Goal: Task Accomplishment & Management: Manage account settings

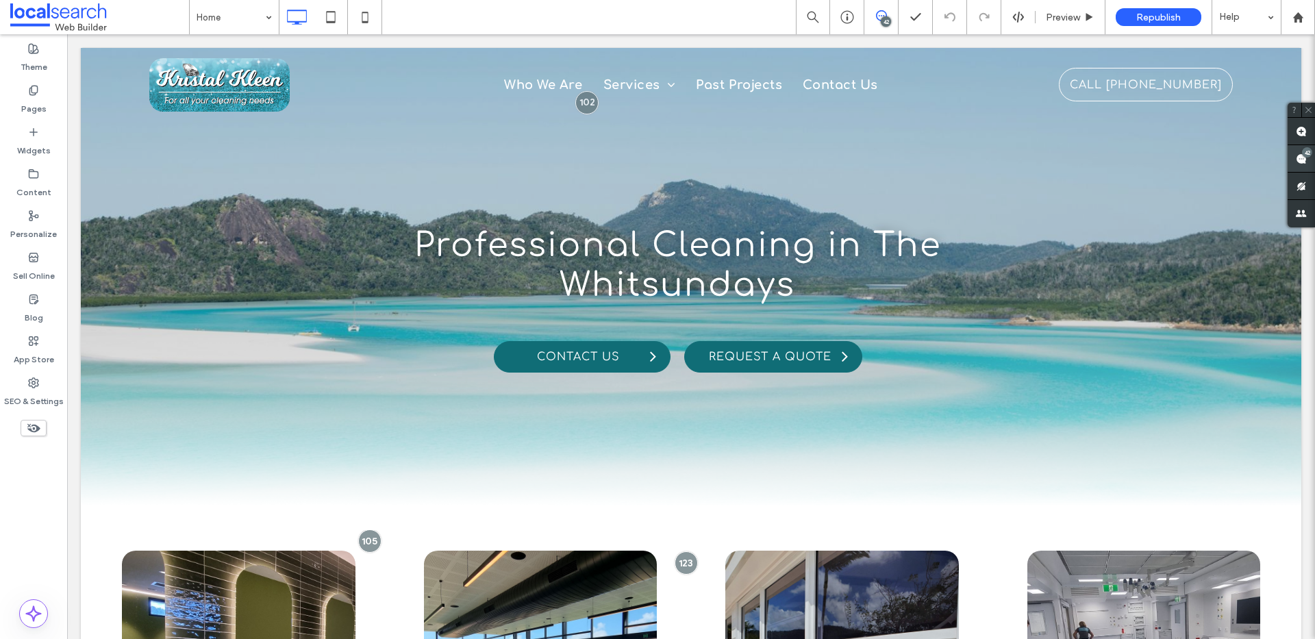
click at [1296, 159] on icon at bounding box center [1301, 158] width 11 height 11
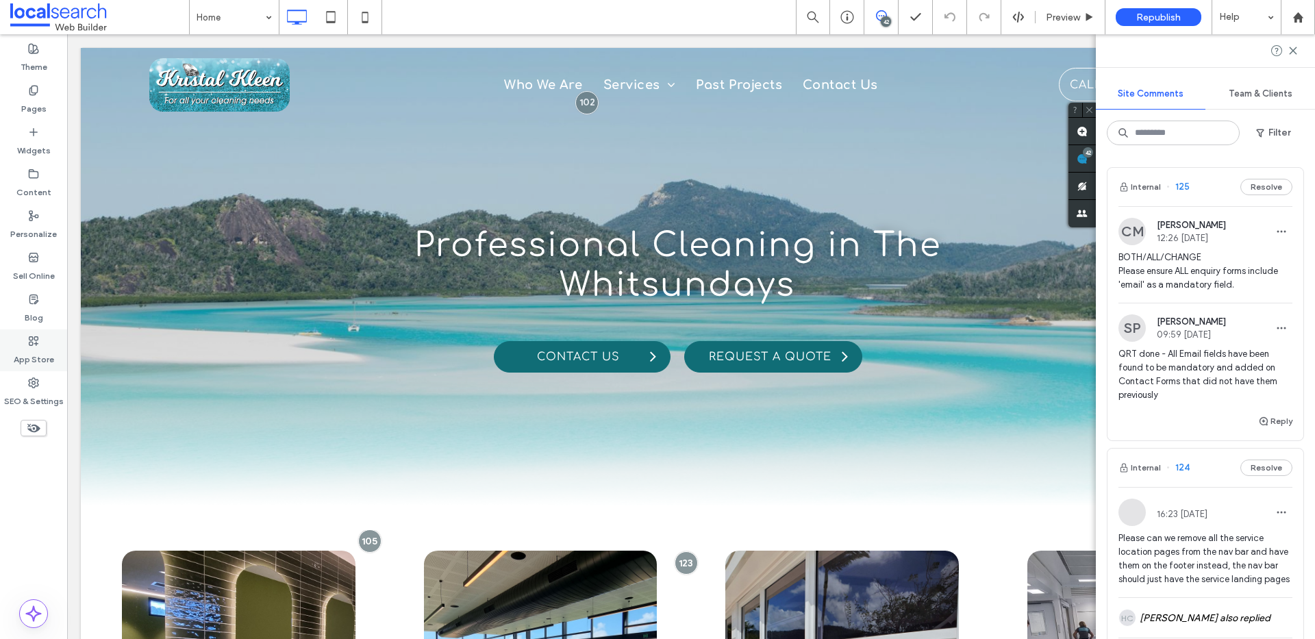
click at [14, 364] on label "App Store" at bounding box center [34, 356] width 40 height 19
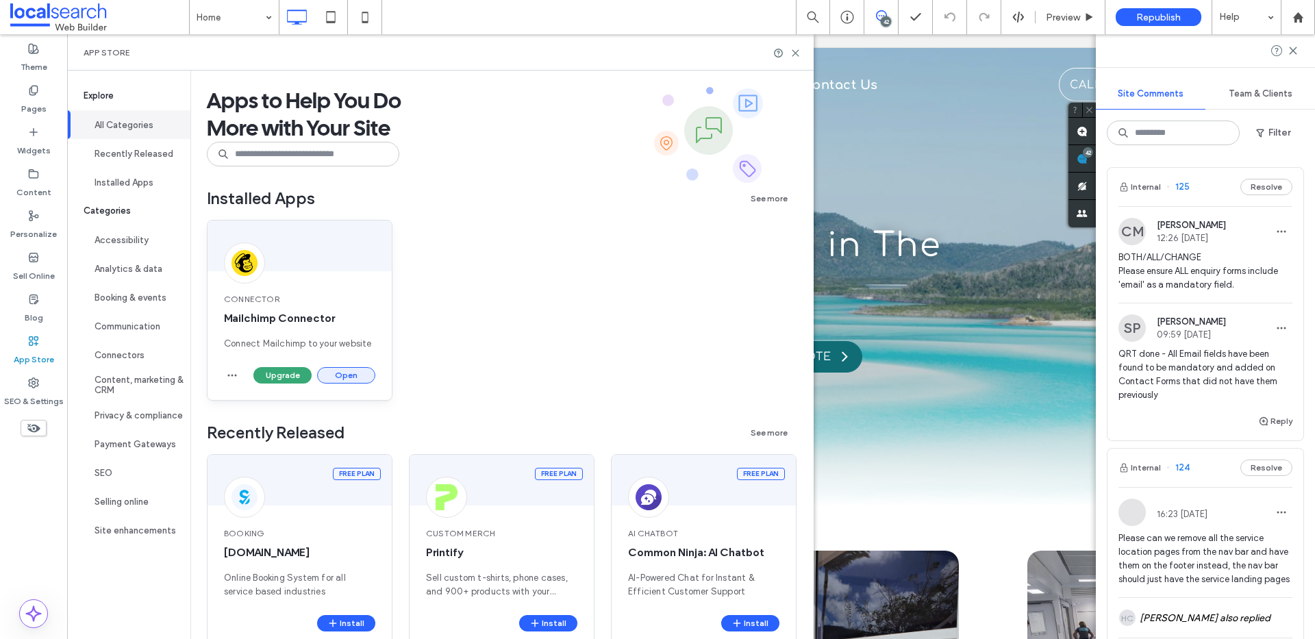
click at [321, 371] on button "Open" at bounding box center [346, 375] width 58 height 16
click at [225, 373] on span "button" at bounding box center [232, 375] width 16 height 16
click at [358, 378] on button "Open" at bounding box center [346, 375] width 58 height 16
click at [360, 373] on button "Open" at bounding box center [346, 375] width 58 height 16
click at [340, 375] on button "Open" at bounding box center [346, 375] width 58 height 16
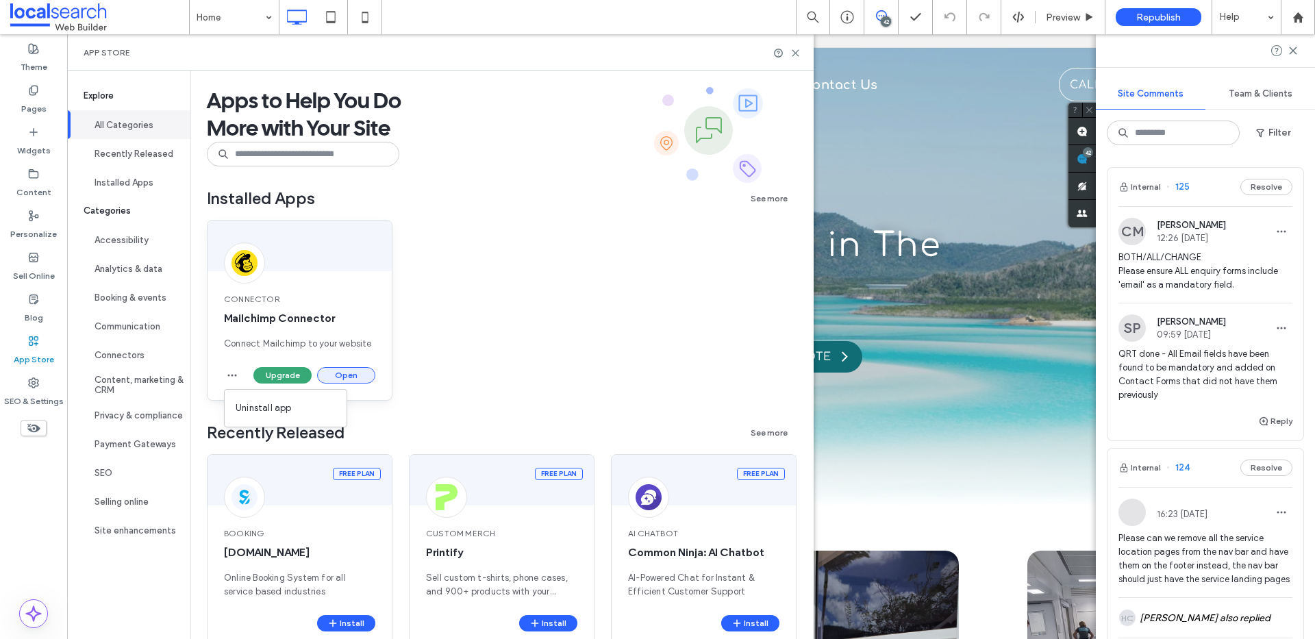
click at [340, 375] on button "Open" at bounding box center [346, 375] width 58 height 16
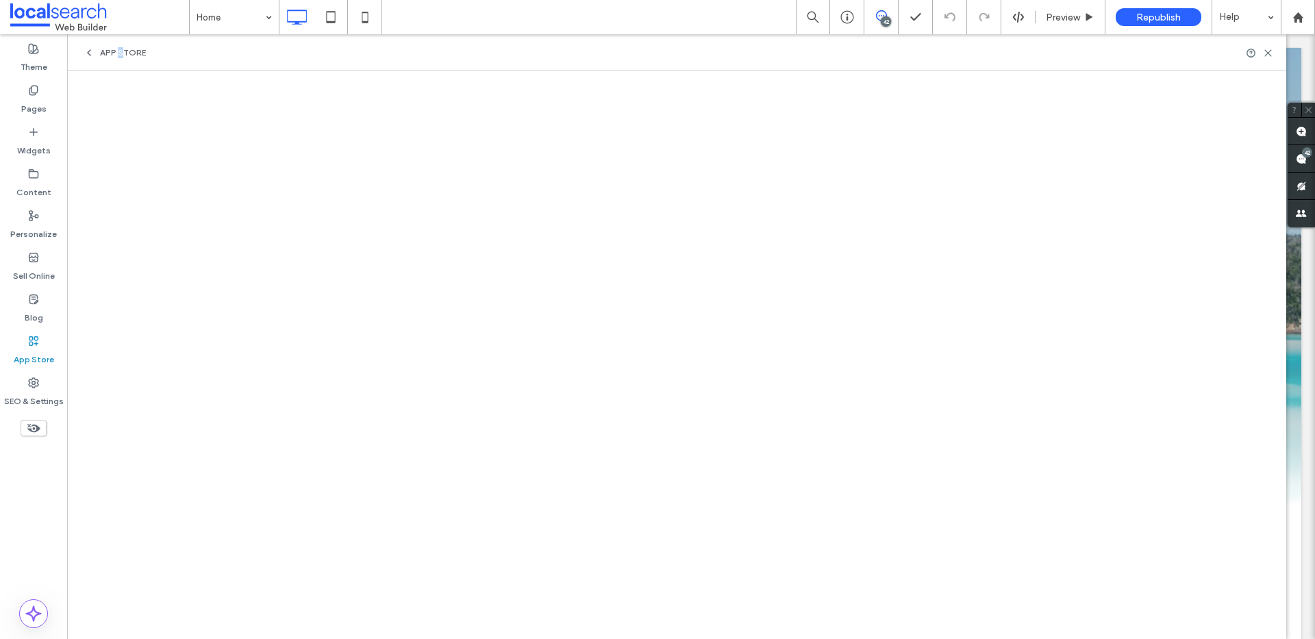
click at [120, 58] on span "App Store" at bounding box center [123, 52] width 46 height 11
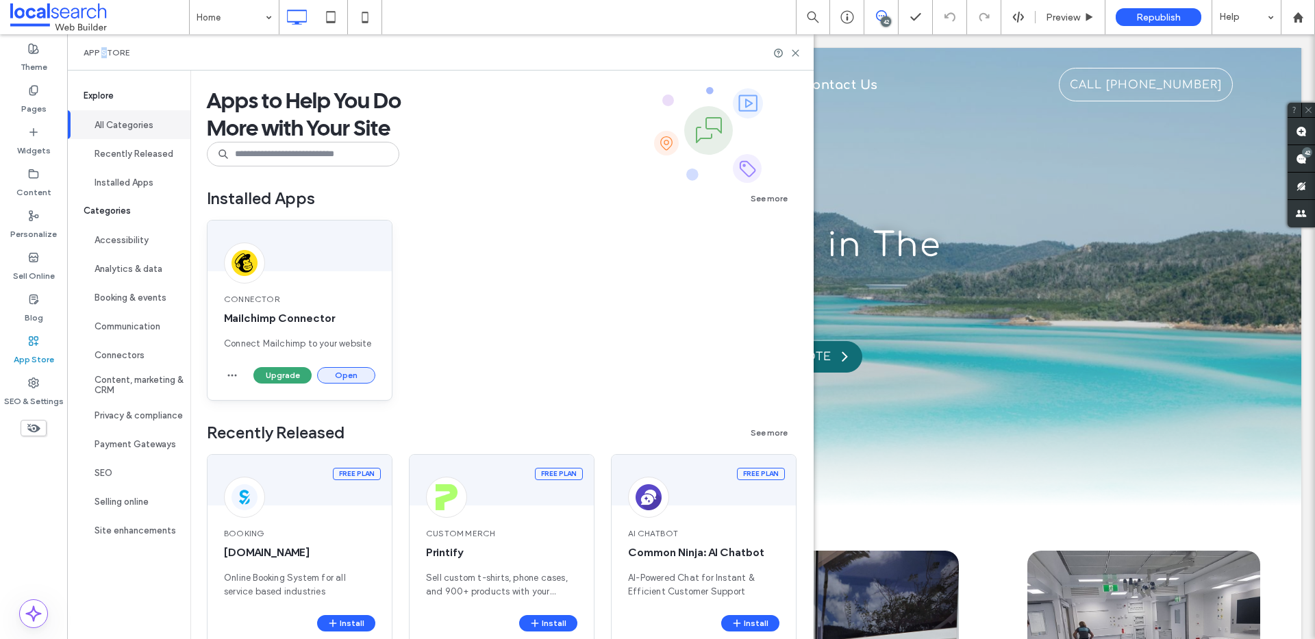
click at [339, 371] on button "Open" at bounding box center [346, 375] width 58 height 16
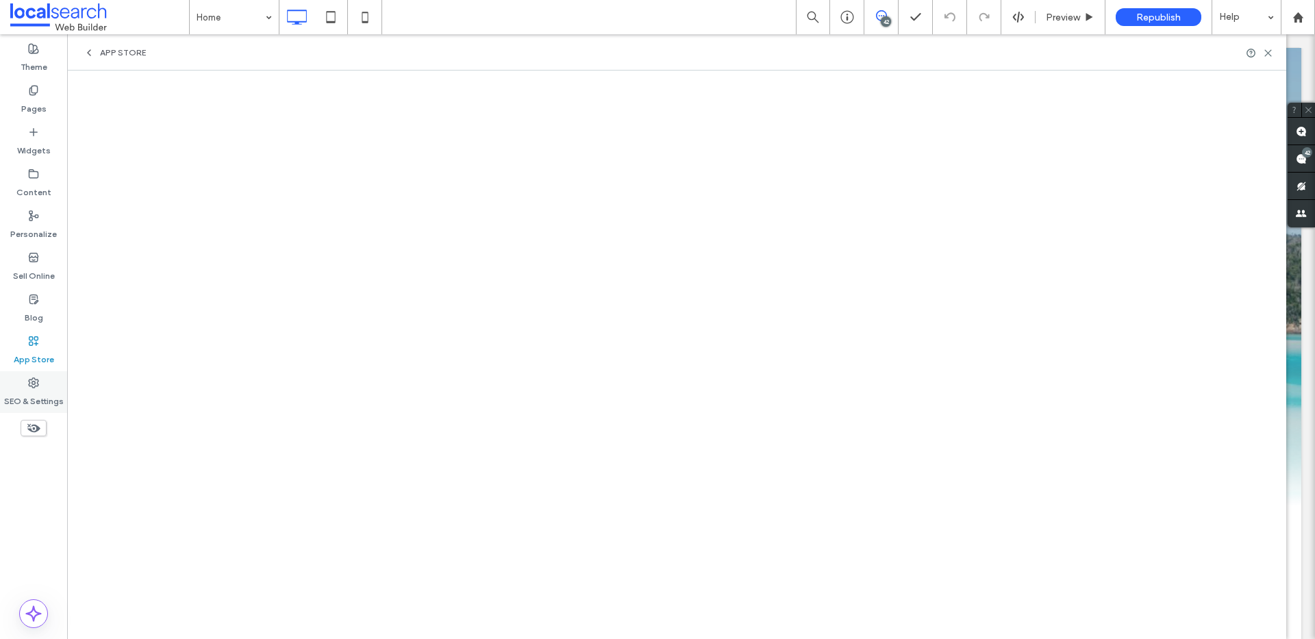
click at [34, 377] on icon at bounding box center [33, 382] width 11 height 11
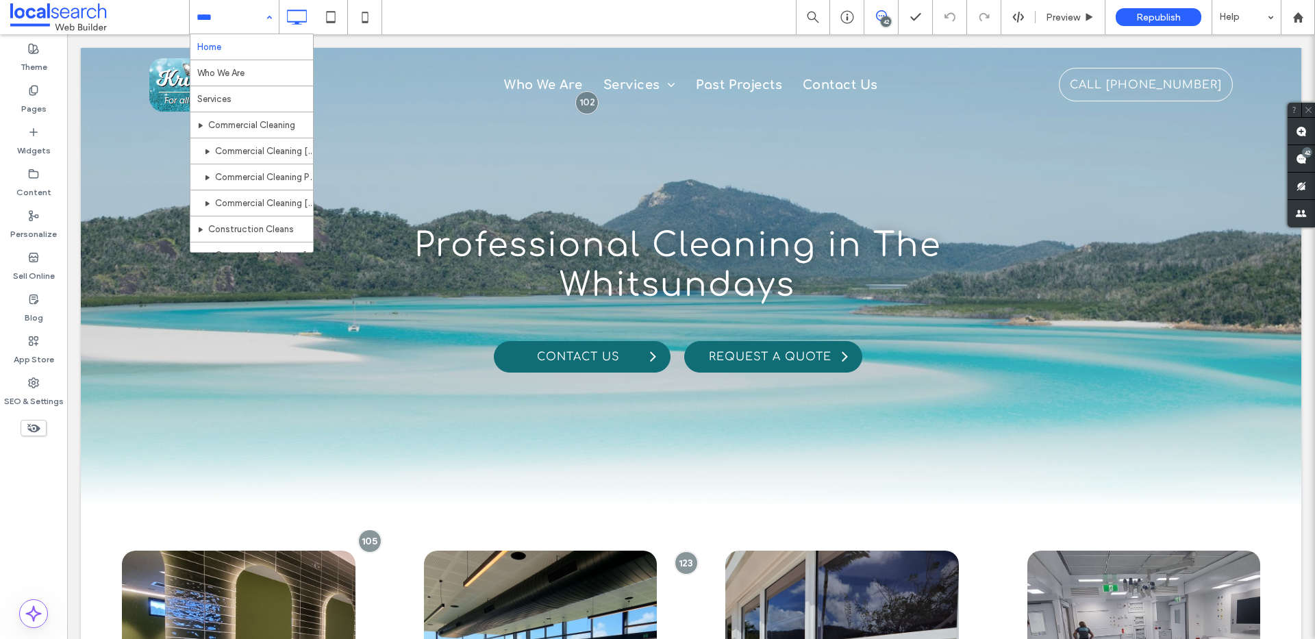
drag, startPoint x: 260, startPoint y: 14, endPoint x: 260, endPoint y: 21, distance: 7.5
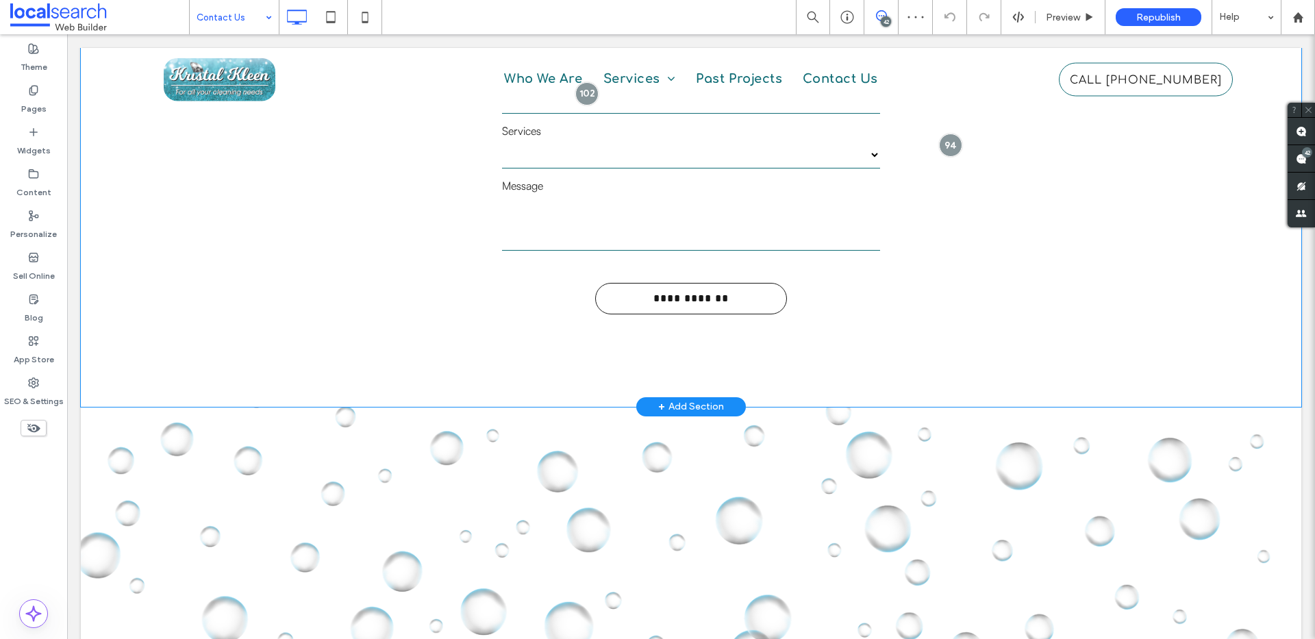
scroll to position [405, 0]
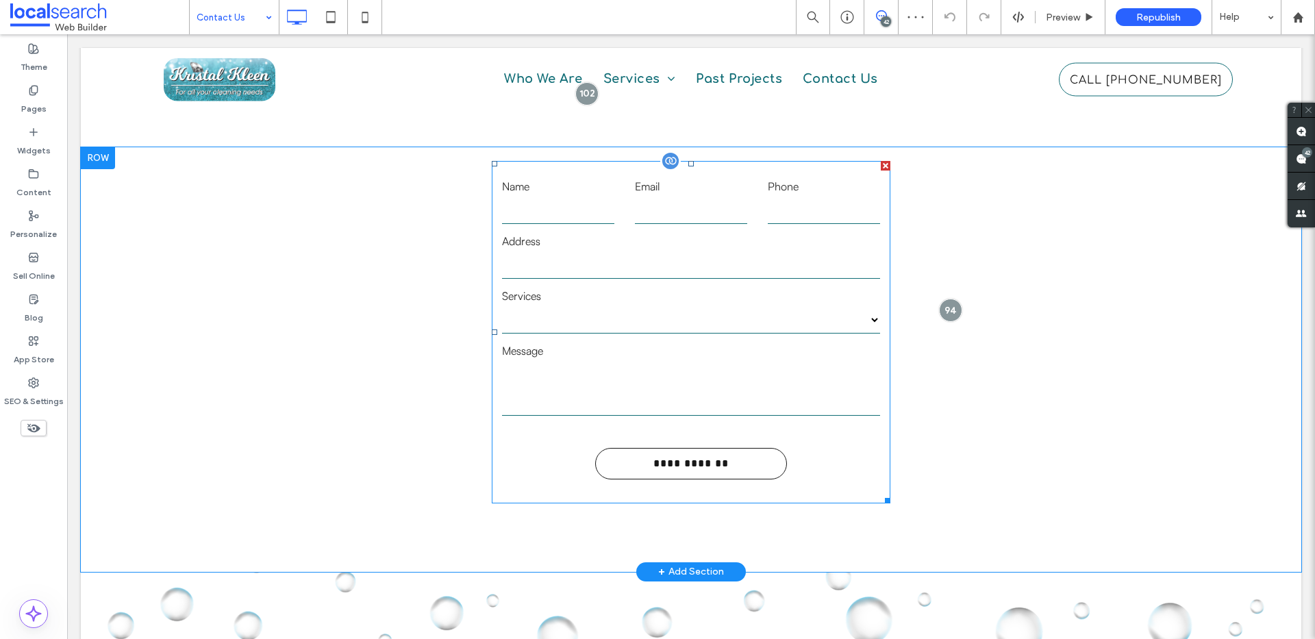
click at [613, 275] on input "text" at bounding box center [690, 264] width 377 height 27
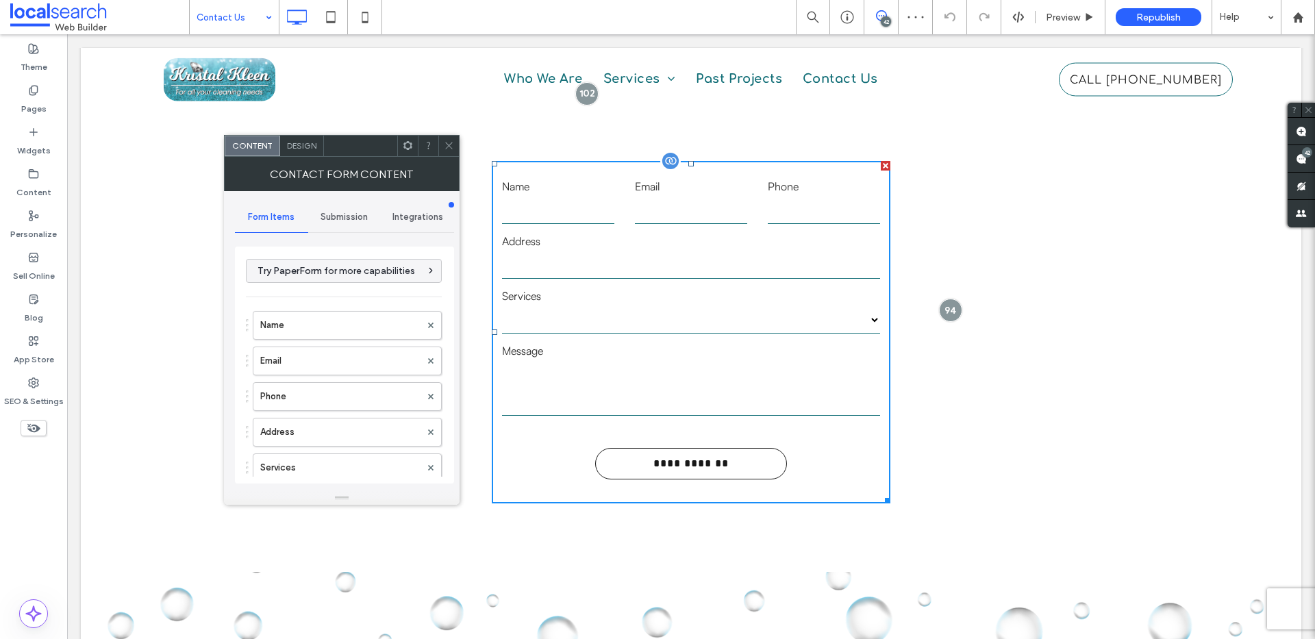
click at [613, 275] on input "text" at bounding box center [690, 264] width 377 height 27
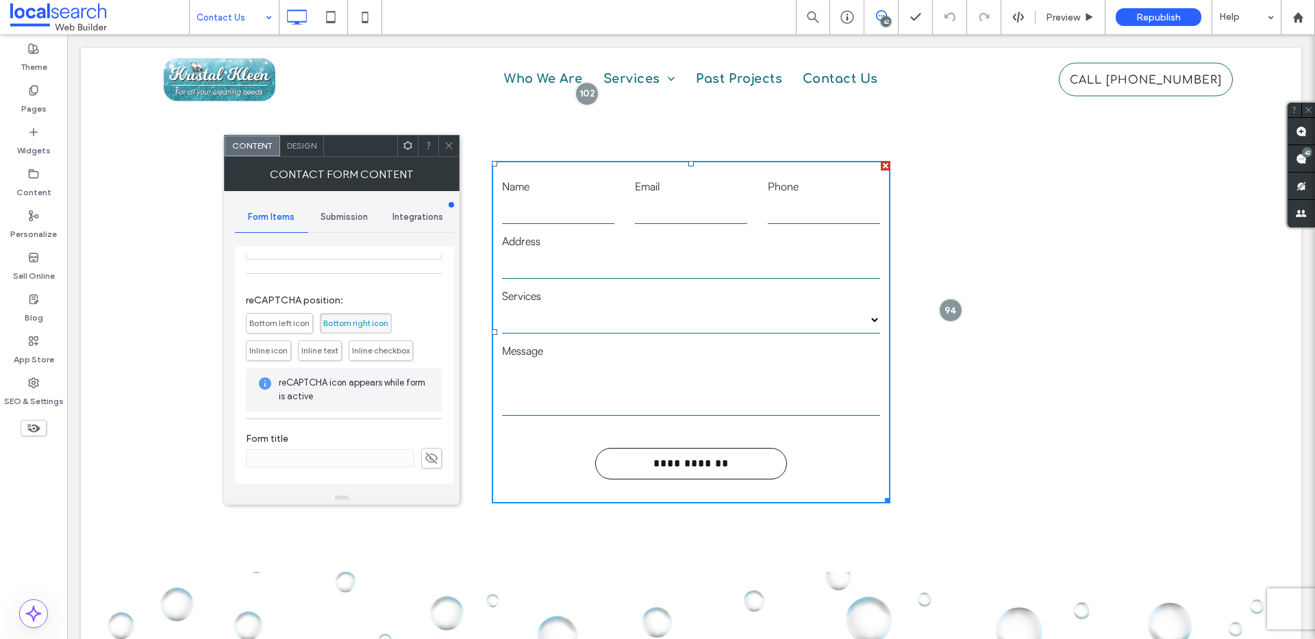
scroll to position [0, 0]
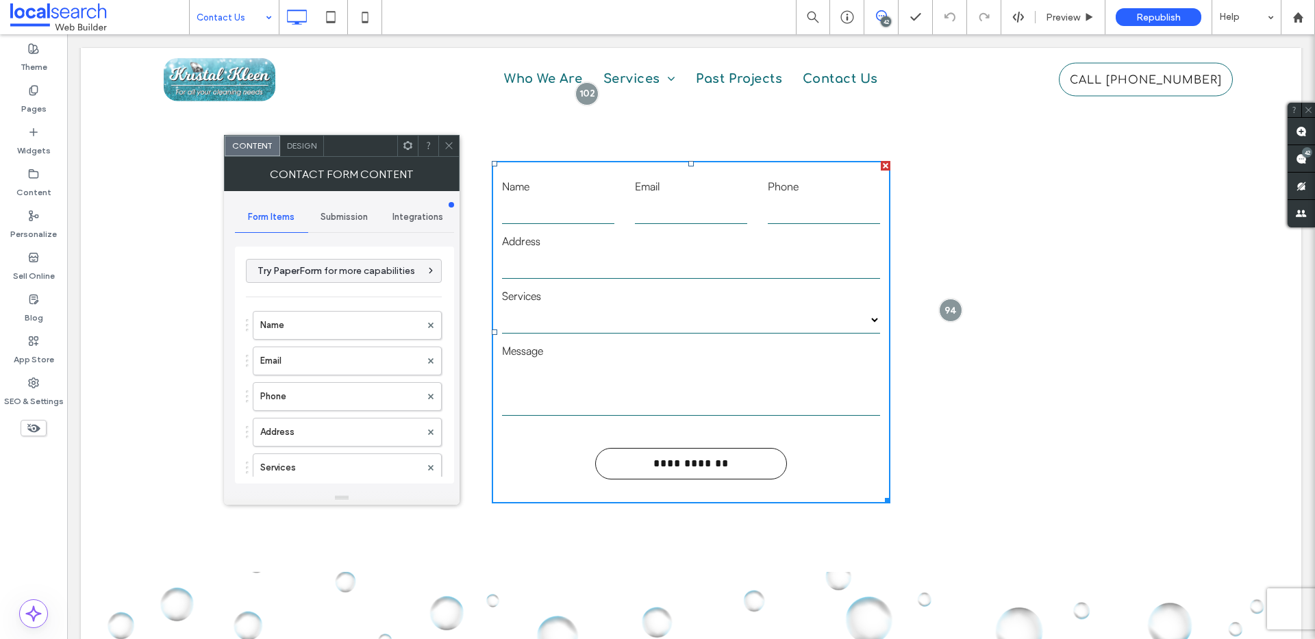
click at [324, 218] on span "Submission" at bounding box center [344, 217] width 47 height 11
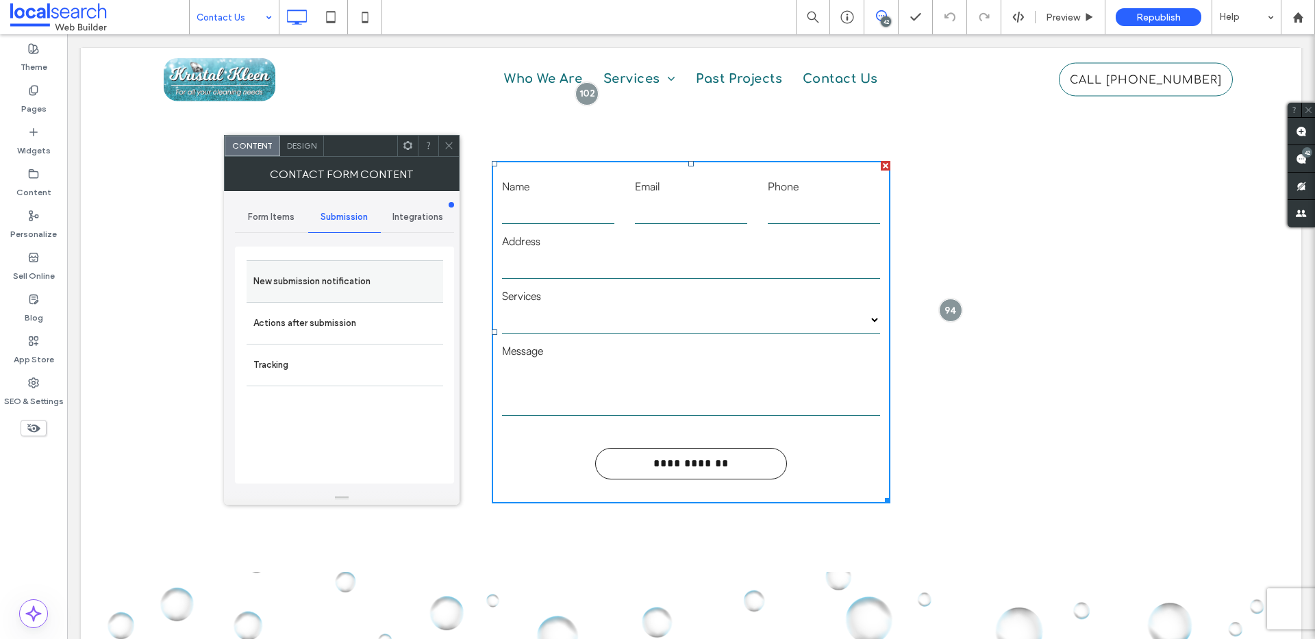
click at [327, 278] on label "New submission notification" at bounding box center [344, 281] width 183 height 27
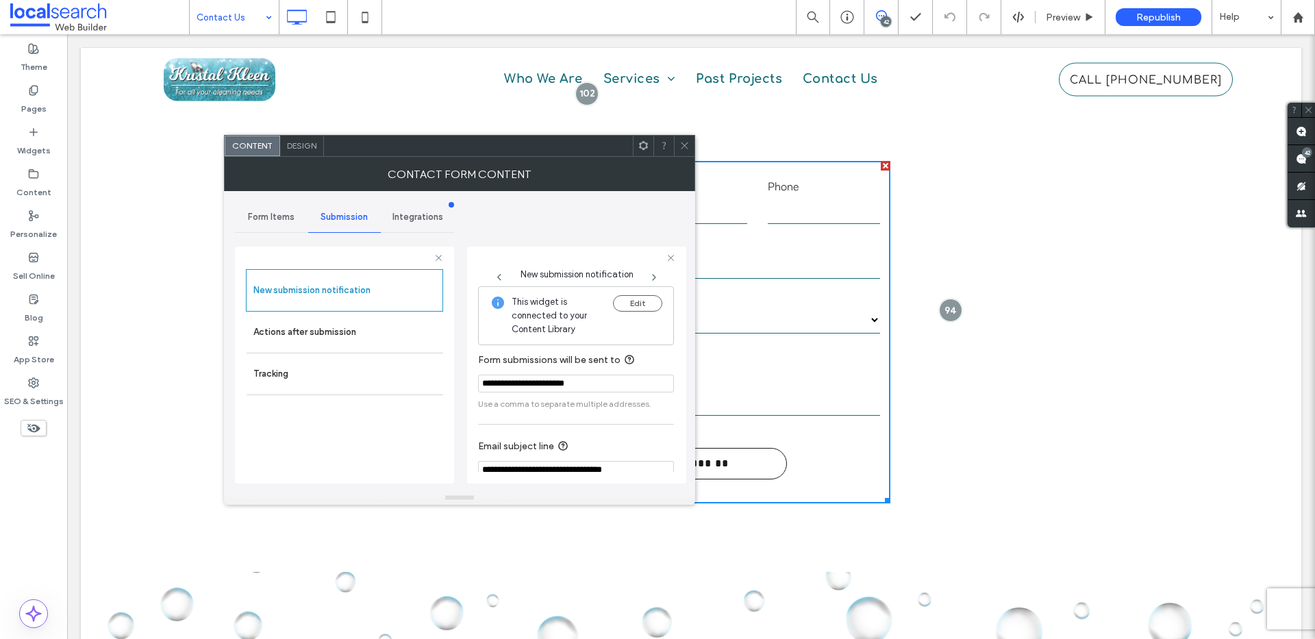
click at [686, 143] on icon at bounding box center [684, 145] width 10 height 10
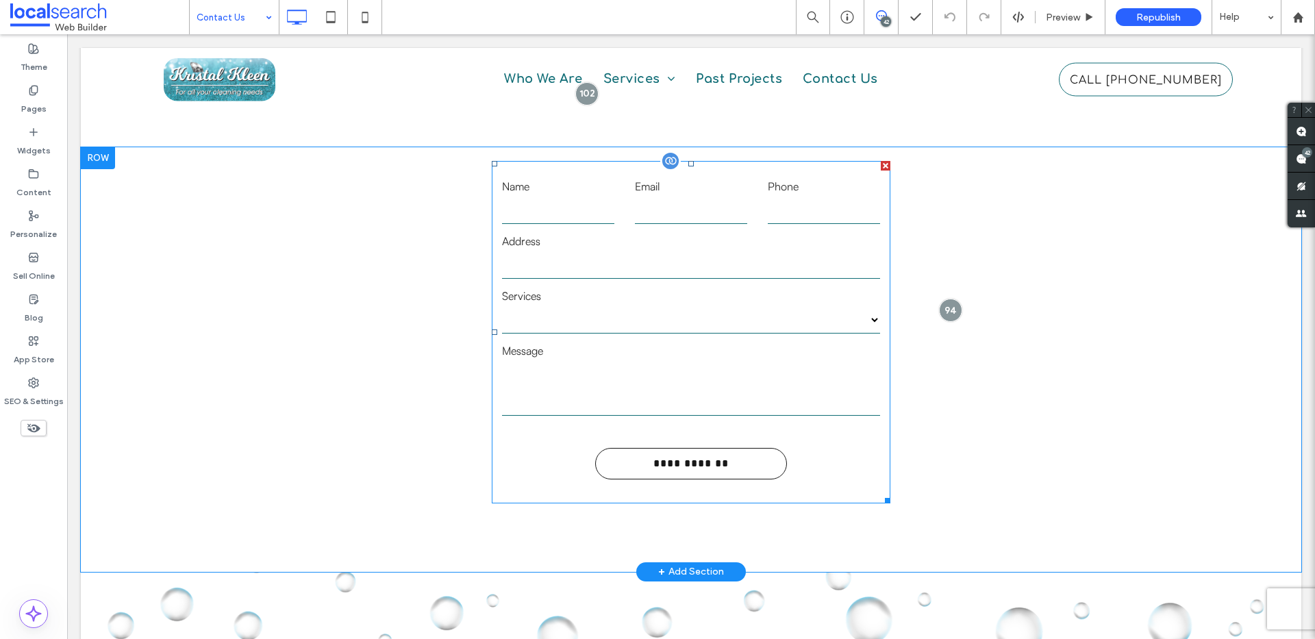
click at [829, 324] on select "**********" at bounding box center [690, 319] width 377 height 27
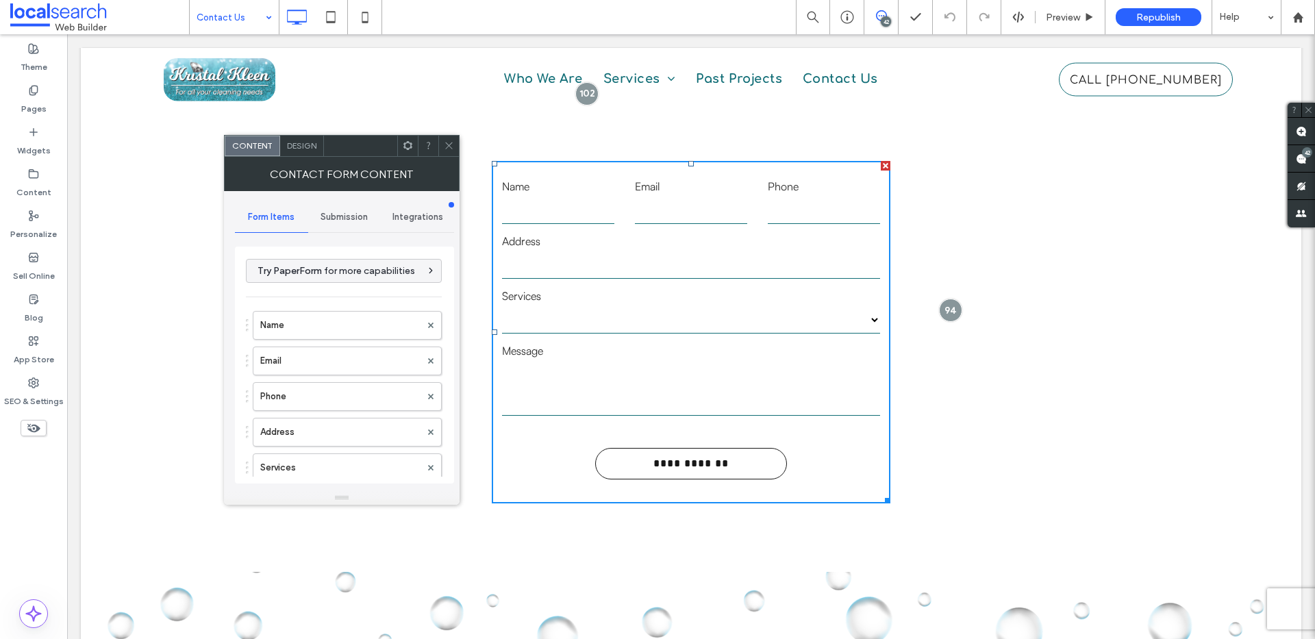
click at [339, 215] on span "Submission" at bounding box center [344, 217] width 47 height 11
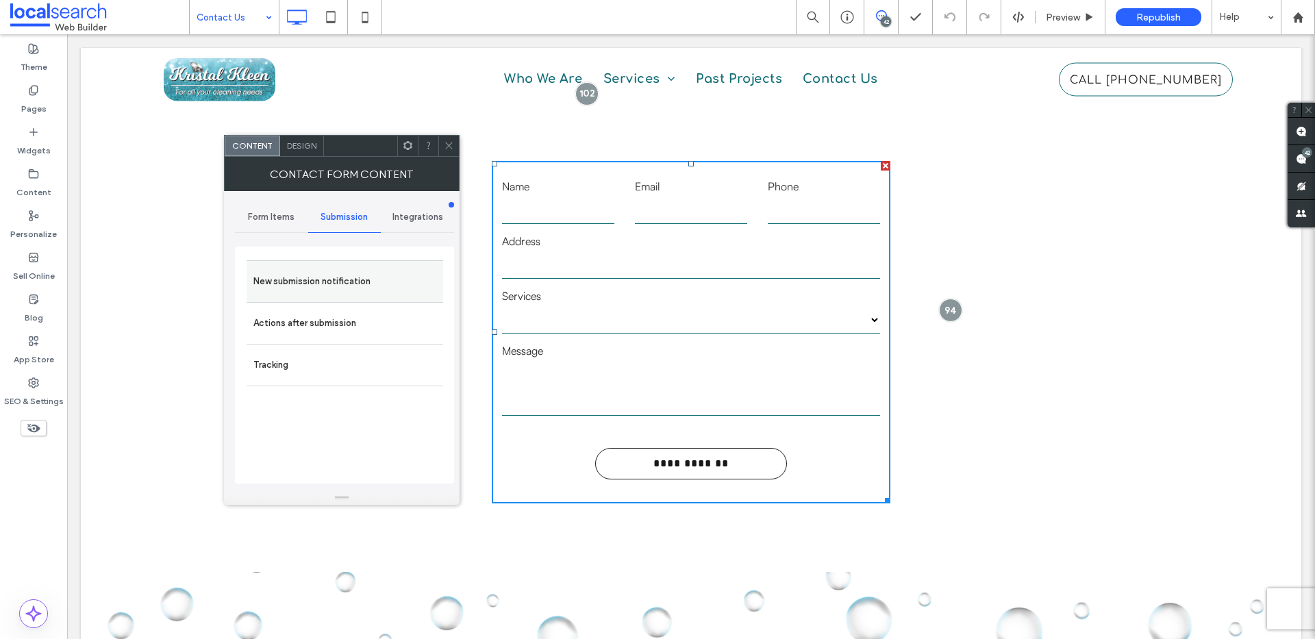
click at [337, 268] on label "New submission notification" at bounding box center [344, 281] width 183 height 27
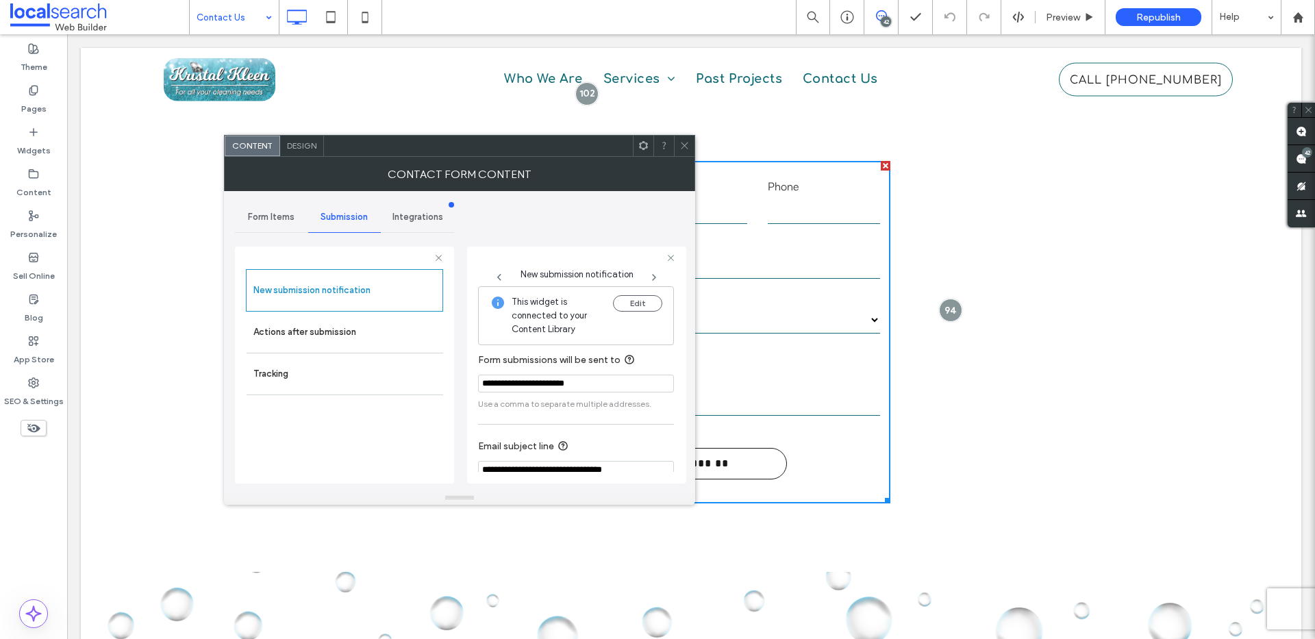
click at [686, 142] on icon at bounding box center [684, 145] width 10 height 10
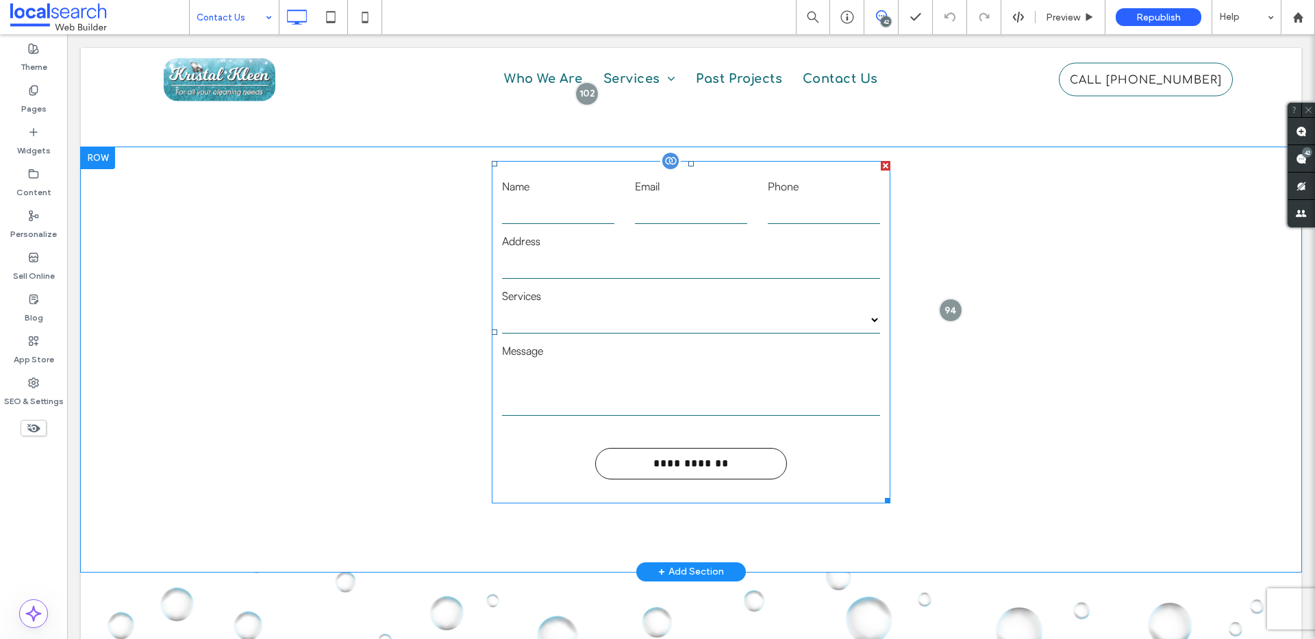
click at [647, 345] on label "Message" at bounding box center [690, 350] width 377 height 16
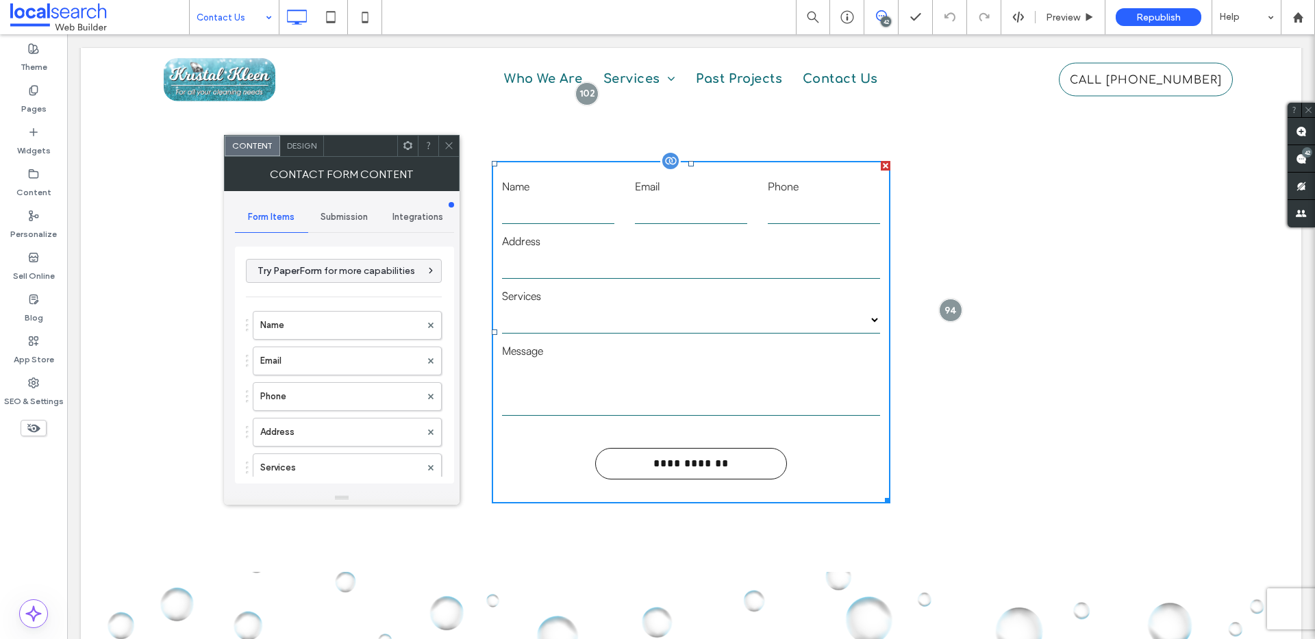
click at [647, 345] on label "Message" at bounding box center [690, 350] width 377 height 16
click at [366, 220] on span "Submission" at bounding box center [344, 217] width 47 height 11
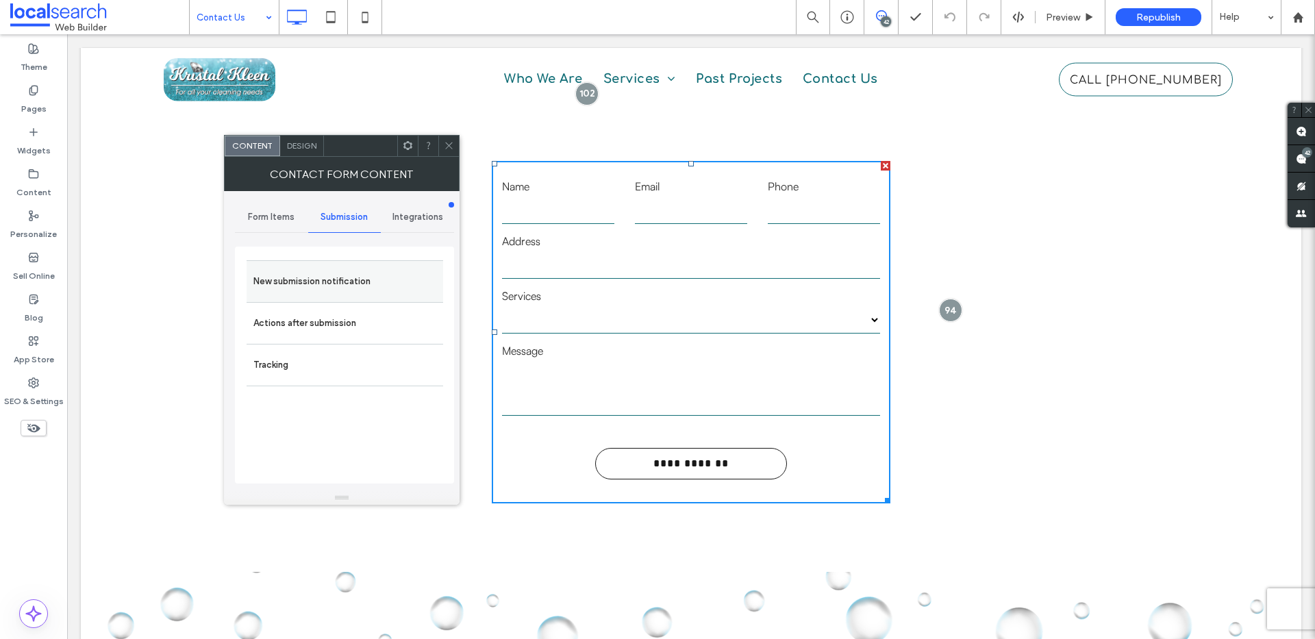
click at [346, 283] on label "New submission notification" at bounding box center [344, 281] width 183 height 27
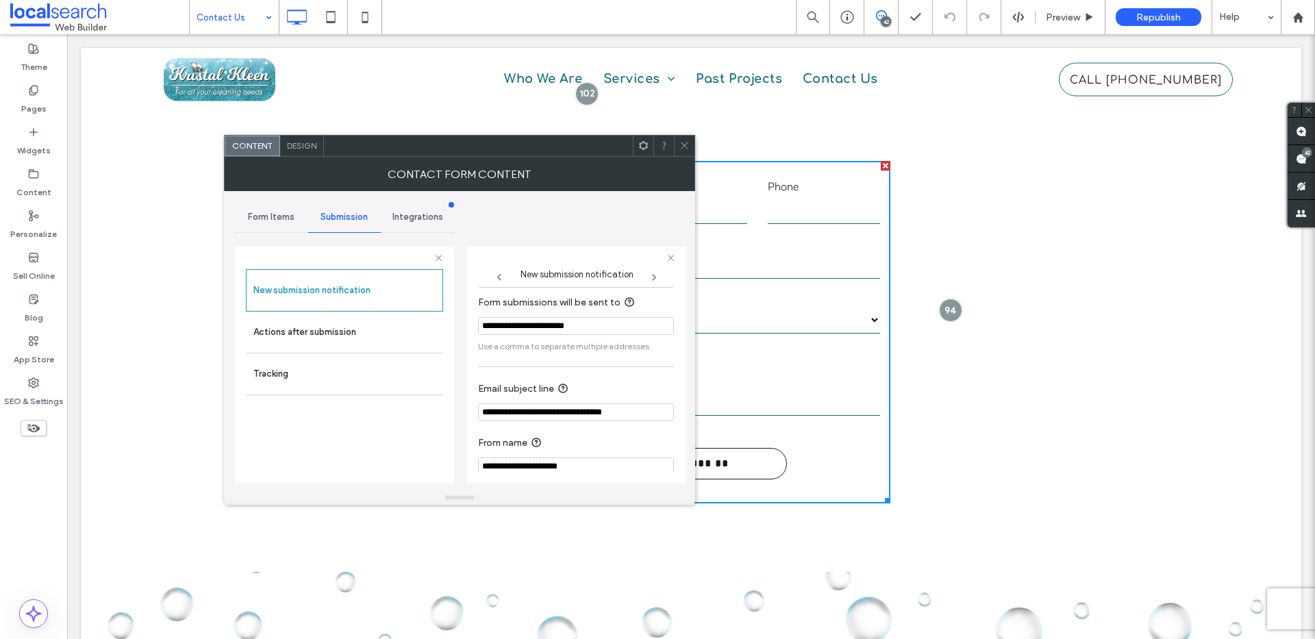
scroll to position [71, 0]
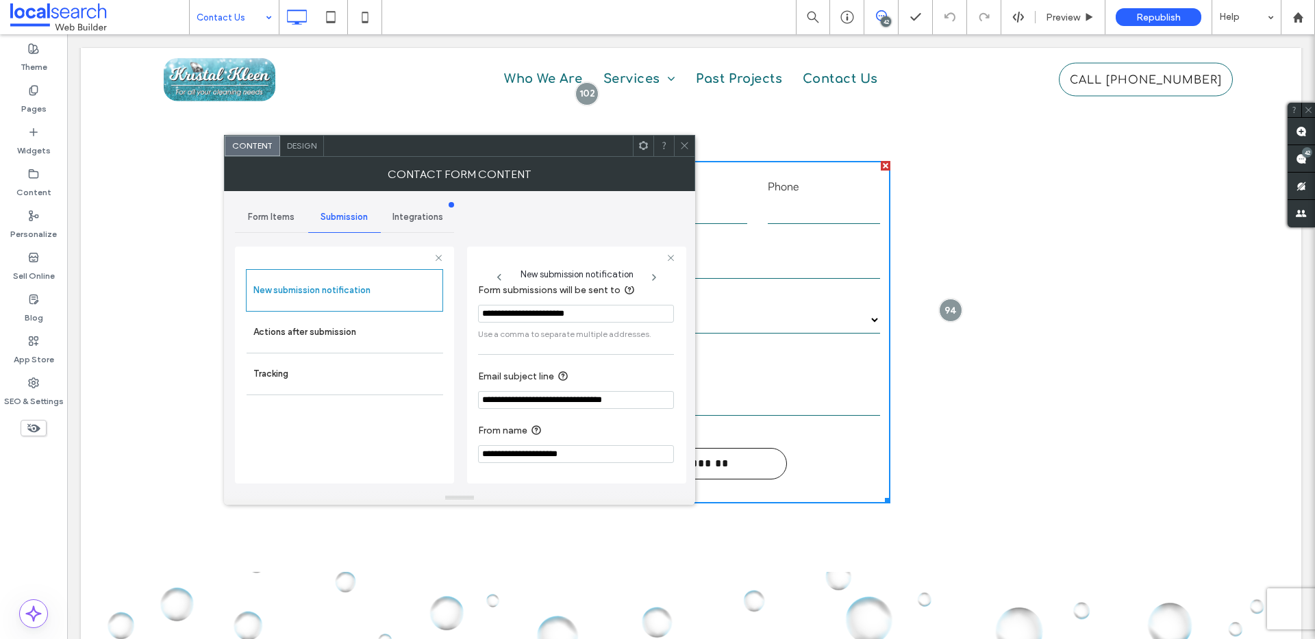
click at [683, 149] on icon at bounding box center [684, 145] width 10 height 10
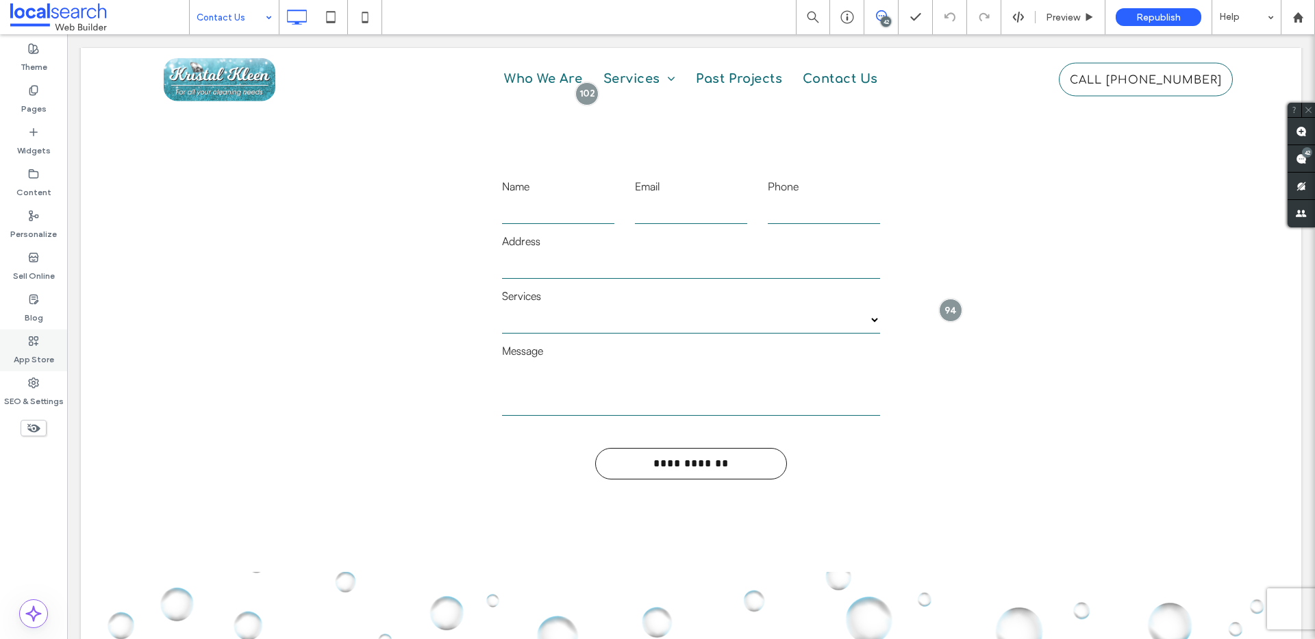
click at [35, 354] on label "App Store" at bounding box center [34, 356] width 40 height 19
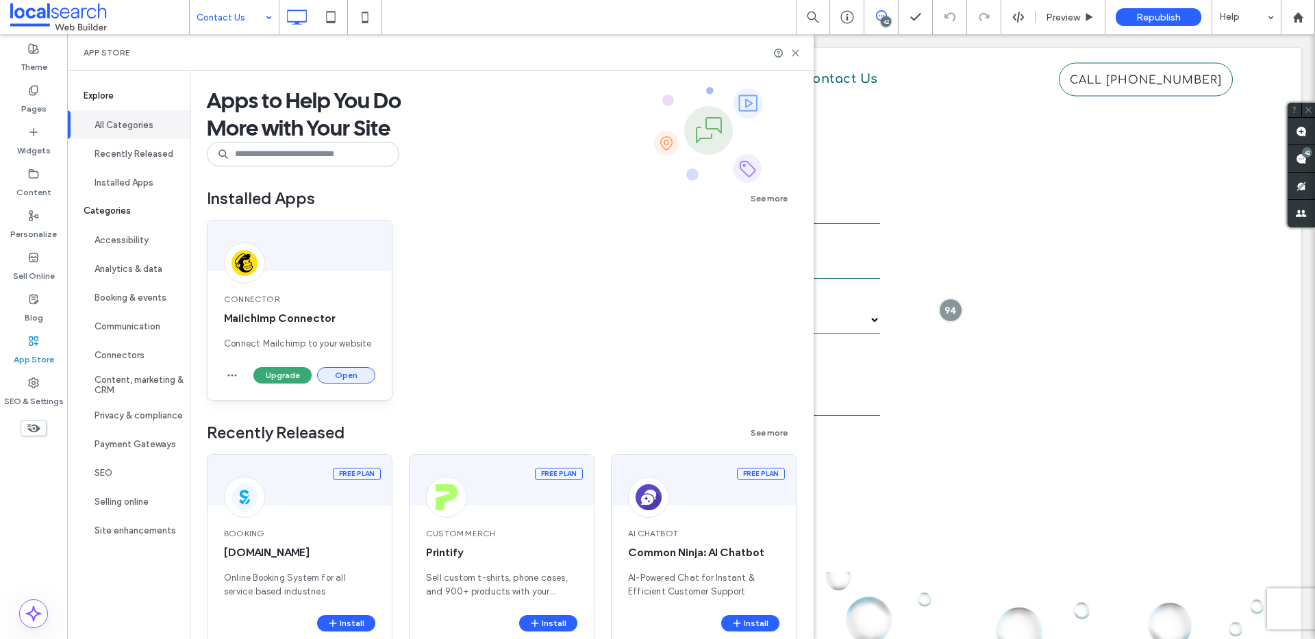
click at [355, 374] on button "Open" at bounding box center [346, 375] width 58 height 16
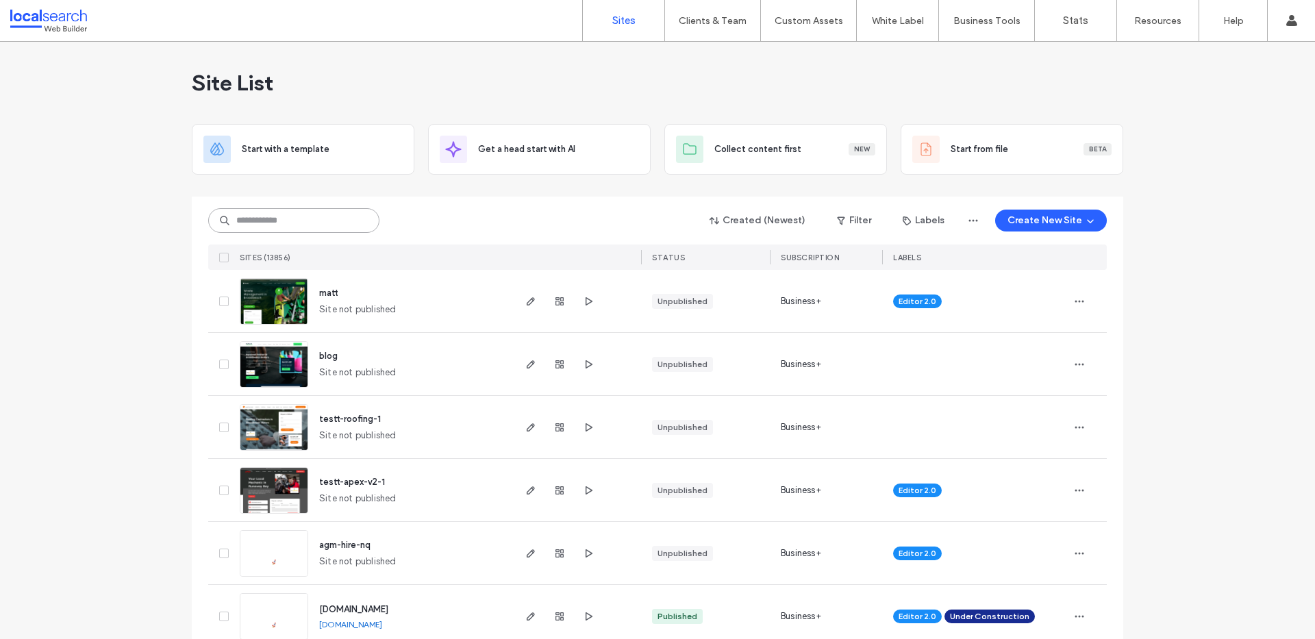
click at [267, 220] on input at bounding box center [293, 220] width 171 height 25
paste input "********"
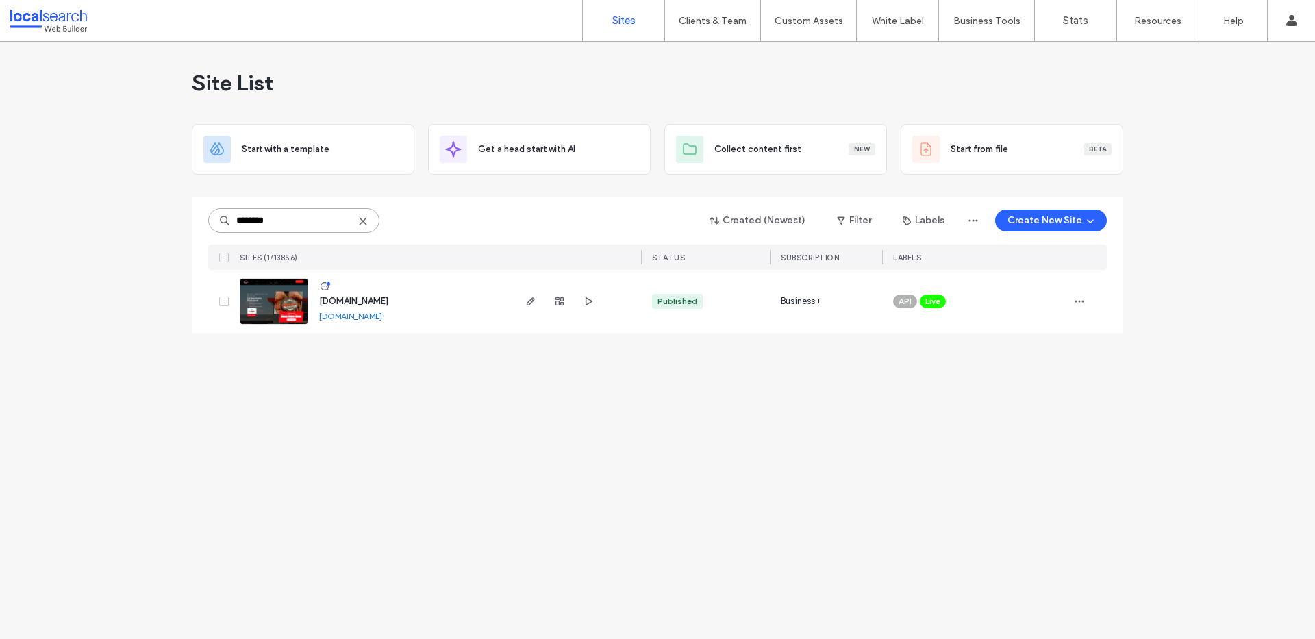
type input "********"
click at [268, 295] on img at bounding box center [273, 325] width 67 height 93
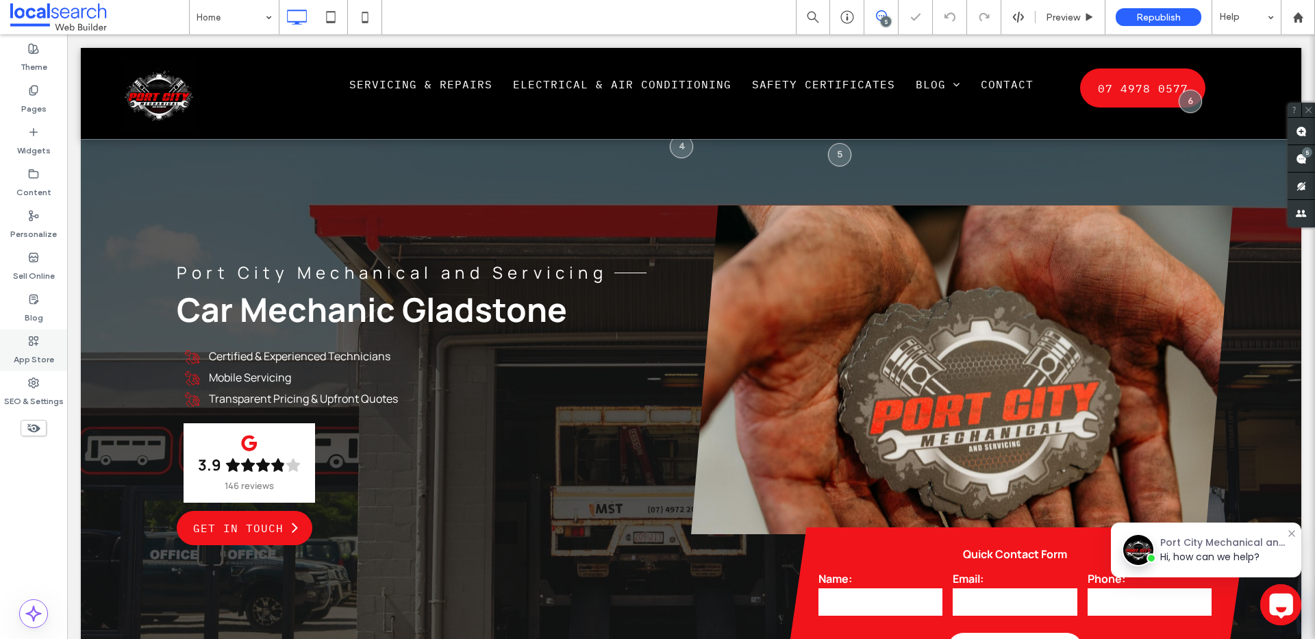
click at [36, 345] on use at bounding box center [33, 340] width 9 height 9
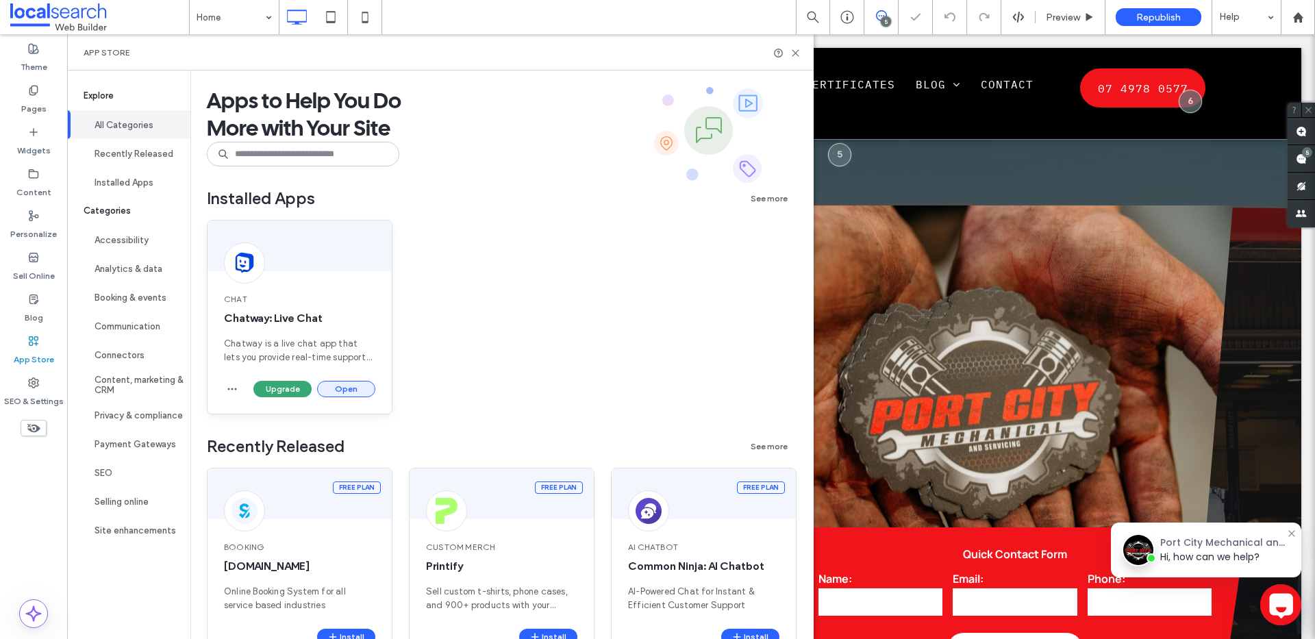
click at [351, 386] on button "Open" at bounding box center [346, 389] width 58 height 16
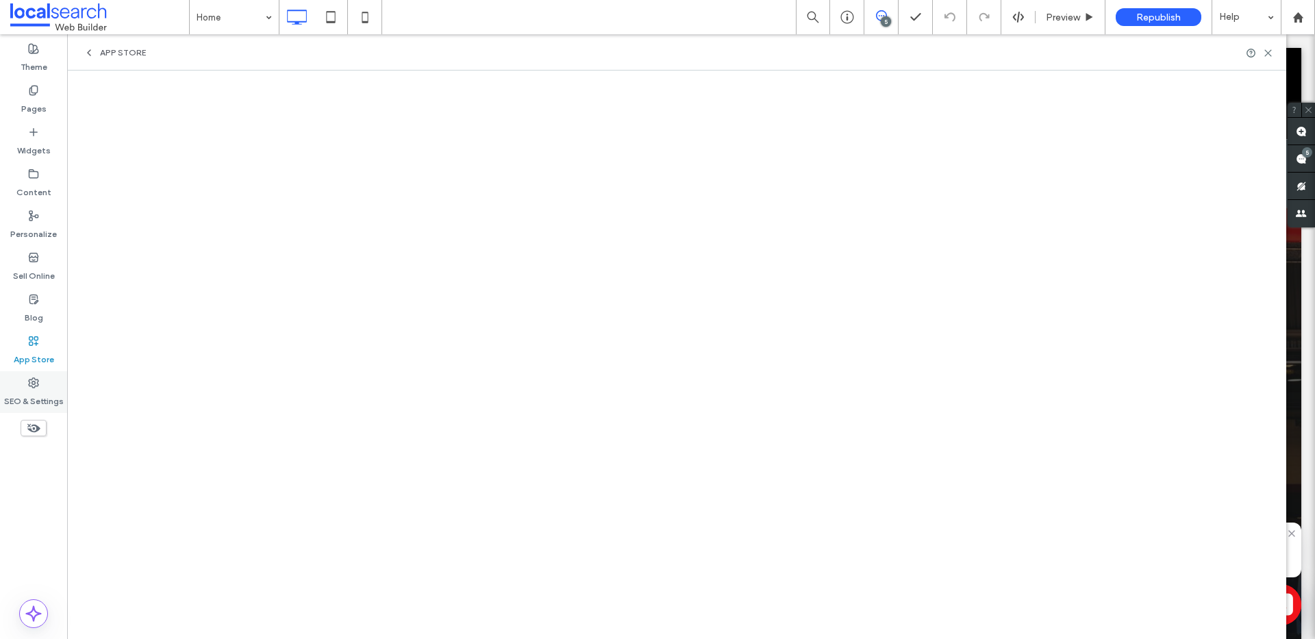
click at [50, 388] on label "SEO & Settings" at bounding box center [34, 397] width 60 height 19
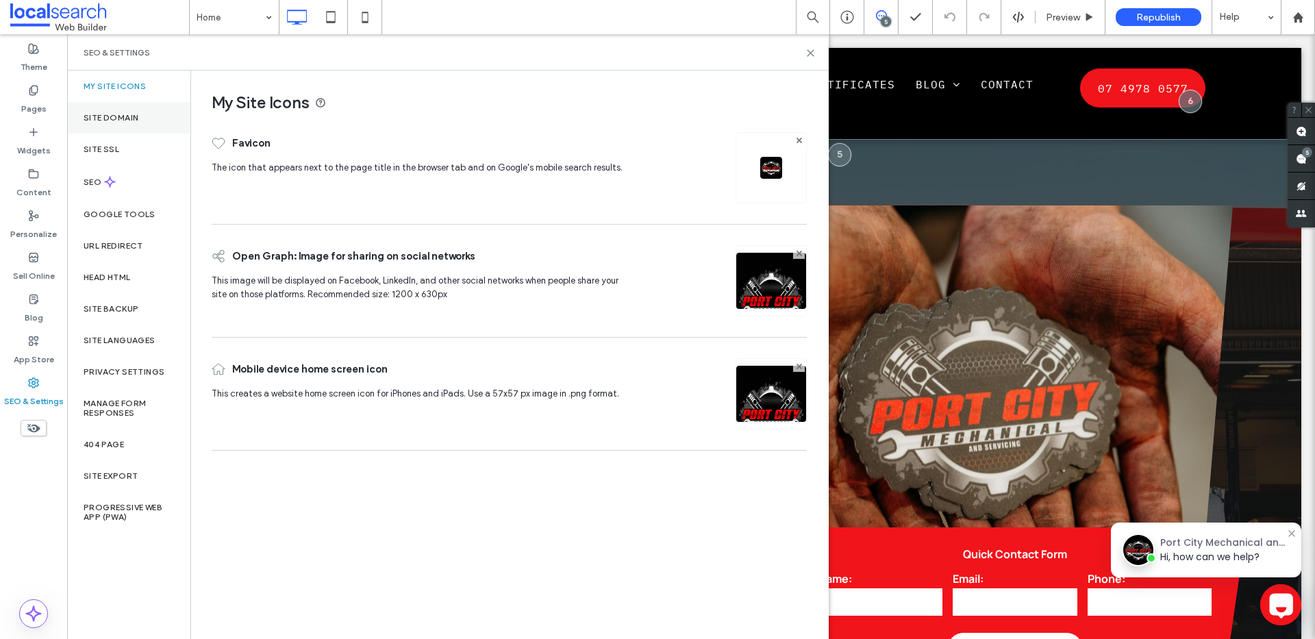
click at [166, 125] on div "Site Domain" at bounding box center [128, 118] width 123 height 32
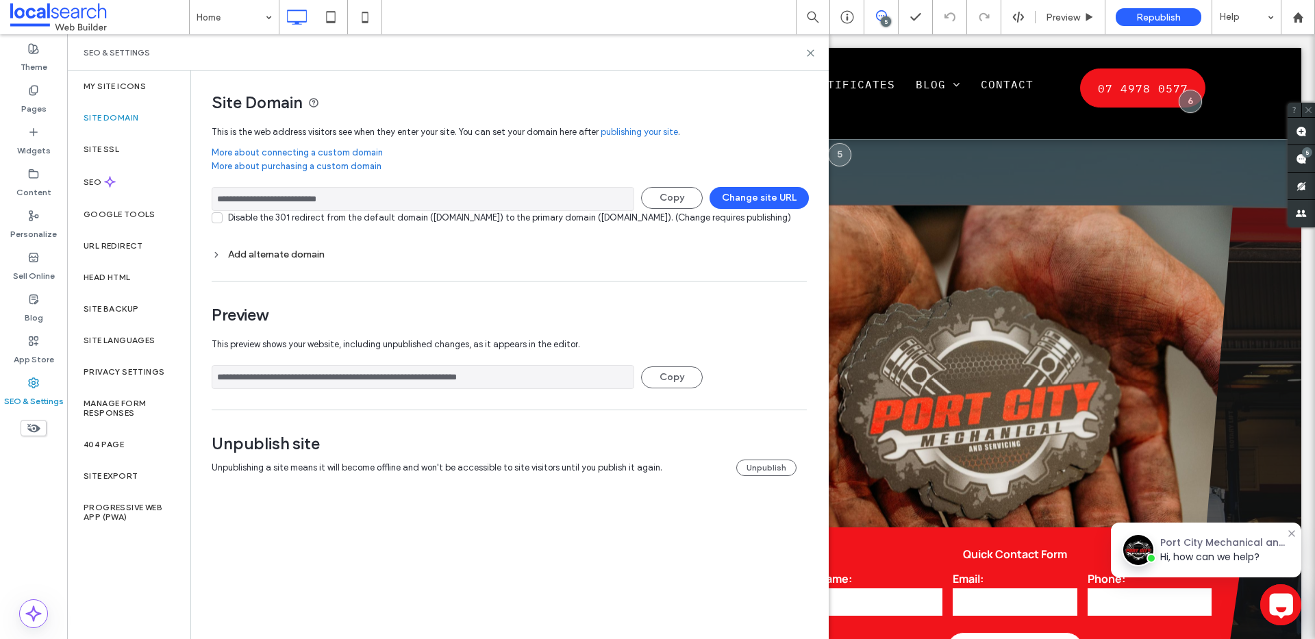
click at [328, 200] on input "**********" at bounding box center [423, 199] width 423 height 24
click at [36, 379] on icon at bounding box center [33, 382] width 11 height 11
click at [38, 342] on icon at bounding box center [33, 341] width 11 height 11
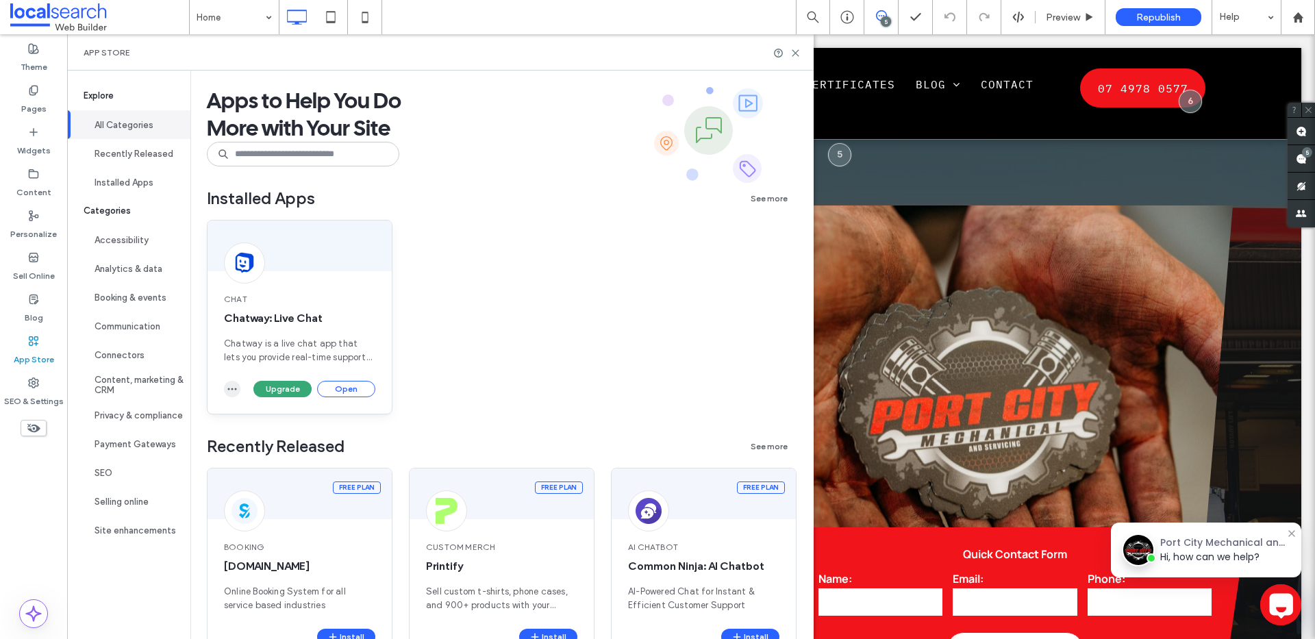
click at [233, 392] on icon "button" at bounding box center [232, 389] width 11 height 11
click at [360, 386] on button "Open" at bounding box center [346, 389] width 58 height 16
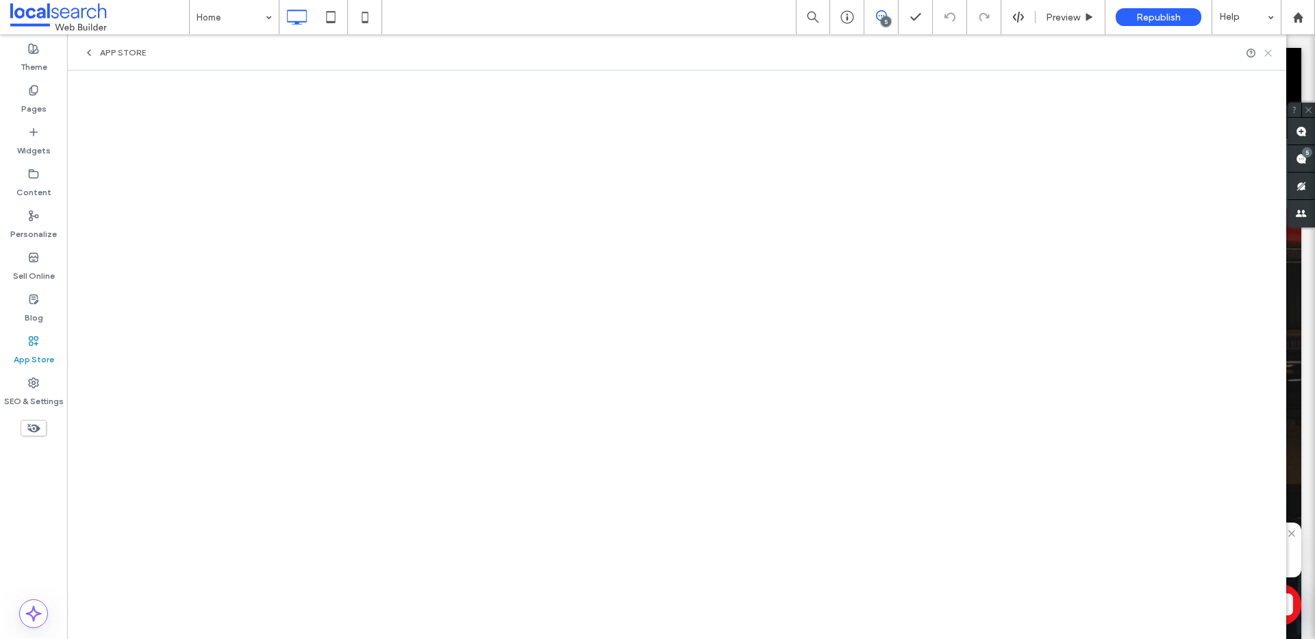
click at [1269, 55] on icon at bounding box center [1268, 53] width 10 height 10
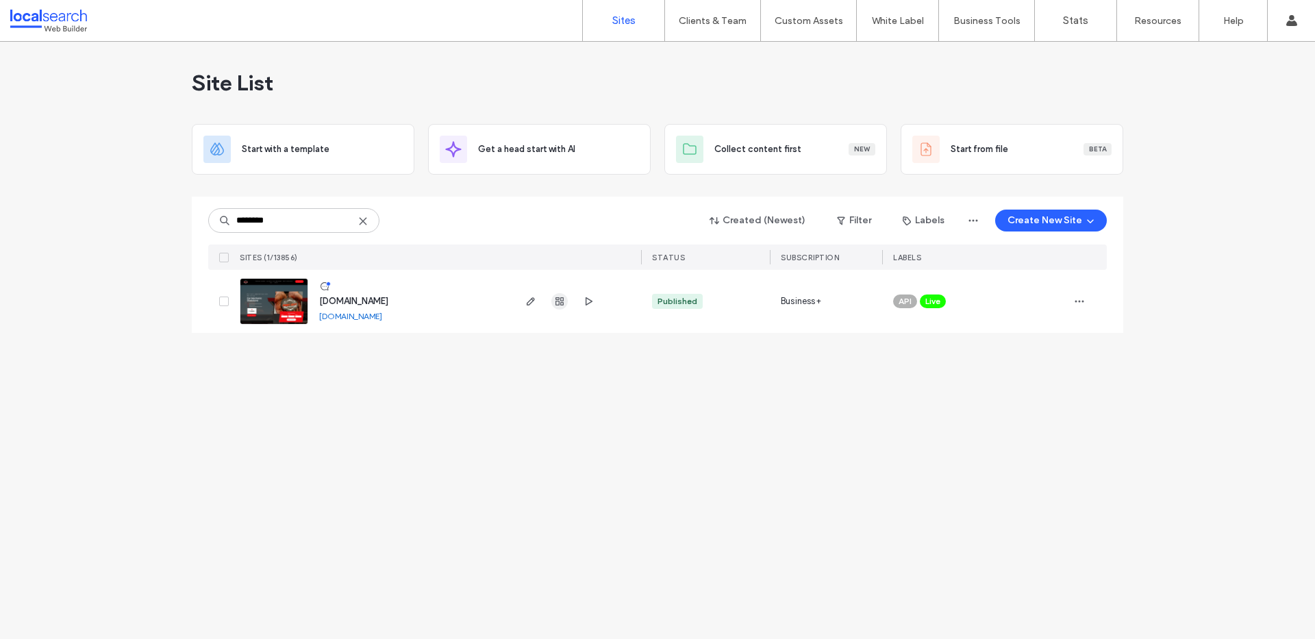
type input "********"
click at [556, 303] on icon "button" at bounding box center [559, 301] width 11 height 11
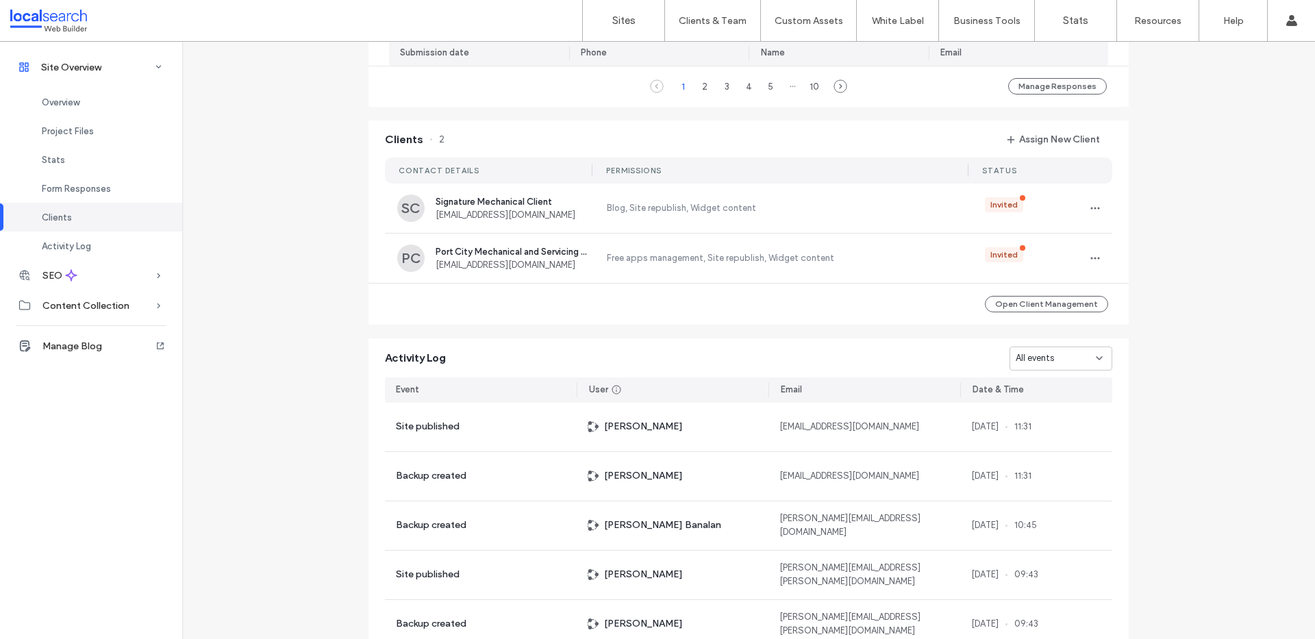
scroll to position [1301, 0]
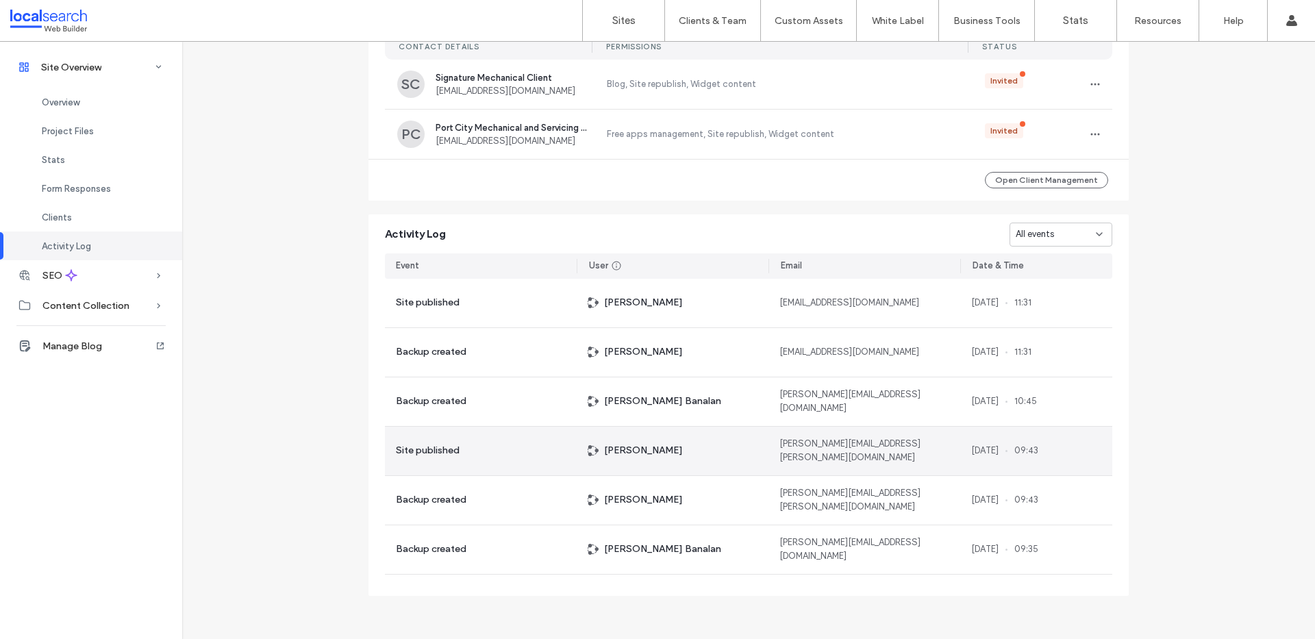
scroll to position [1281, 0]
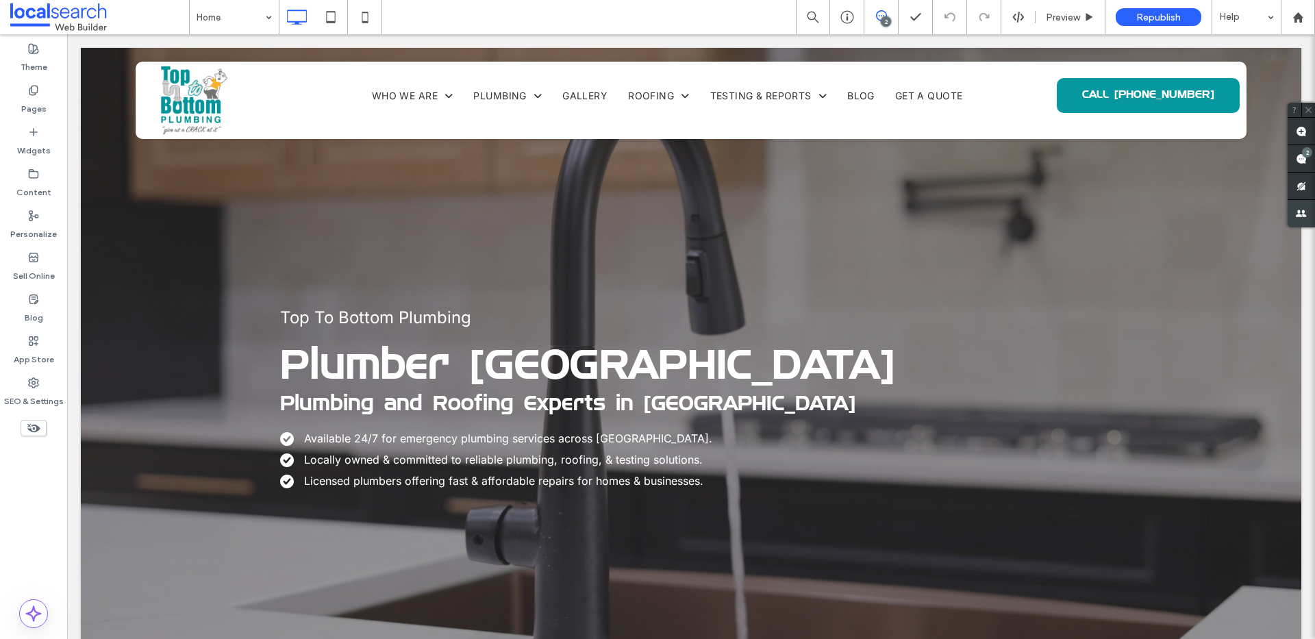
scroll to position [209, 0]
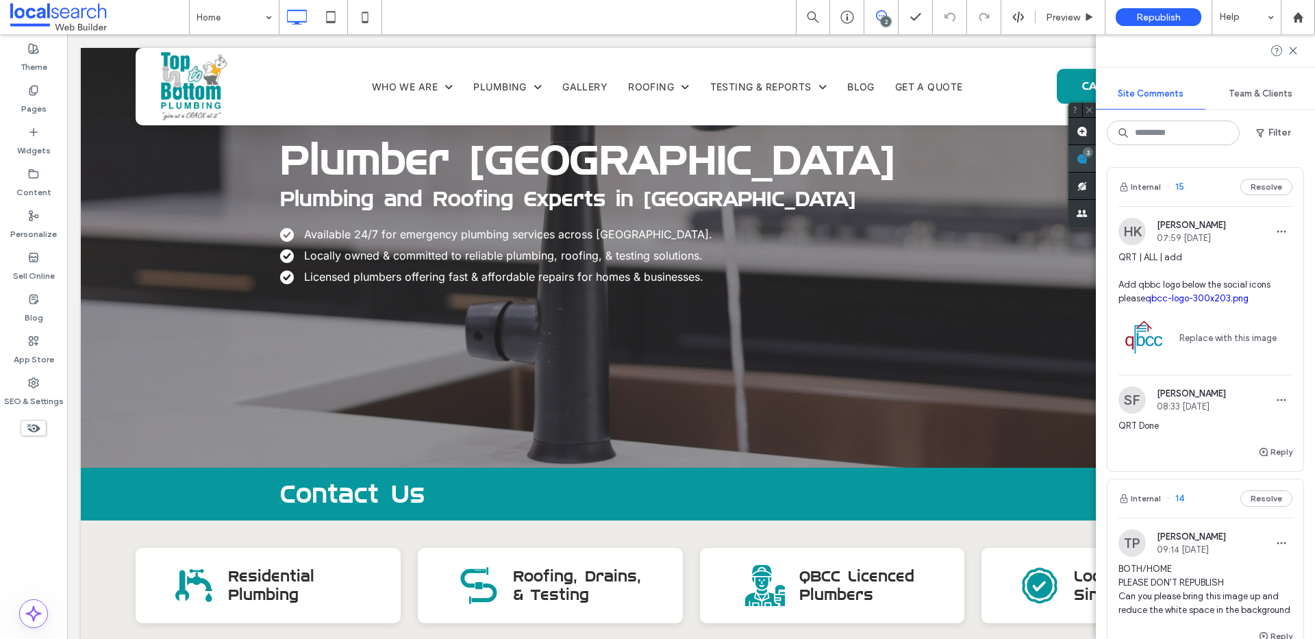
click at [1302, 158] on div "Site Comments Team & Clients Filter Internal 15 Resolve HK Hanna Kay 07:59 Sep …" at bounding box center [1205, 336] width 219 height 605
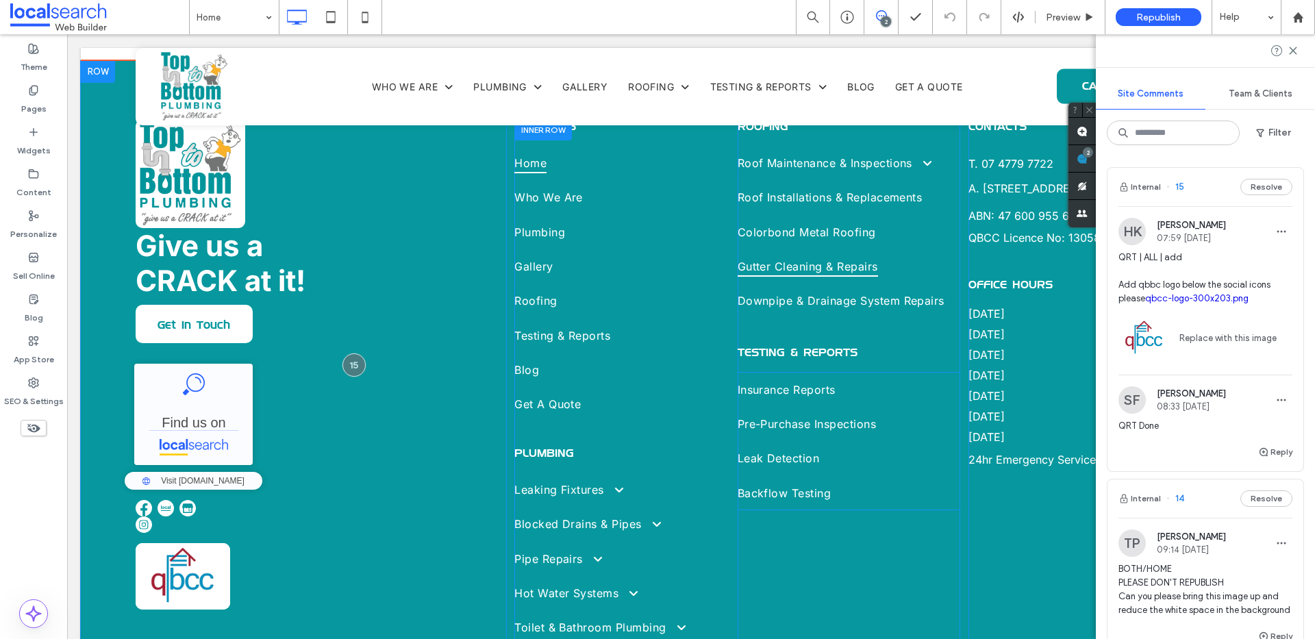
scroll to position [5896, 0]
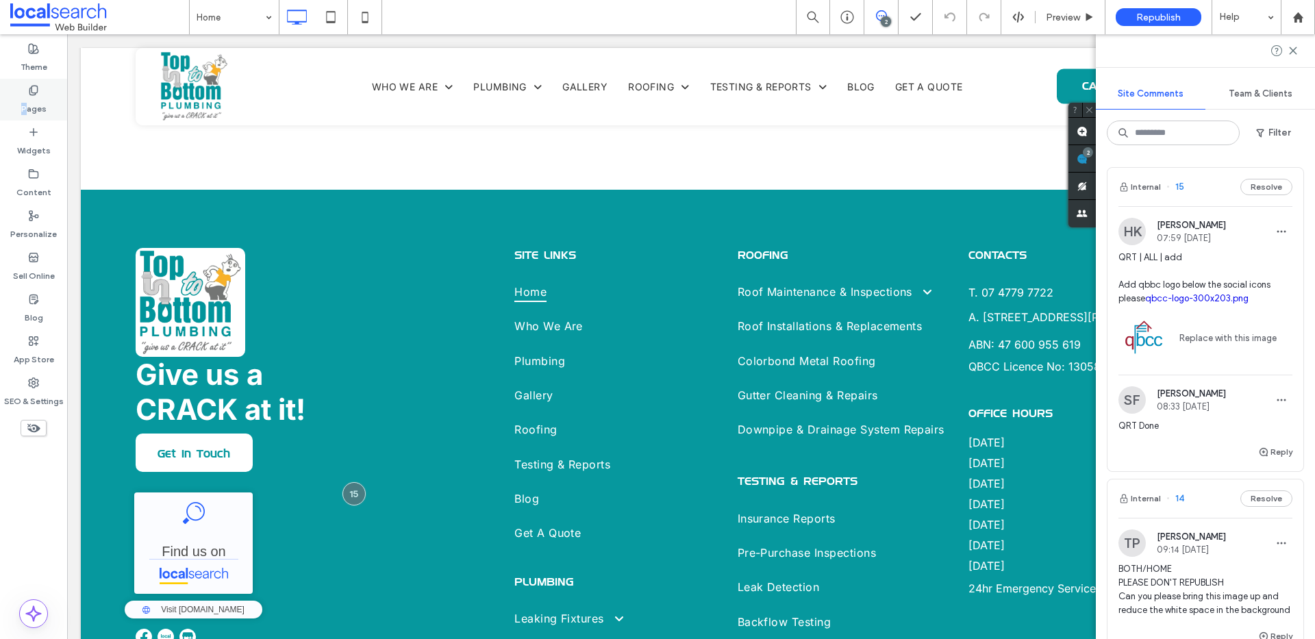
click at [34, 101] on label "Pages" at bounding box center [33, 105] width 25 height 19
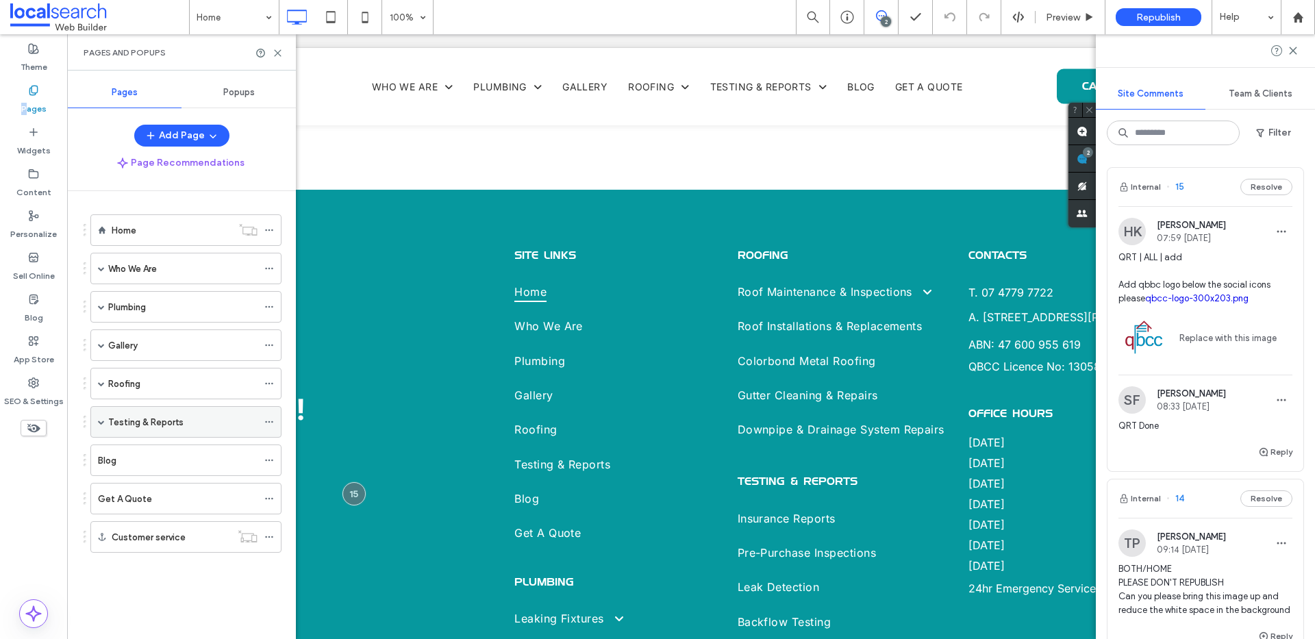
click at [99, 424] on span at bounding box center [101, 421] width 7 height 7
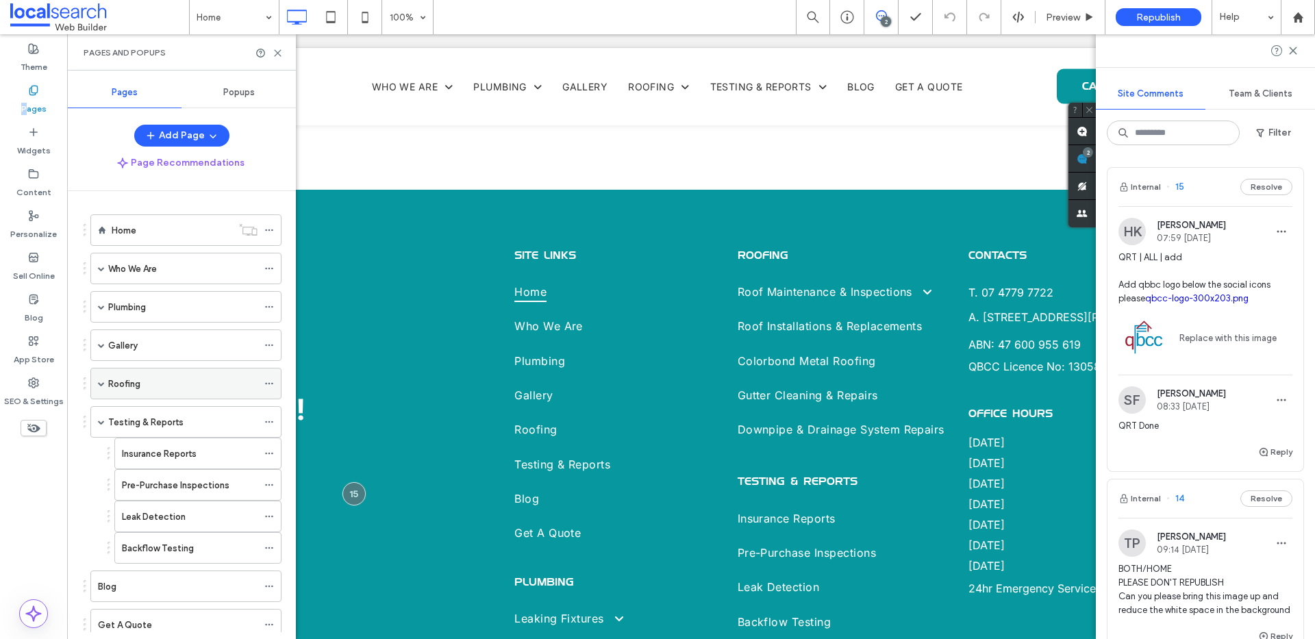
click at [99, 385] on span at bounding box center [101, 383] width 7 height 7
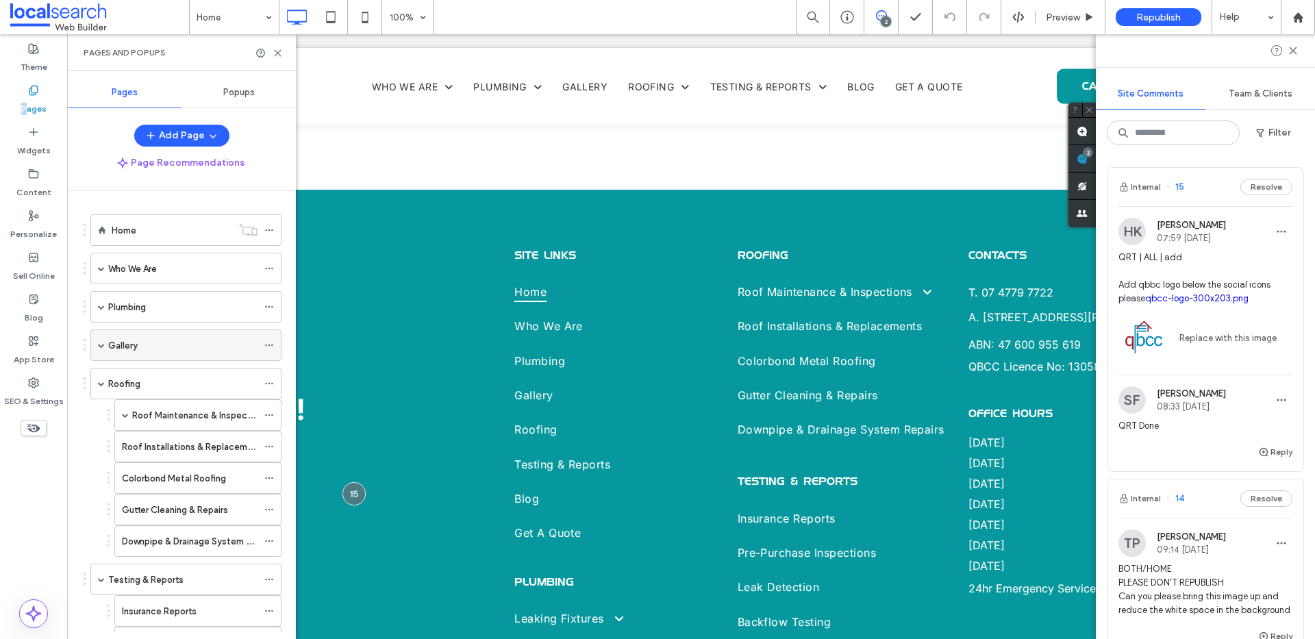
click at [99, 343] on span at bounding box center [101, 345] width 7 height 7
click at [100, 303] on span at bounding box center [101, 306] width 7 height 7
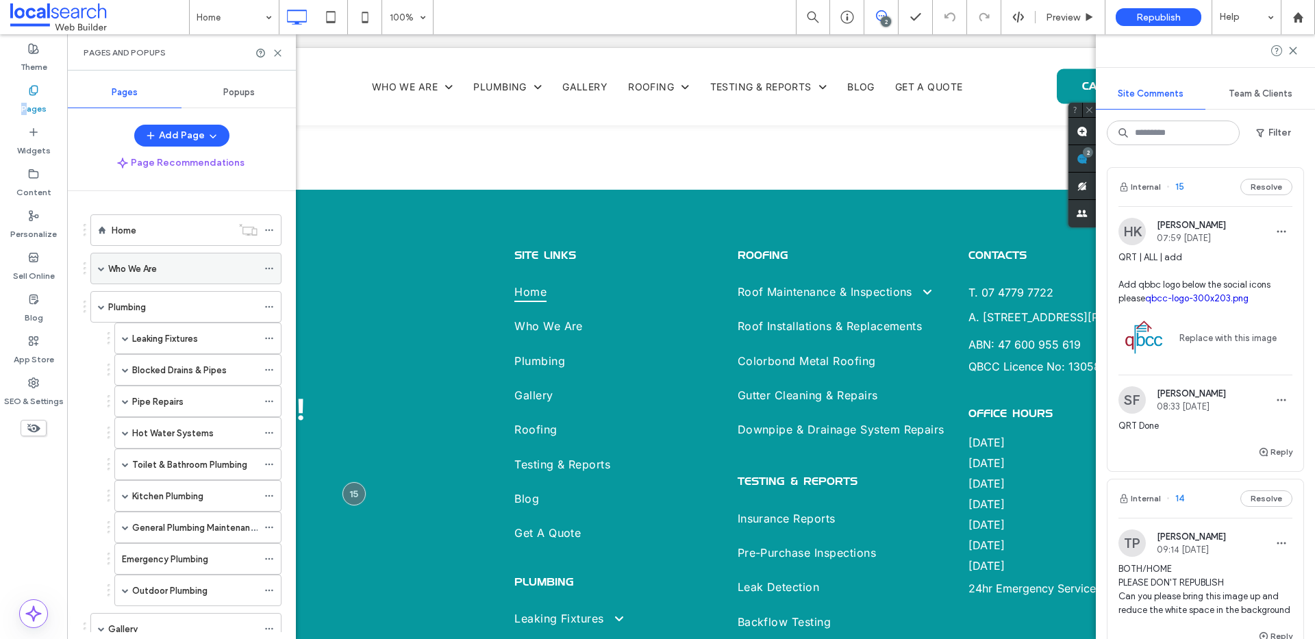
click at [98, 264] on span at bounding box center [101, 268] width 7 height 30
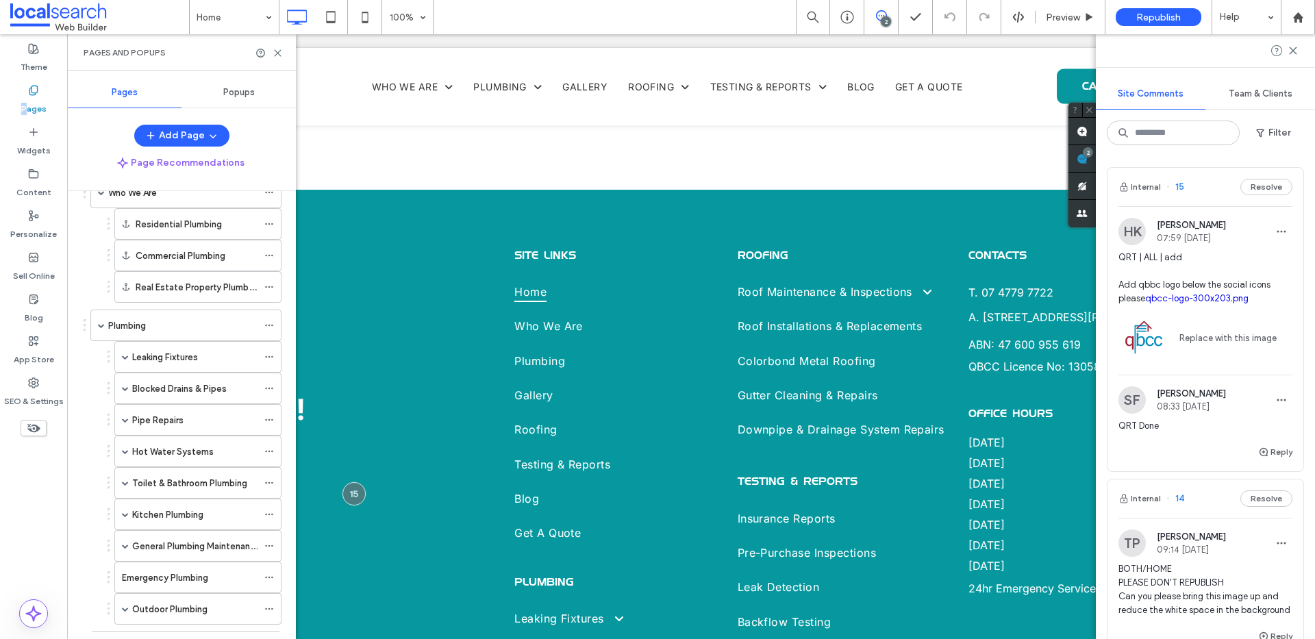
scroll to position [125, 0]
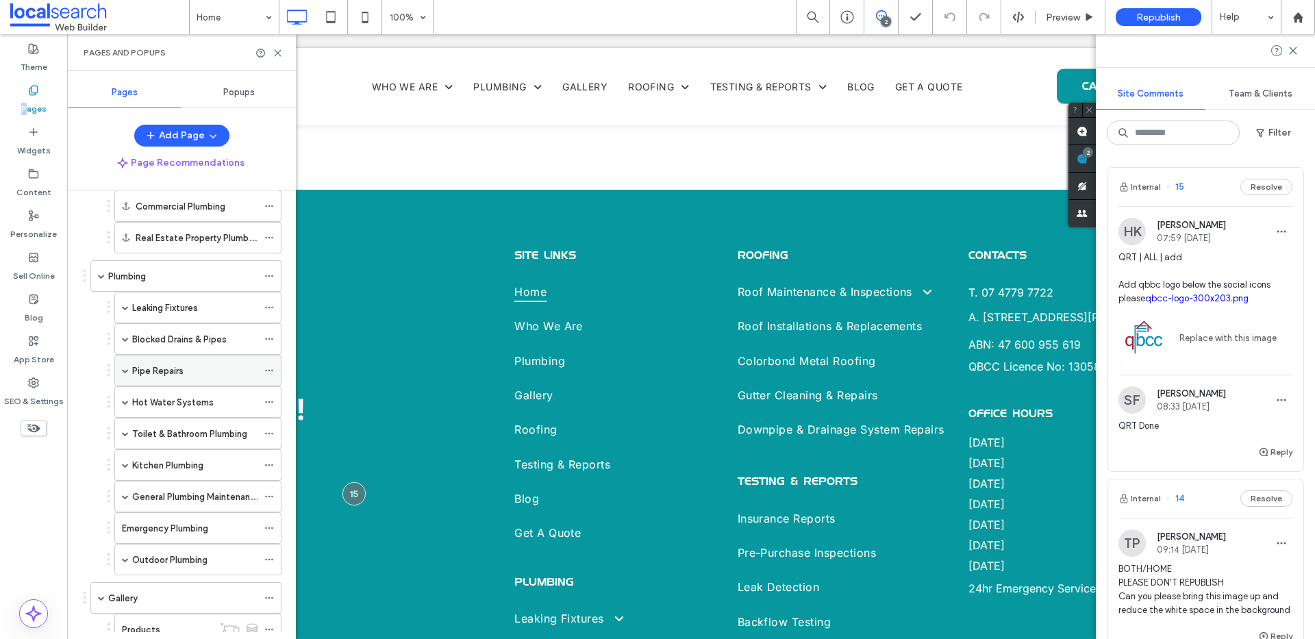
click at [127, 371] on span at bounding box center [125, 370] width 7 height 7
click at [125, 308] on span at bounding box center [125, 307] width 7 height 7
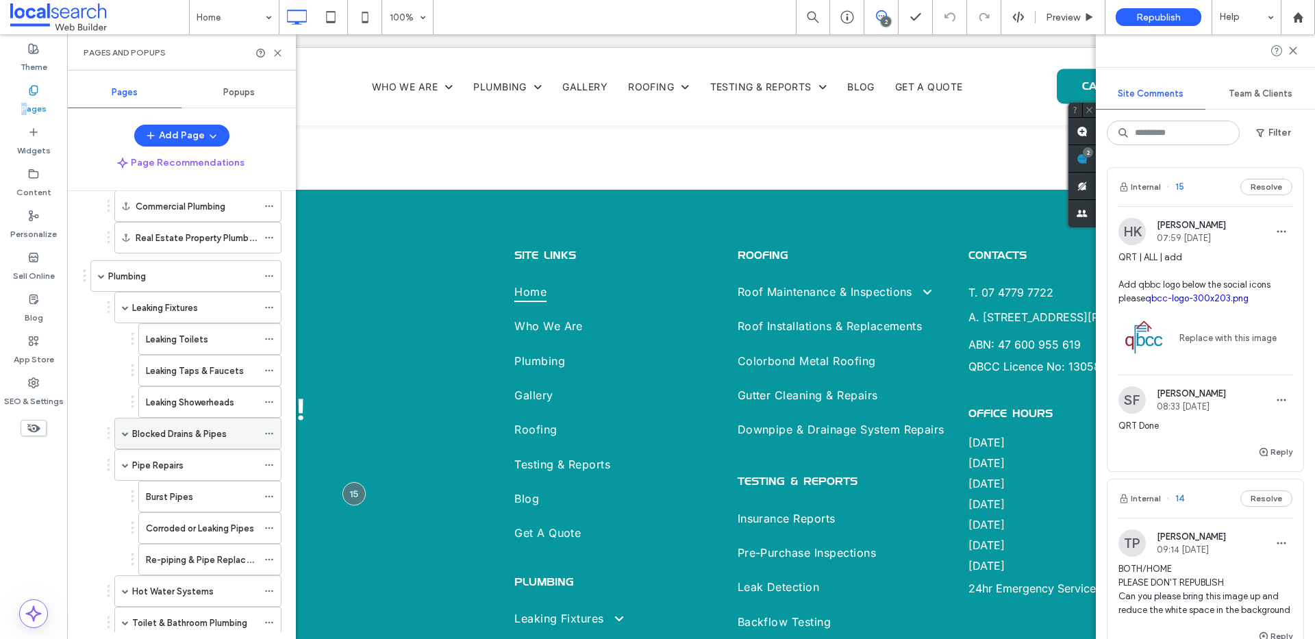
click at [123, 436] on span at bounding box center [125, 433] width 7 height 7
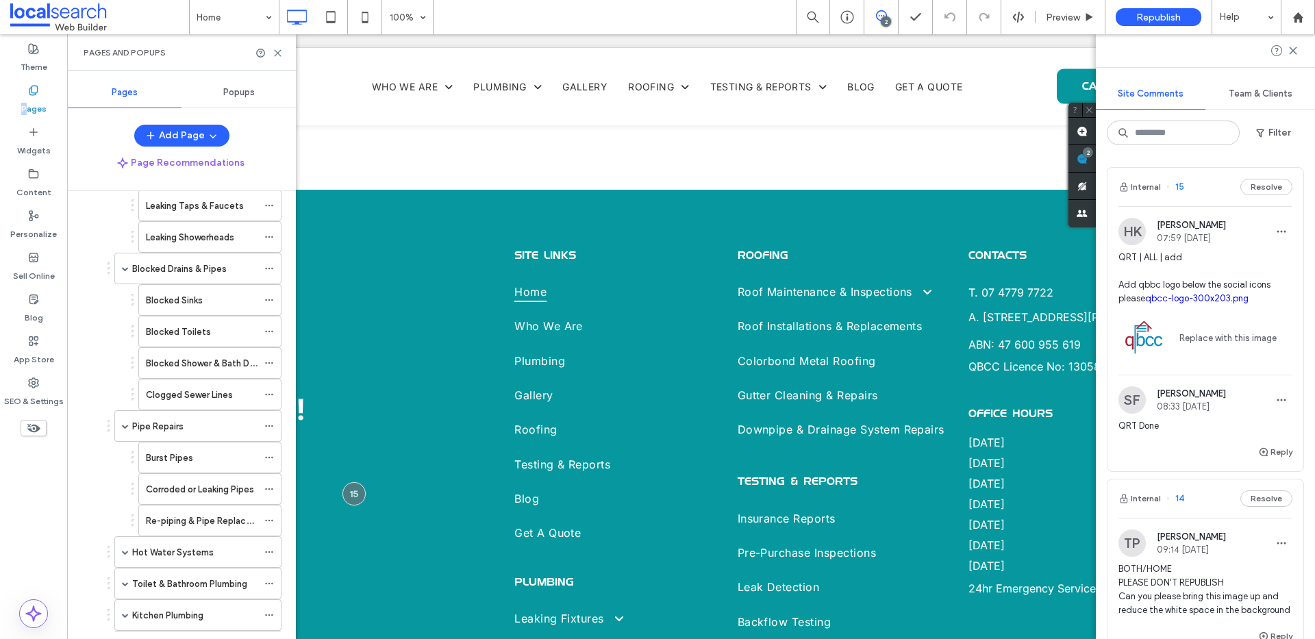
scroll to position [355, 0]
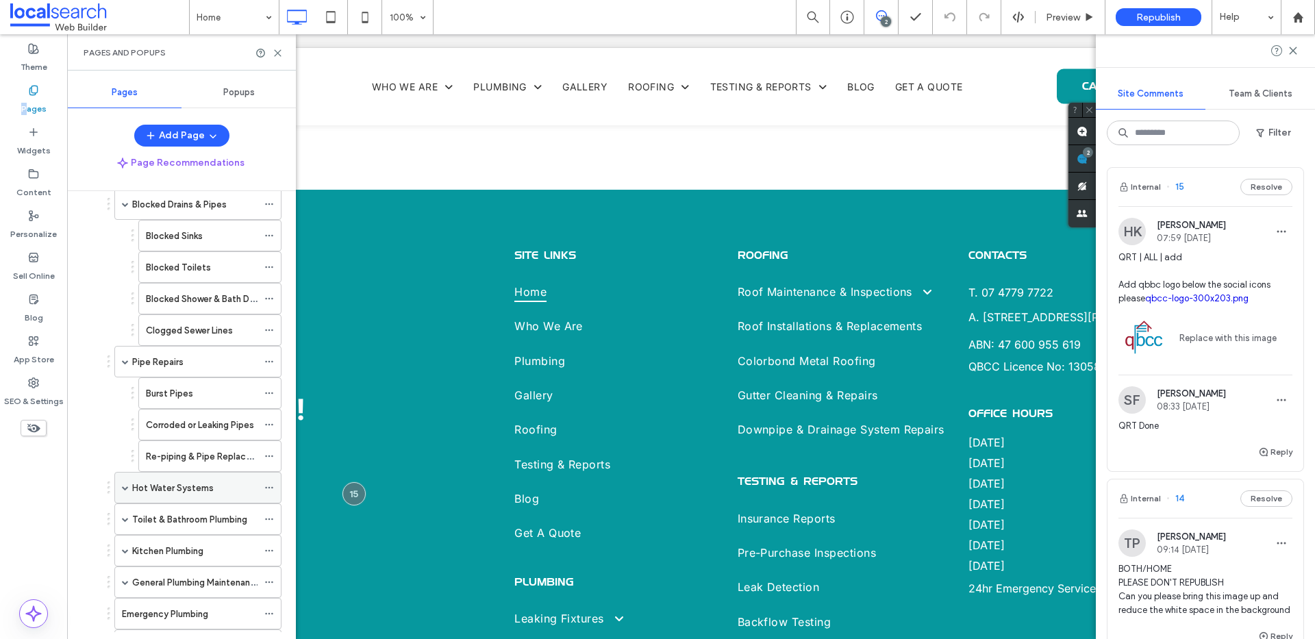
click at [127, 490] on div "Hot Water Systems" at bounding box center [197, 488] width 167 height 32
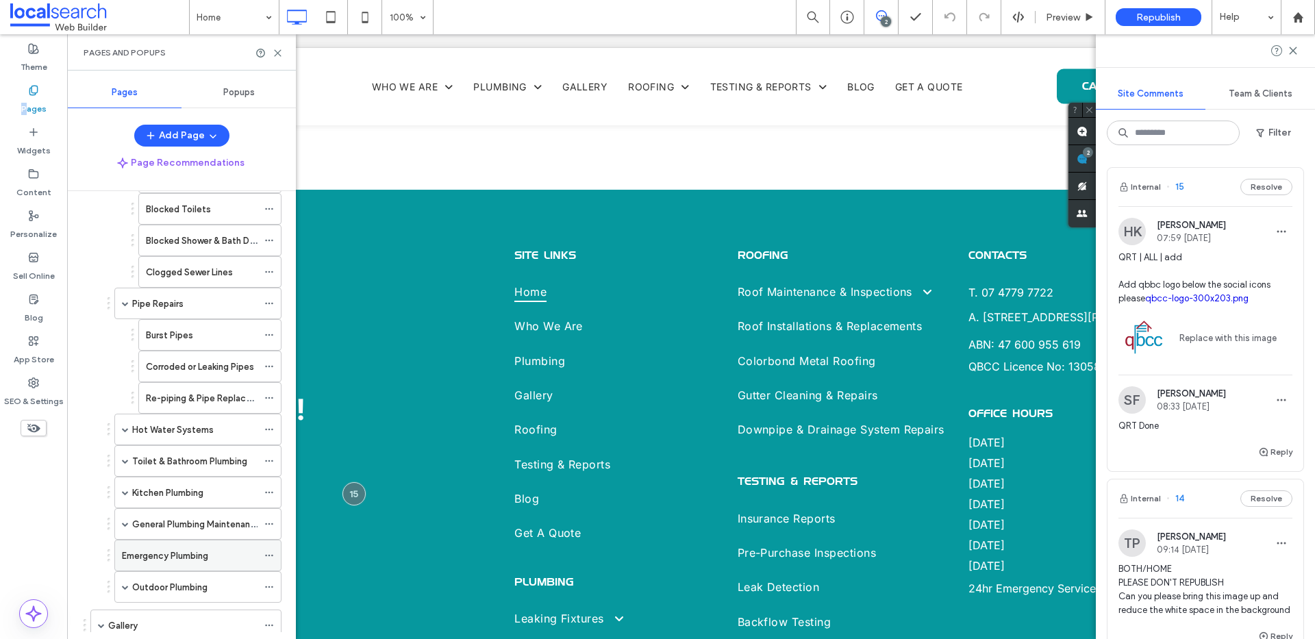
scroll to position [482, 0]
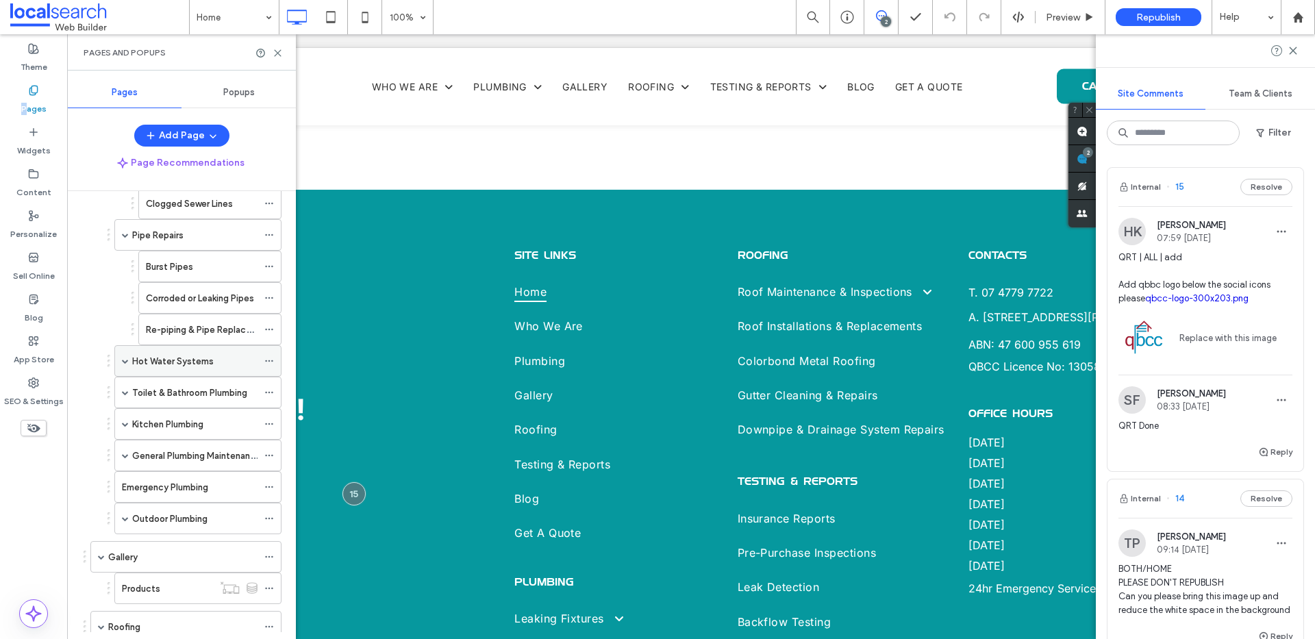
click at [126, 363] on span at bounding box center [125, 361] width 7 height 7
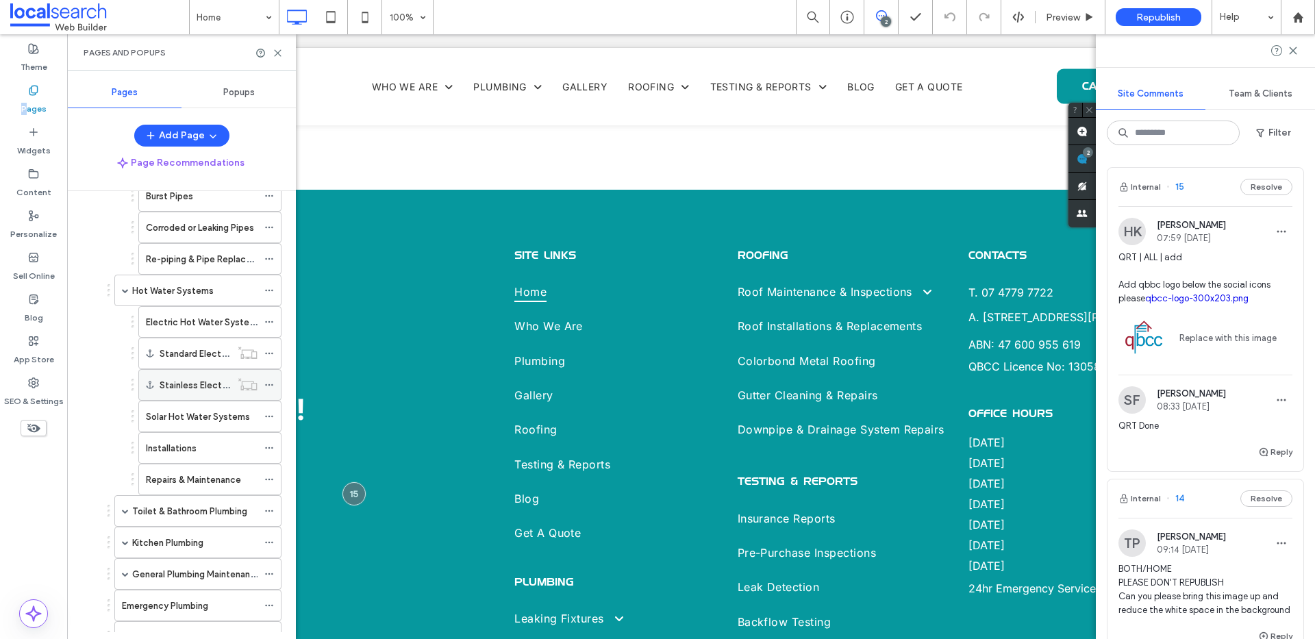
scroll to position [610, 0]
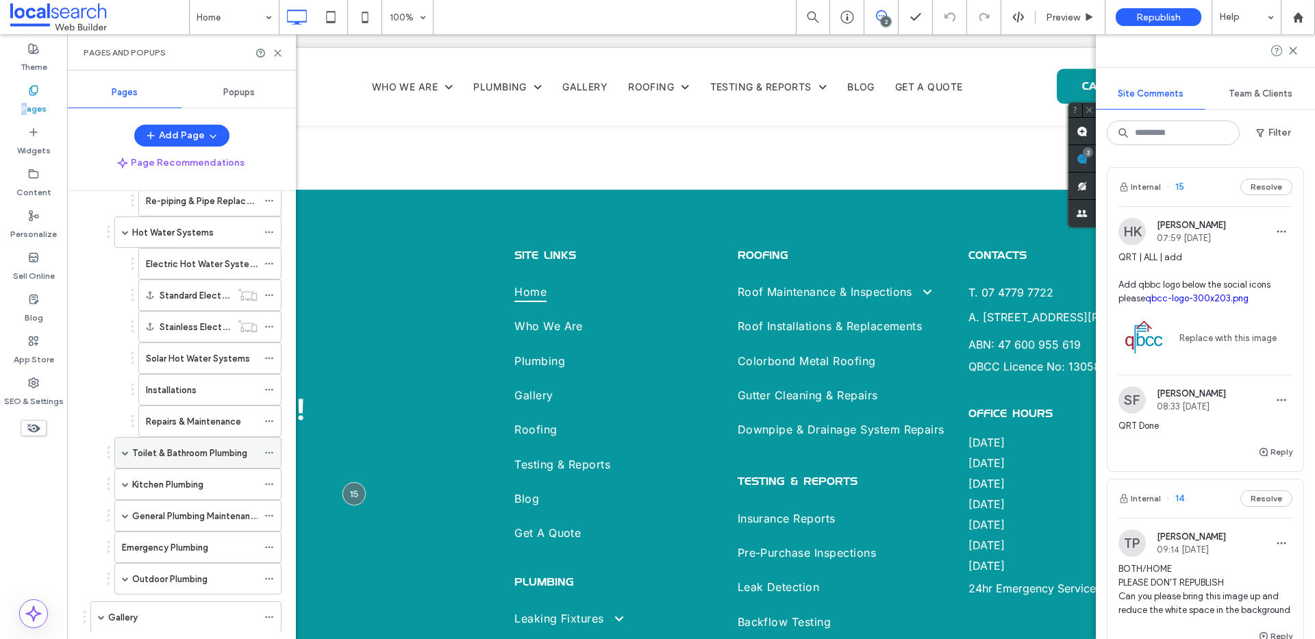
click at [127, 453] on span at bounding box center [125, 452] width 7 height 7
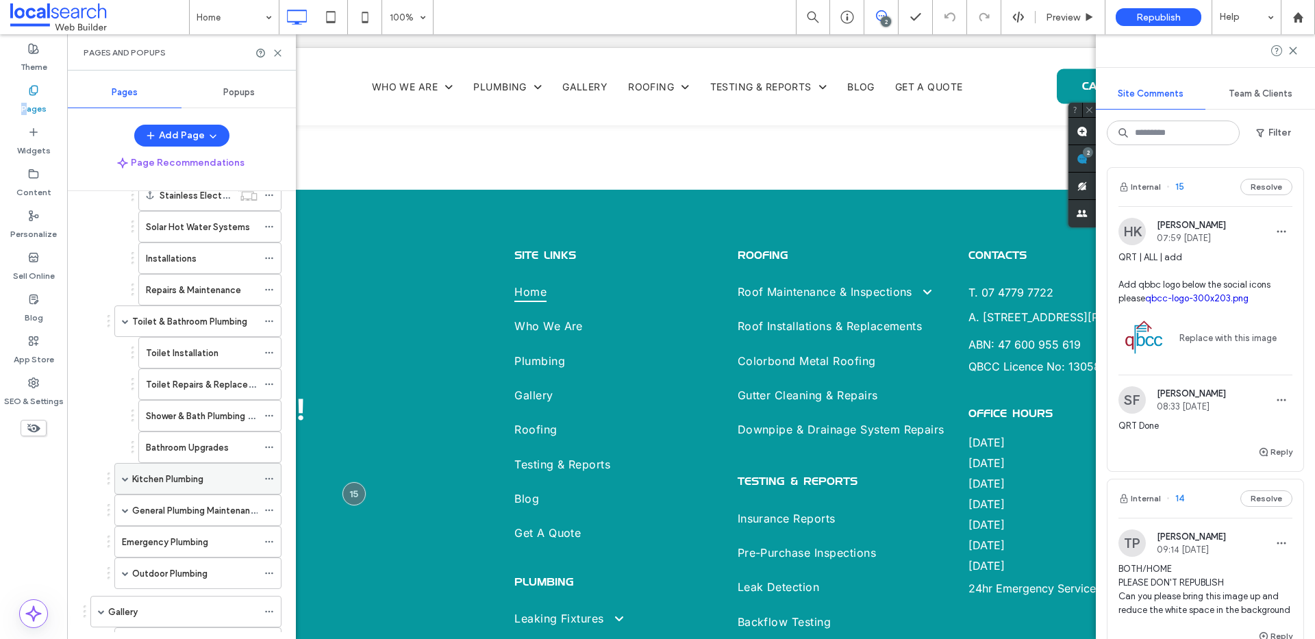
click at [125, 478] on span at bounding box center [125, 478] width 7 height 7
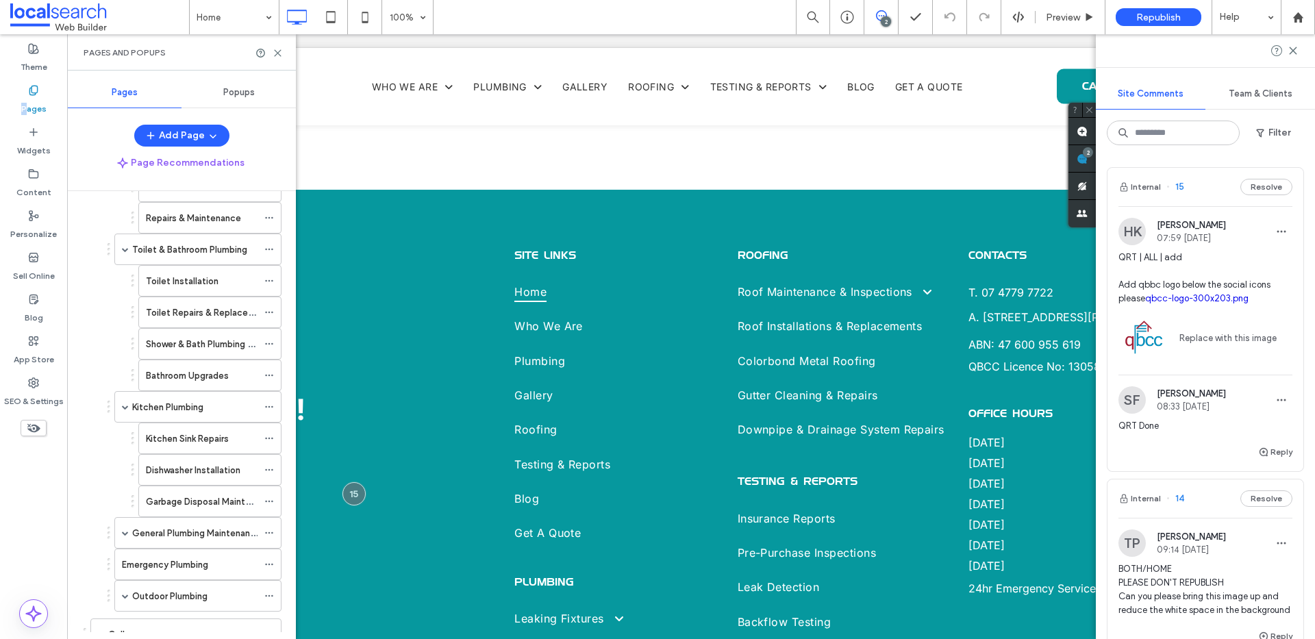
scroll to position [871, 0]
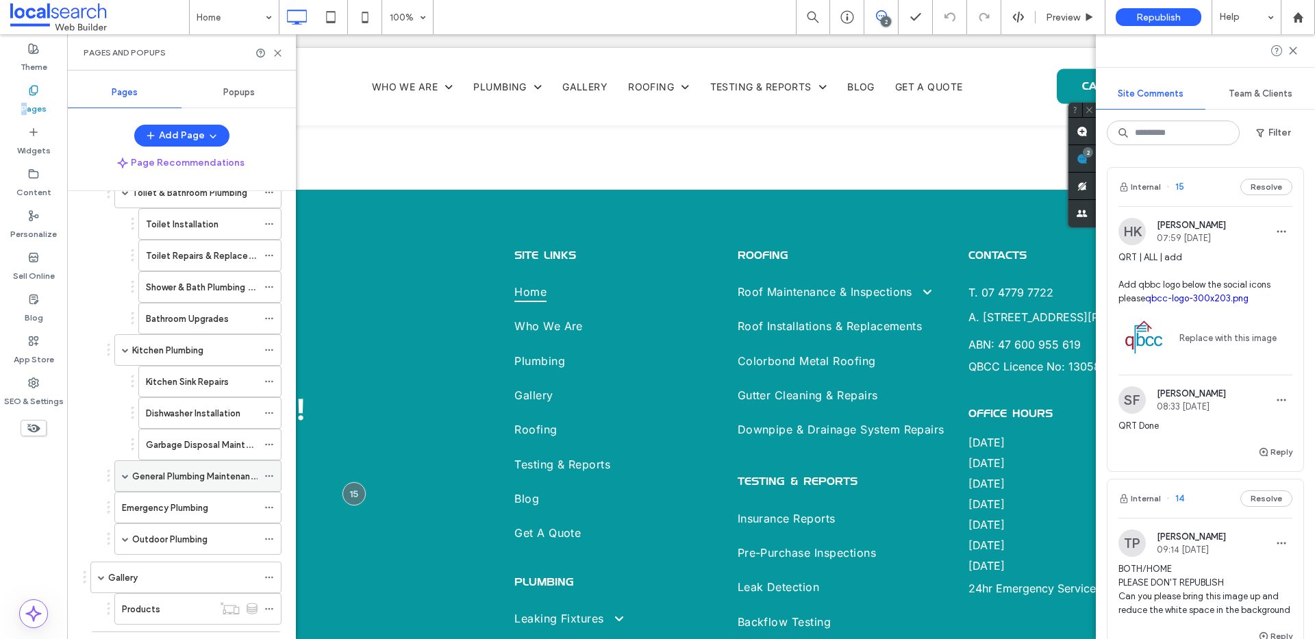
click at [125, 477] on span at bounding box center [125, 476] width 7 height 7
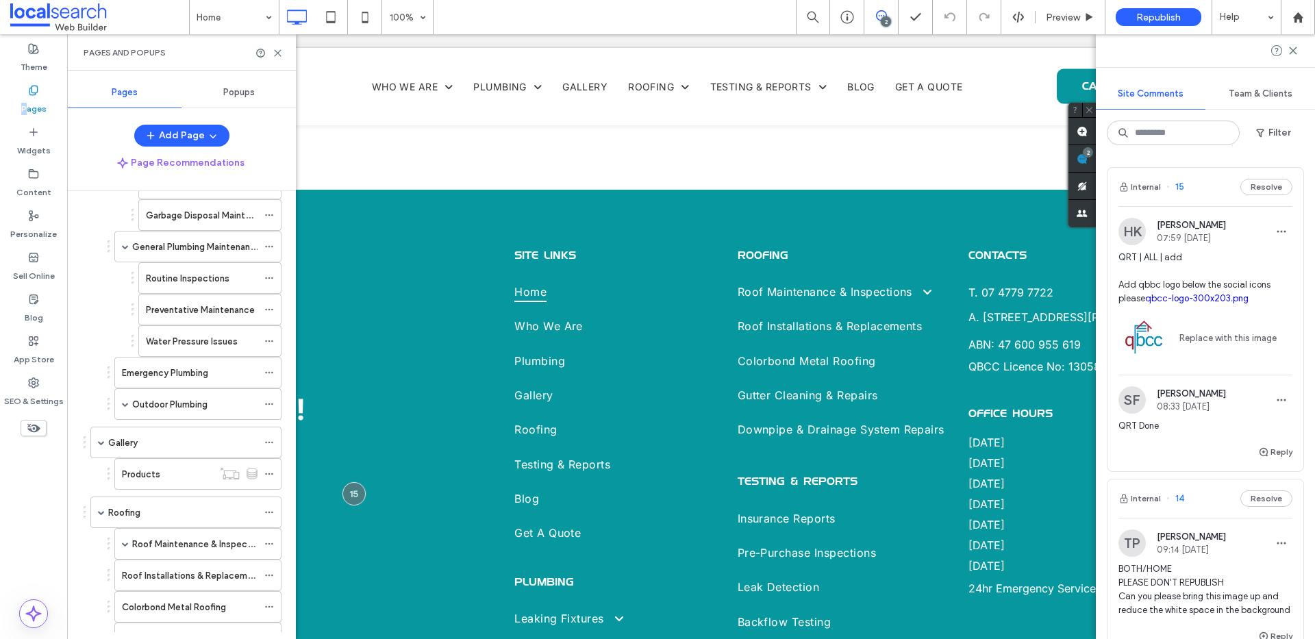
scroll to position [1110, 0]
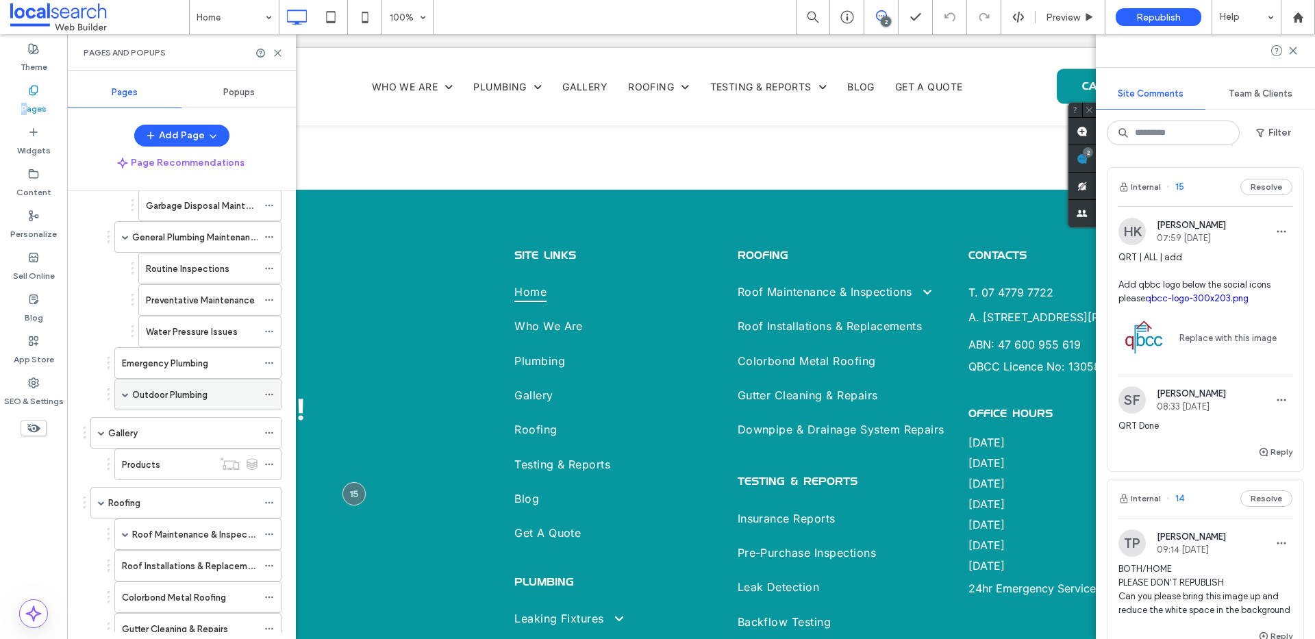
click at [124, 394] on span at bounding box center [125, 394] width 7 height 7
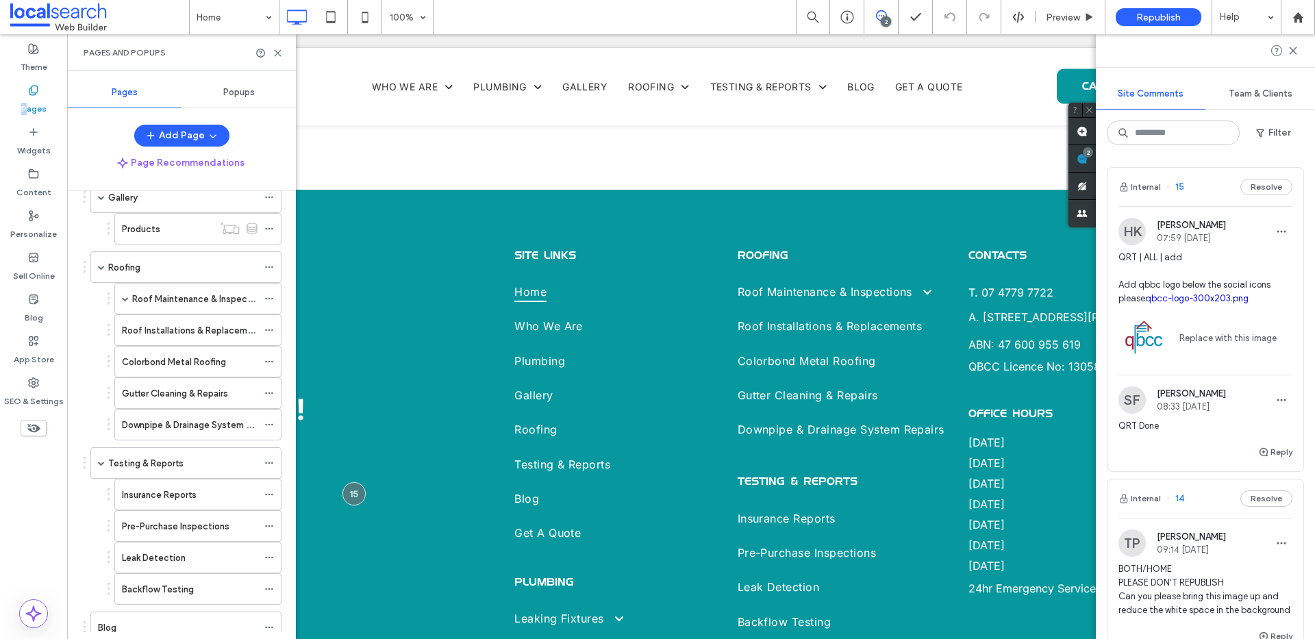
scroll to position [1562, 0]
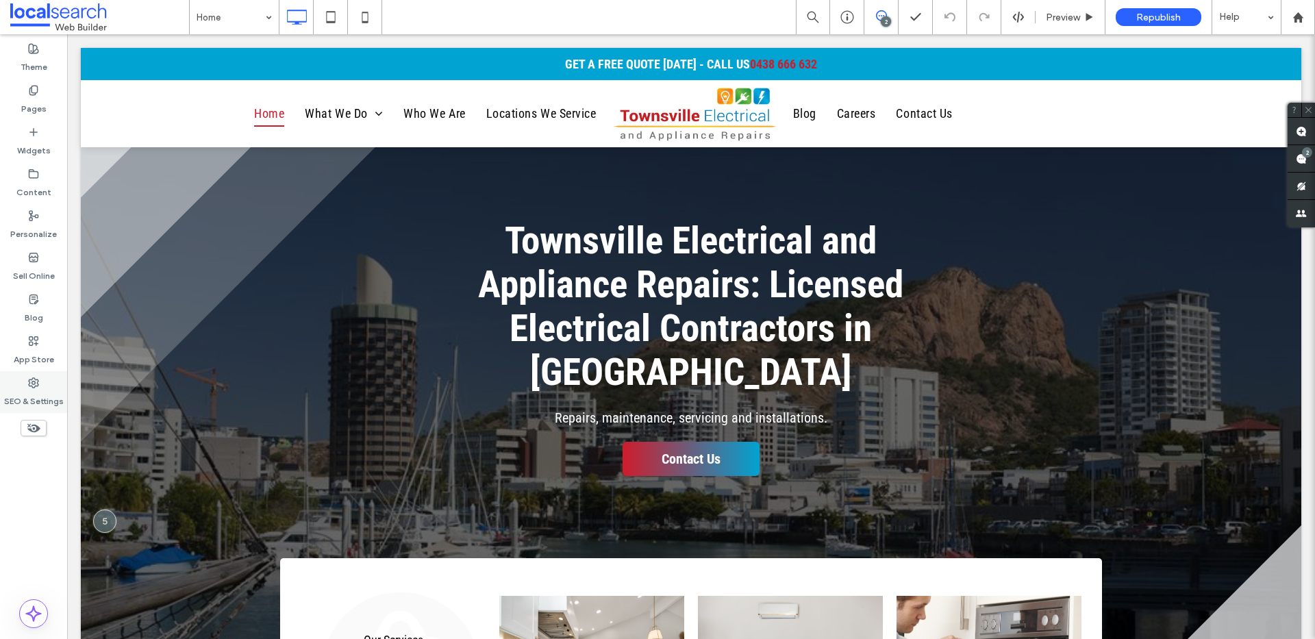
click at [25, 391] on label "SEO & Settings" at bounding box center [34, 397] width 60 height 19
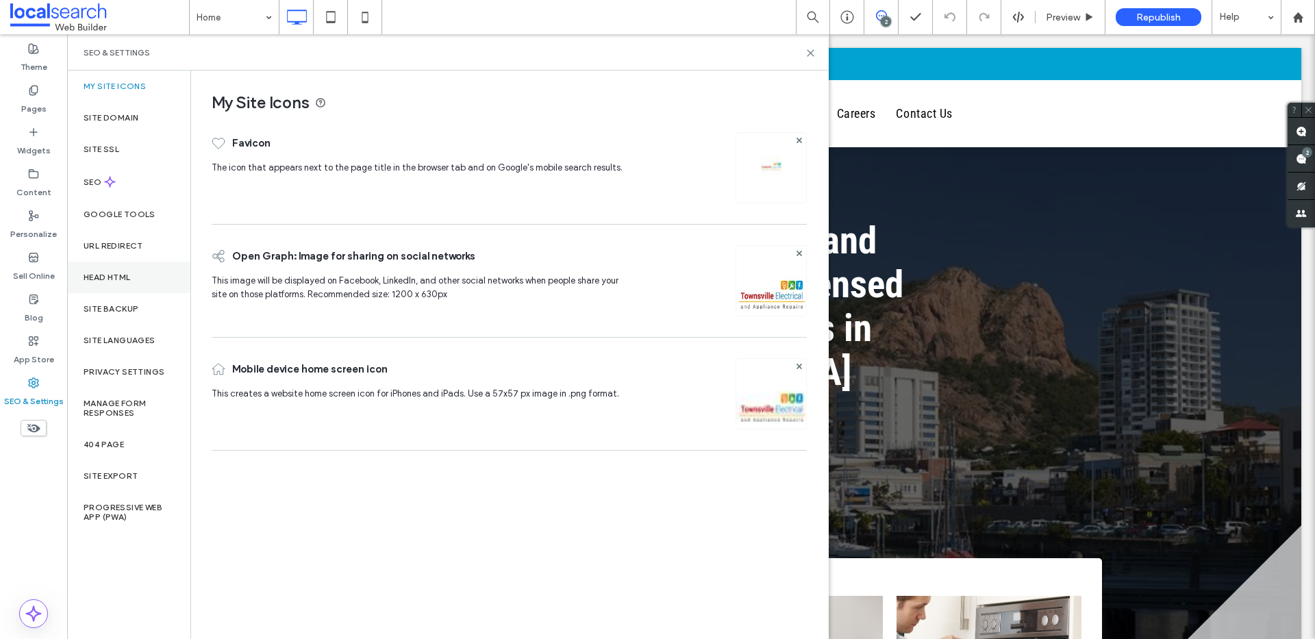
click at [123, 288] on div "My Site Icons Site Domain Site SSL SEO Google Tools URL Redirect Head HTML Site…" at bounding box center [128, 355] width 123 height 568
click at [136, 304] on label "Site Backup" at bounding box center [111, 309] width 55 height 10
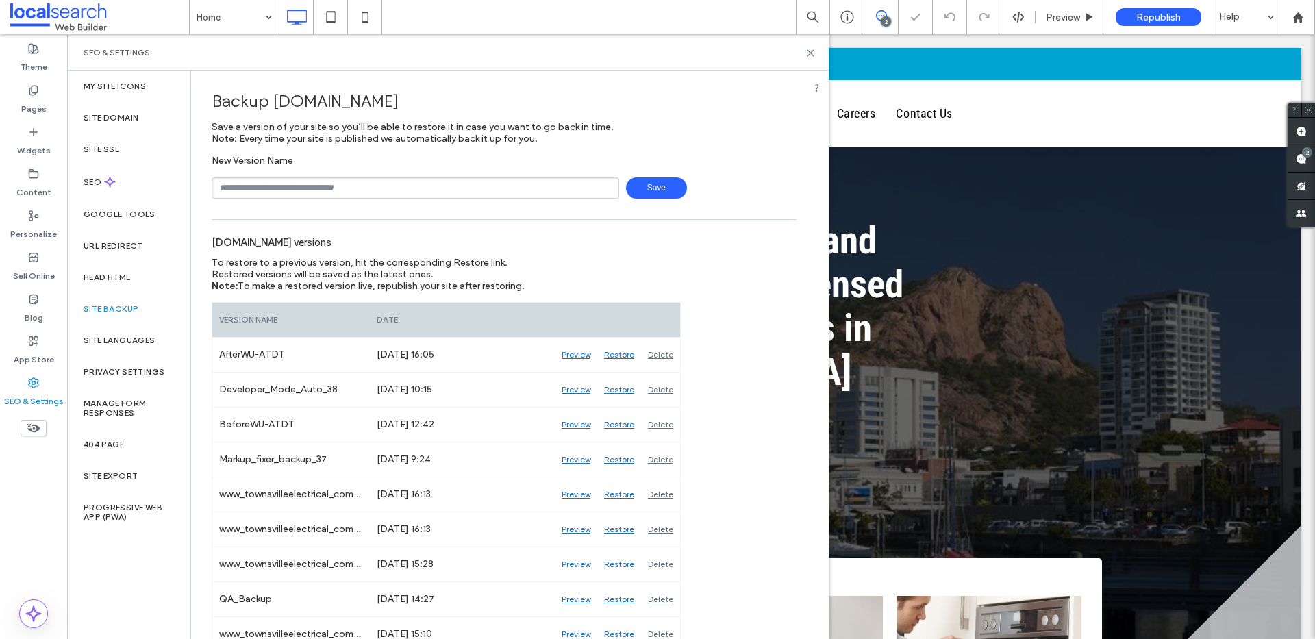
click at [438, 181] on input "text" at bounding box center [416, 187] width 408 height 21
type input "**********"
click at [647, 187] on span "Save" at bounding box center [656, 187] width 61 height 21
click at [138, 177] on div "SEO" at bounding box center [128, 182] width 123 height 34
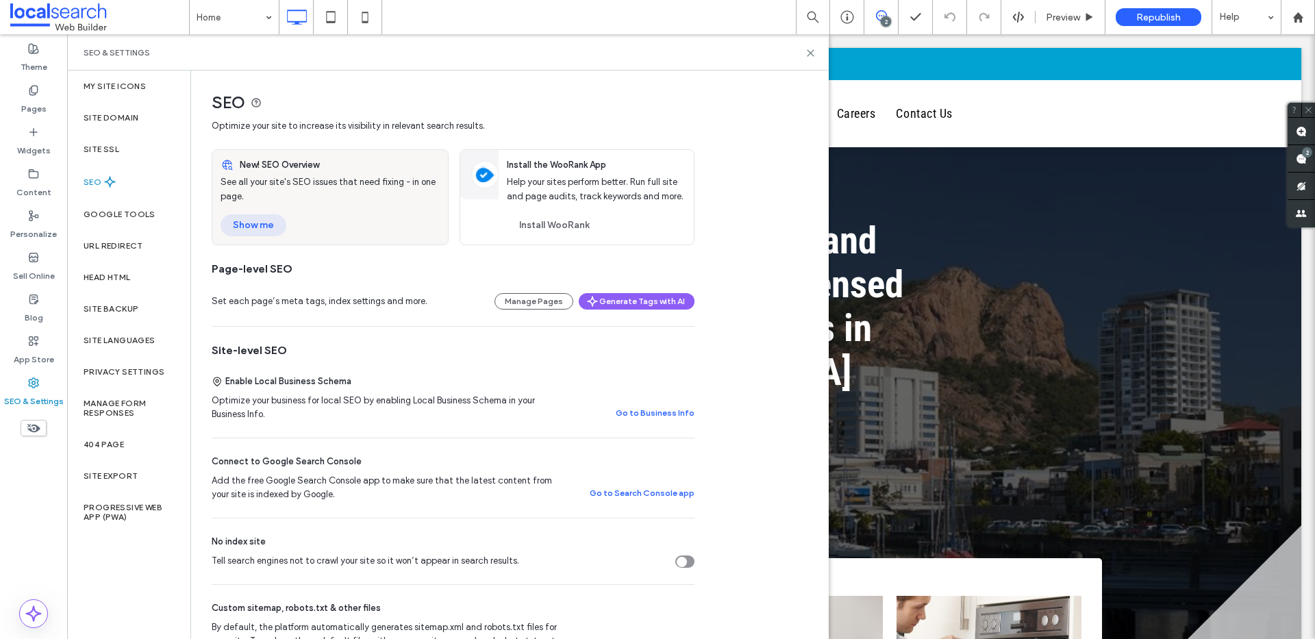
click at [253, 222] on button "Show me" at bounding box center [254, 225] width 66 height 22
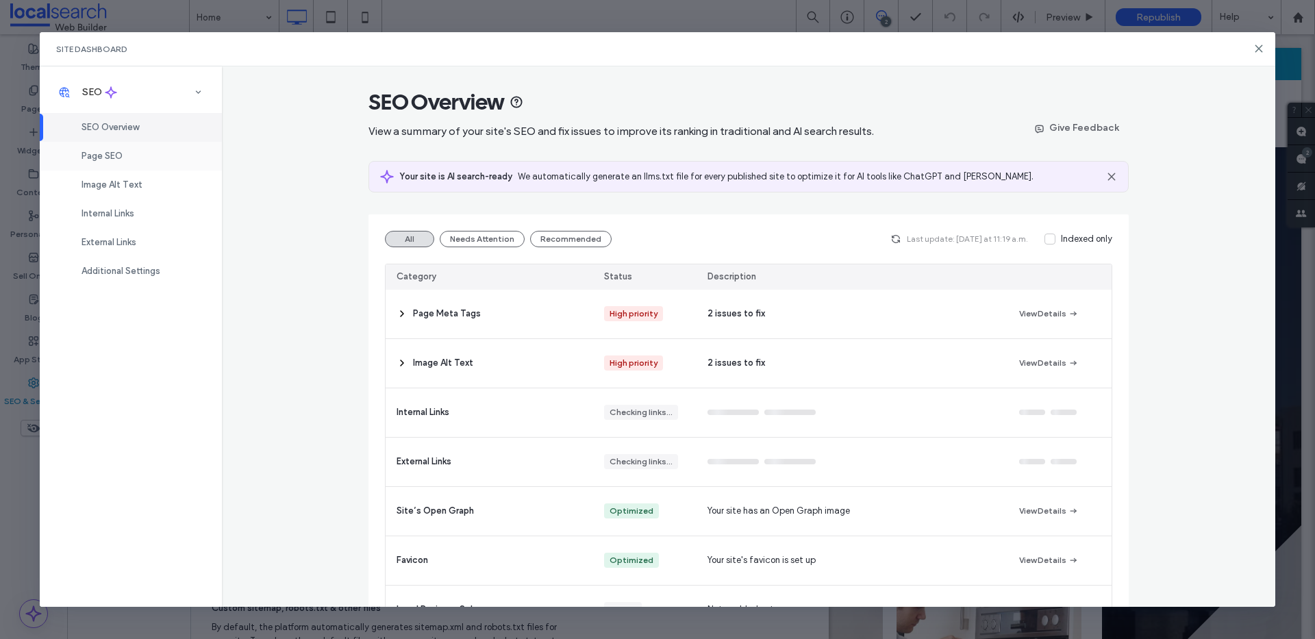
click at [120, 163] on div "Page SEO" at bounding box center [131, 156] width 182 height 29
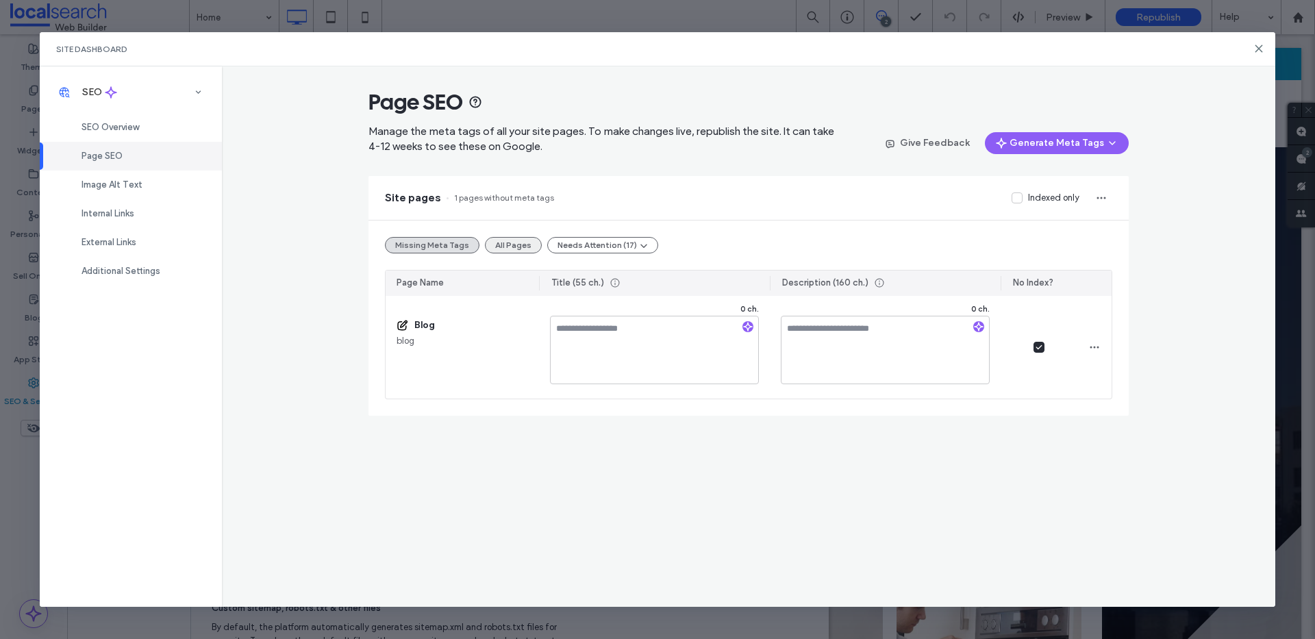
click at [507, 251] on button "All Pages" at bounding box center [513, 245] width 57 height 16
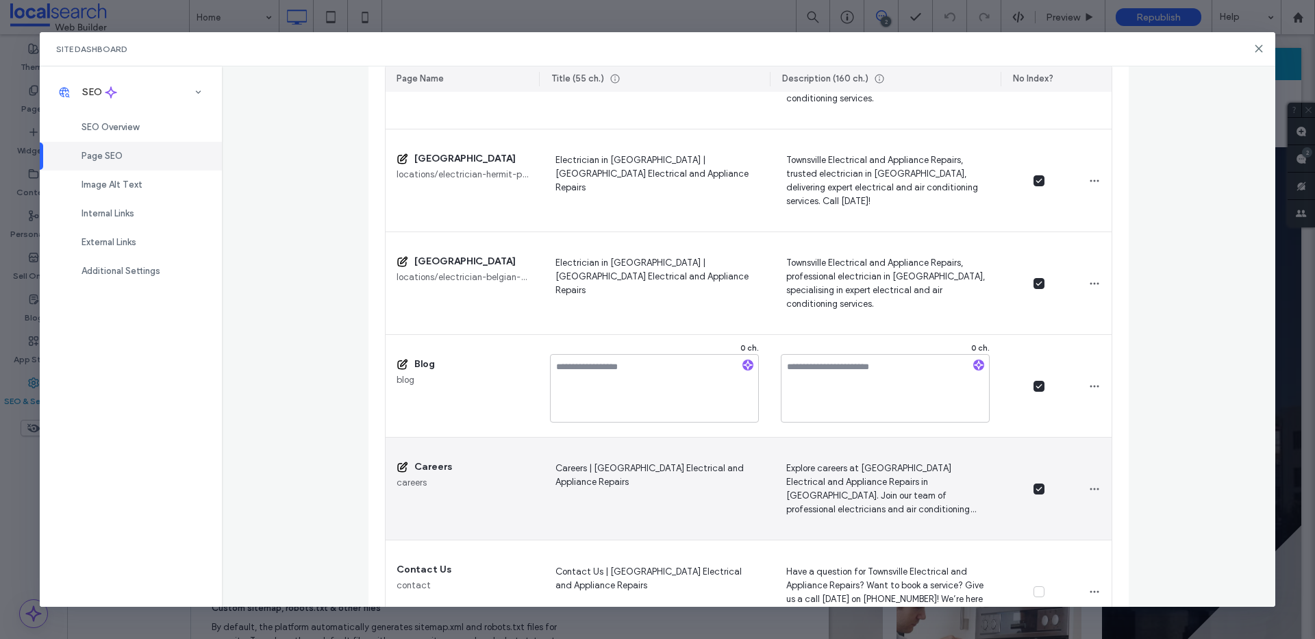
scroll to position [1692, 0]
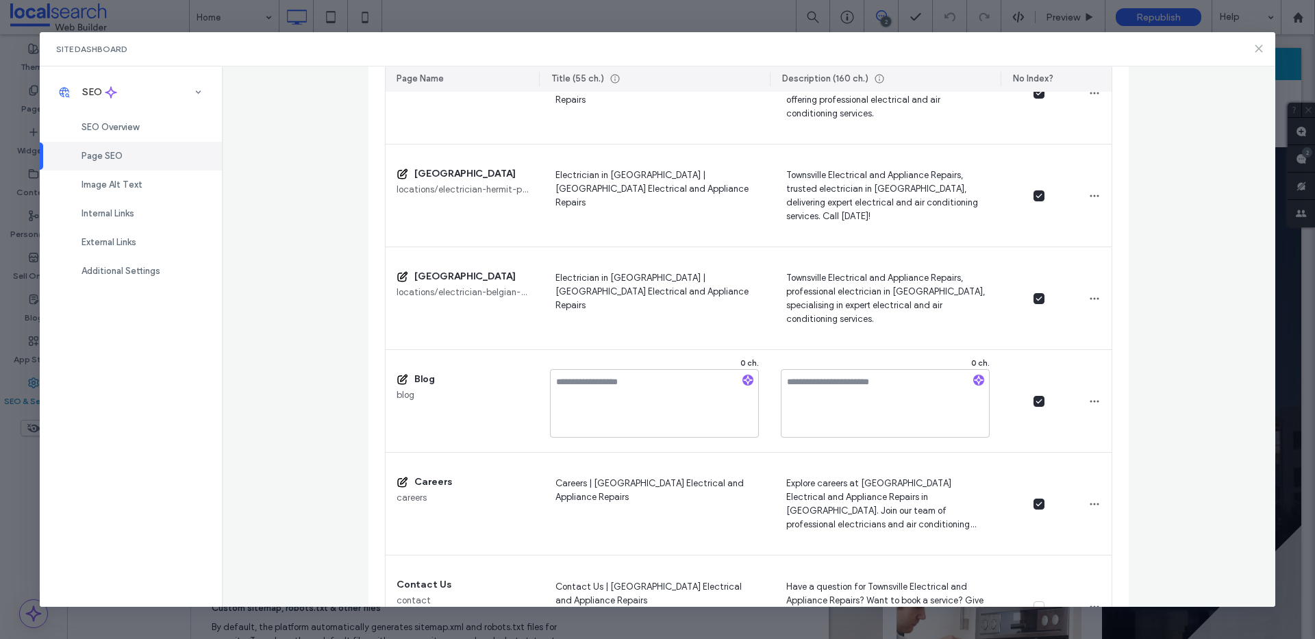
click at [1260, 50] on use at bounding box center [1259, 48] width 6 height 6
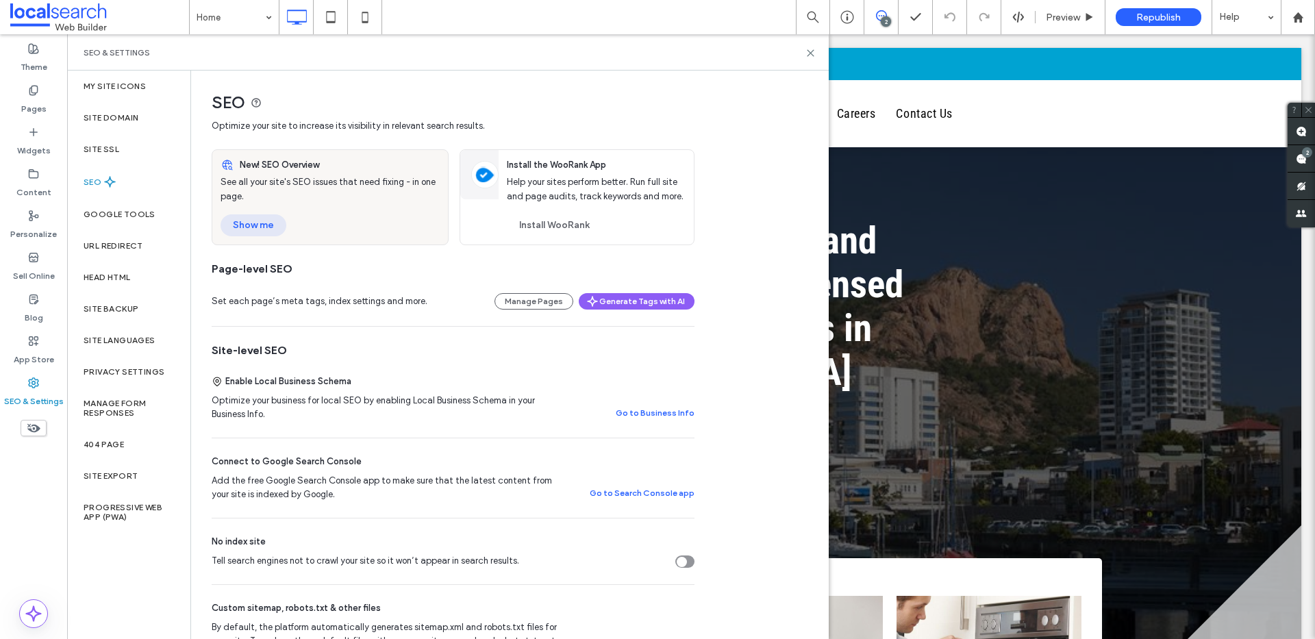
click at [240, 224] on button "Show me" at bounding box center [254, 225] width 66 height 22
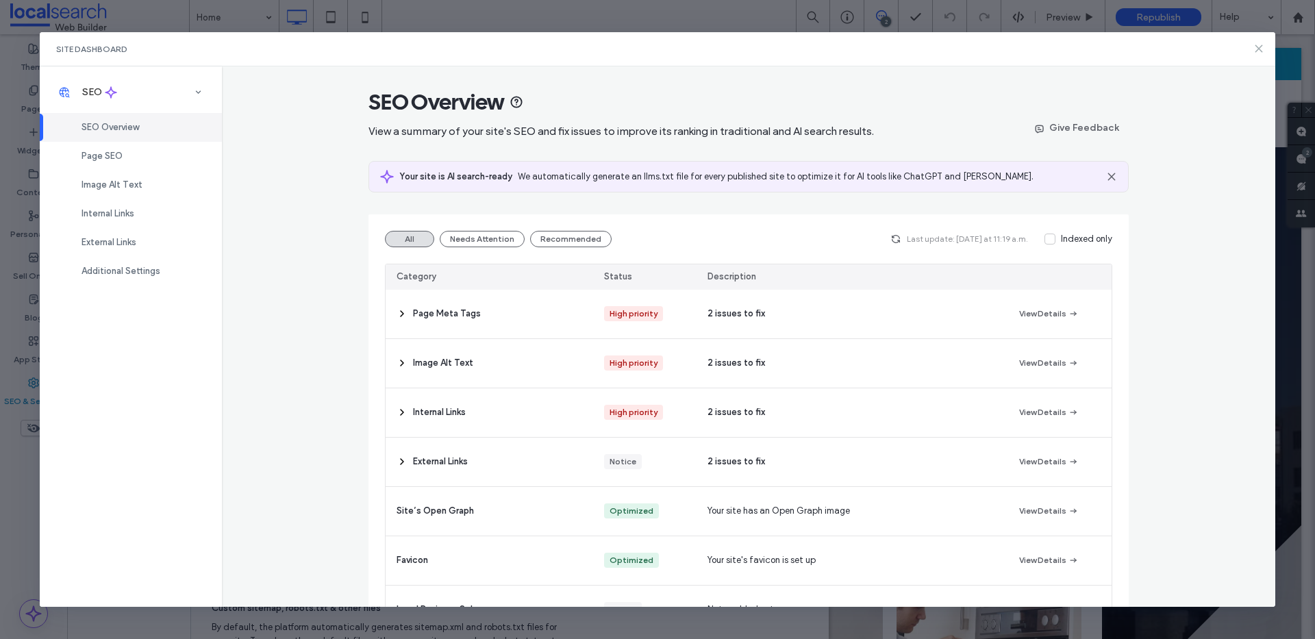
drag, startPoint x: 1256, startPoint y: 48, endPoint x: 803, endPoint y: 21, distance: 453.6
click at [1256, 48] on icon at bounding box center [1258, 48] width 11 height 11
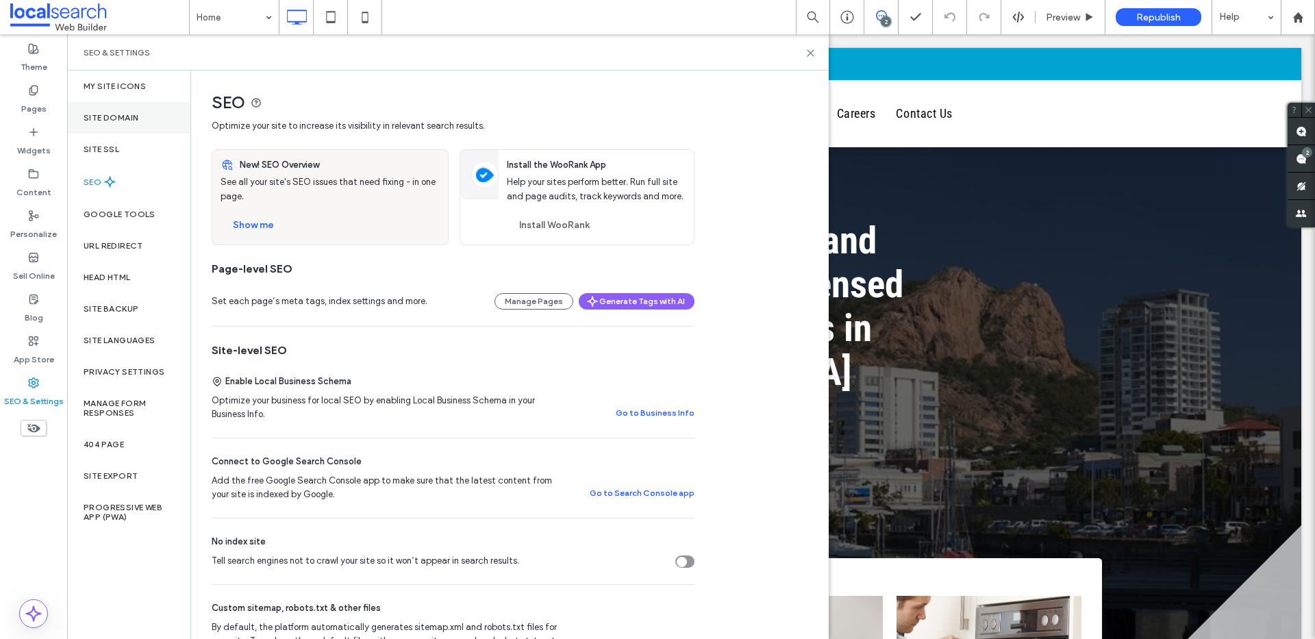
click at [123, 121] on label "Site Domain" at bounding box center [111, 118] width 55 height 10
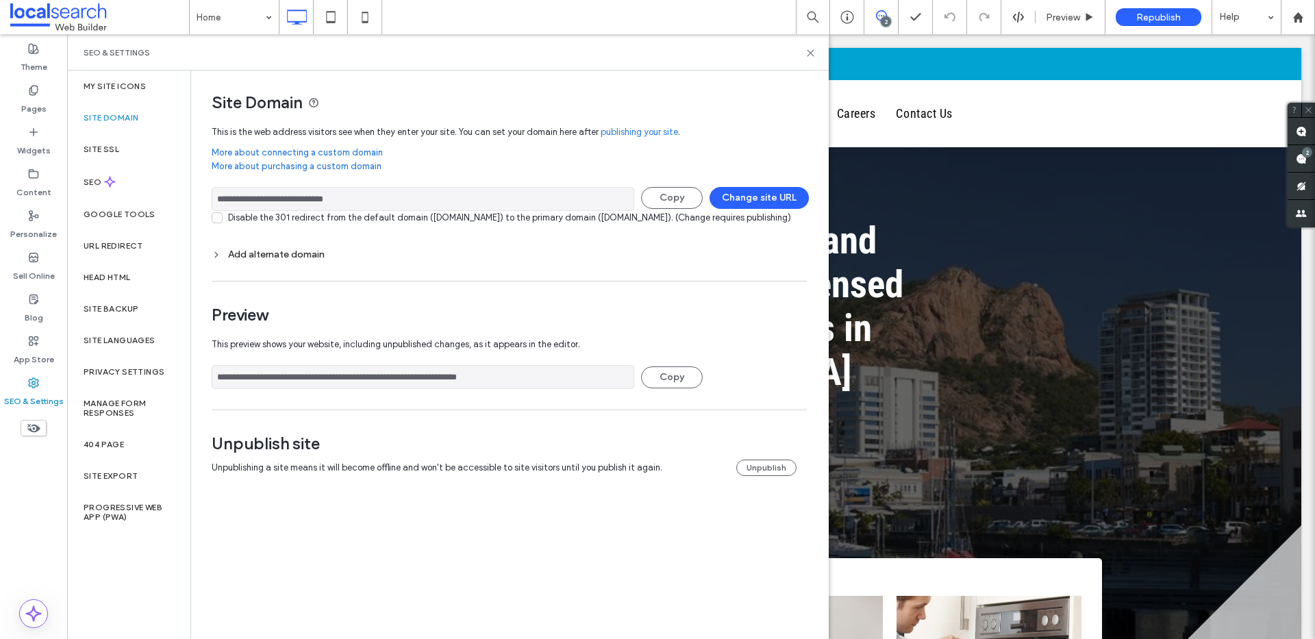
drag, startPoint x: 455, startPoint y: 389, endPoint x: 236, endPoint y: 382, distance: 218.6
click at [236, 382] on input "**********" at bounding box center [423, 377] width 423 height 24
click at [811, 49] on icon at bounding box center [810, 53] width 10 height 10
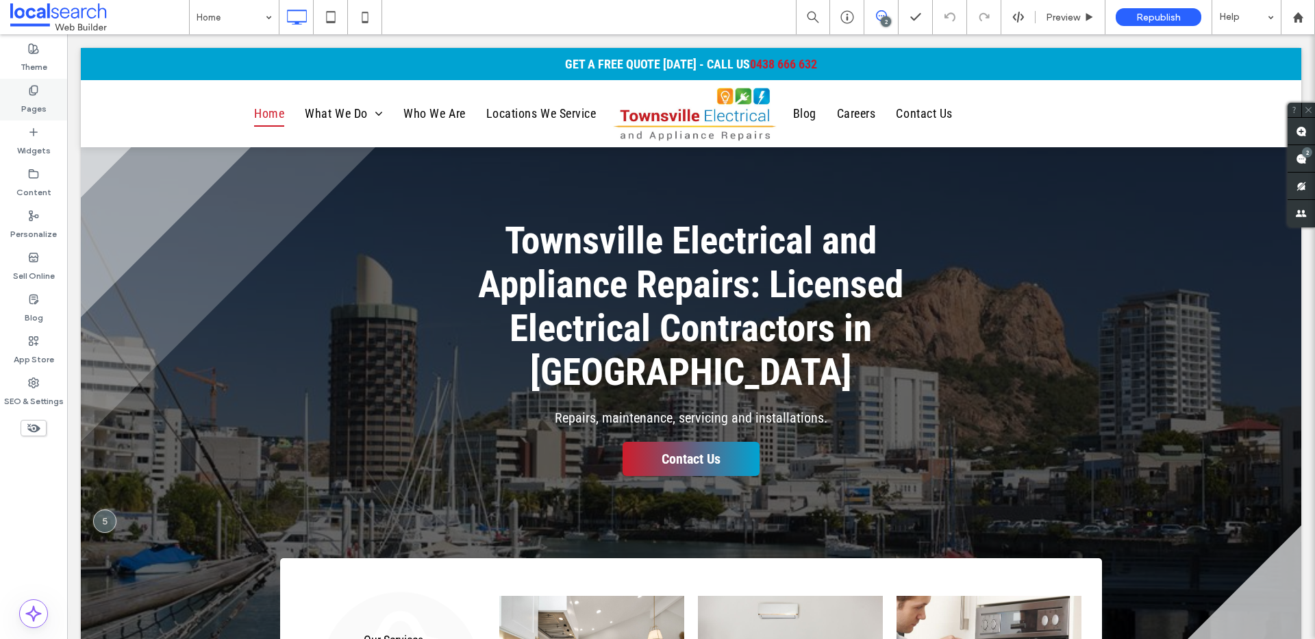
click at [38, 102] on label "Pages" at bounding box center [33, 105] width 25 height 19
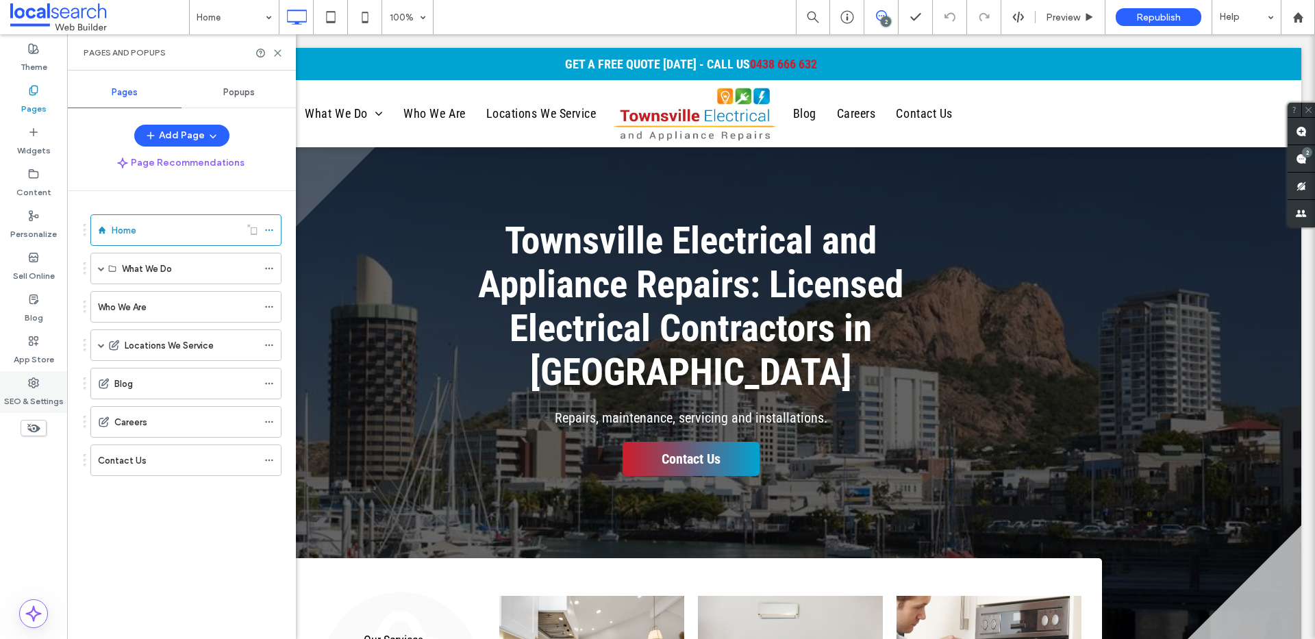
click at [34, 383] on icon at bounding box center [33, 382] width 11 height 11
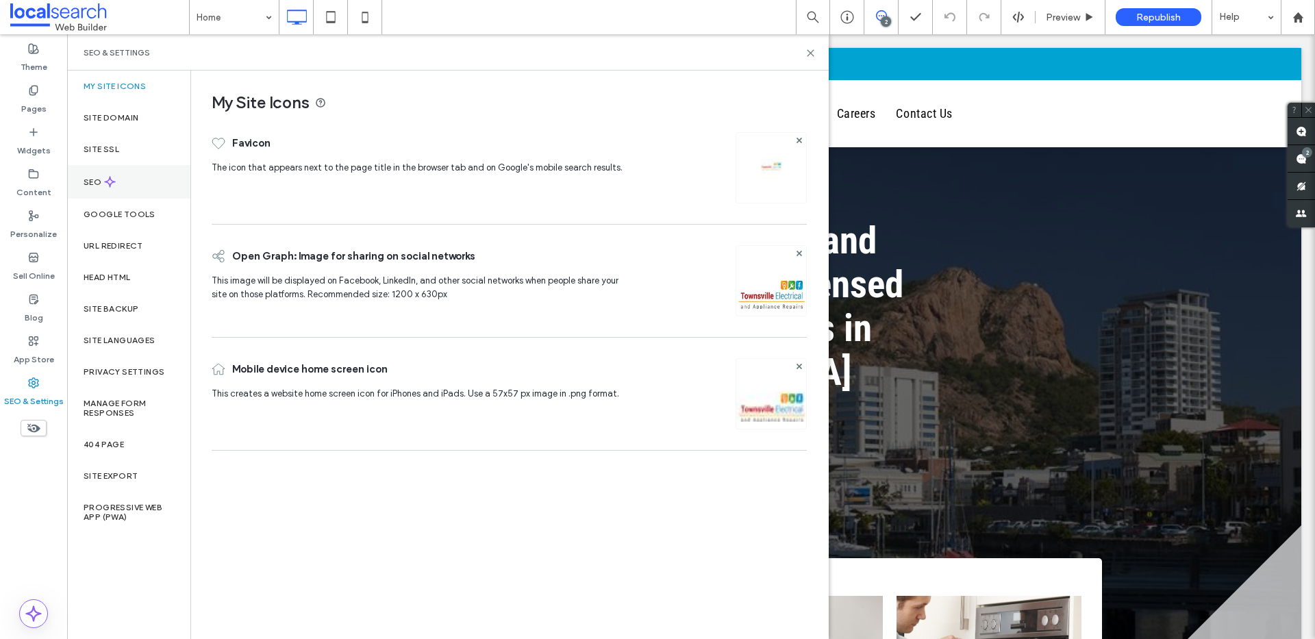
click at [164, 182] on div "SEO" at bounding box center [128, 182] width 123 height 34
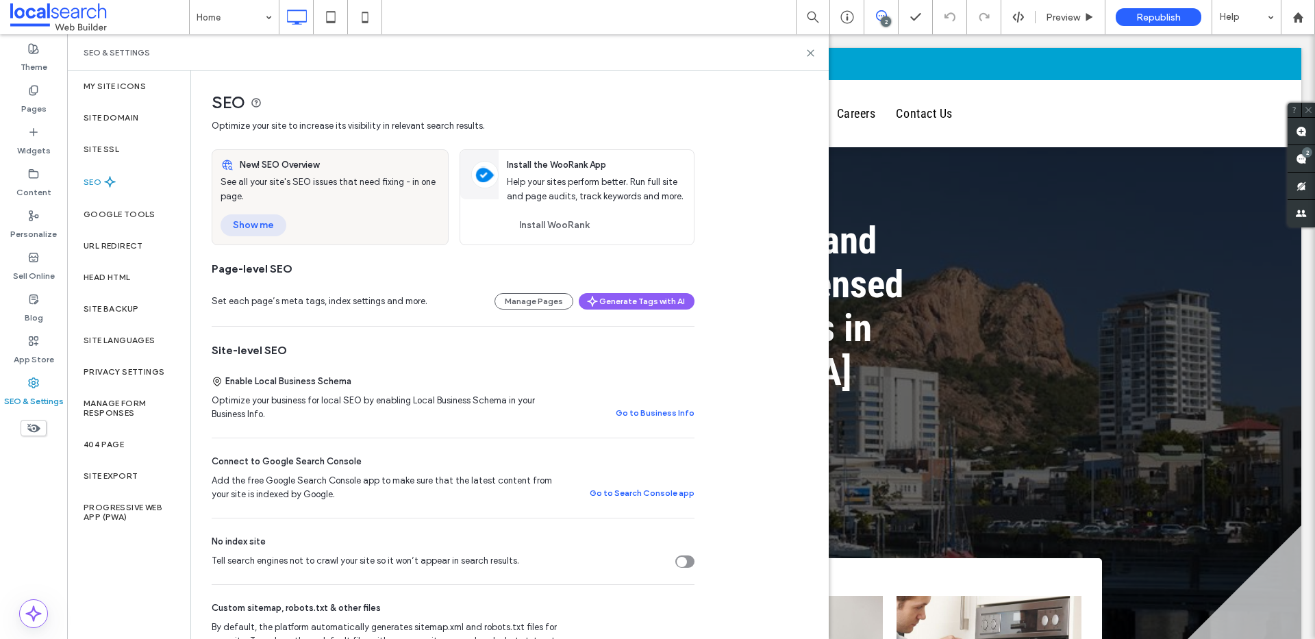
click at [266, 225] on button "Show me" at bounding box center [254, 225] width 66 height 22
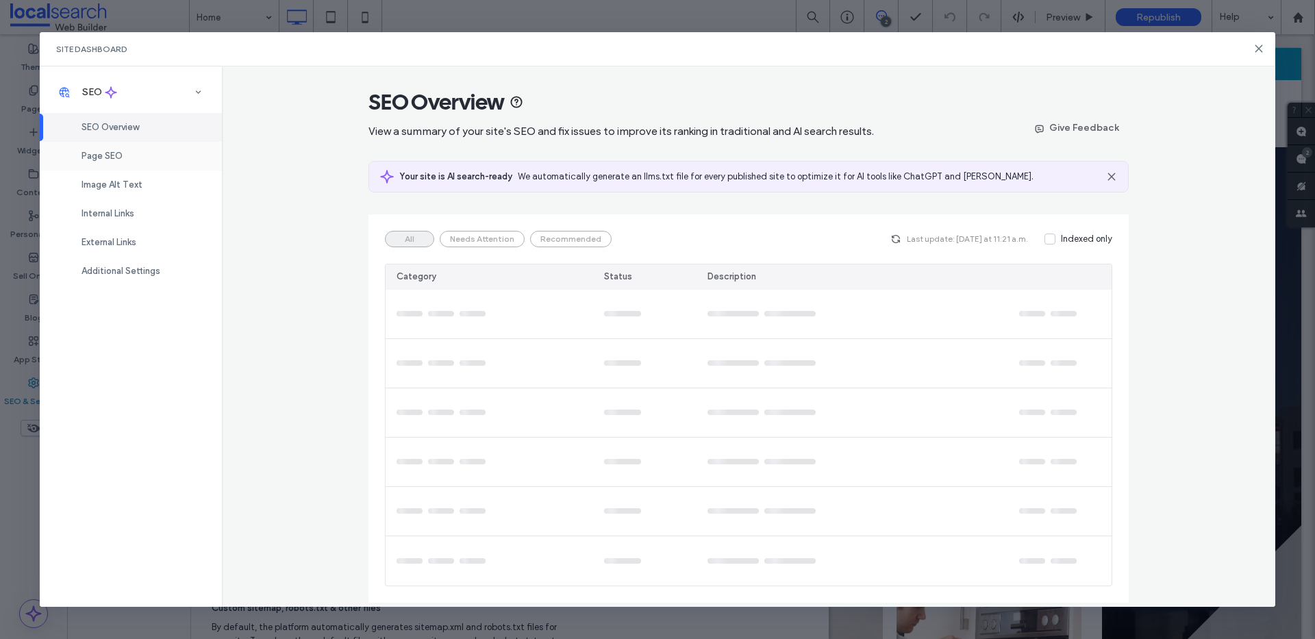
click at [156, 166] on div "Page SEO" at bounding box center [131, 156] width 182 height 29
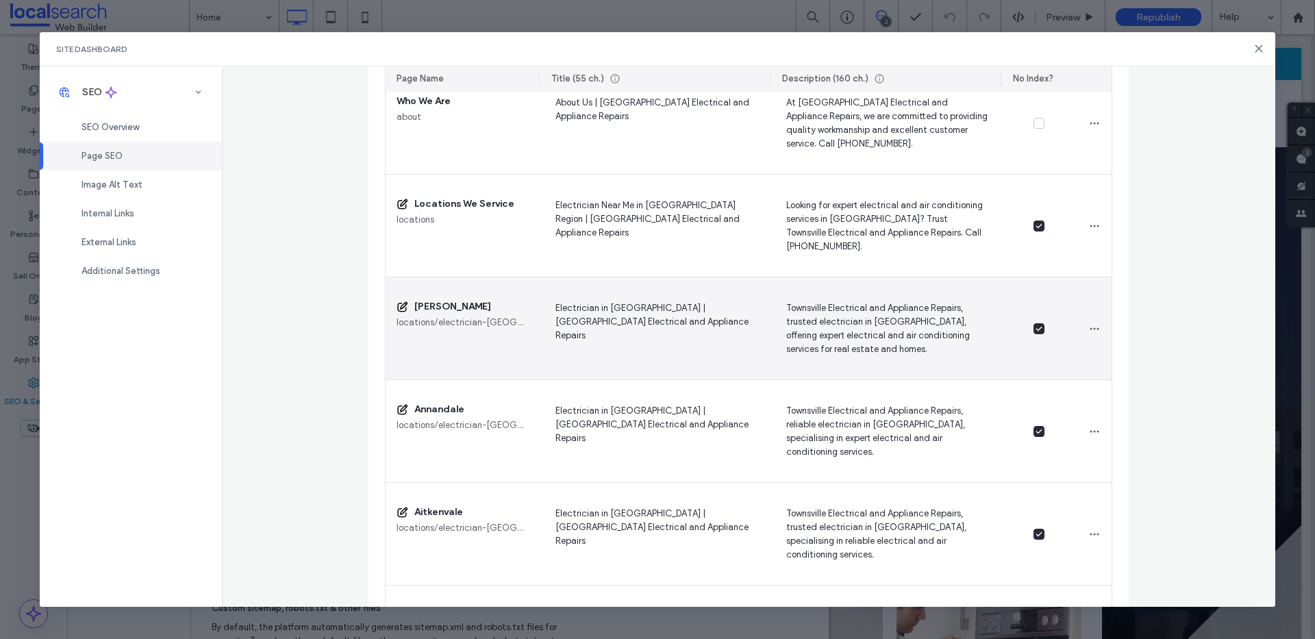
scroll to position [787, 0]
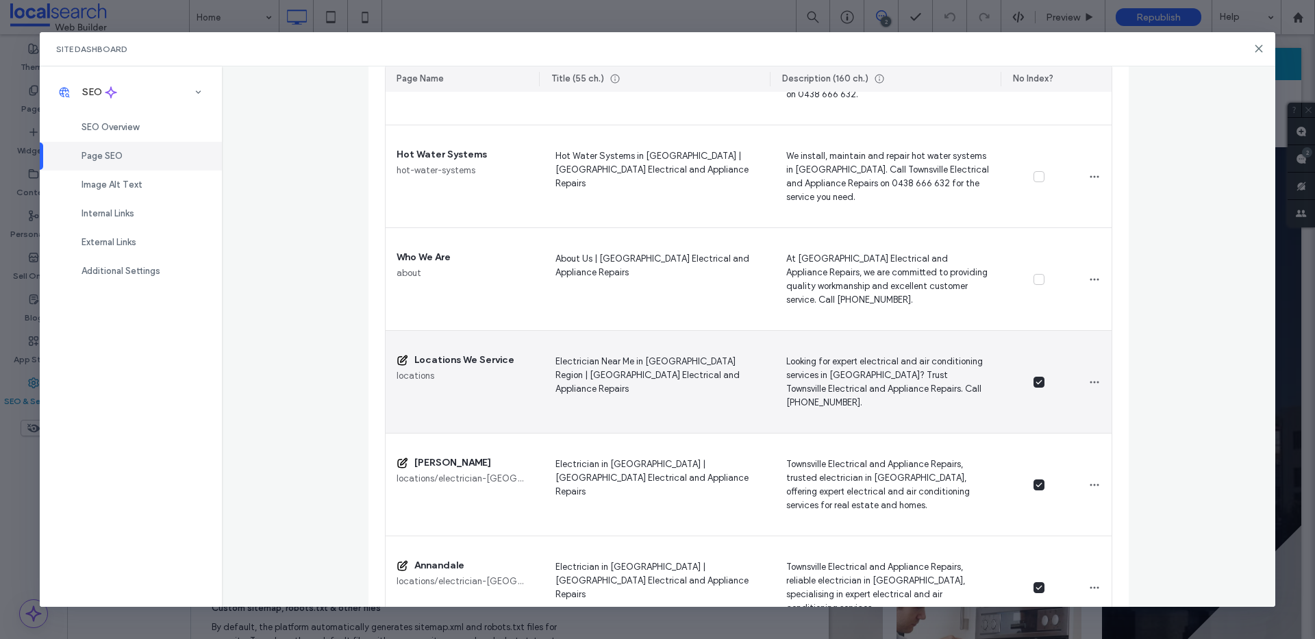
click at [1036, 382] on icon at bounding box center [1038, 381] width 5 height 3
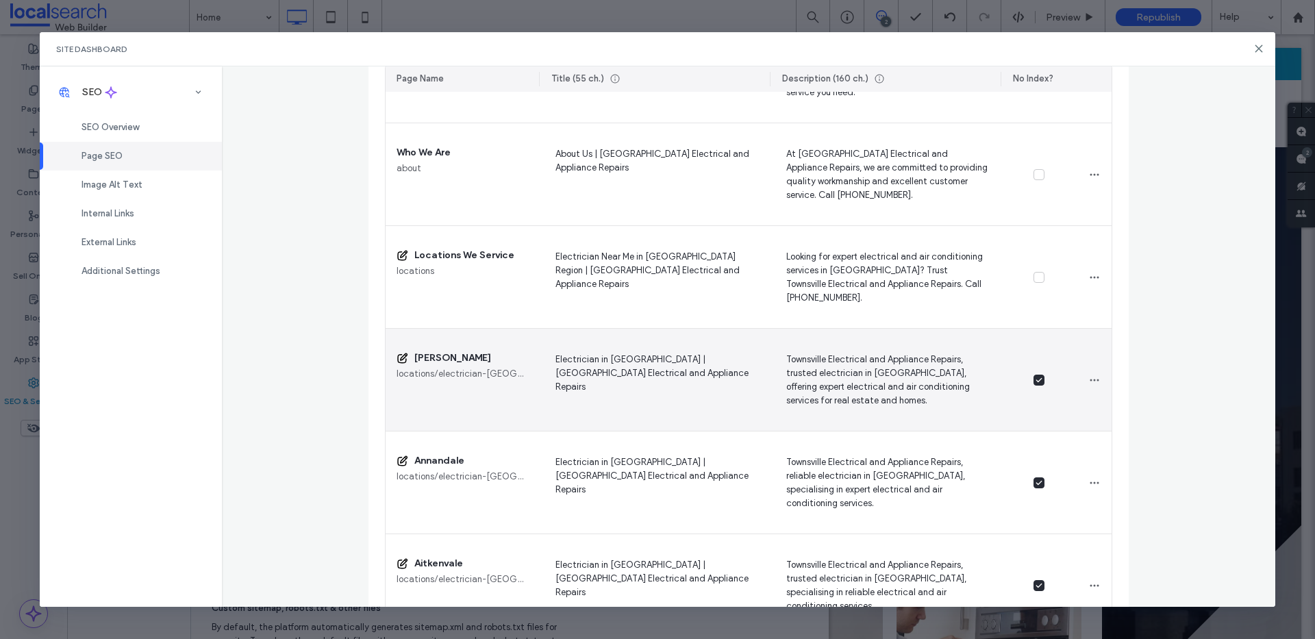
click at [1034, 385] on span at bounding box center [1039, 380] width 11 height 11
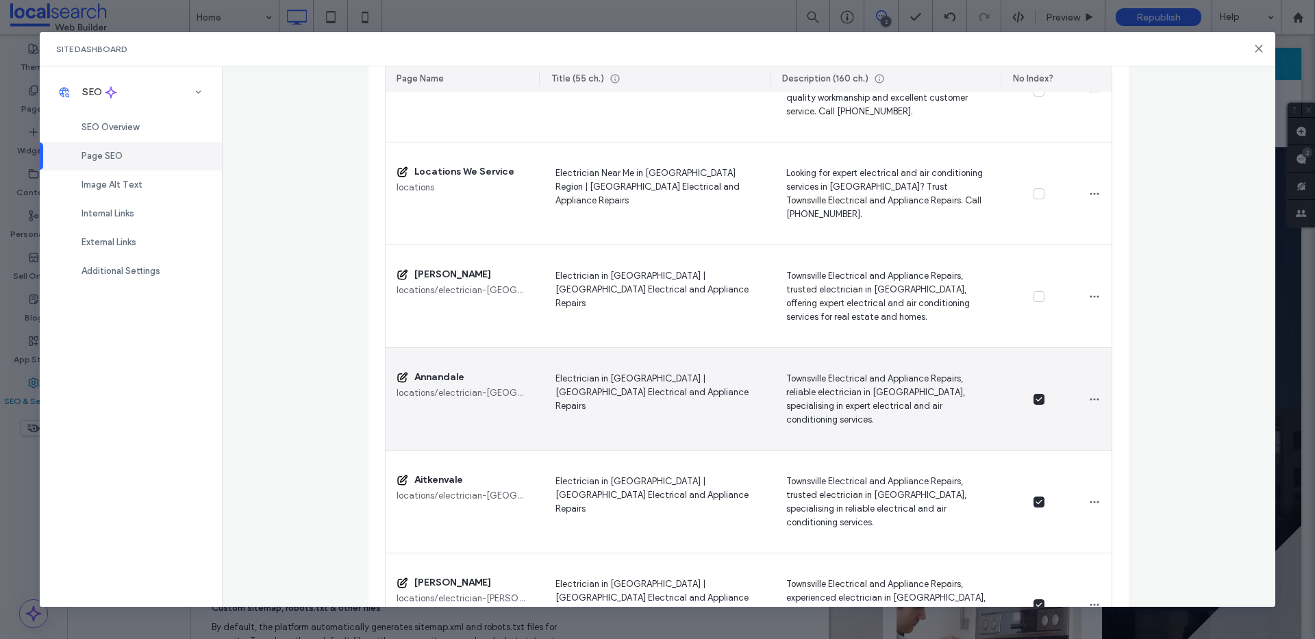
click at [1036, 397] on icon at bounding box center [1039, 399] width 7 height 5
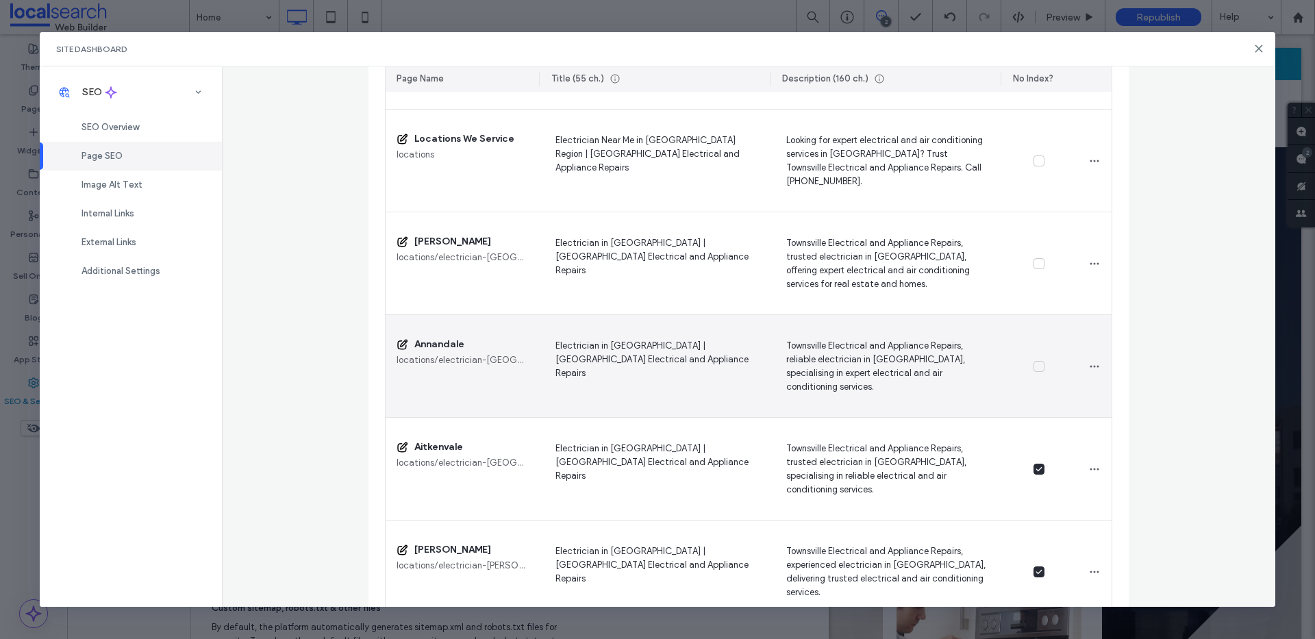
scroll to position [1101, 0]
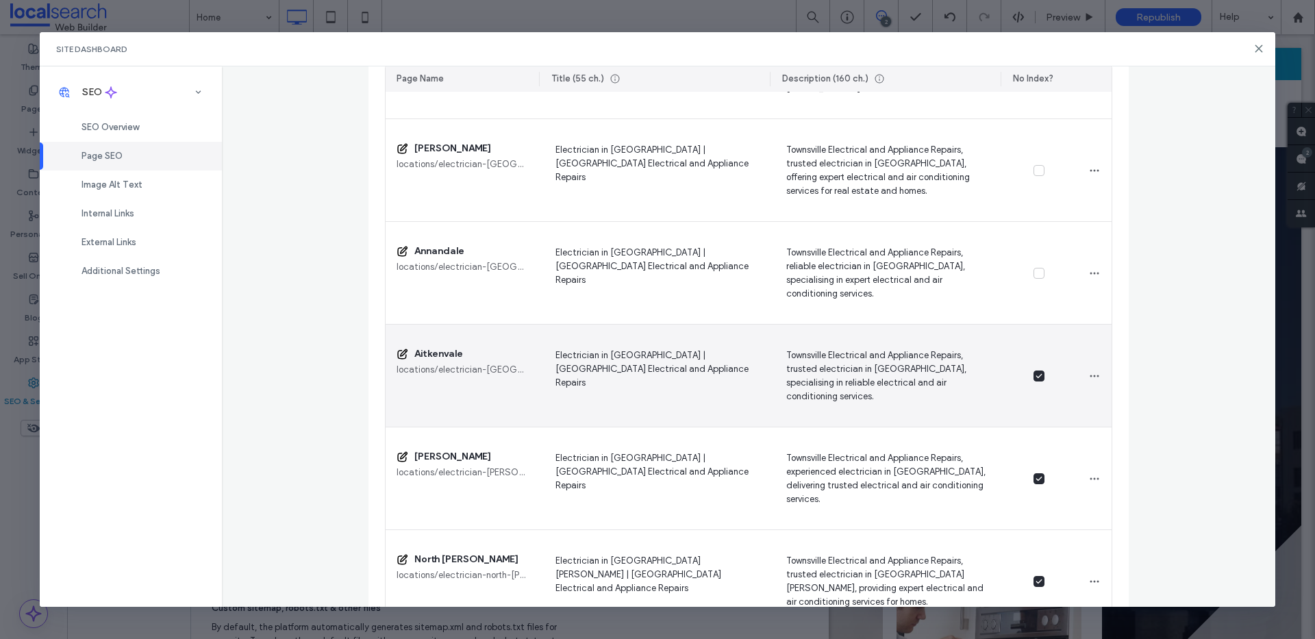
click at [1036, 382] on div at bounding box center [1039, 376] width 77 height 103
click at [1035, 380] on span at bounding box center [1039, 376] width 11 height 11
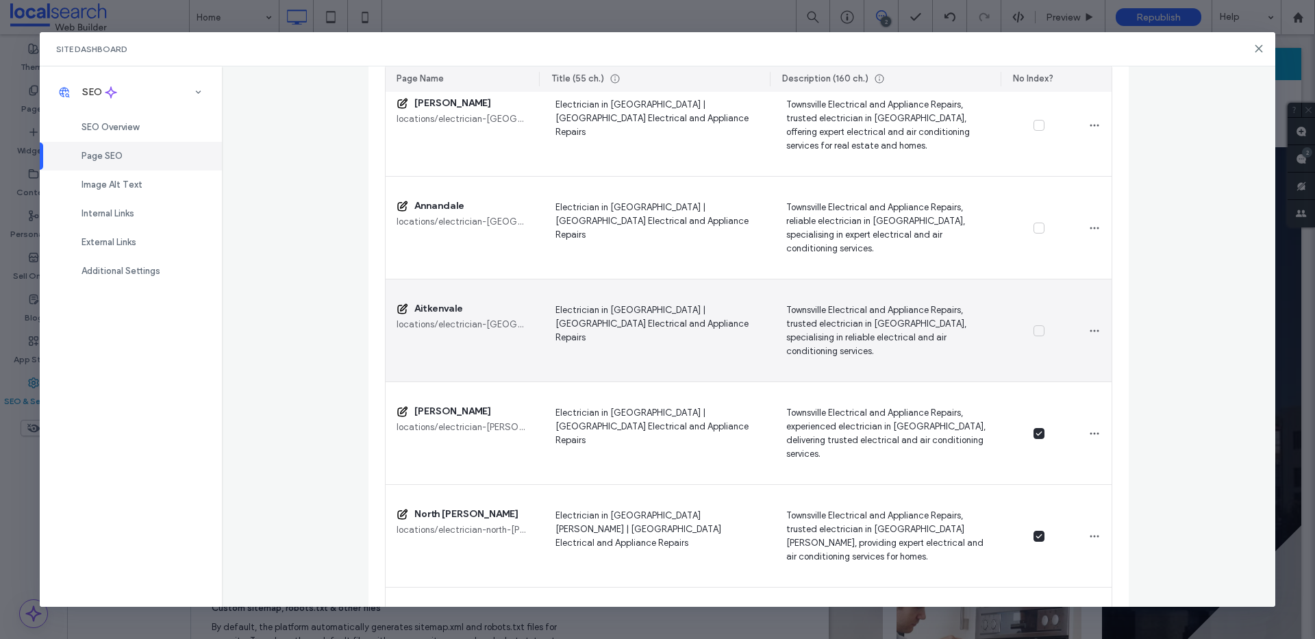
scroll to position [1233, 0]
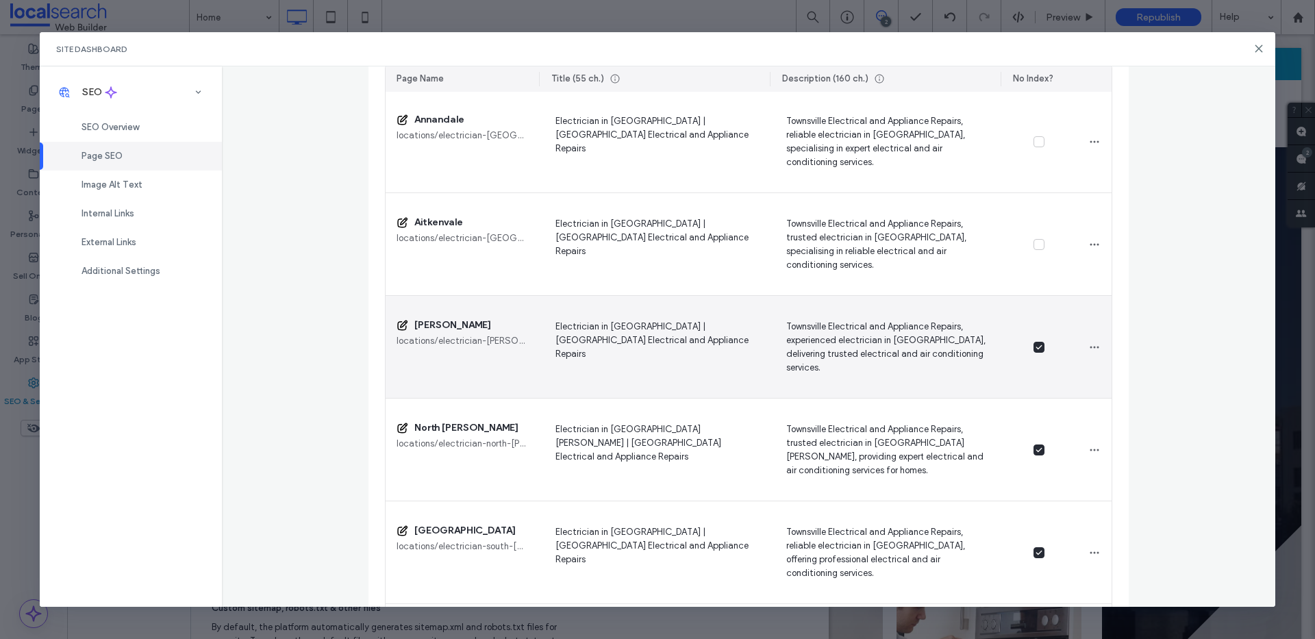
click at [1036, 349] on icon at bounding box center [1039, 347] width 7 height 5
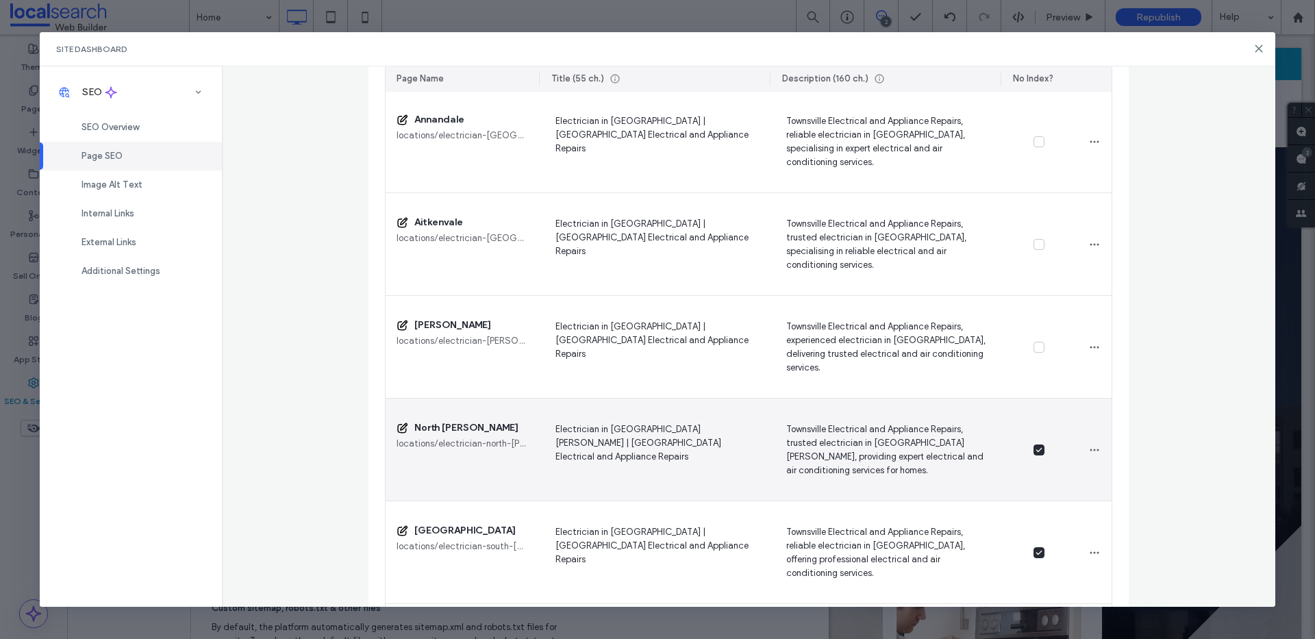
drag, startPoint x: 1036, startPoint y: 447, endPoint x: 1025, endPoint y: 435, distance: 16.5
click at [1036, 447] on icon at bounding box center [1039, 449] width 7 height 5
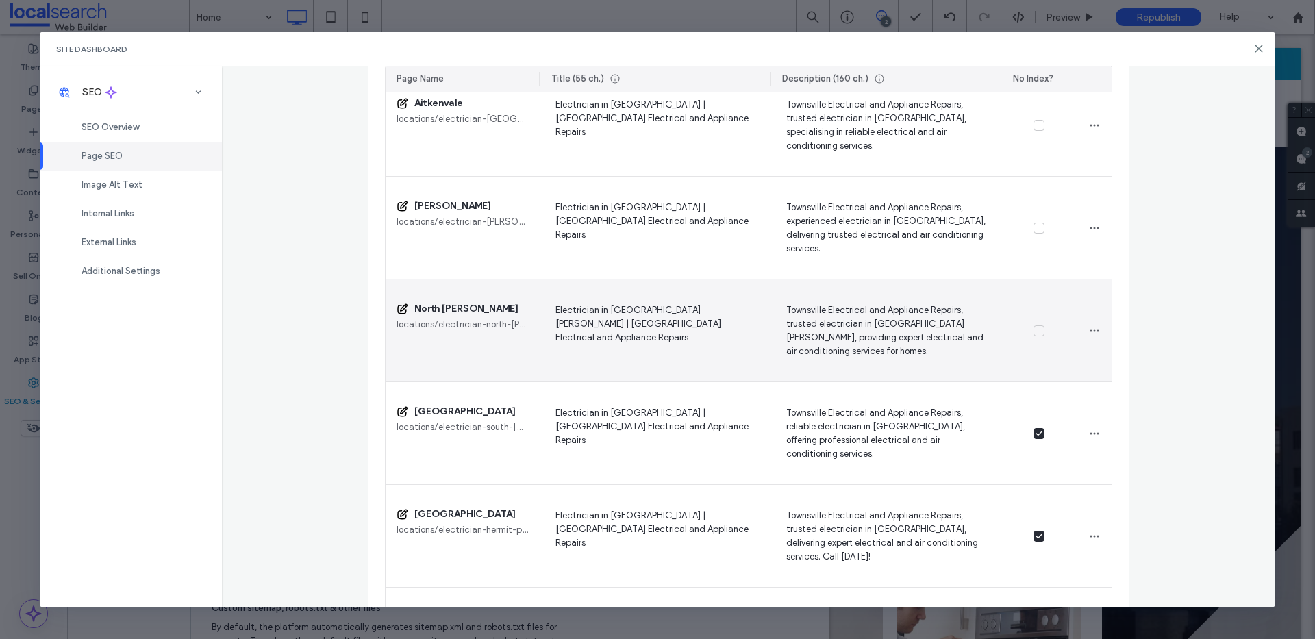
scroll to position [1505, 0]
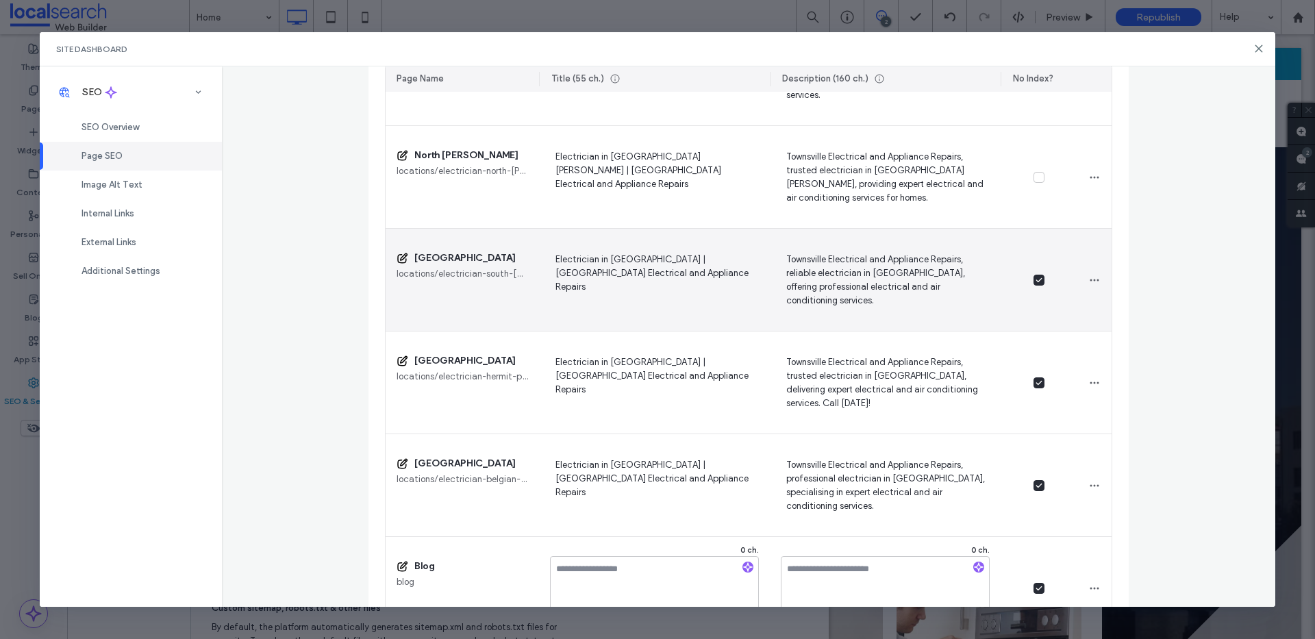
click at [1035, 285] on div at bounding box center [1039, 280] width 77 height 103
click at [1036, 280] on icon at bounding box center [1038, 279] width 5 height 3
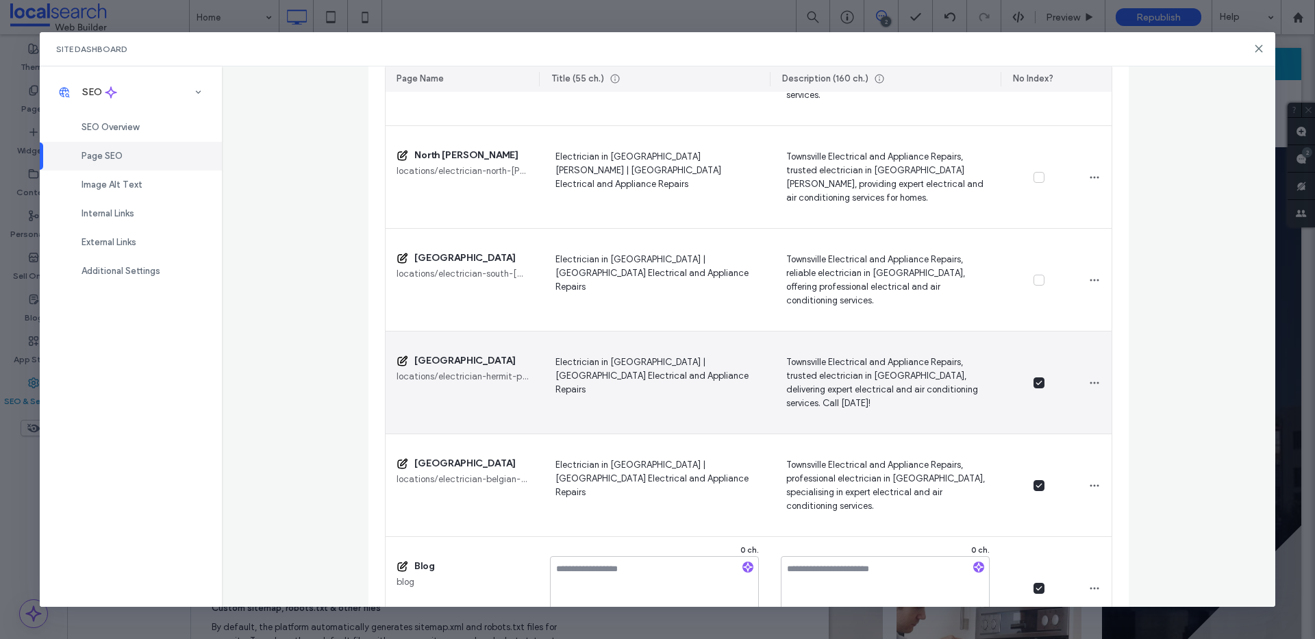
click at [1034, 388] on div at bounding box center [1039, 383] width 77 height 103
click at [1036, 382] on icon at bounding box center [1039, 382] width 7 height 5
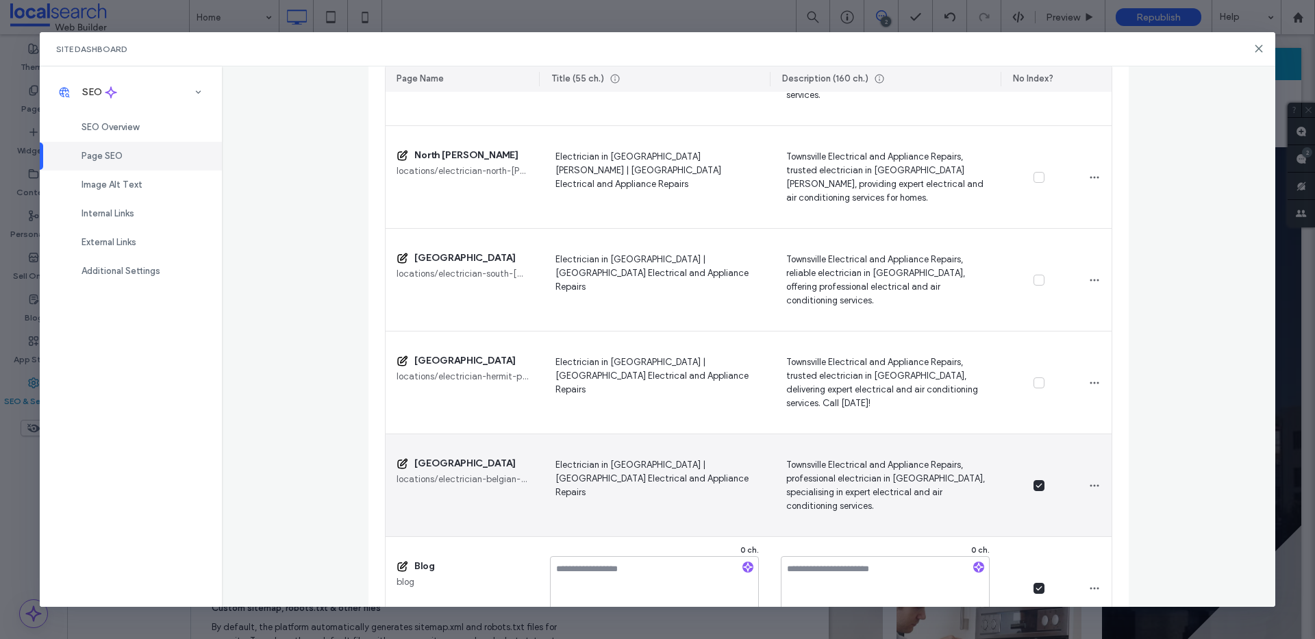
drag, startPoint x: 1032, startPoint y: 486, endPoint x: 1022, endPoint y: 444, distance: 42.9
click at [1036, 486] on icon at bounding box center [1038, 485] width 5 height 3
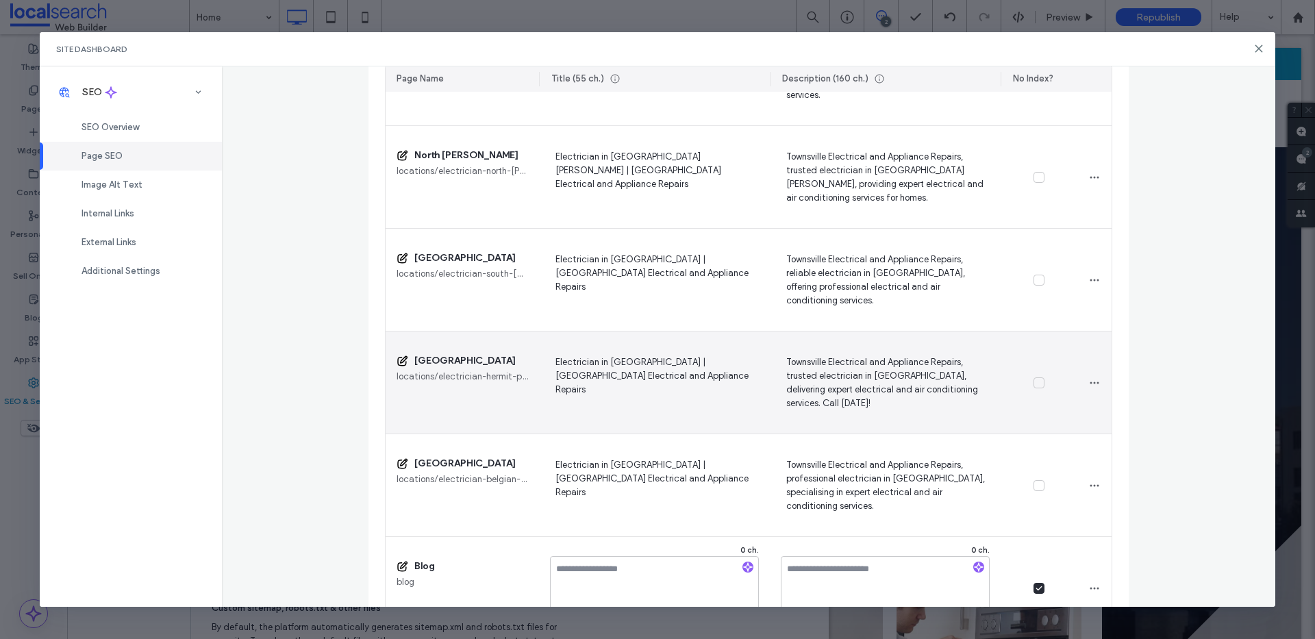
scroll to position [1760, 0]
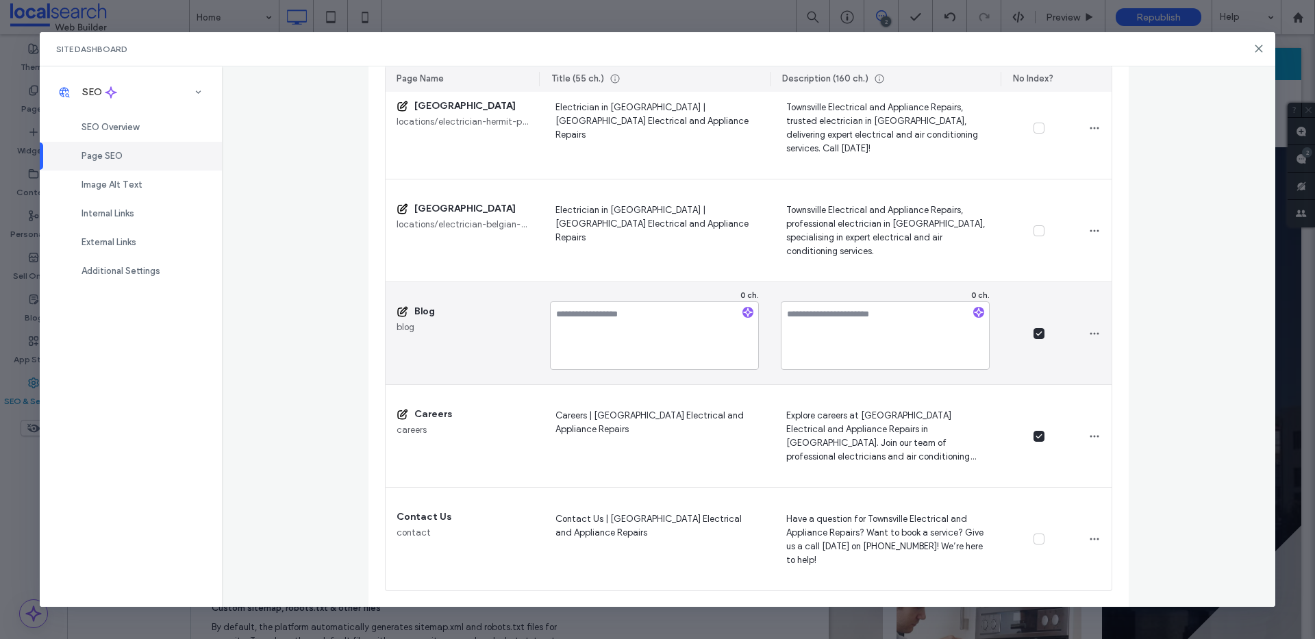
click at [1036, 336] on icon at bounding box center [1039, 333] width 7 height 5
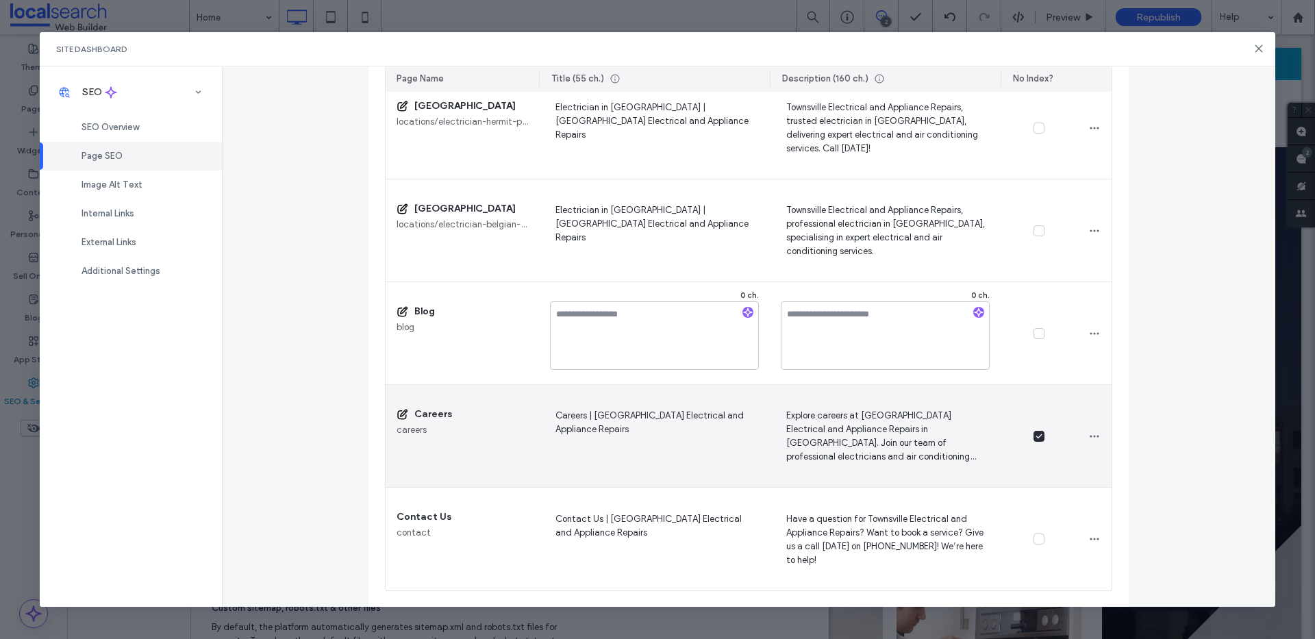
drag, startPoint x: 1036, startPoint y: 437, endPoint x: 1021, endPoint y: 419, distance: 23.8
click at [1036, 436] on icon at bounding box center [1039, 436] width 7 height 5
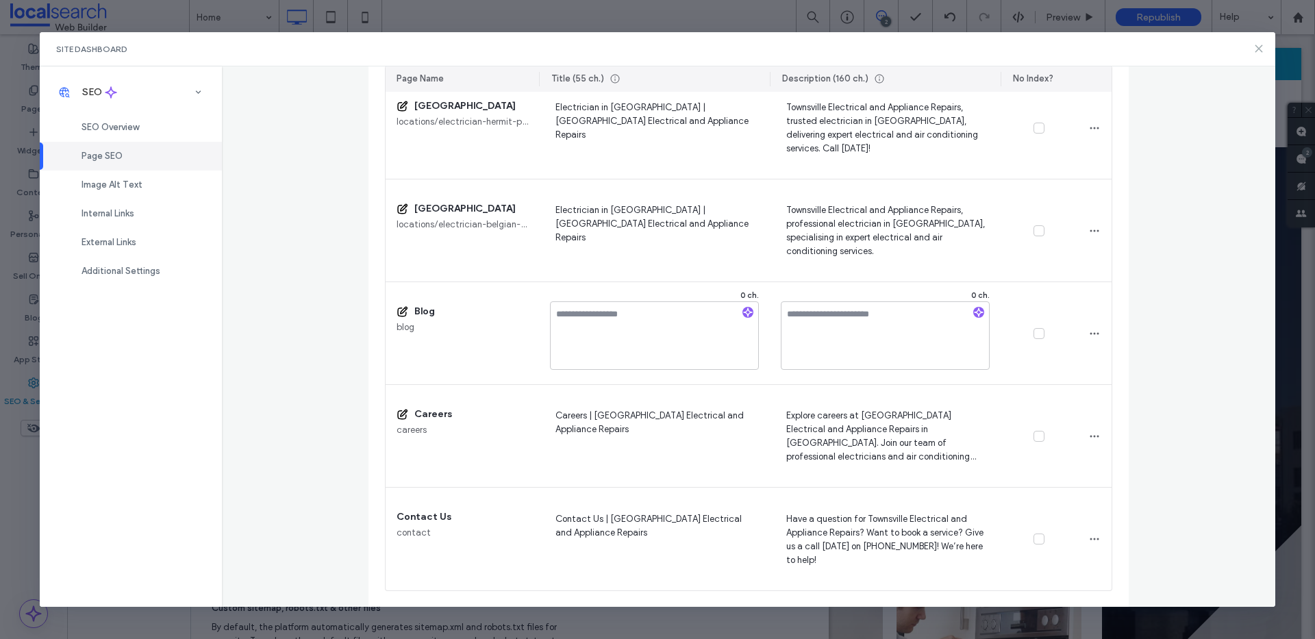
click at [1258, 49] on use at bounding box center [1259, 48] width 6 height 6
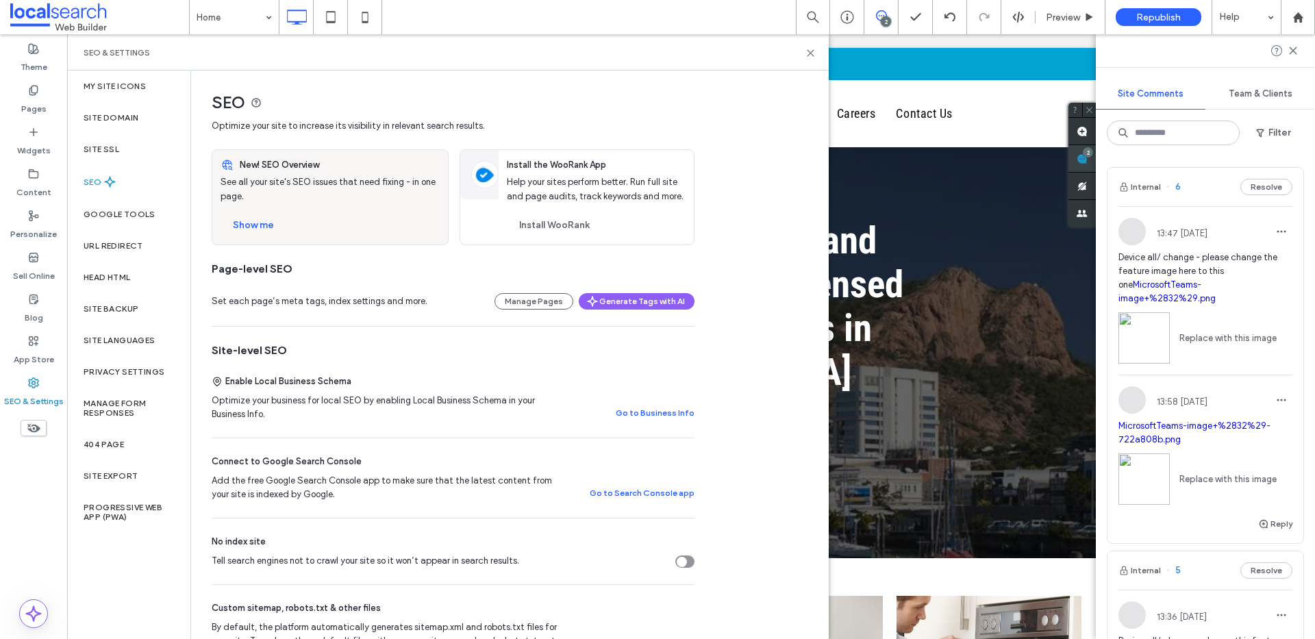
click at [1096, 157] on div "2" at bounding box center [1082, 158] width 27 height 27
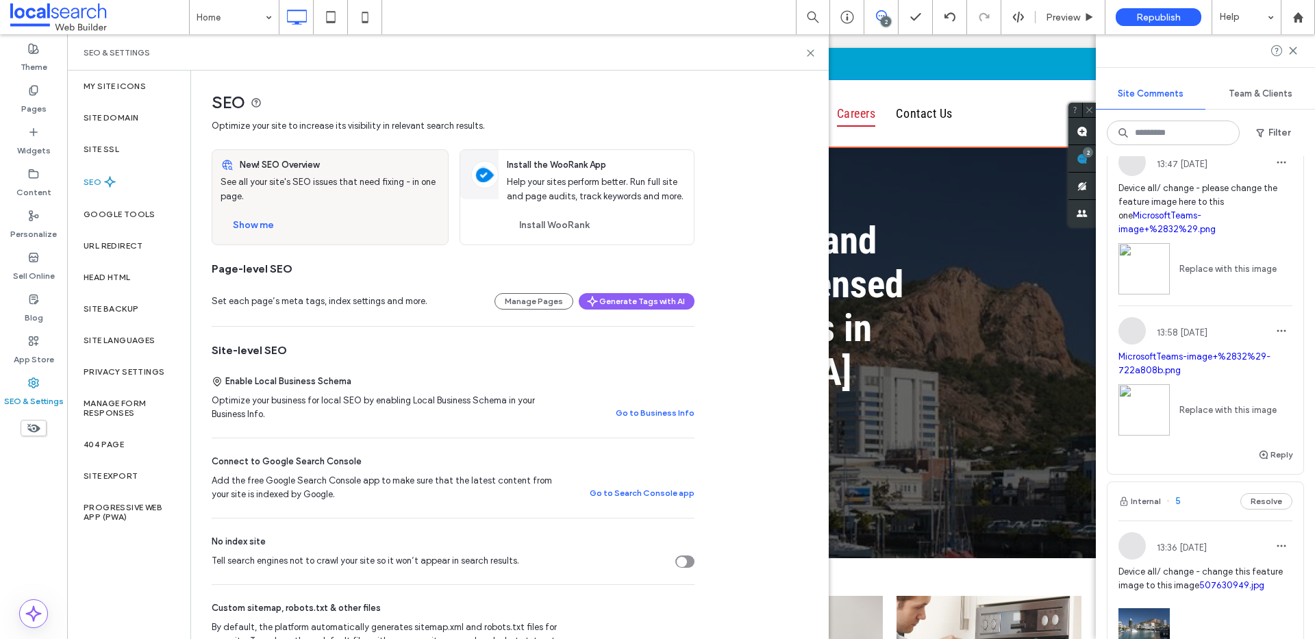
scroll to position [0, 0]
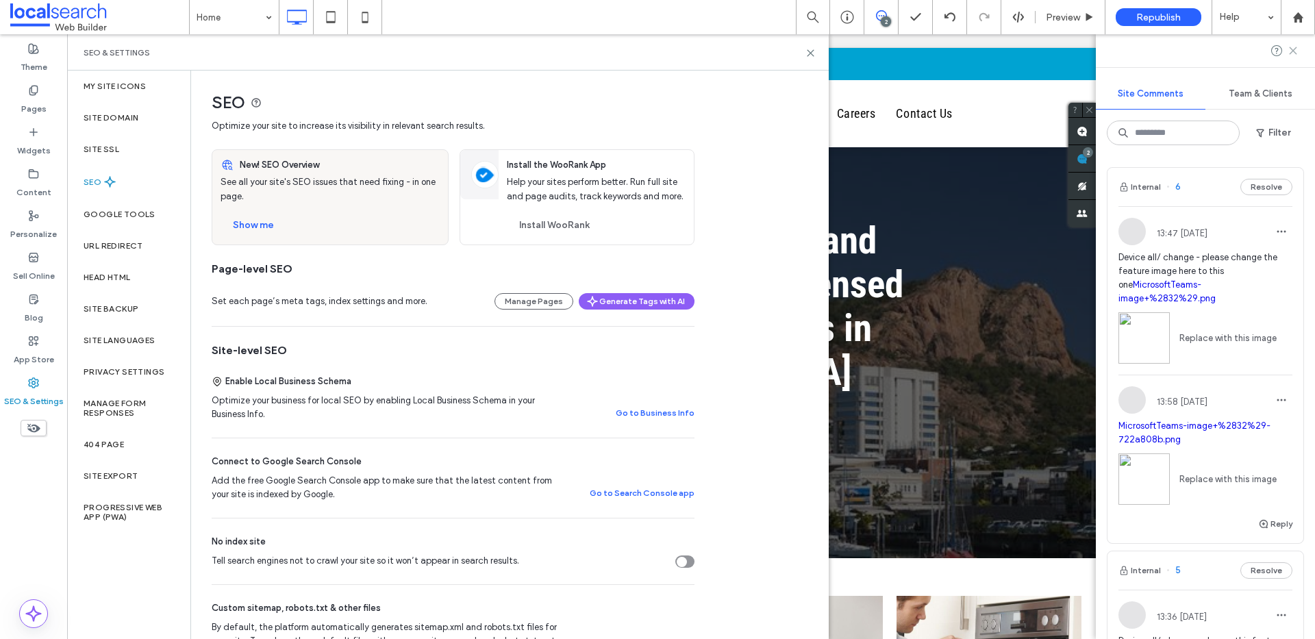
click at [1293, 50] on use at bounding box center [1293, 50] width 6 height 6
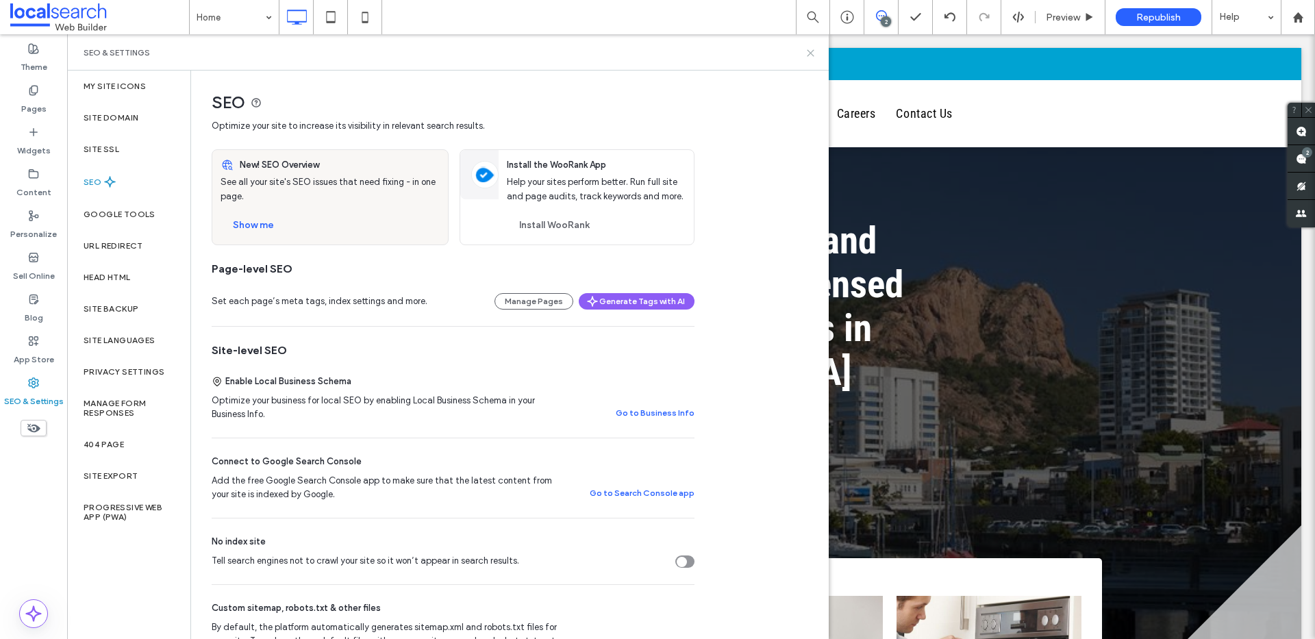
click at [812, 52] on icon at bounding box center [810, 53] width 10 height 10
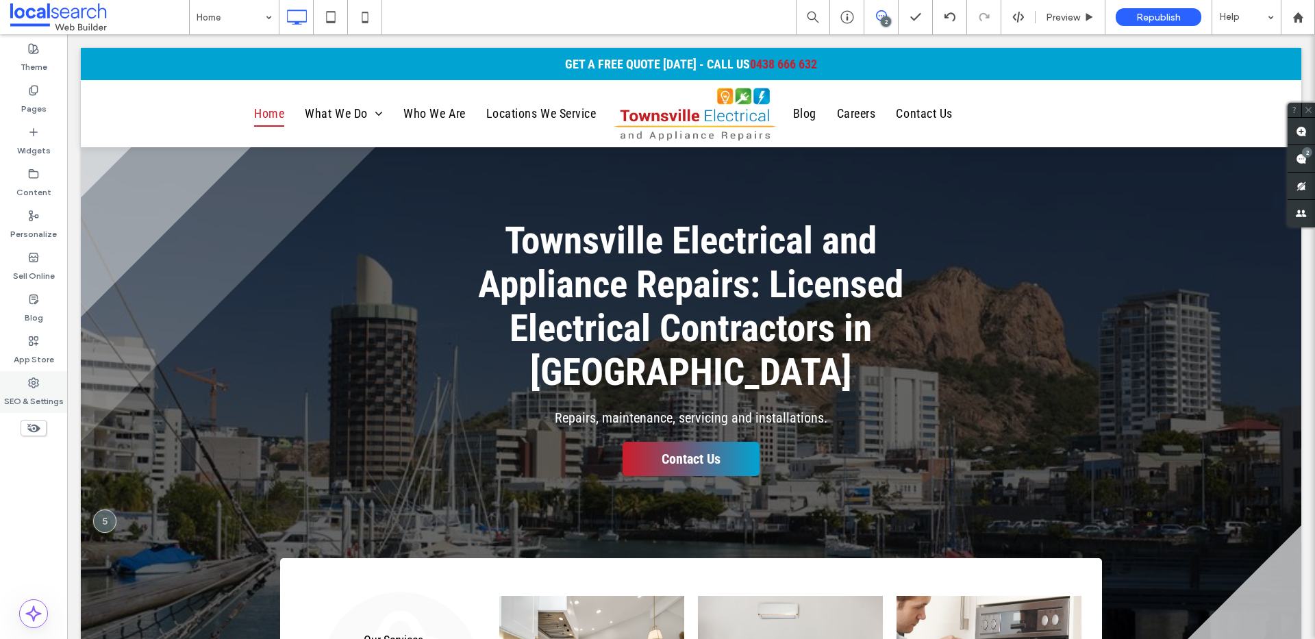
click at [24, 394] on label "SEO & Settings" at bounding box center [34, 397] width 60 height 19
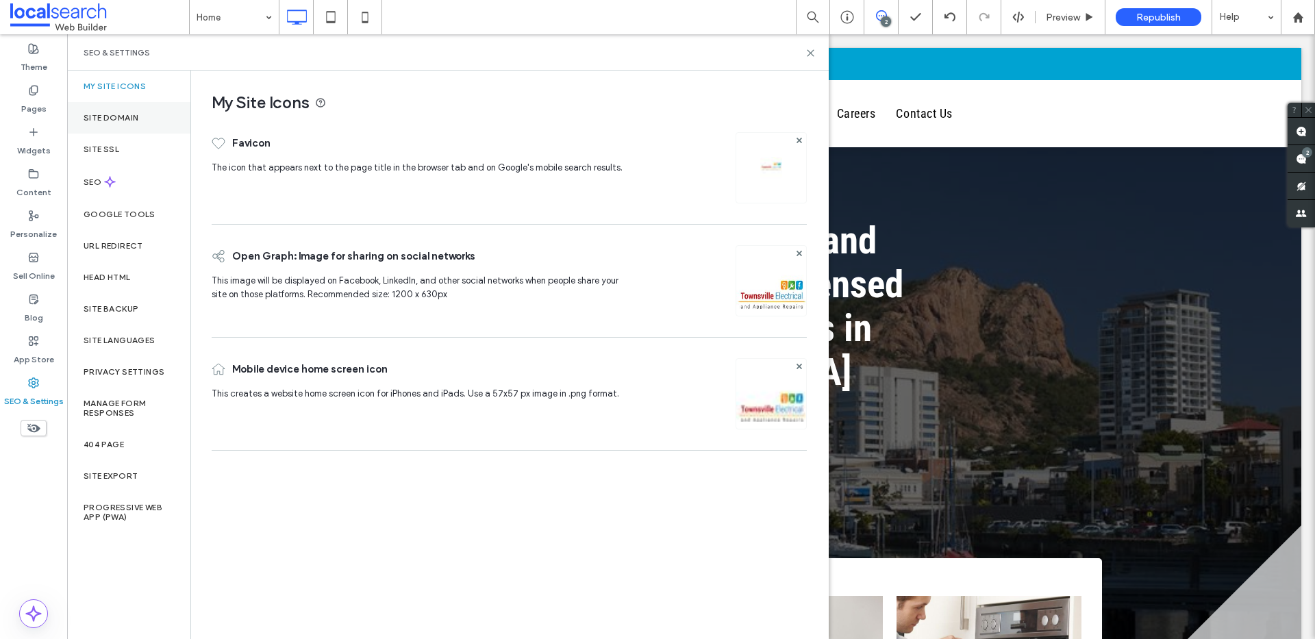
click at [134, 113] on label "Site Domain" at bounding box center [111, 118] width 55 height 10
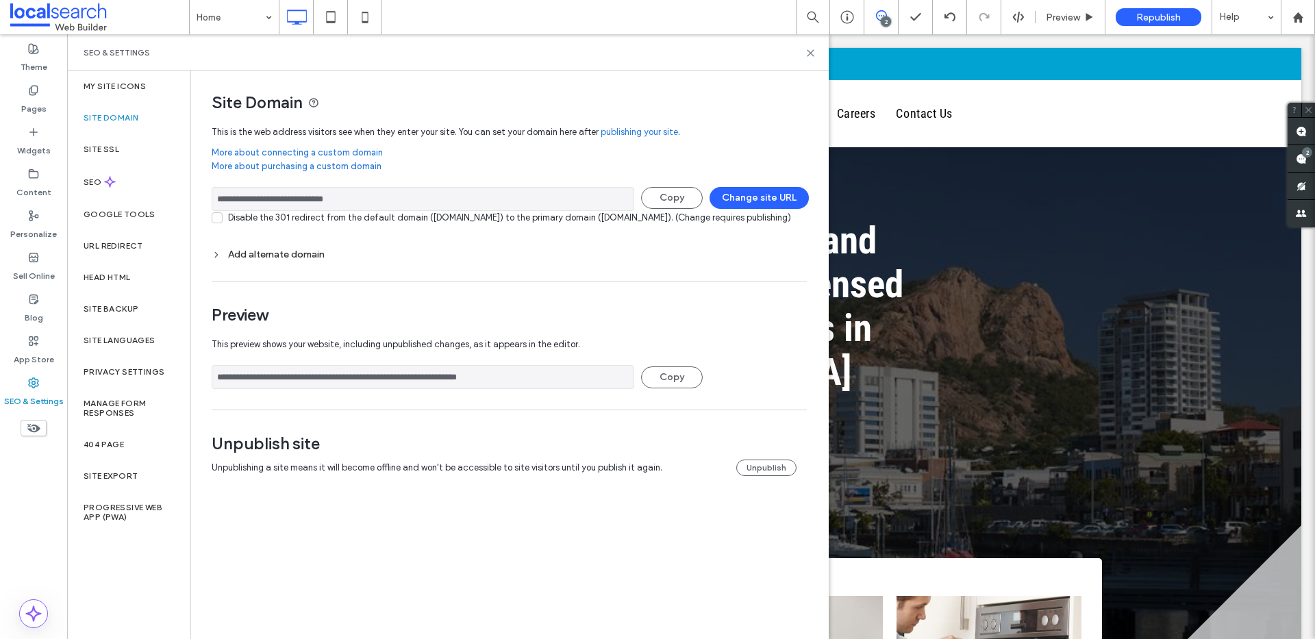
click at [367, 389] on input "**********" at bounding box center [423, 377] width 423 height 24
click at [803, 50] on div "SEO & Settings" at bounding box center [448, 52] width 729 height 11
click at [808, 52] on icon at bounding box center [810, 53] width 10 height 10
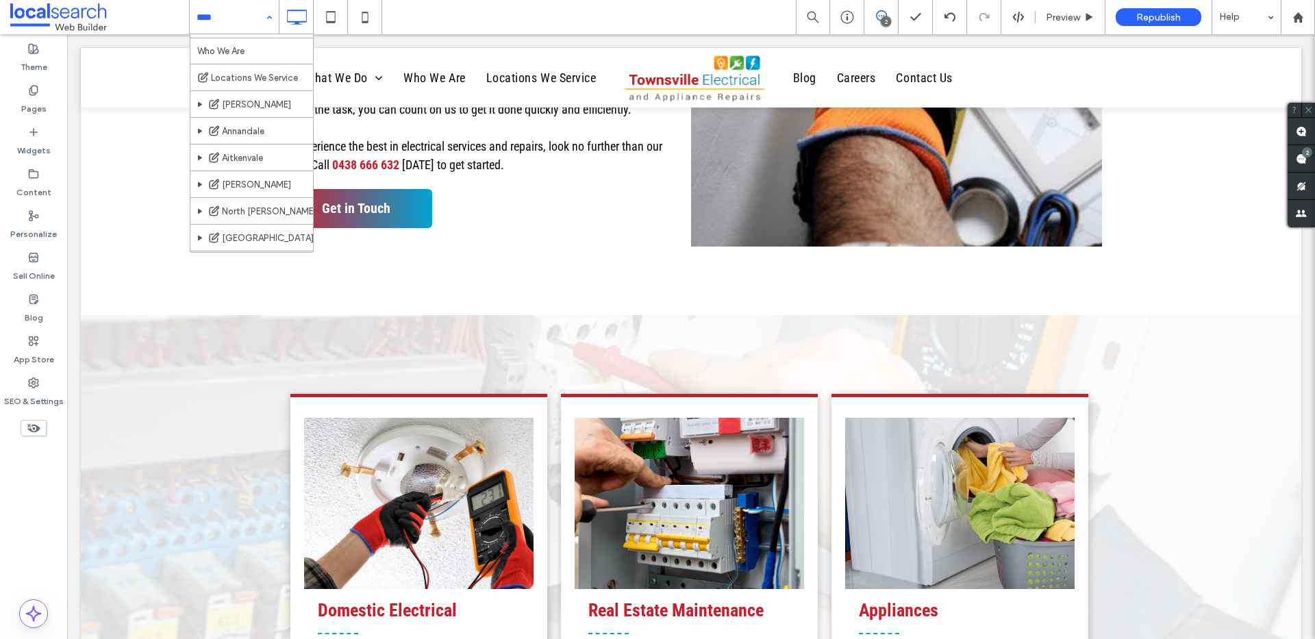
scroll to position [308, 0]
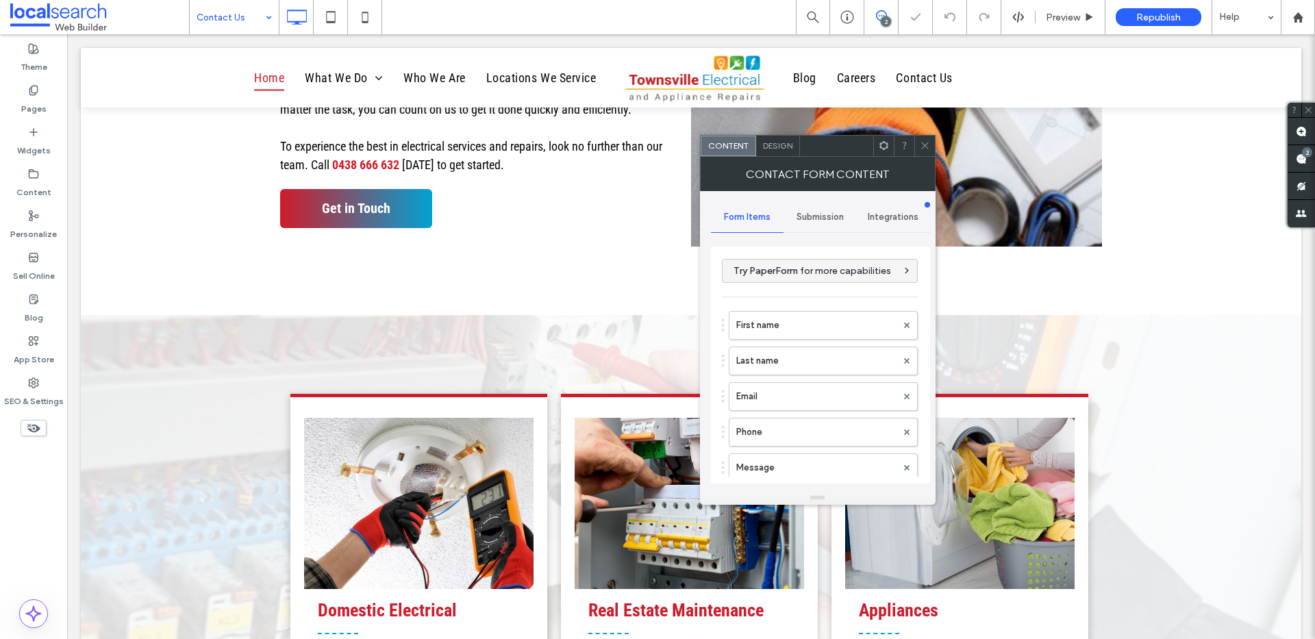
type input "******"
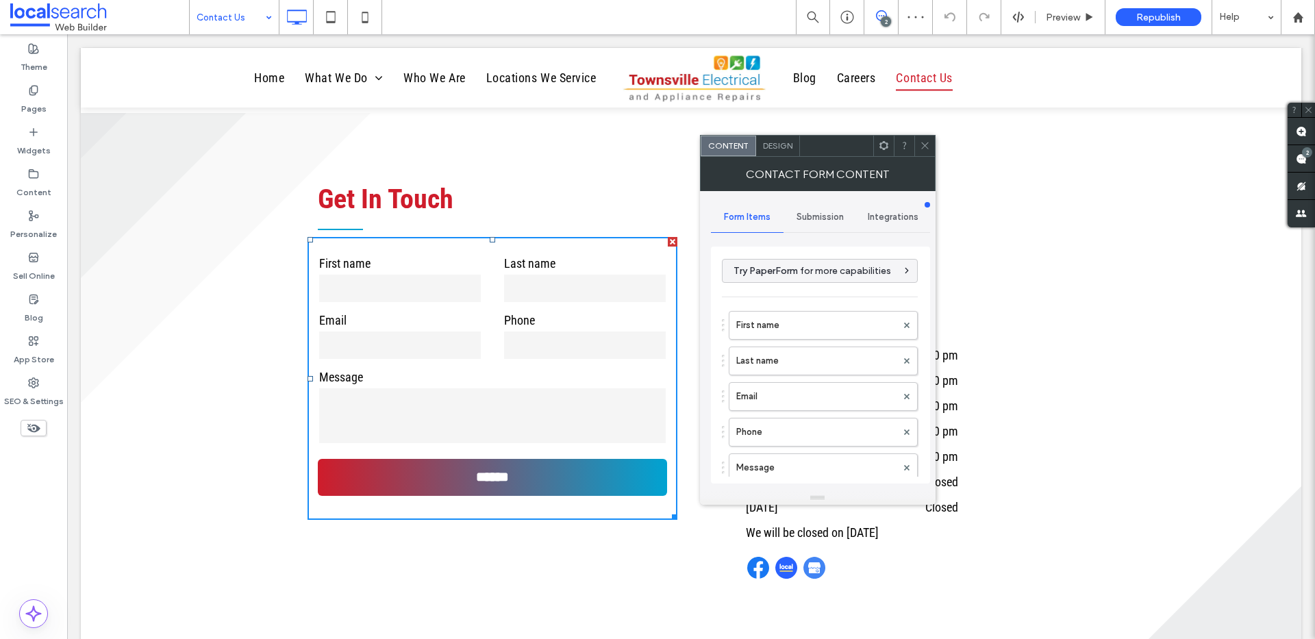
click at [845, 215] on div "Submission" at bounding box center [820, 217] width 73 height 30
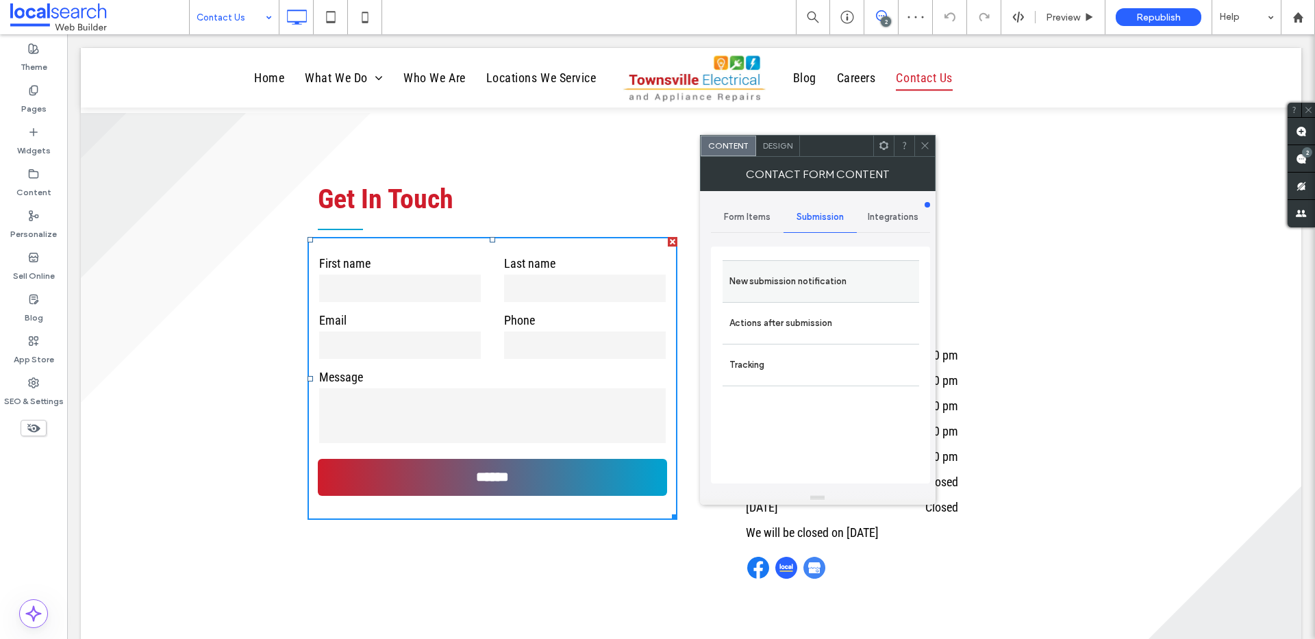
click at [816, 272] on label "New submission notification" at bounding box center [820, 281] width 183 height 27
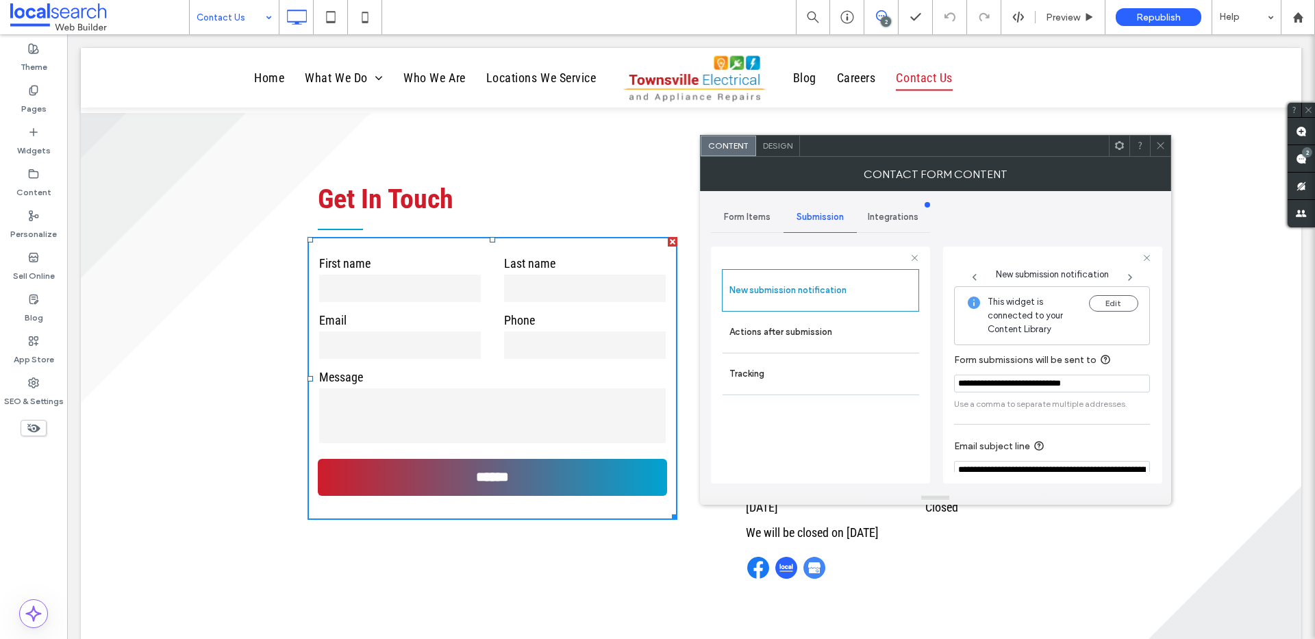
click at [1162, 148] on icon at bounding box center [1160, 145] width 10 height 10
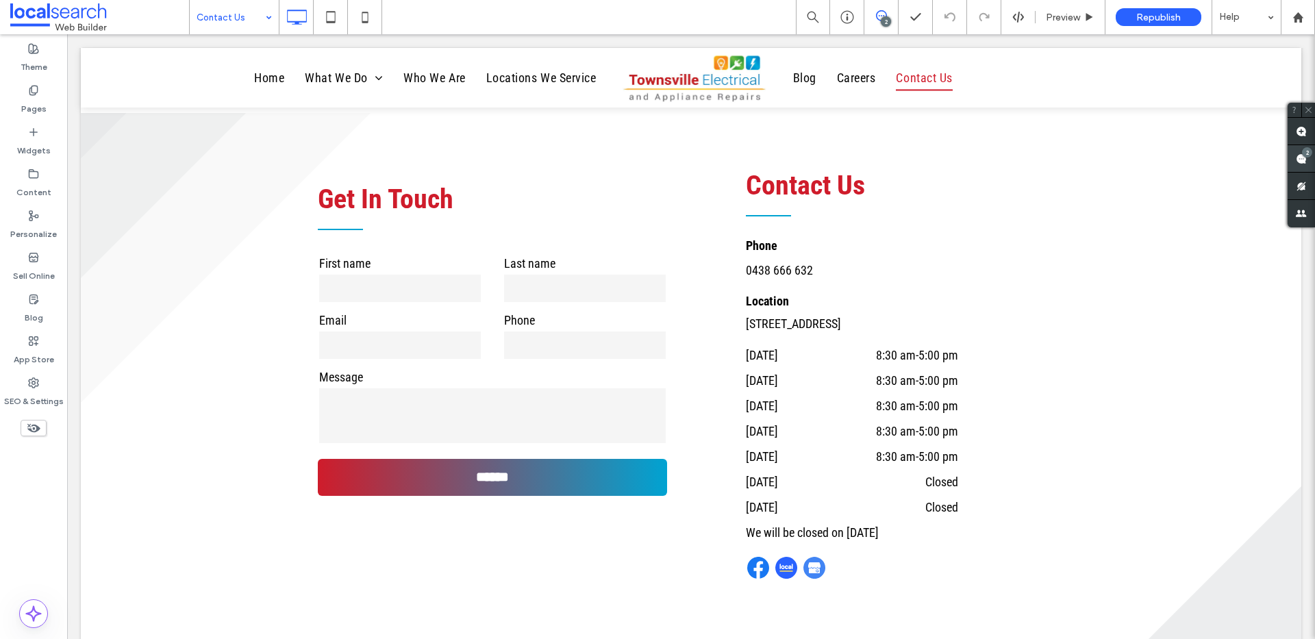
click at [1304, 161] on span at bounding box center [1301, 158] width 27 height 27
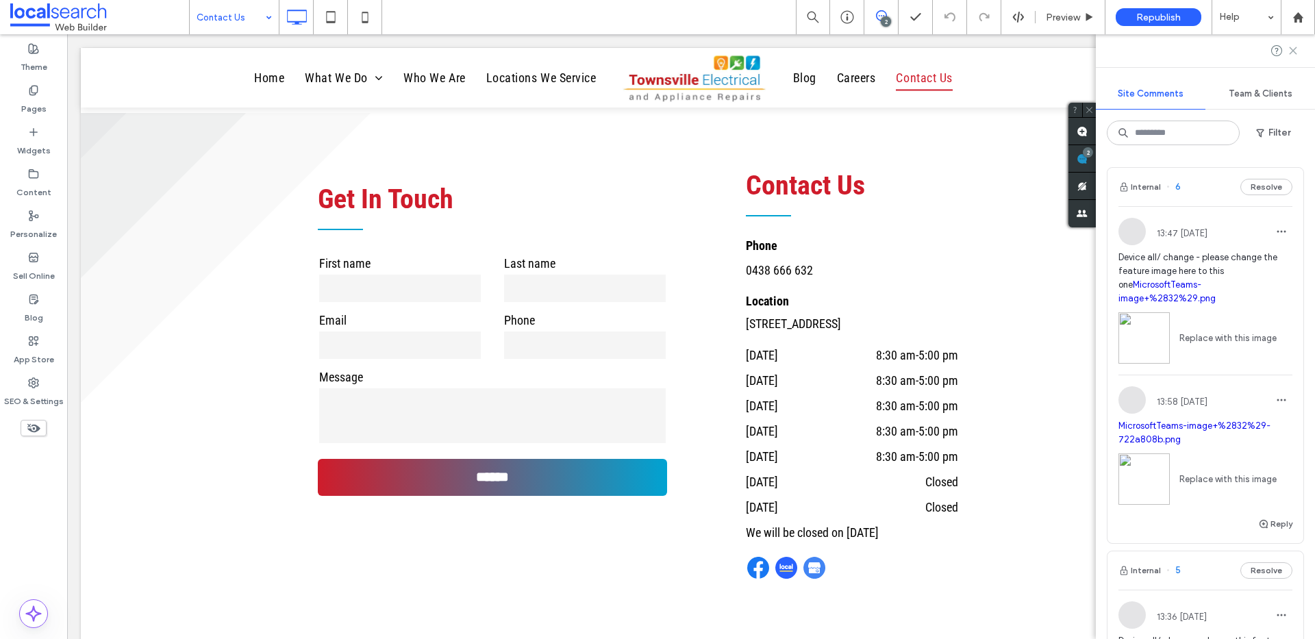
click at [1290, 55] on icon at bounding box center [1293, 50] width 11 height 11
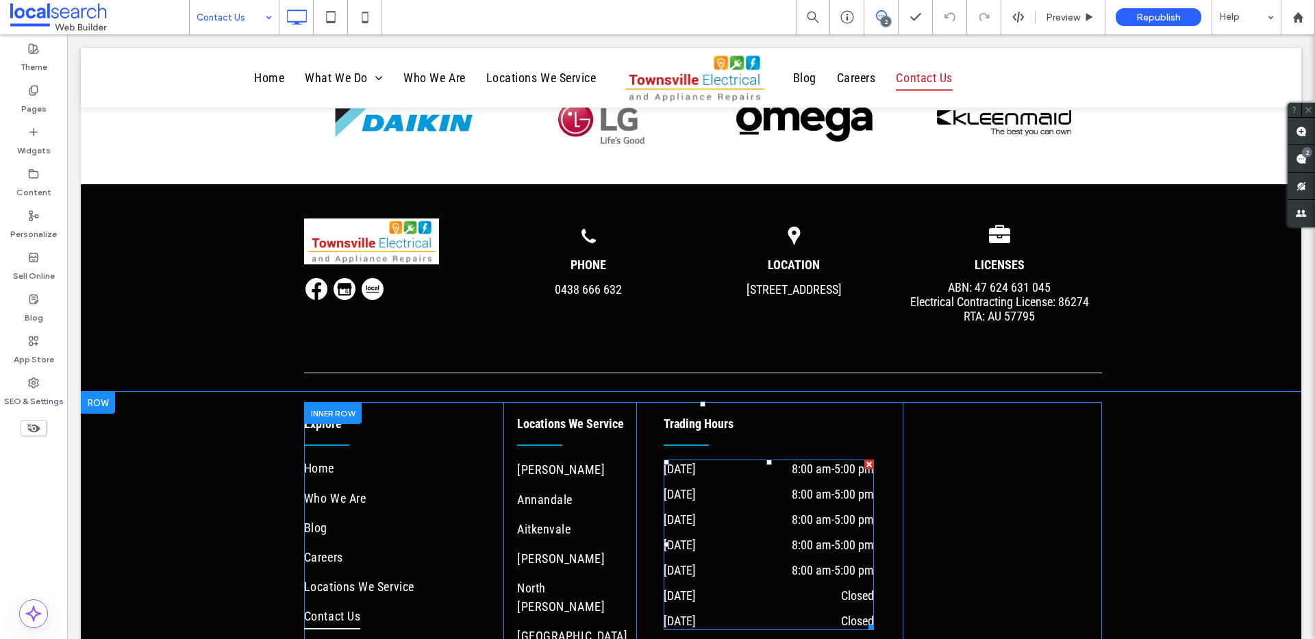
scroll to position [1766, 0]
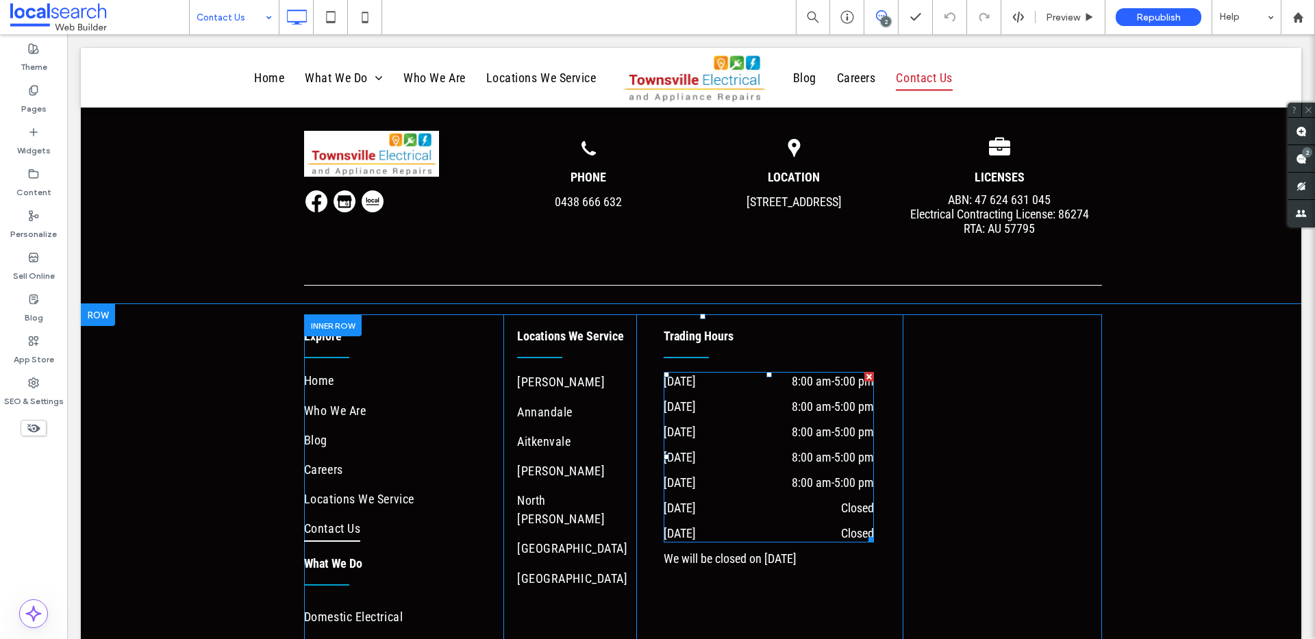
click at [766, 418] on div "Tuesday 8:00 am - 5:00 pm" at bounding box center [769, 409] width 210 height 25
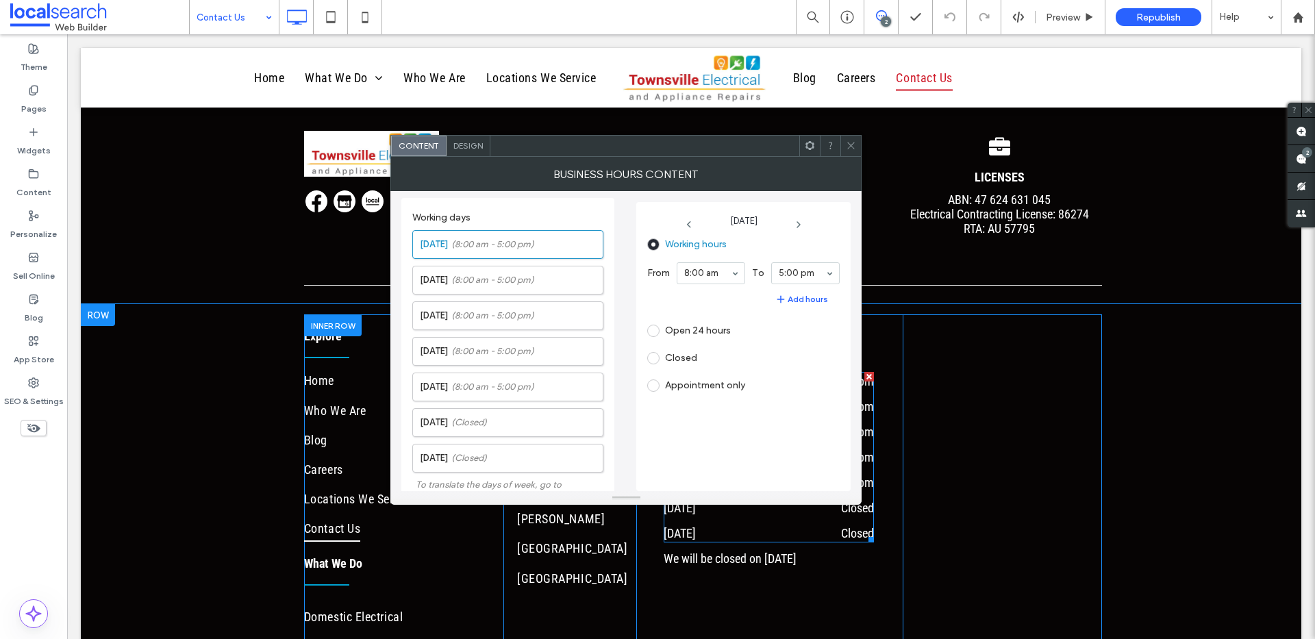
click at [766, 418] on div "Working hours From 8:00 am To 5:00 pm Add hours Open 24 hours Closed Appointmen…" at bounding box center [743, 359] width 192 height 251
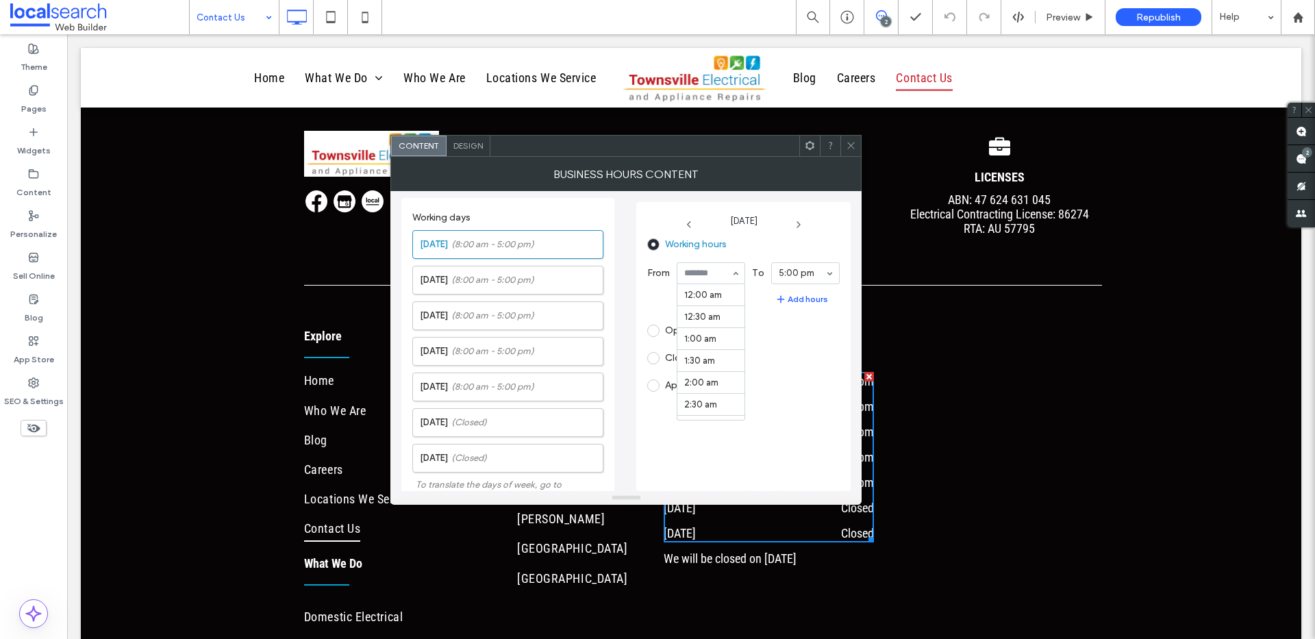
scroll to position [351, 0]
click at [519, 273] on span "(8:00 am - 5:00 pm)" at bounding box center [492, 280] width 83 height 14
click at [476, 307] on label "Wednesday (8:00 am - 5:00 pm)" at bounding box center [511, 315] width 183 height 27
drag, startPoint x: 475, startPoint y: 354, endPoint x: 529, endPoint y: 338, distance: 56.4
click at [476, 354] on span "(8:00 am - 5:00 pm)" at bounding box center [492, 352] width 83 height 14
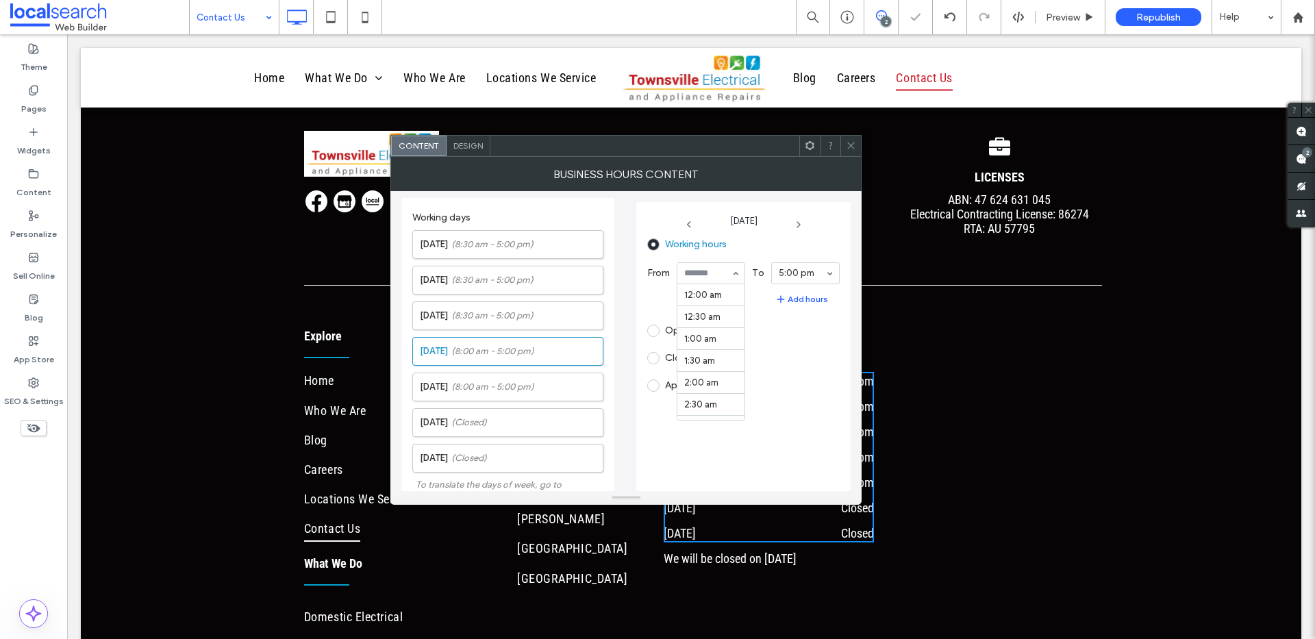
drag, startPoint x: 705, startPoint y: 268, endPoint x: 709, endPoint y: 297, distance: 29.1
click at [491, 380] on span "(8:00 am - 5:00 pm)" at bounding box center [492, 387] width 83 height 14
click at [694, 260] on section "8:00 am" at bounding box center [711, 273] width 68 height 36
drag, startPoint x: 714, startPoint y: 320, endPoint x: 645, endPoint y: 341, distance: 73.0
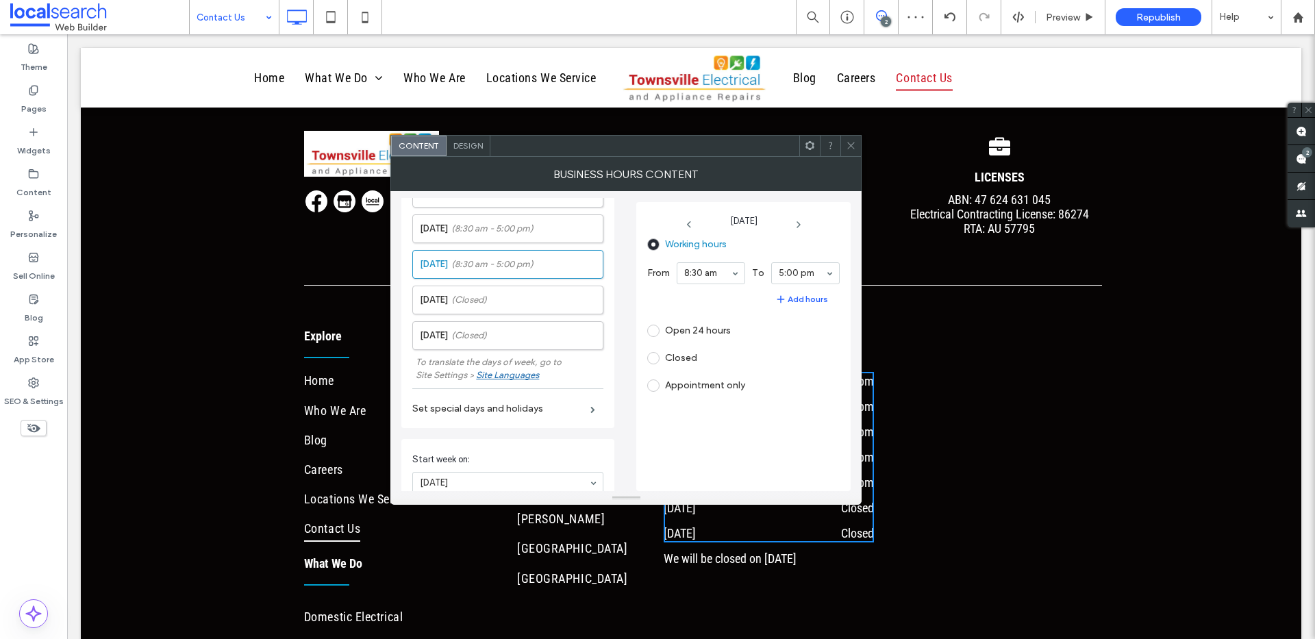
scroll to position [125, 0]
drag, startPoint x: 851, startPoint y: 147, endPoint x: 847, endPoint y: 182, distance: 35.9
click at [851, 148] on icon at bounding box center [851, 145] width 10 height 10
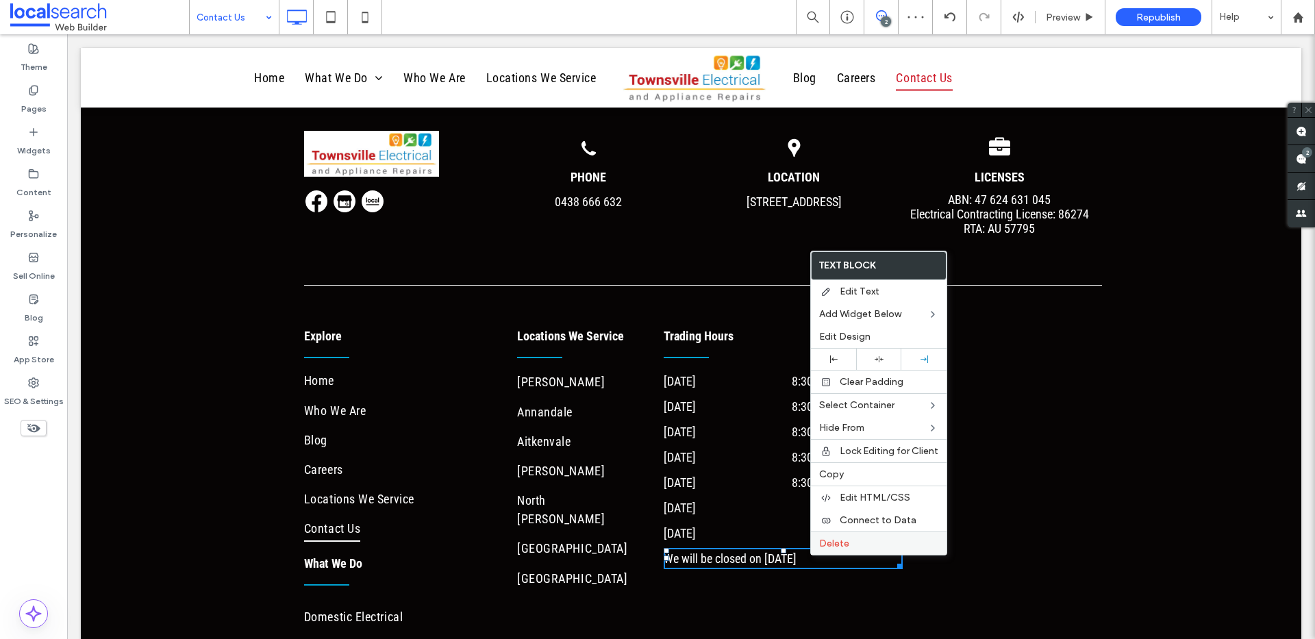
click at [834, 540] on span "Delete" at bounding box center [834, 544] width 30 height 12
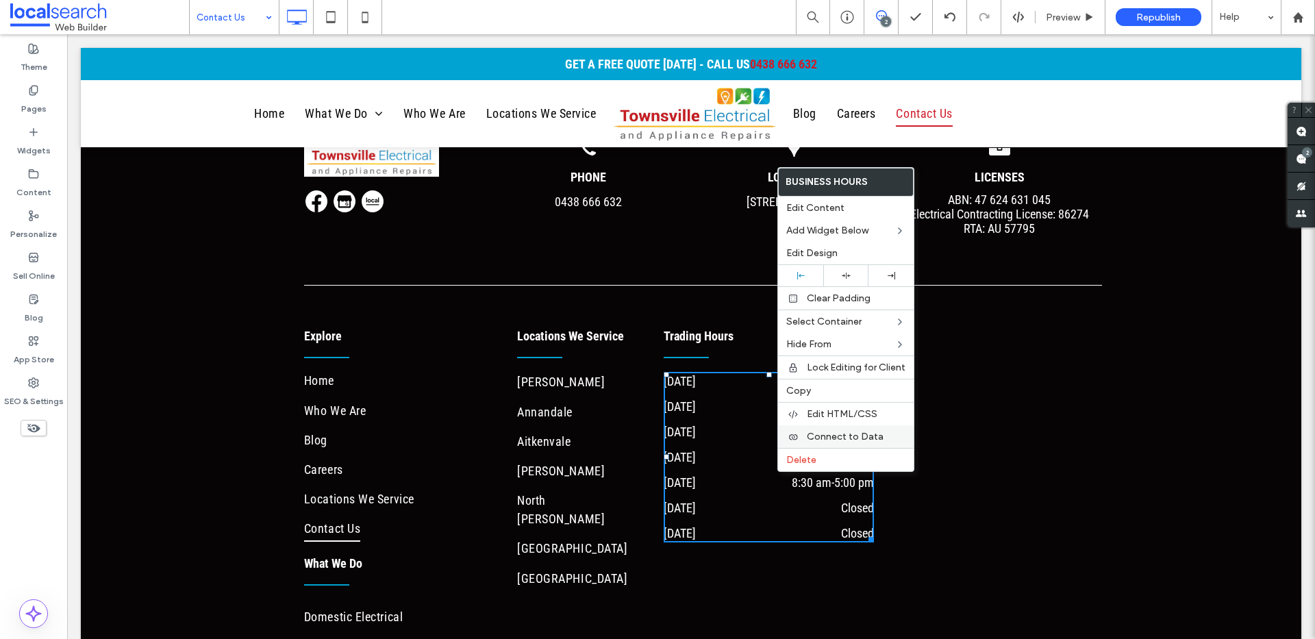
click at [841, 432] on span "Connect to Data" at bounding box center [845, 437] width 77 height 12
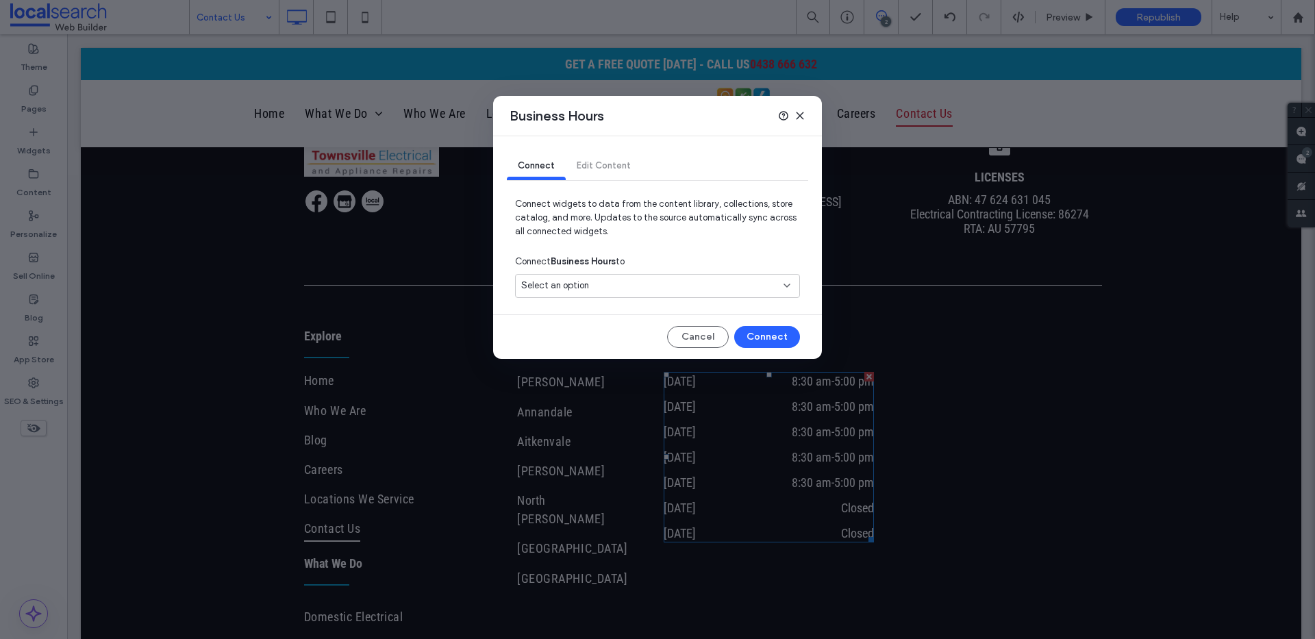
click at [561, 286] on span "Select an option" at bounding box center [555, 286] width 68 height 14
click at [803, 113] on icon at bounding box center [800, 115] width 11 height 11
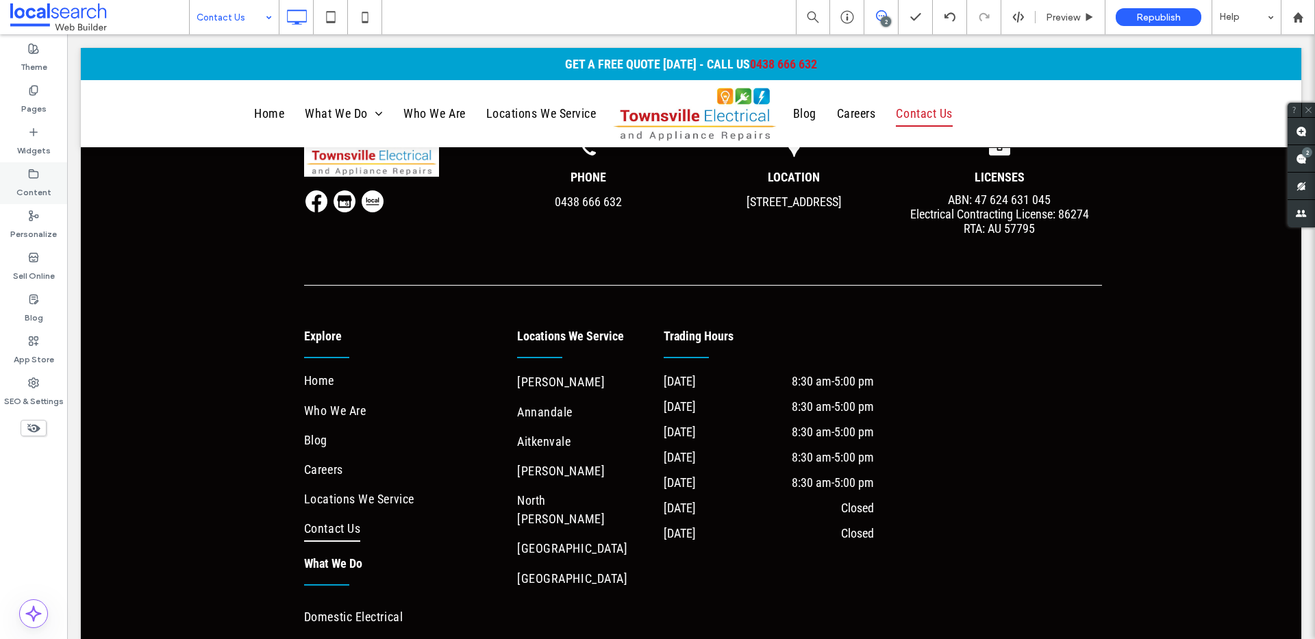
click at [35, 189] on label "Content" at bounding box center [33, 188] width 35 height 19
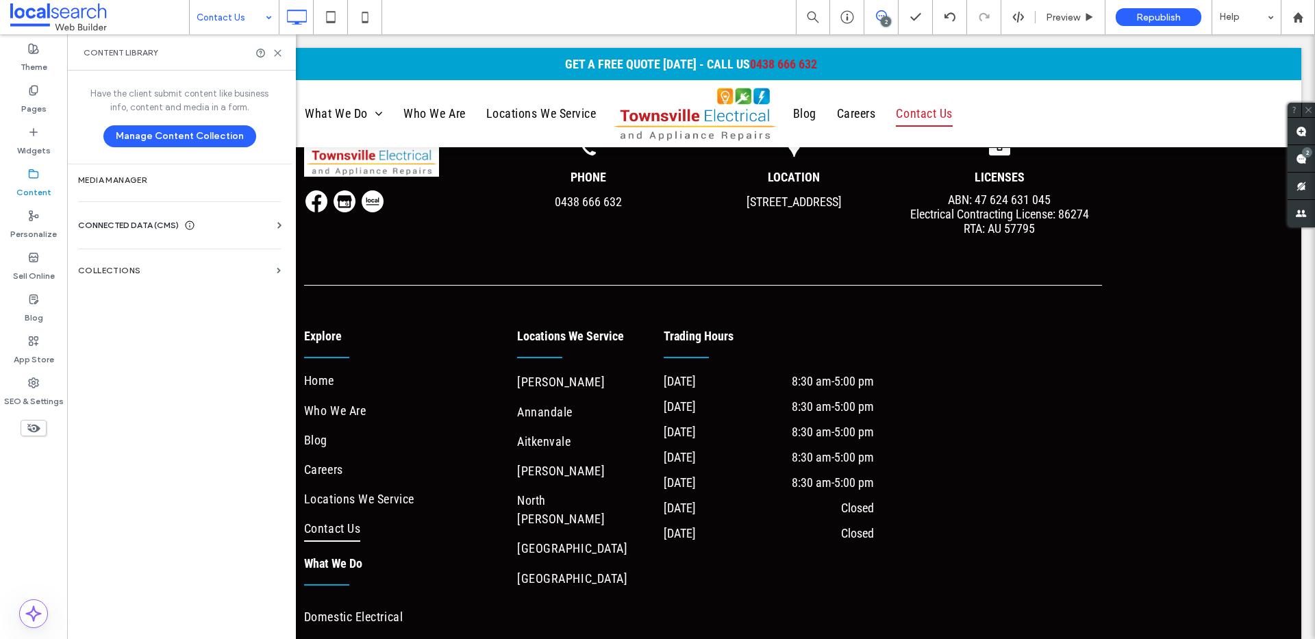
click at [126, 227] on span "CONNECTED DATA (CMS)" at bounding box center [128, 225] width 101 height 14
click at [148, 266] on section "Business Info" at bounding box center [182, 259] width 208 height 32
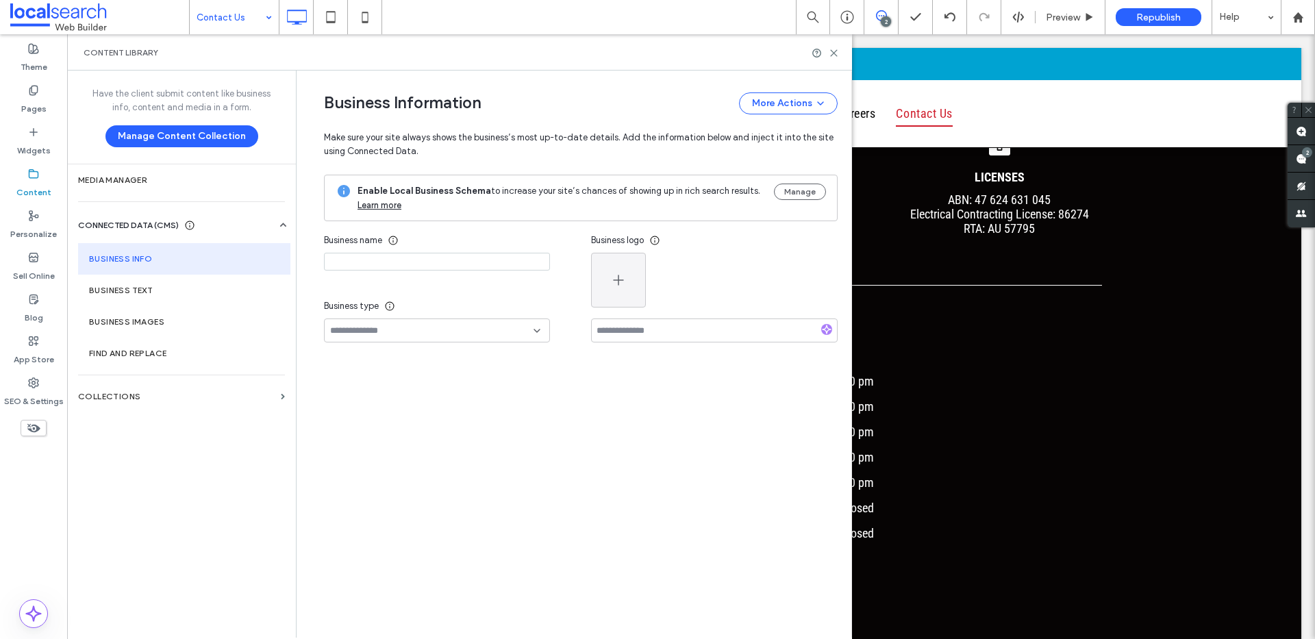
type input "**********"
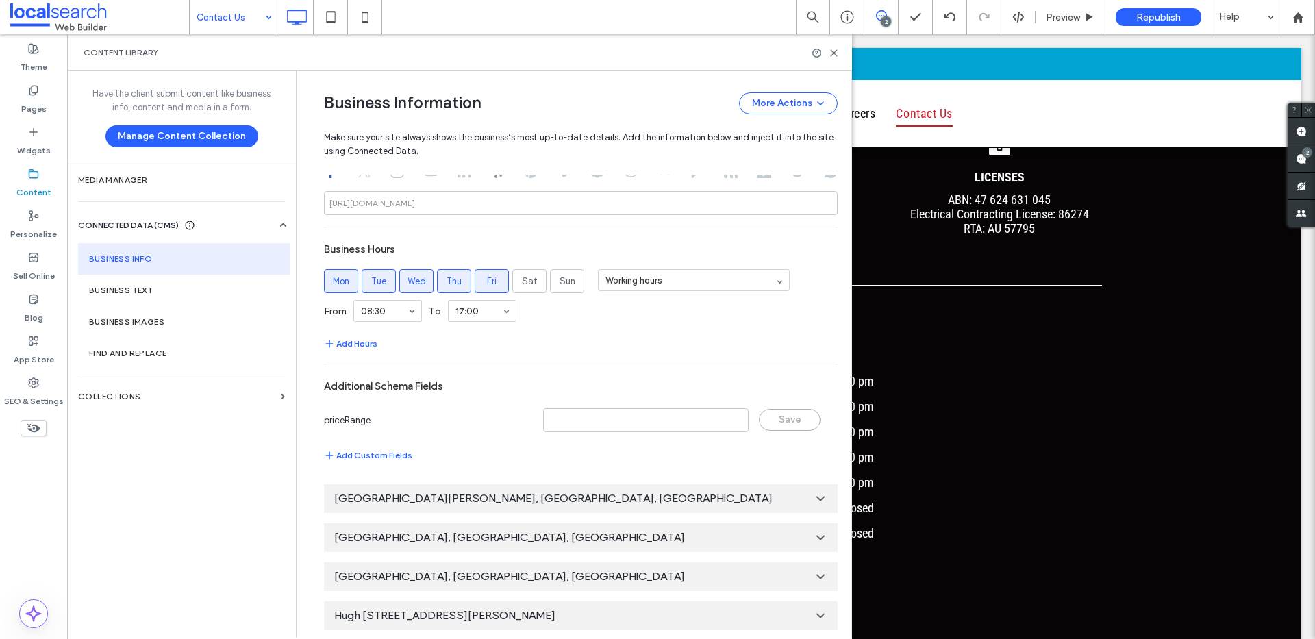
scroll to position [750, 0]
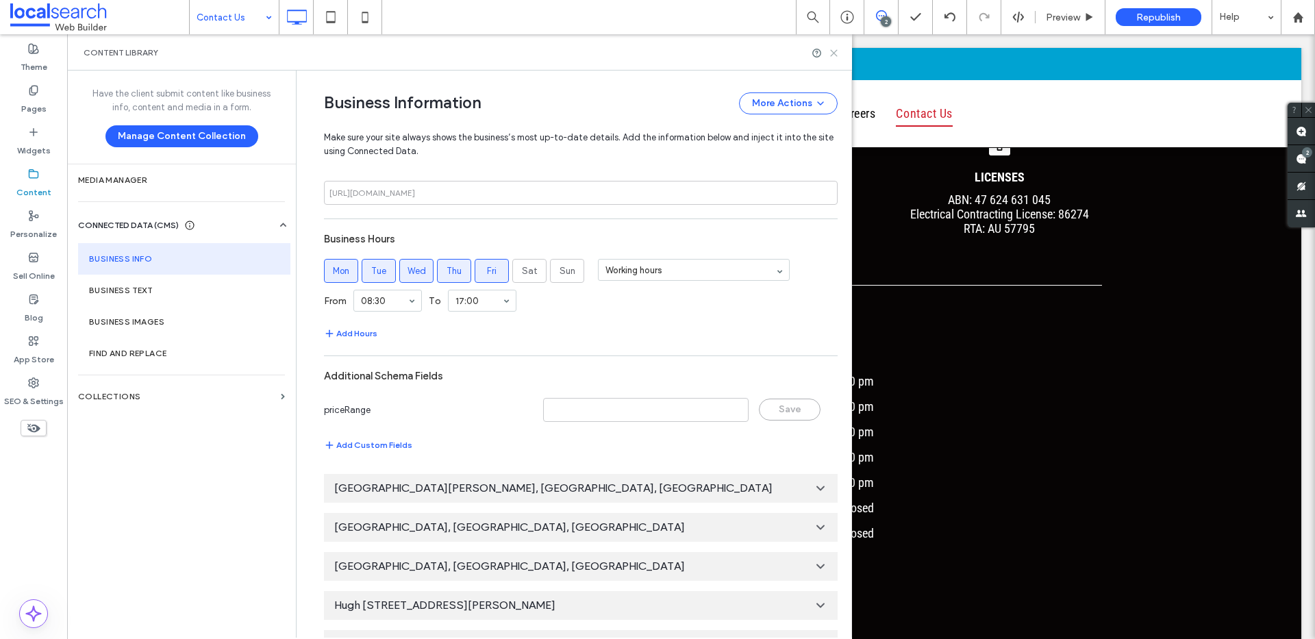
drag, startPoint x: 838, startPoint y: 51, endPoint x: 767, endPoint y: 323, distance: 280.3
click at [838, 51] on icon at bounding box center [834, 53] width 10 height 10
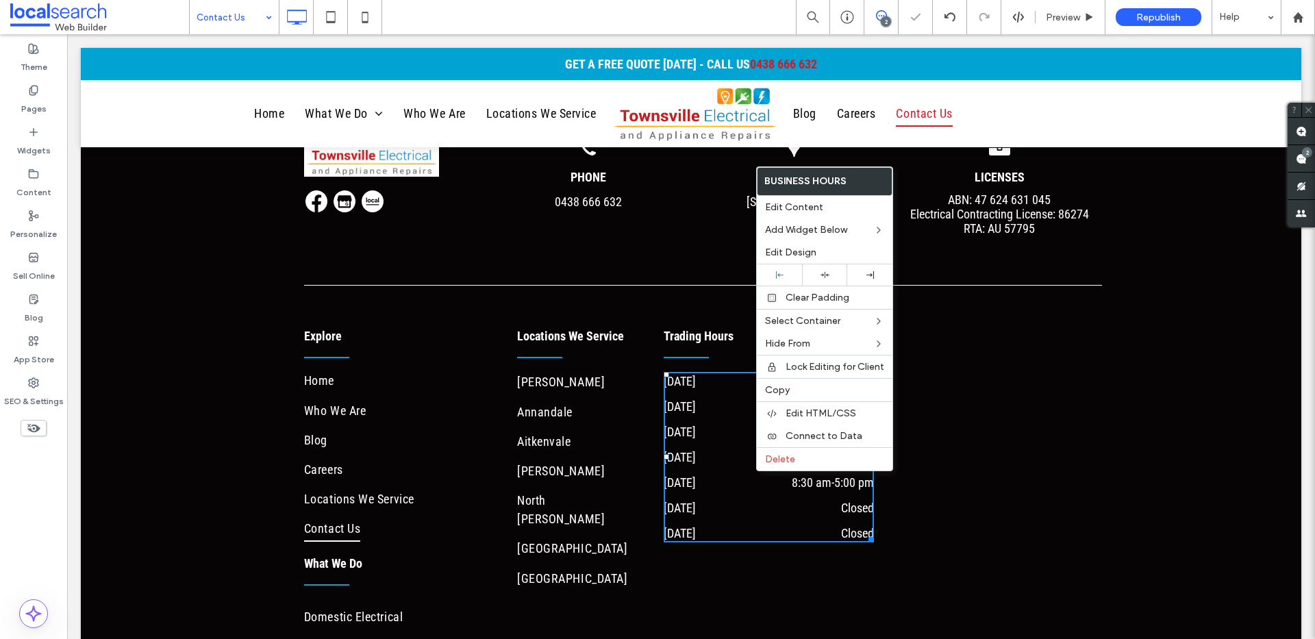
drag, startPoint x: 755, startPoint y: 471, endPoint x: 837, endPoint y: 495, distance: 85.4
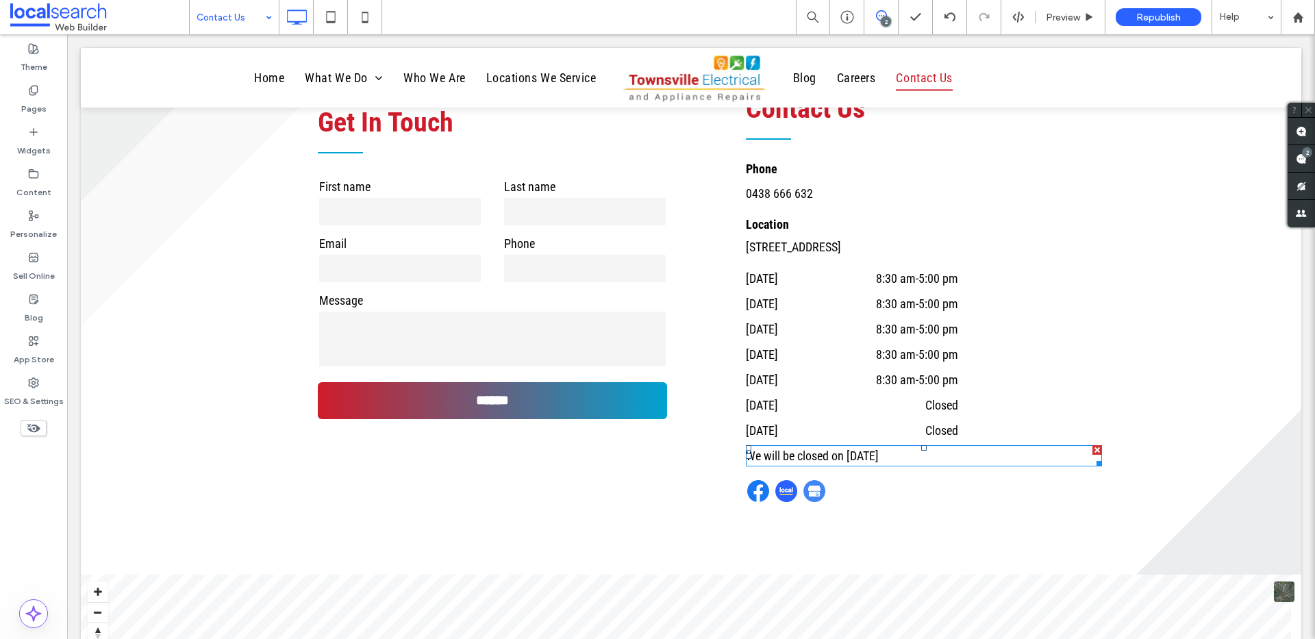
scroll to position [0, 0]
click at [1092, 450] on div at bounding box center [1097, 450] width 10 height 10
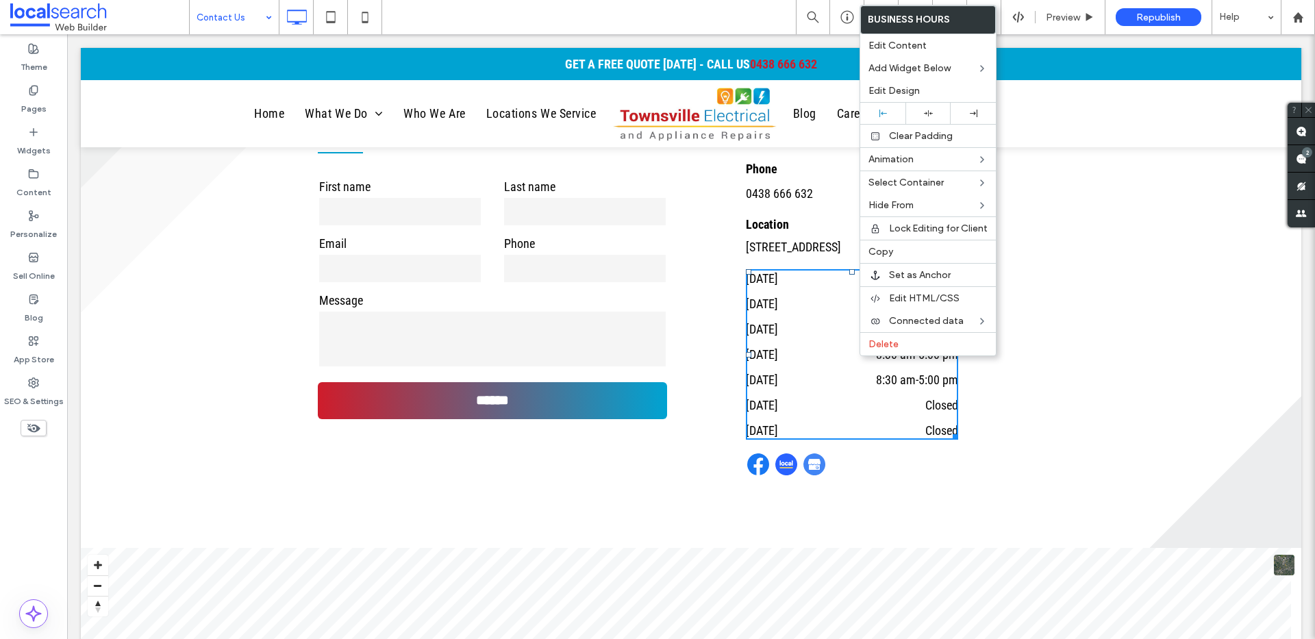
click at [1067, 399] on div "Contact Us Phone 0438 666 632 Location 3/10 Rendle Street Aitkenvale QLD 4814 M…" at bounding box center [896, 292] width 411 height 402
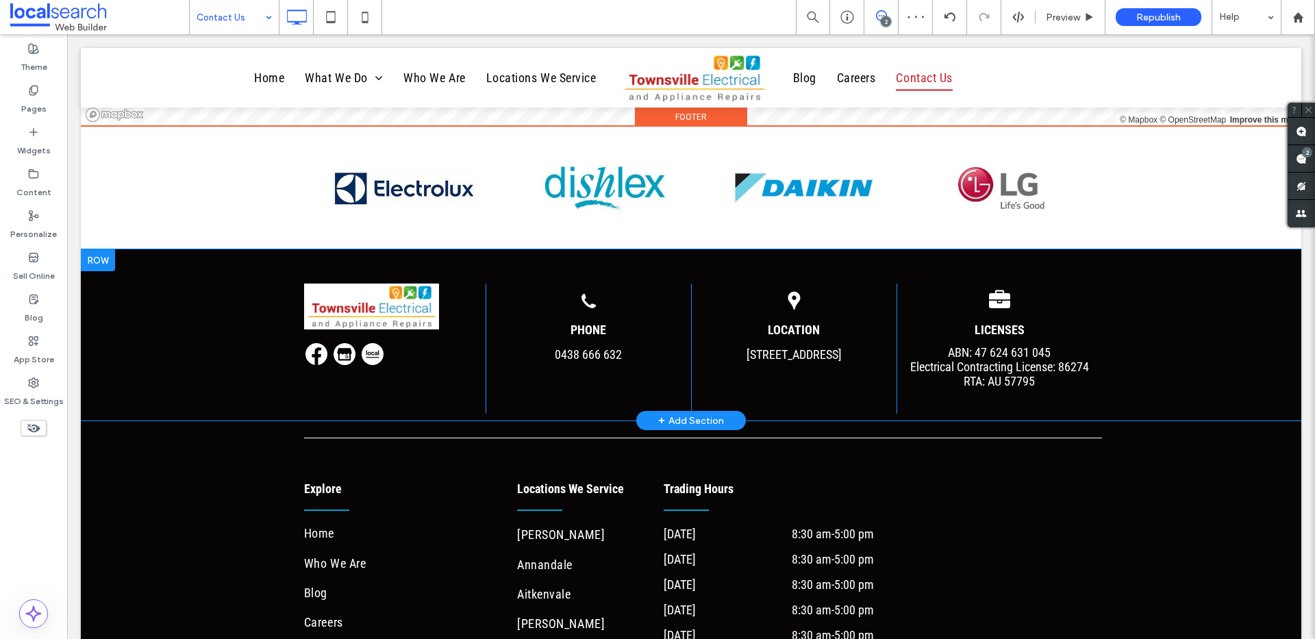
scroll to position [1967, 0]
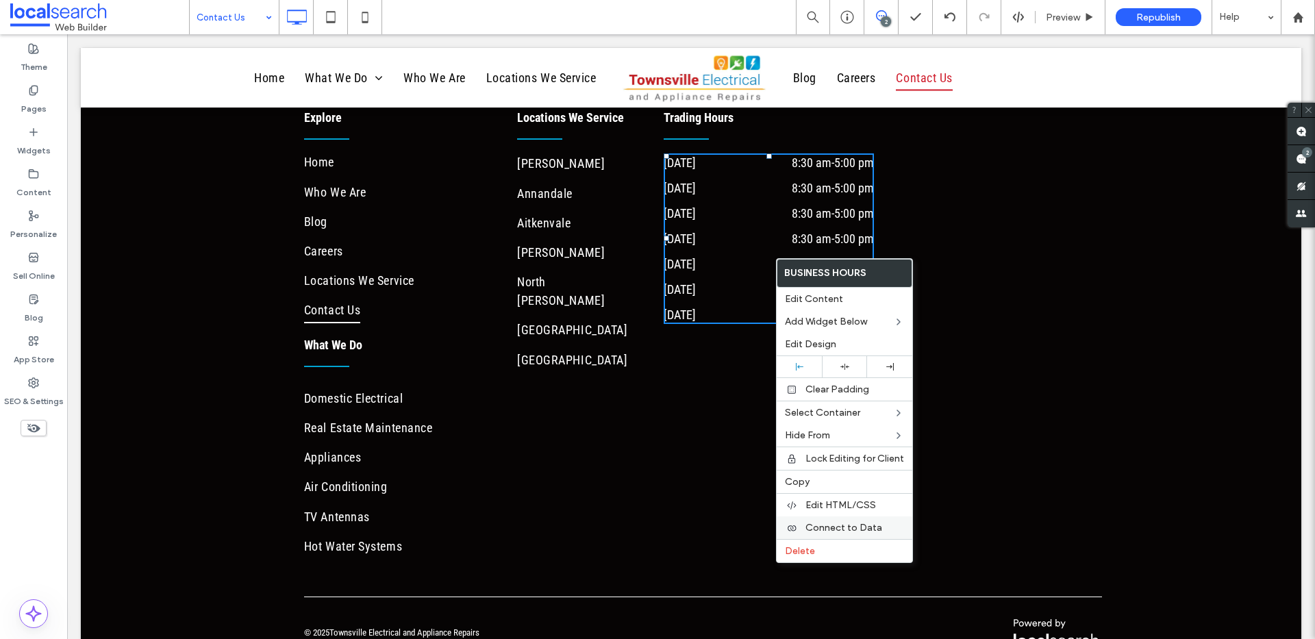
click at [858, 523] on span "Connect to Data" at bounding box center [843, 528] width 77 height 12
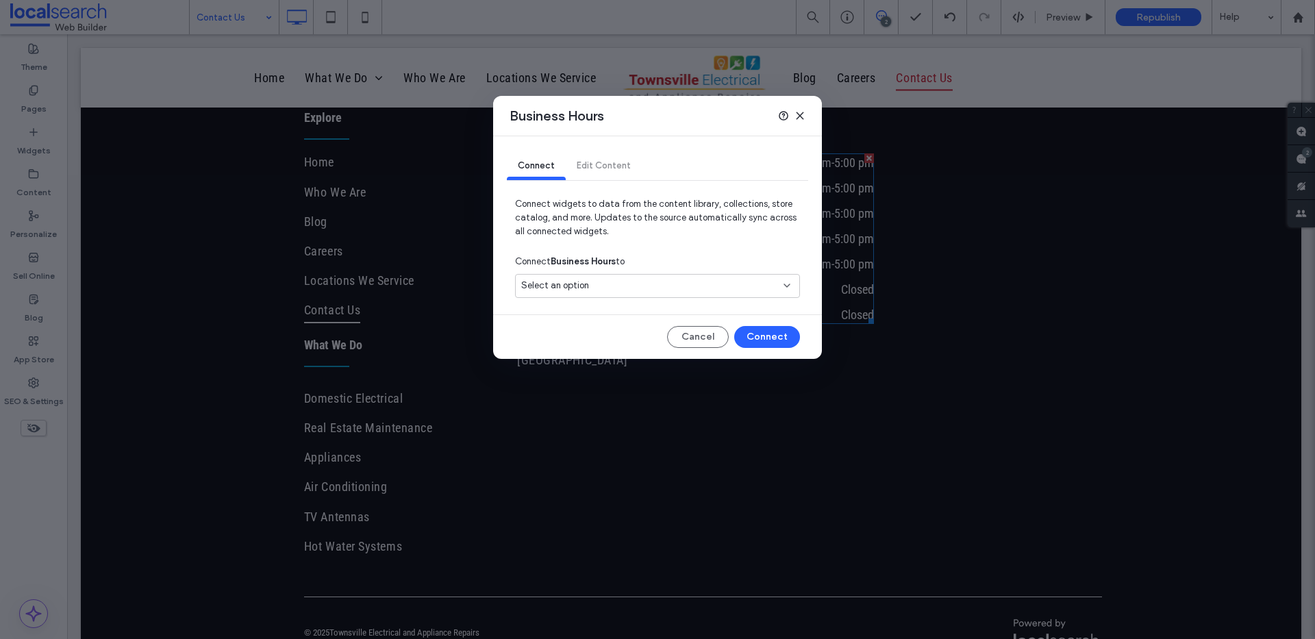
click at [747, 291] on div "Select an option" at bounding box center [649, 286] width 256 height 14
click at [729, 326] on div "3 10 Rendle St, Aitkenvale QLD 4814" at bounding box center [658, 334] width 284 height 24
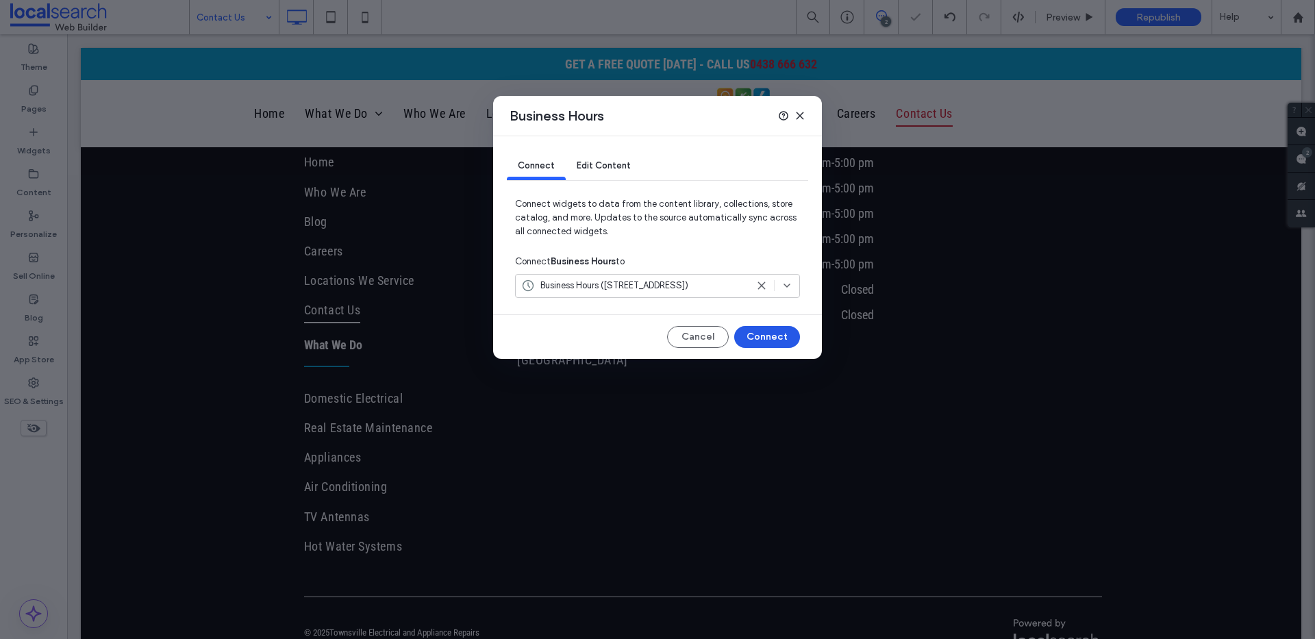
click at [768, 330] on button "Connect" at bounding box center [767, 337] width 66 height 22
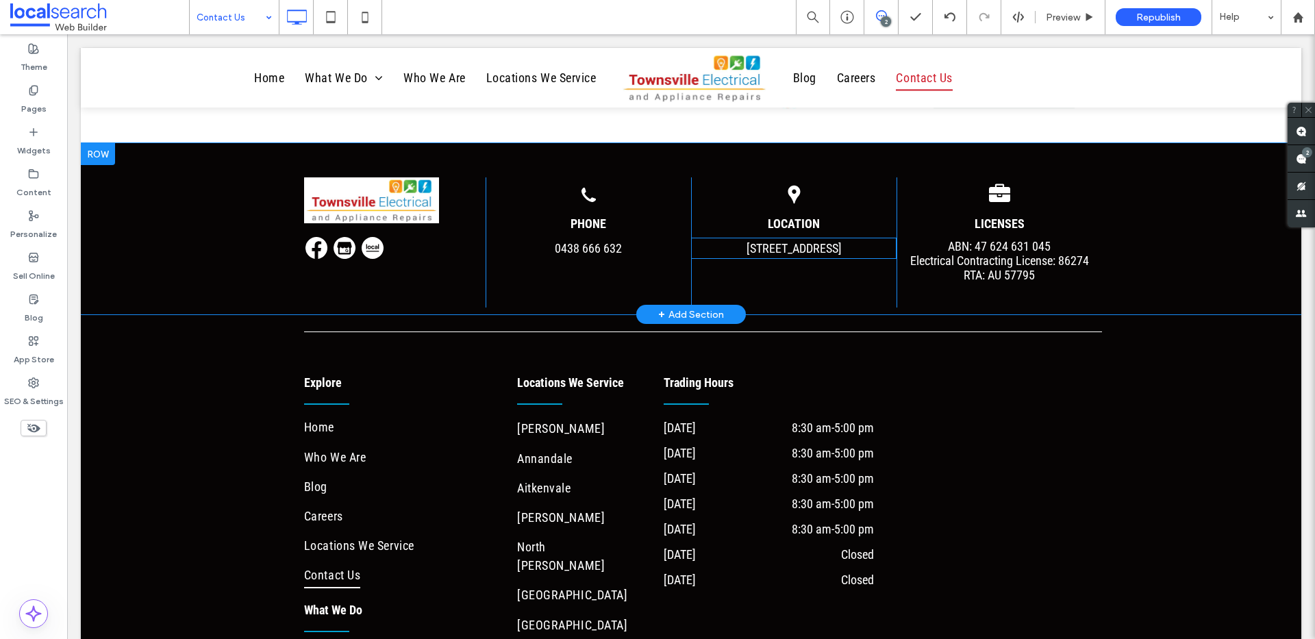
scroll to position [1629, 0]
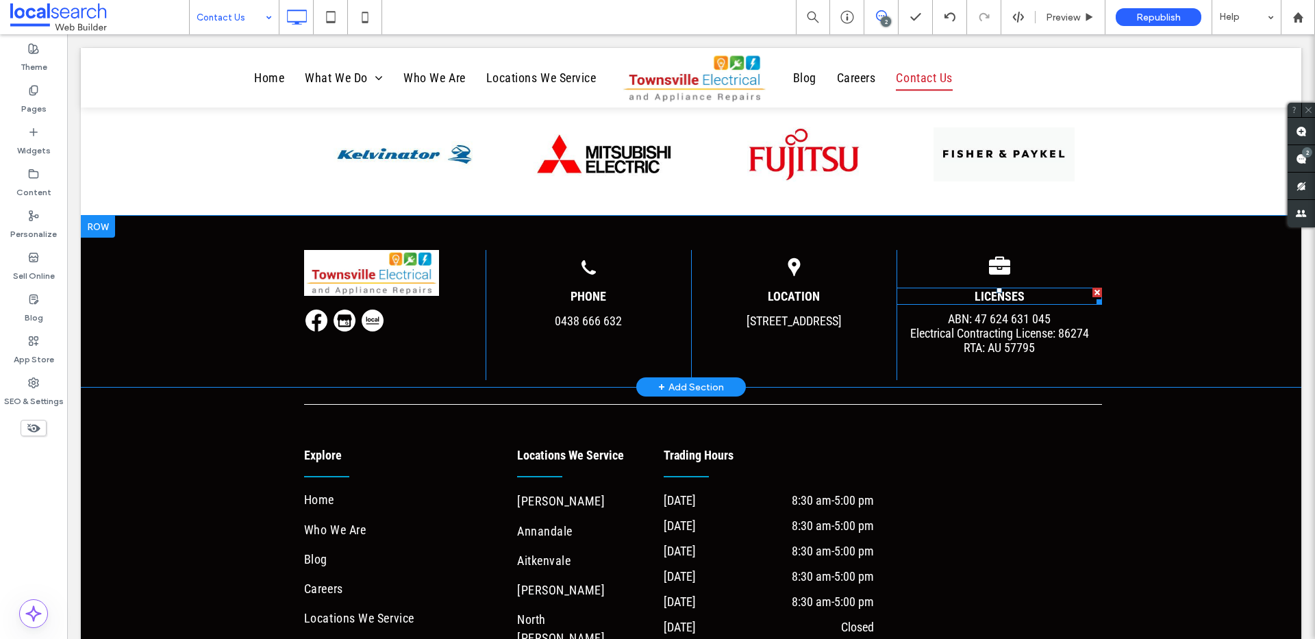
click at [1008, 296] on span "LICENSES" at bounding box center [1000, 296] width 50 height 14
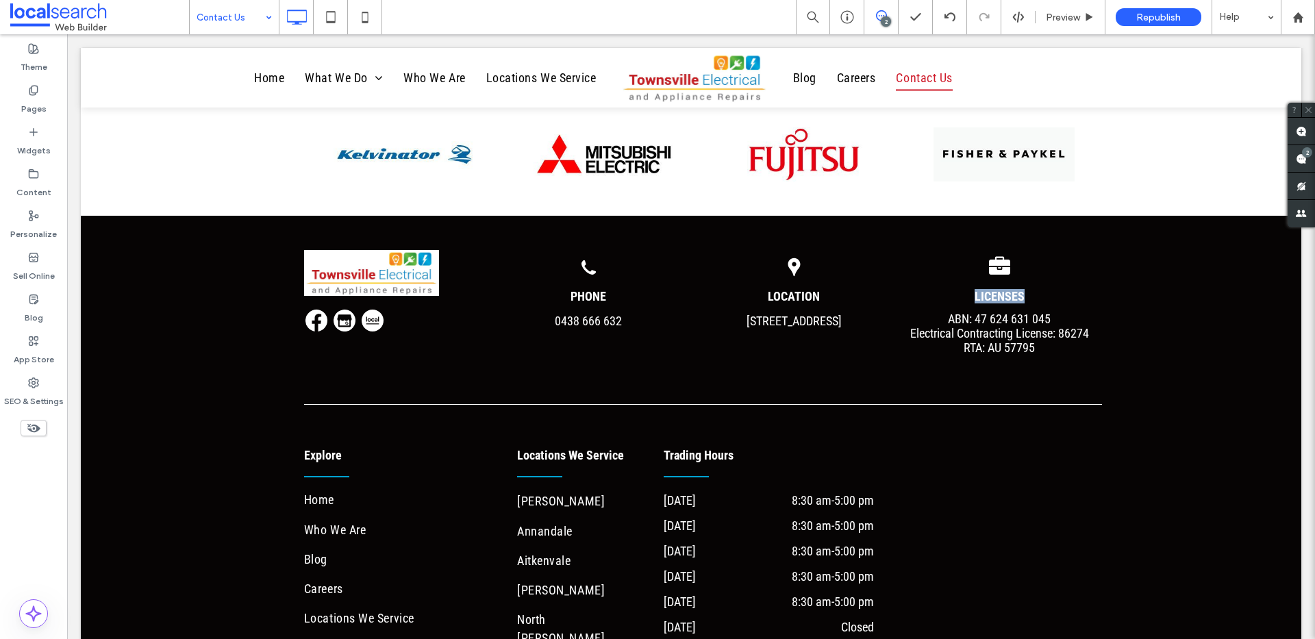
click at [1008, 296] on span "LICENSES" at bounding box center [1000, 296] width 50 height 14
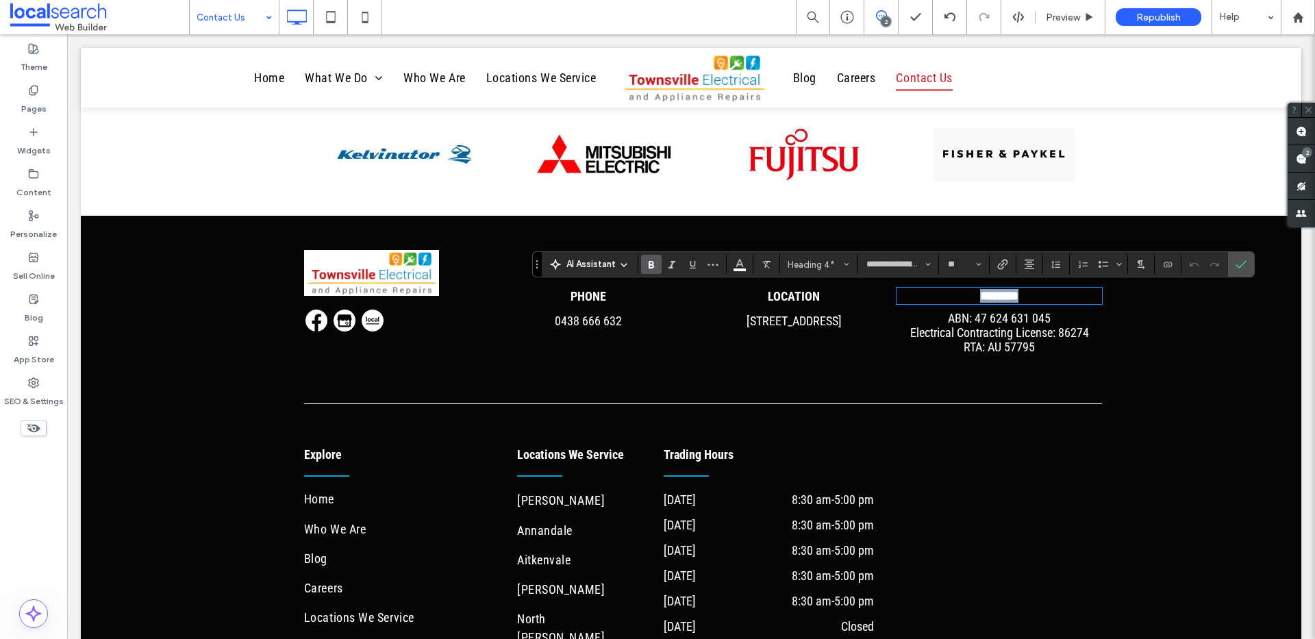
click at [1002, 293] on span "********" at bounding box center [999, 296] width 38 height 12
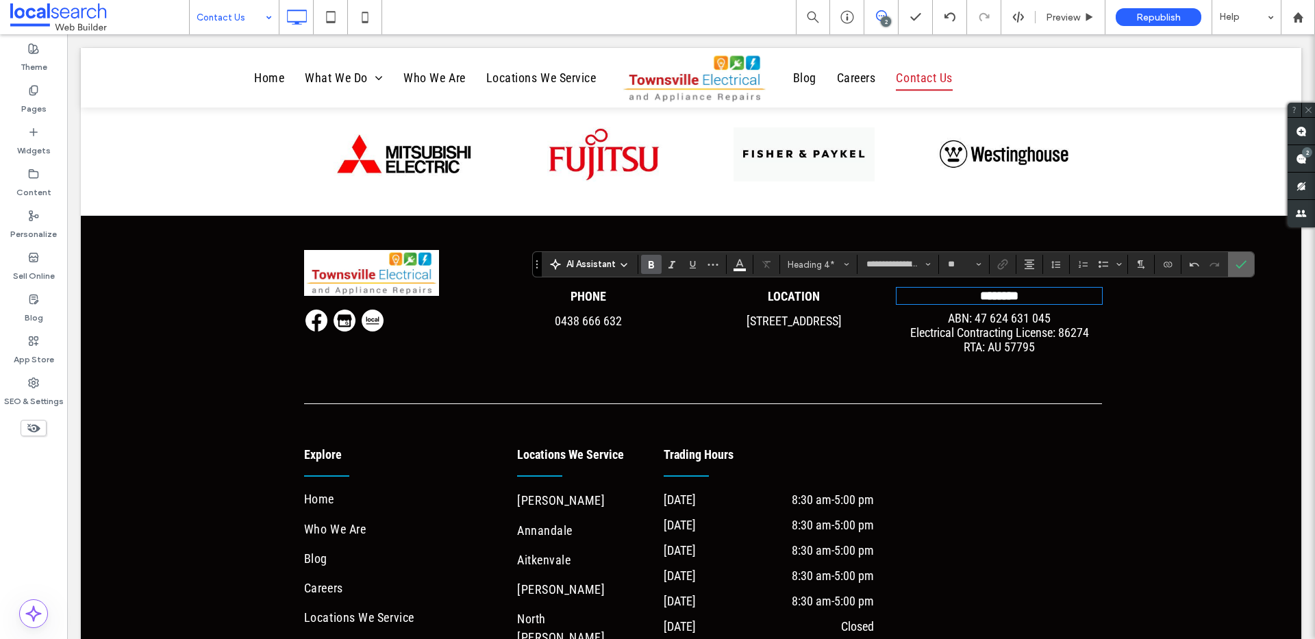
drag, startPoint x: 1239, startPoint y: 268, endPoint x: 1171, endPoint y: 230, distance: 77.9
click at [1239, 268] on icon "Confirm" at bounding box center [1241, 264] width 11 height 11
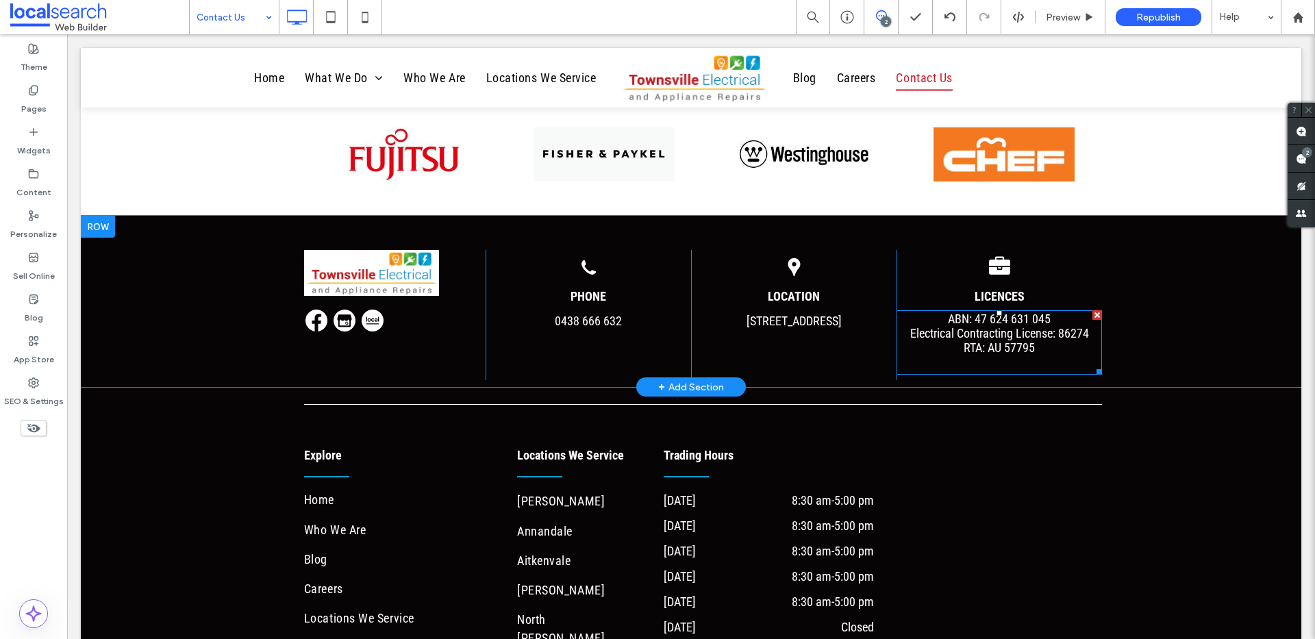
click at [991, 346] on span "RTA: AU 57795" at bounding box center [999, 347] width 71 height 14
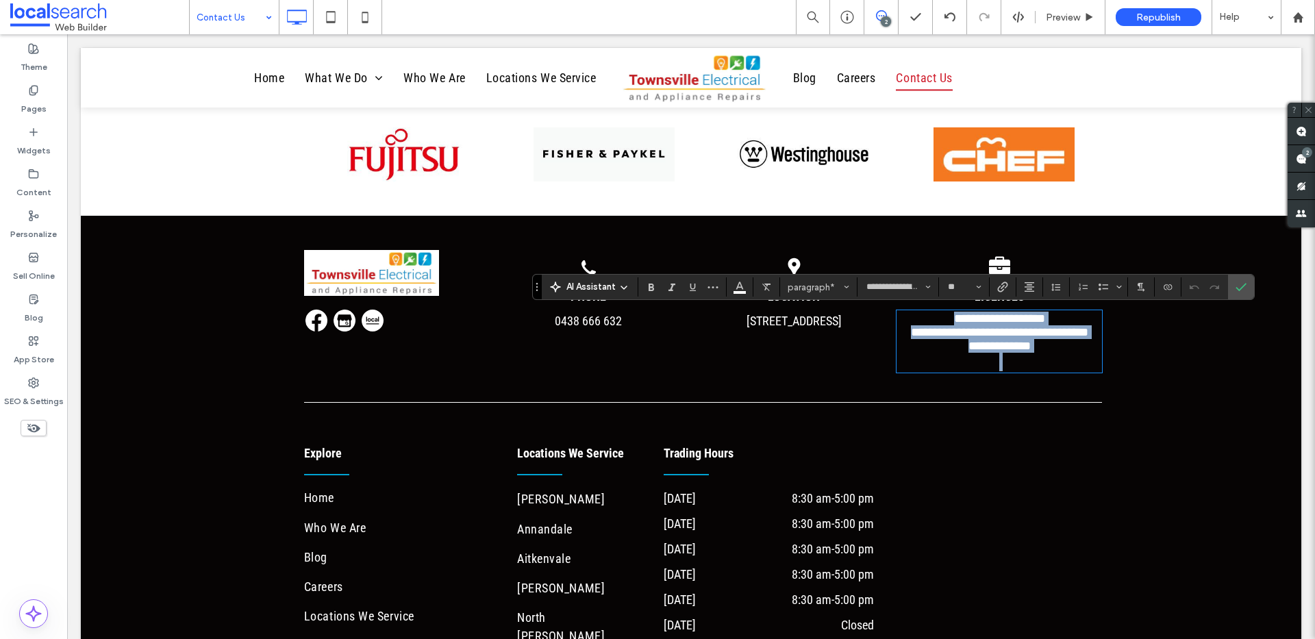
click at [991, 346] on span "**********" at bounding box center [999, 346] width 62 height 12
click at [1031, 335] on span "**********" at bounding box center [999, 332] width 177 height 12
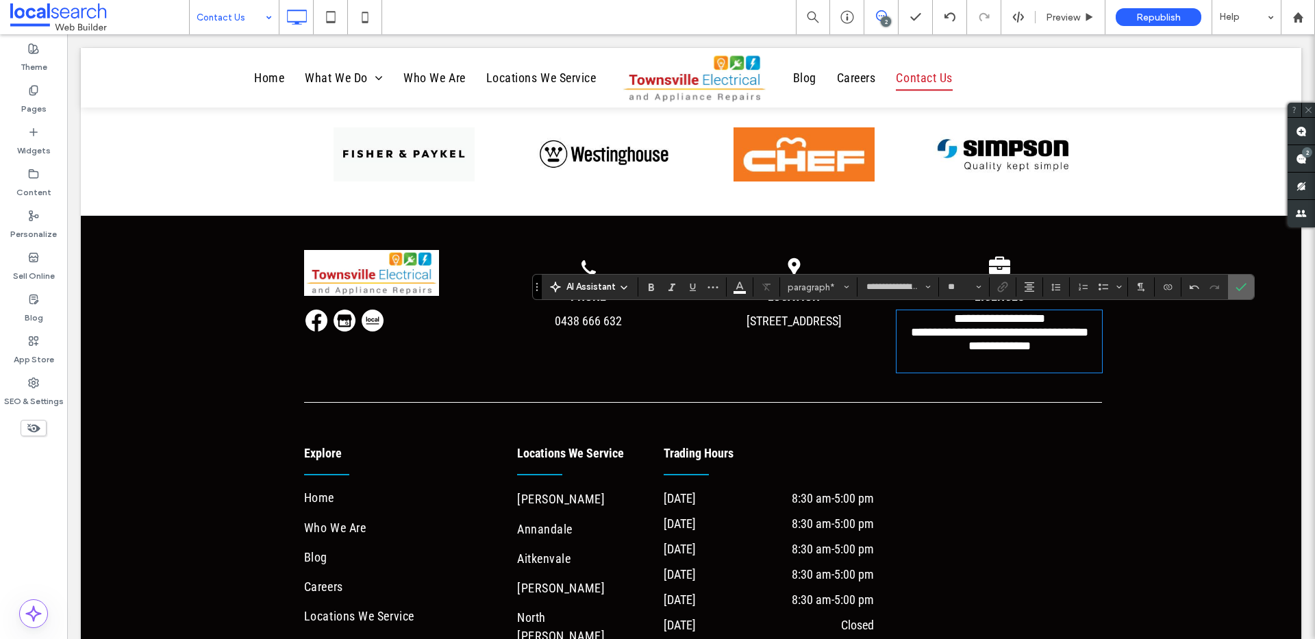
click at [1245, 282] on icon "Confirm" at bounding box center [1241, 287] width 11 height 11
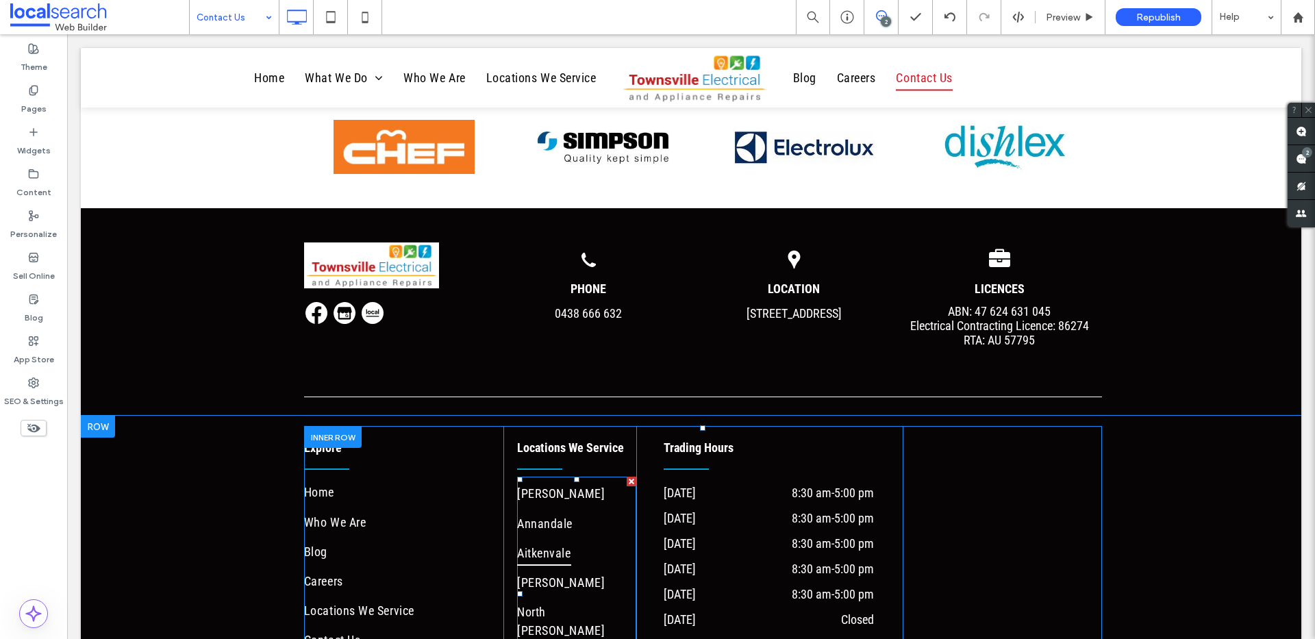
scroll to position [10, 0]
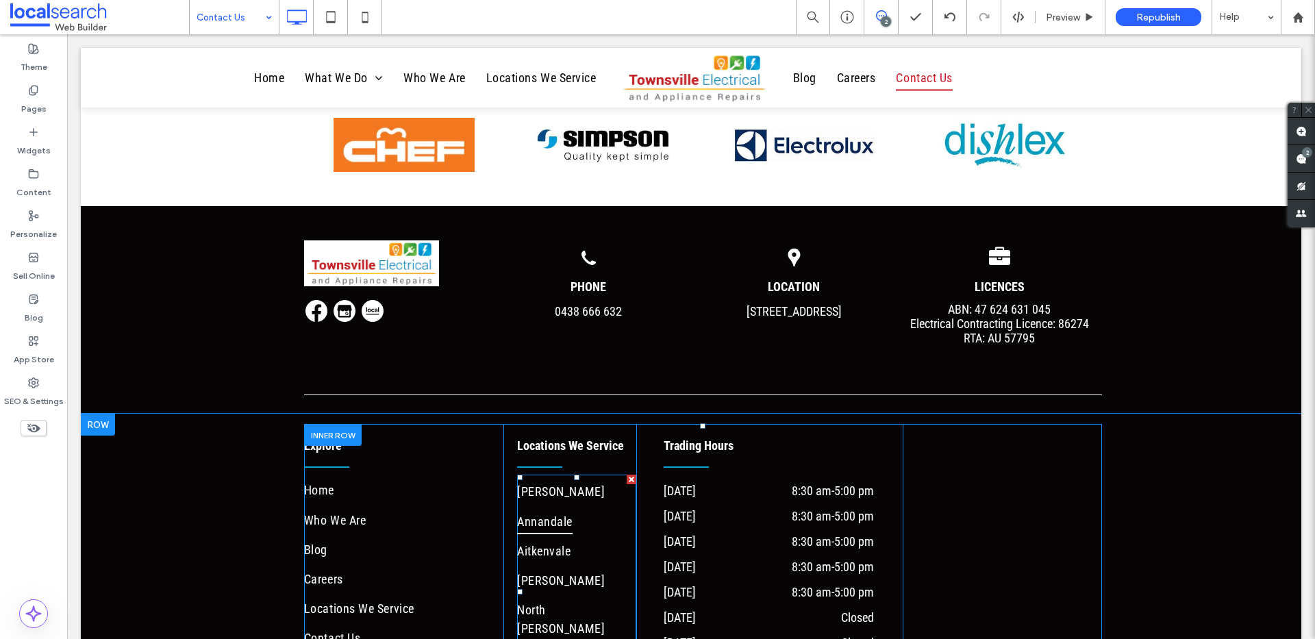
click at [550, 522] on span "Annandale" at bounding box center [544, 521] width 55 height 26
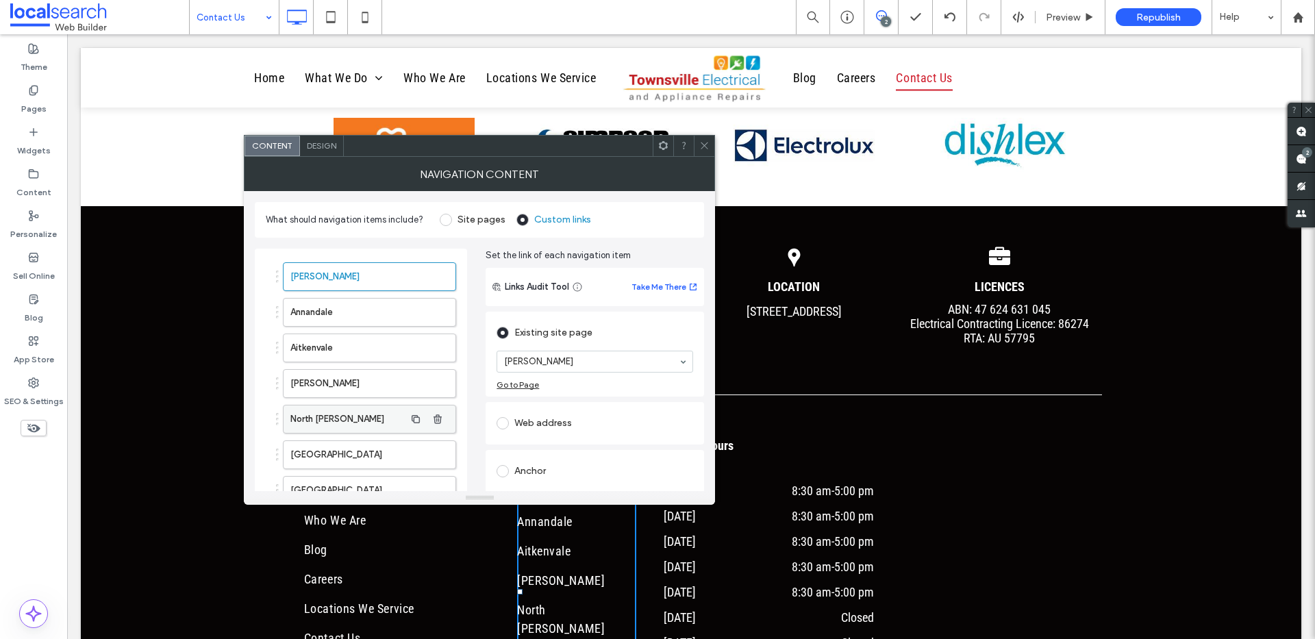
scroll to position [92, 0]
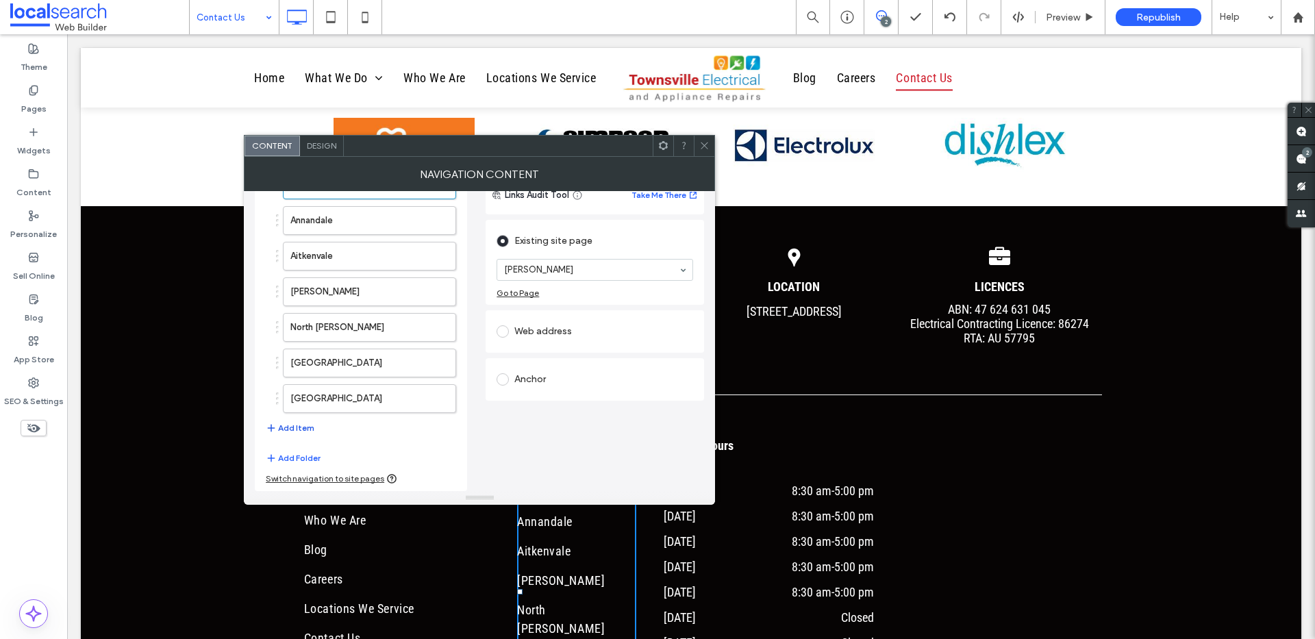
click at [299, 429] on button "Add Item" at bounding box center [290, 428] width 49 height 16
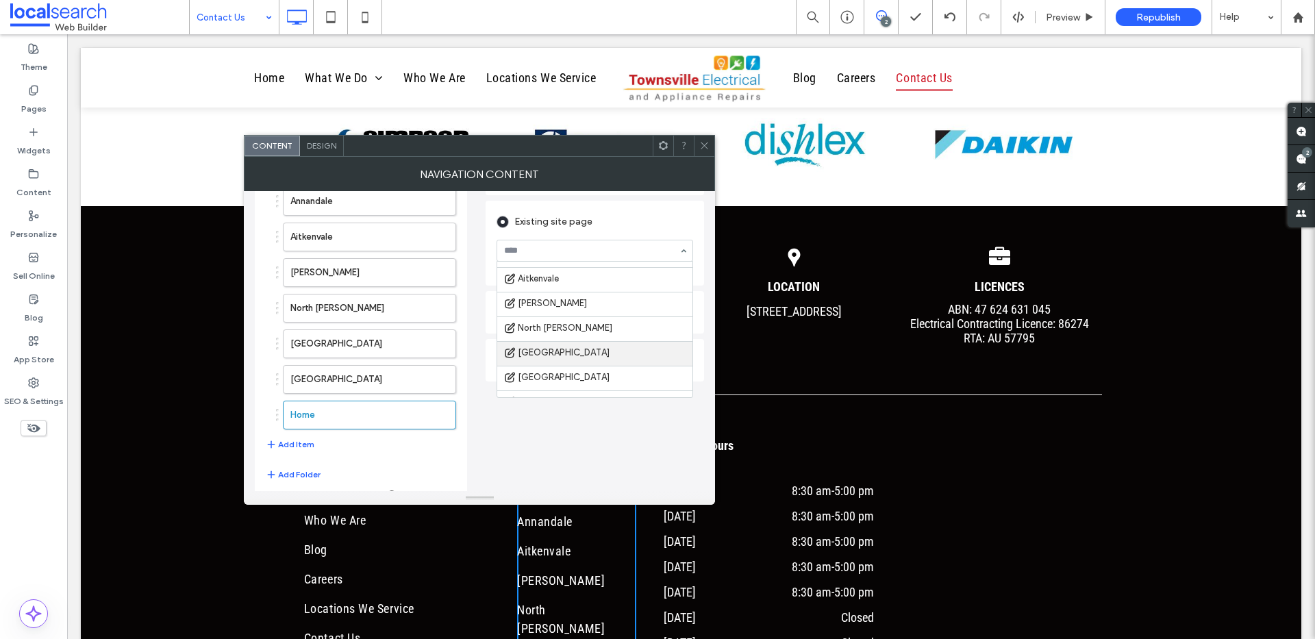
scroll to position [261, 0]
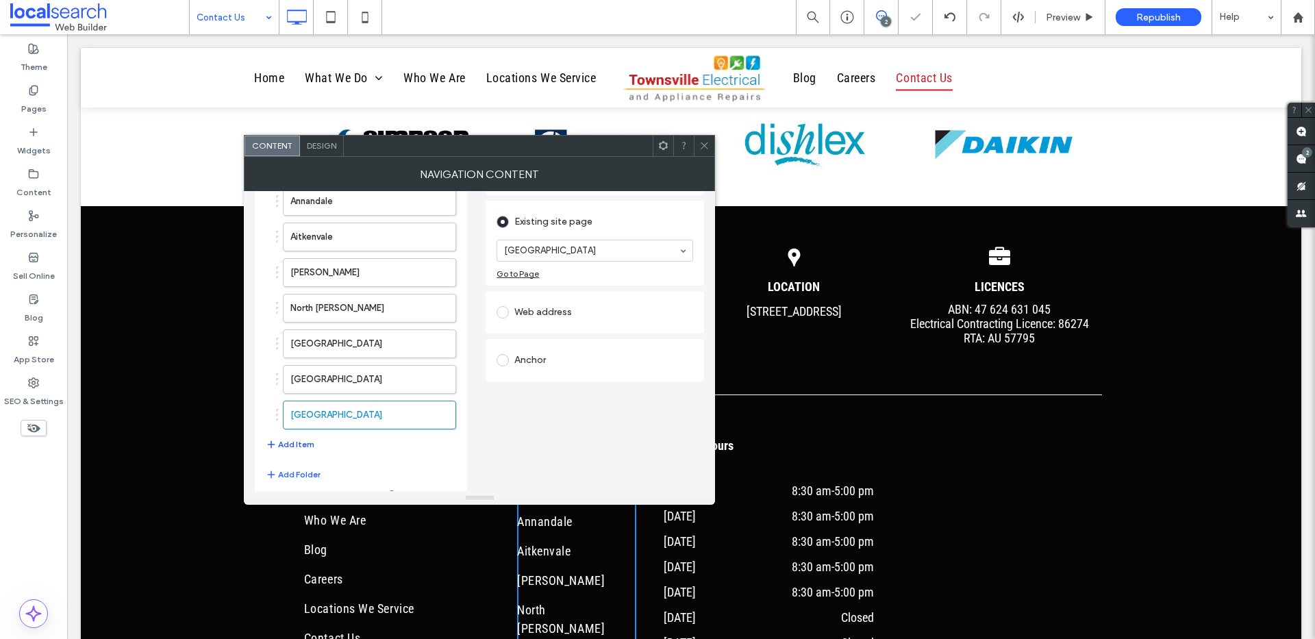
click at [301, 444] on button "Add Item" at bounding box center [290, 444] width 49 height 16
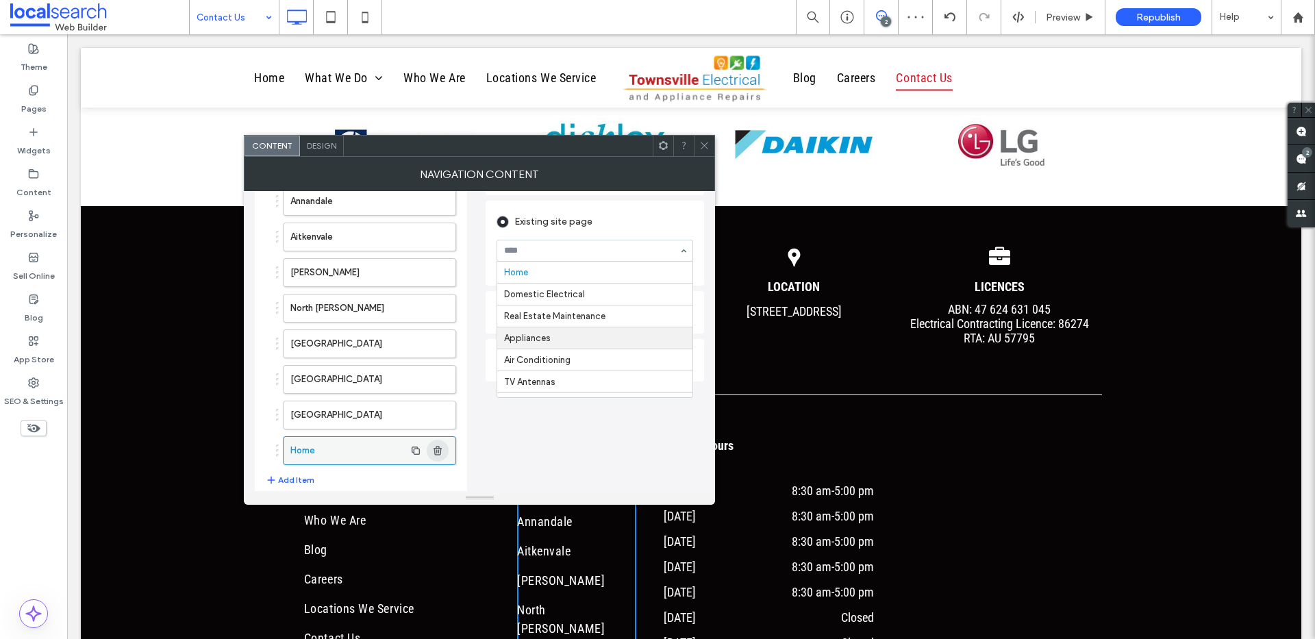
click at [441, 451] on icon "button" at bounding box center [437, 450] width 11 height 11
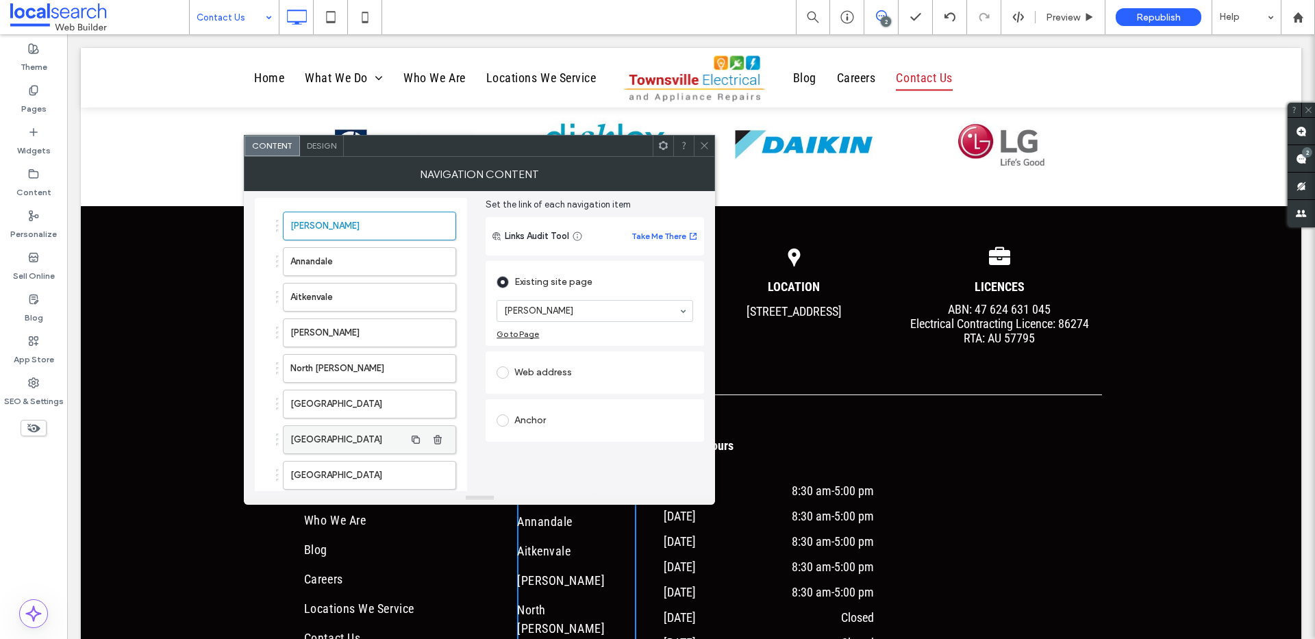
scroll to position [68, 0]
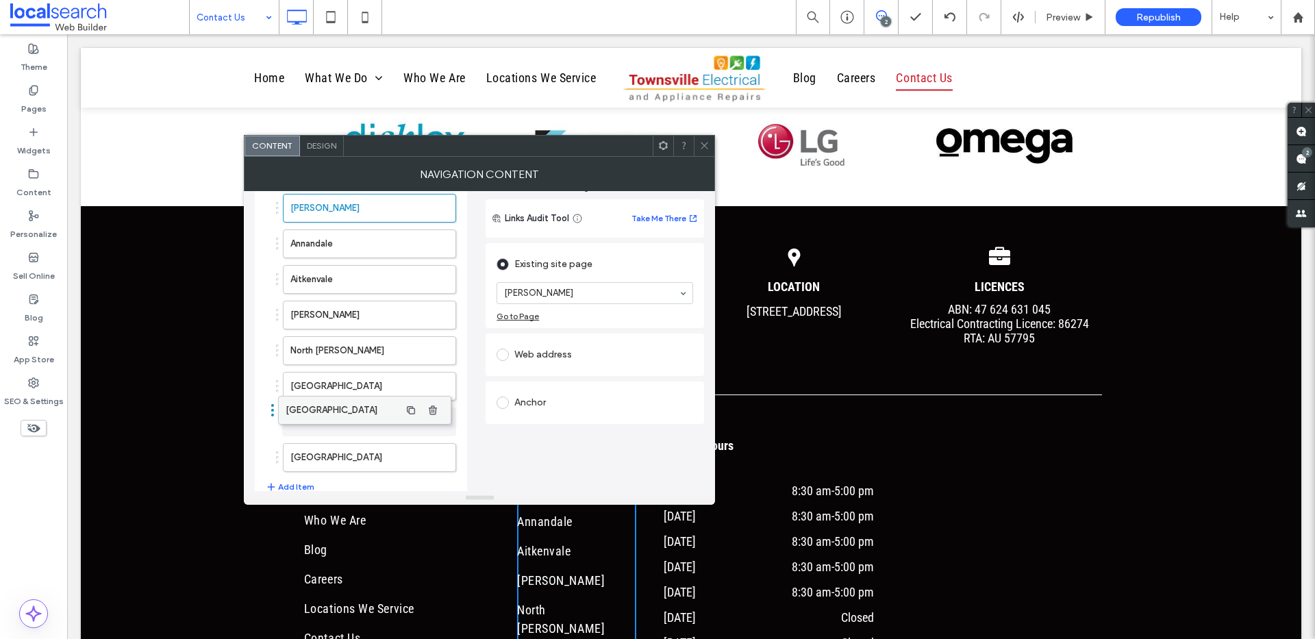
drag, startPoint x: 359, startPoint y: 421, endPoint x: 360, endPoint y: 409, distance: 11.7
click at [699, 144] on icon at bounding box center [704, 145] width 10 height 10
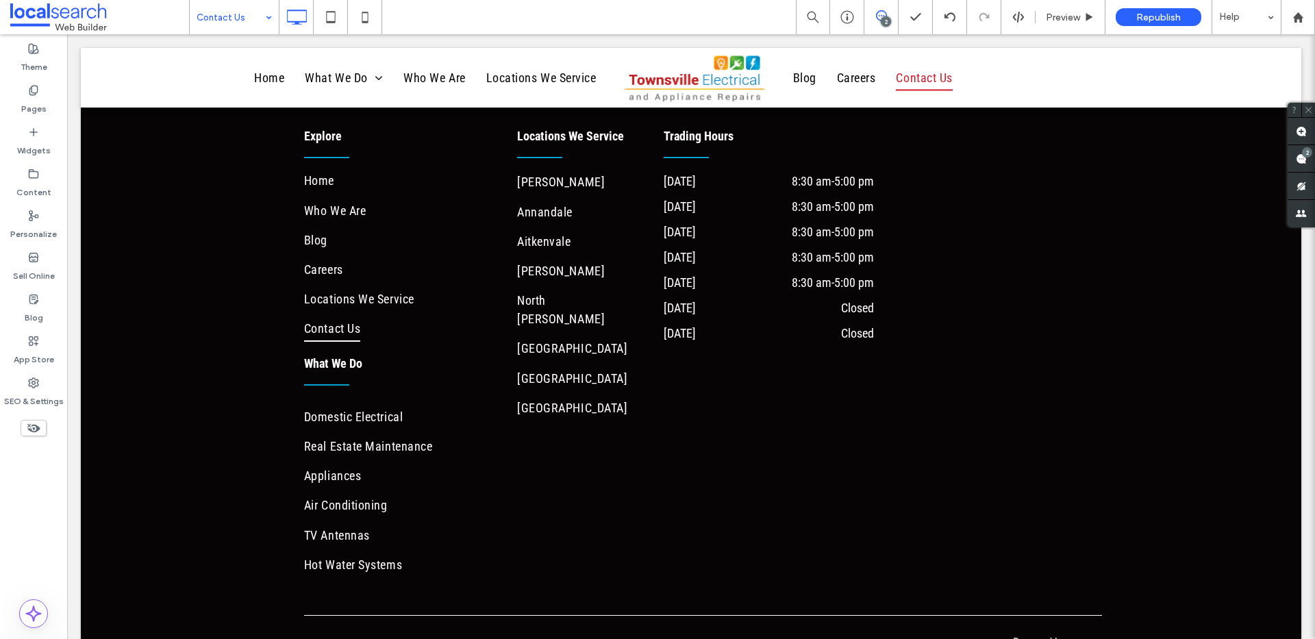
scroll to position [1942, 0]
click at [532, 85] on div at bounding box center [691, 78] width 1221 height 60
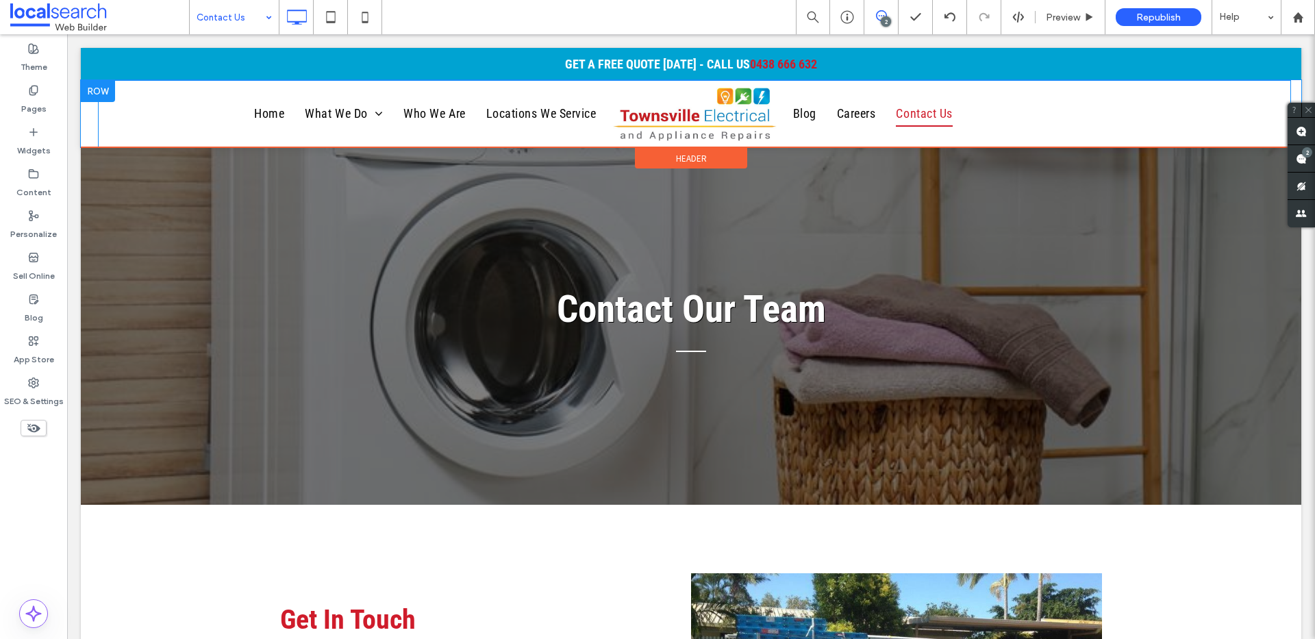
scroll to position [0, 0]
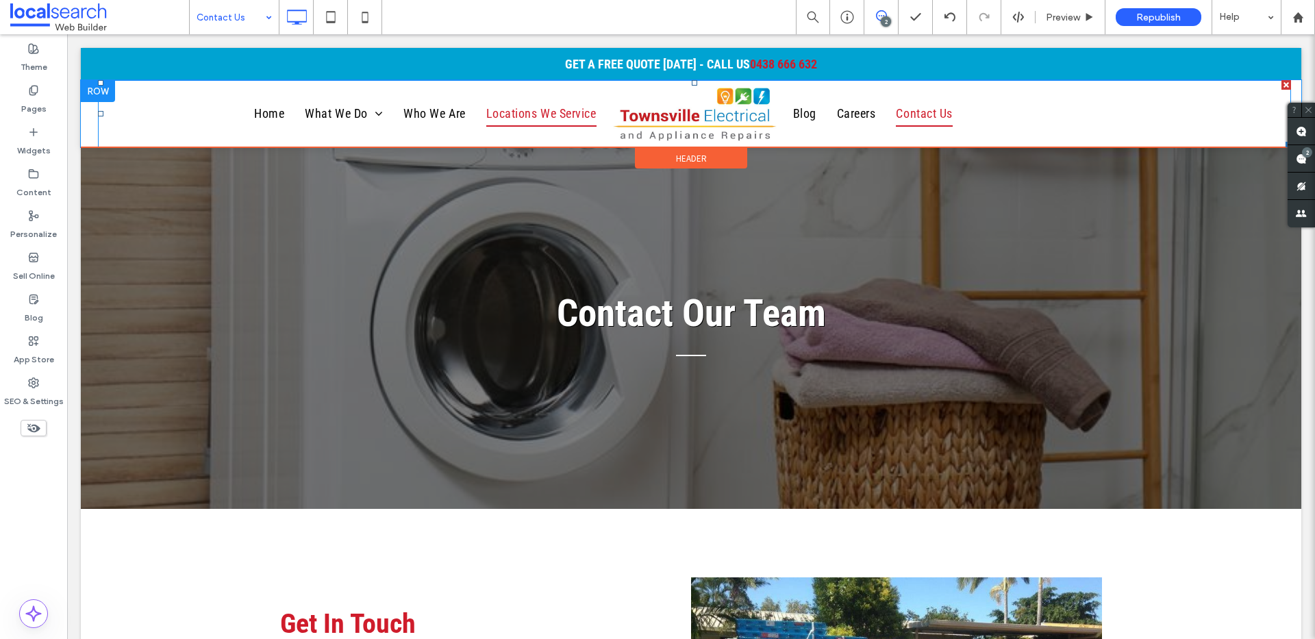
click at [516, 107] on span "Locations We Service" at bounding box center [541, 114] width 110 height 26
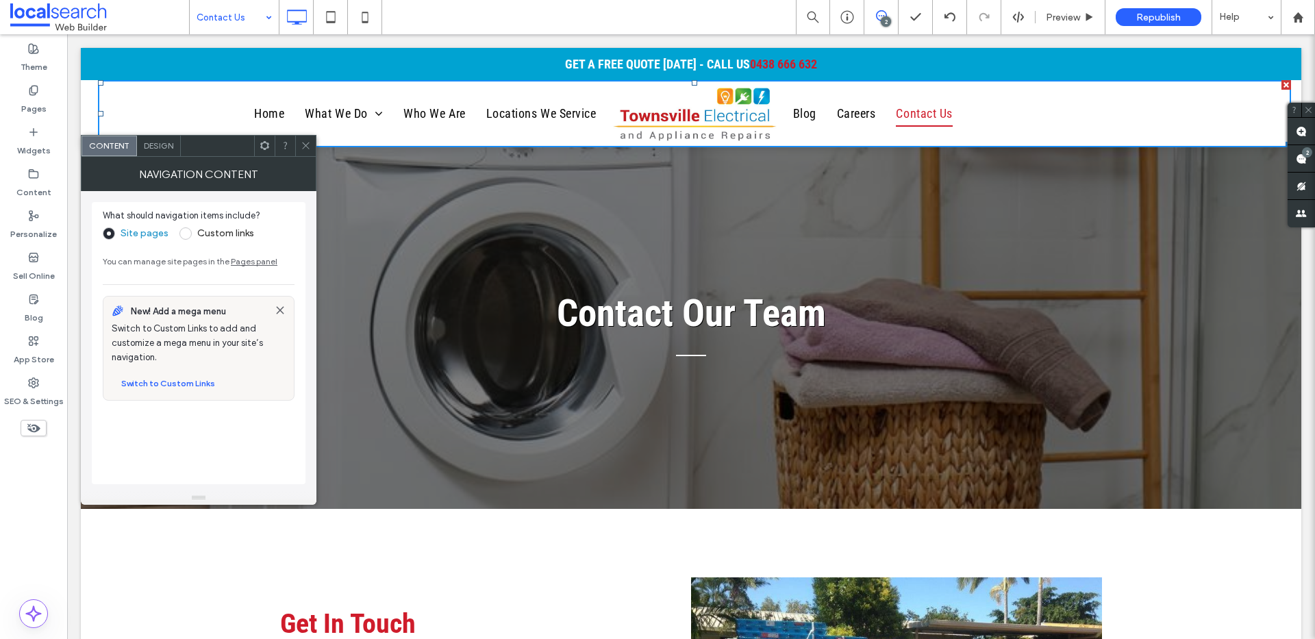
click at [742, 116] on img at bounding box center [694, 114] width 169 height 58
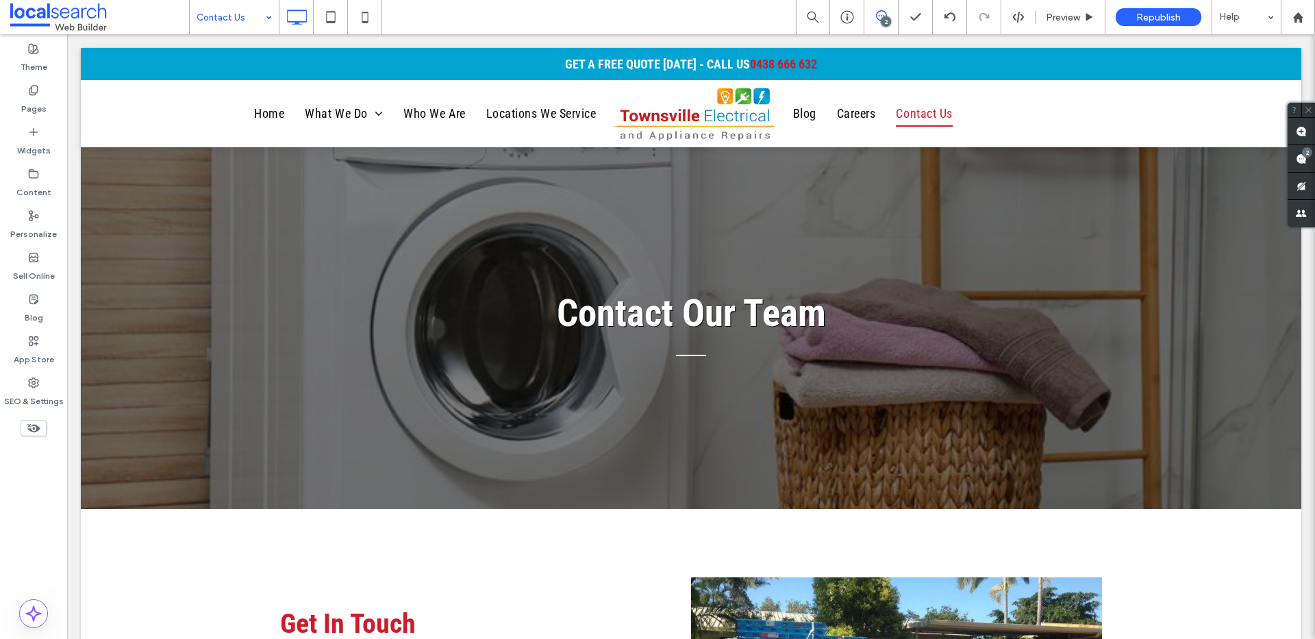
click at [312, 106] on div at bounding box center [657, 319] width 1315 height 639
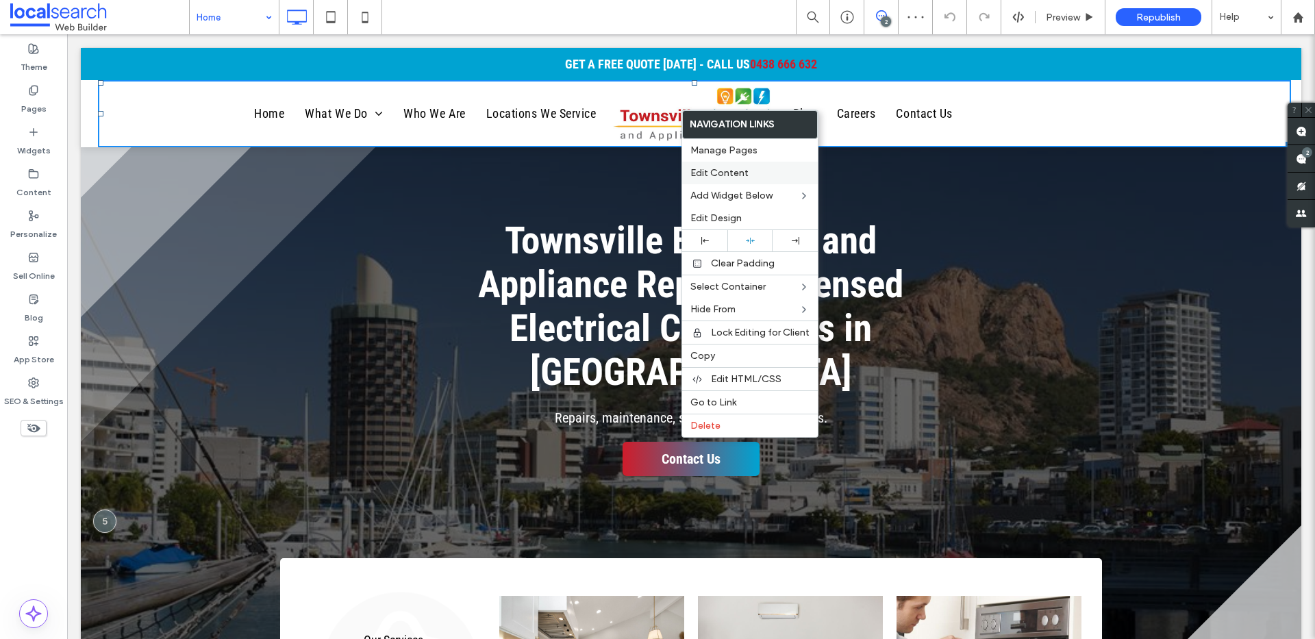
click at [708, 167] on span "Edit Content" at bounding box center [719, 173] width 58 height 12
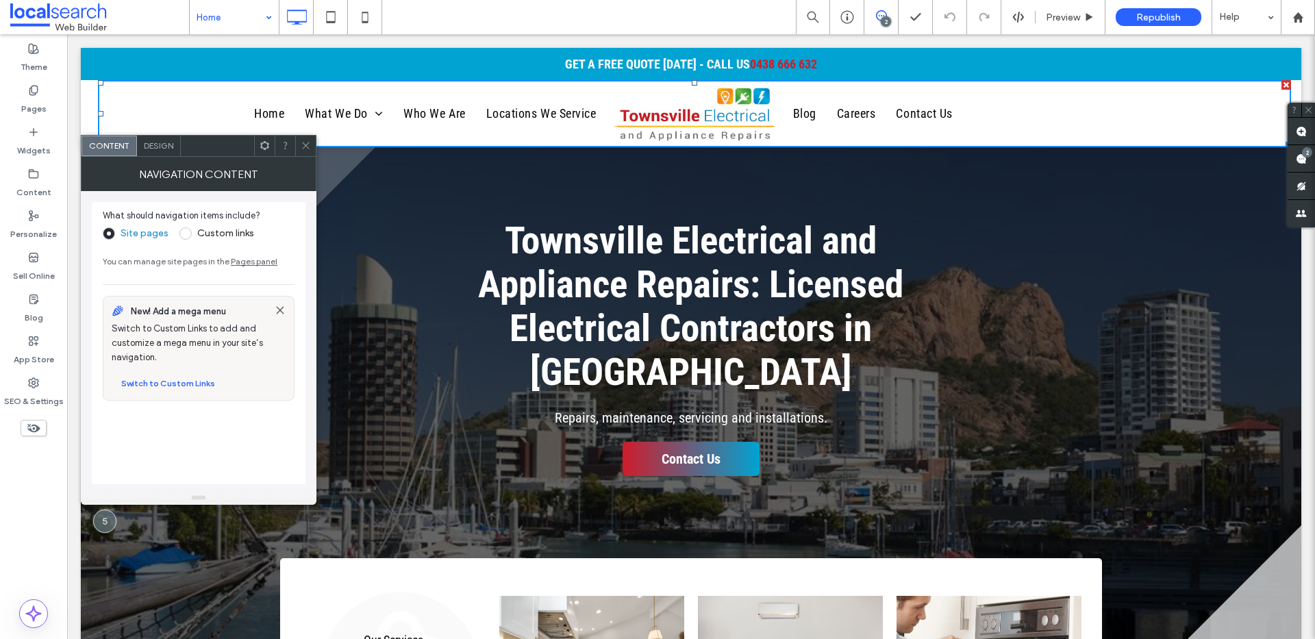
click at [164, 159] on div "NAVIGATION CONTENT" at bounding box center [199, 174] width 236 height 34
click at [156, 147] on span "Design" at bounding box center [158, 145] width 29 height 10
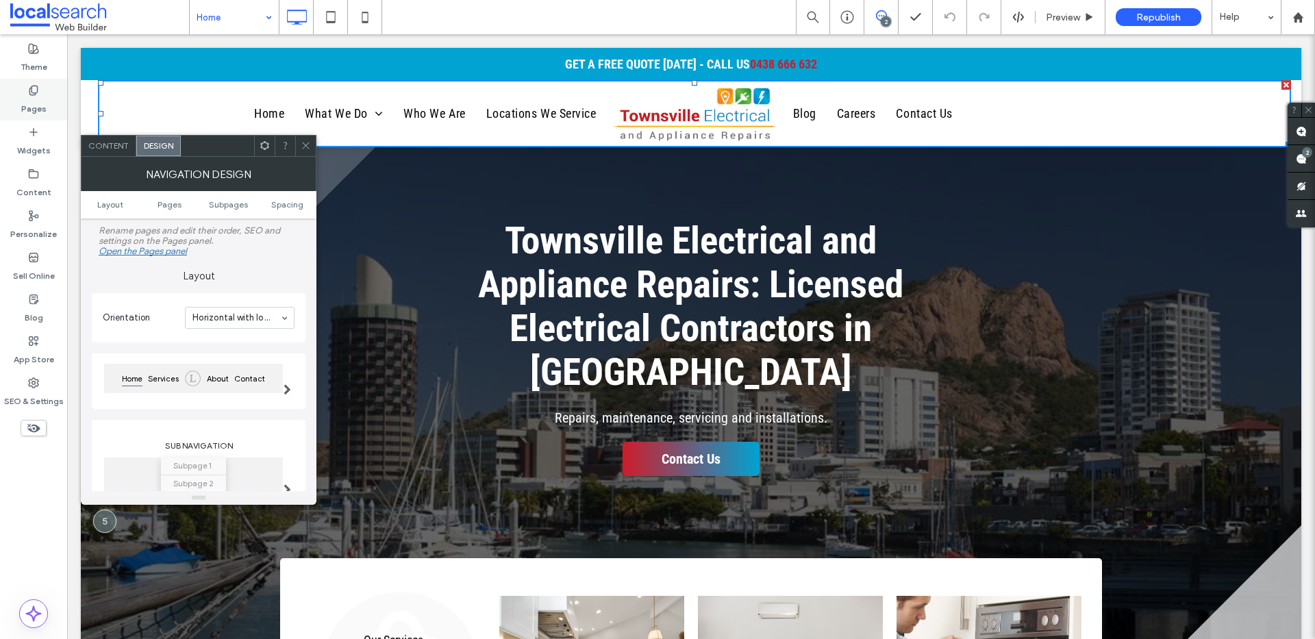
click at [38, 101] on label "Pages" at bounding box center [33, 105] width 25 height 19
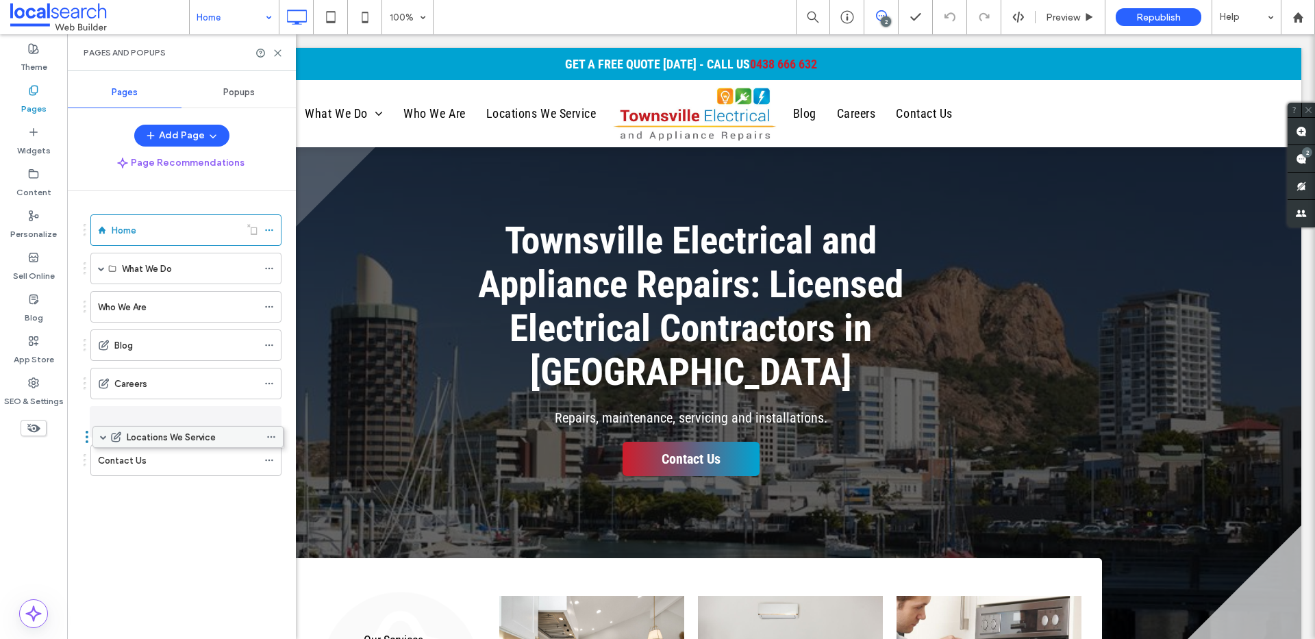
drag, startPoint x: 147, startPoint y: 341, endPoint x: 149, endPoint y: 434, distance: 92.5
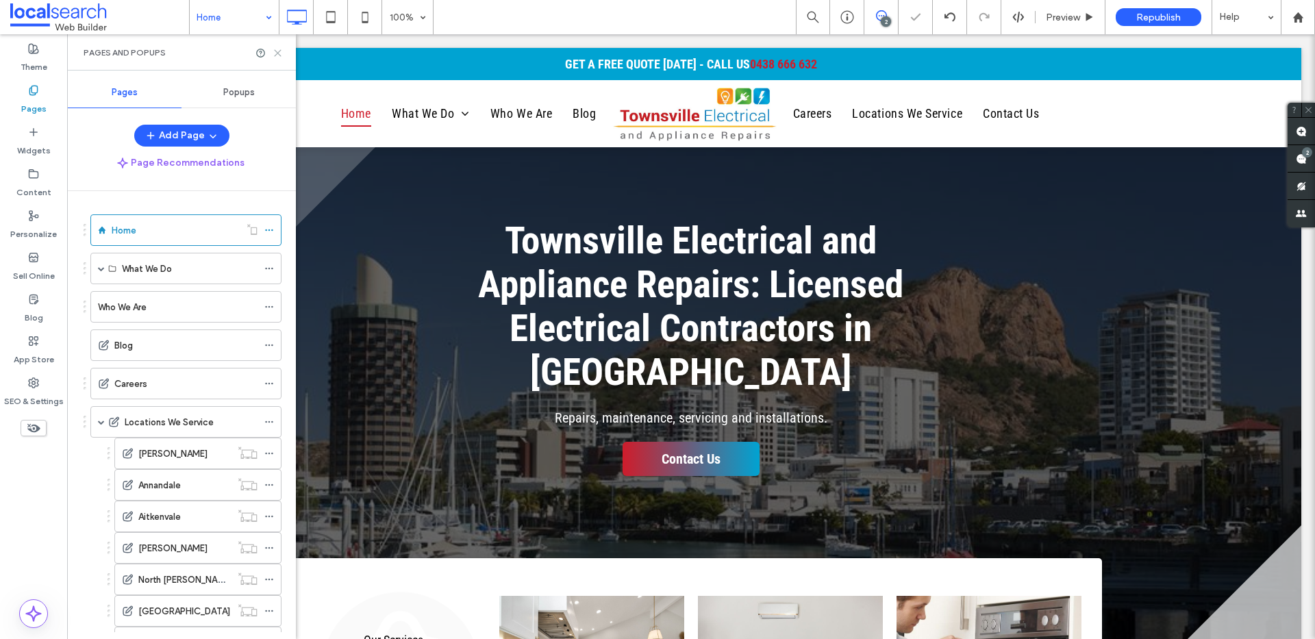
click at [277, 52] on use at bounding box center [278, 53] width 6 height 6
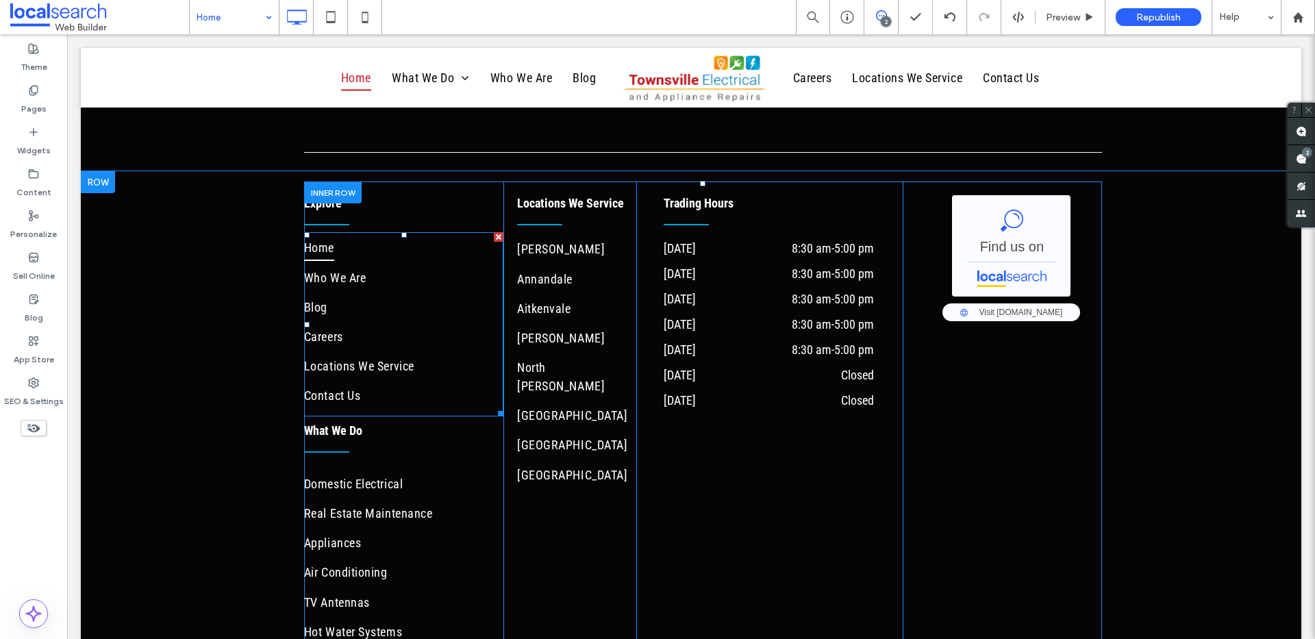
scroll to position [4117, 0]
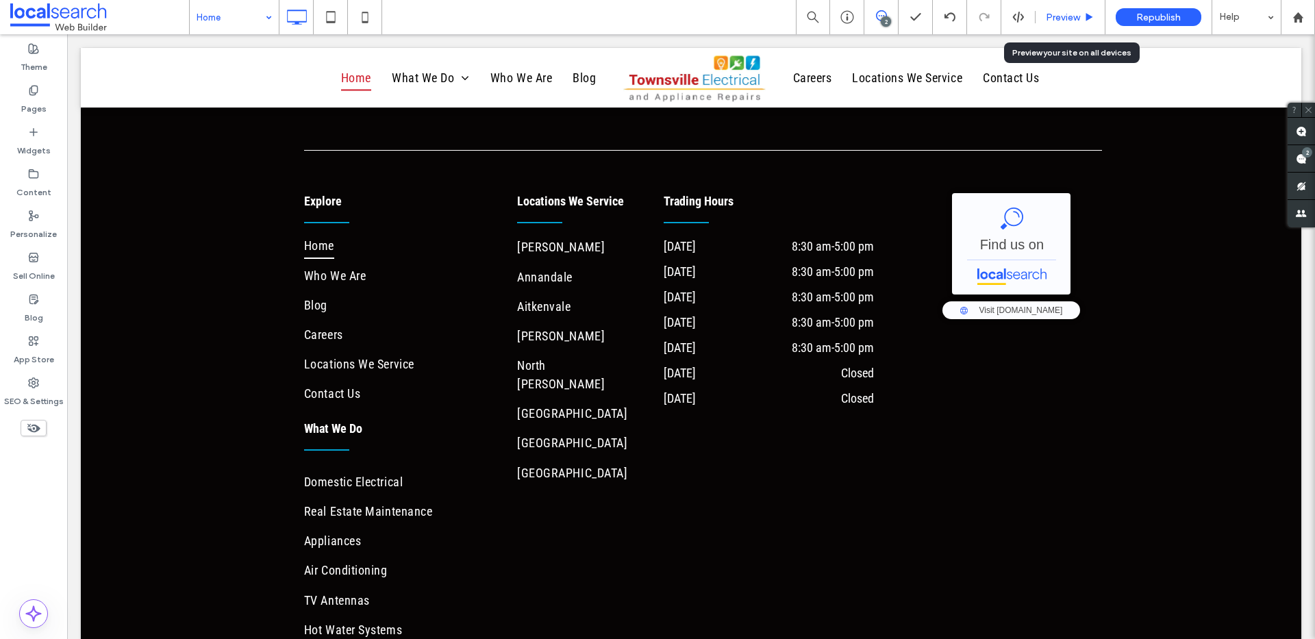
click at [1074, 8] on div "Preview" at bounding box center [1071, 17] width 70 height 34
click at [40, 95] on div "Pages" at bounding box center [33, 100] width 67 height 42
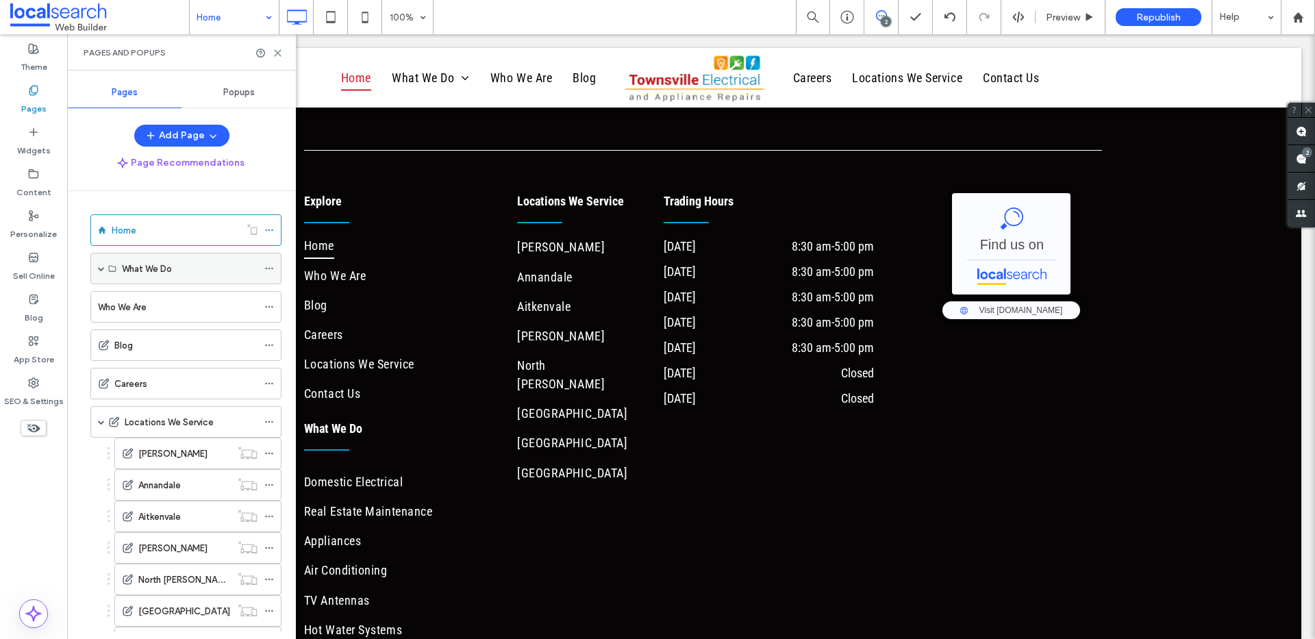
click at [170, 268] on label "What We Do" at bounding box center [147, 269] width 50 height 24
click at [164, 272] on label "What We Do" at bounding box center [147, 269] width 50 height 24
drag, startPoint x: 280, startPoint y: 54, endPoint x: 213, endPoint y: 19, distance: 75.7
click at [280, 54] on icon at bounding box center [278, 53] width 10 height 10
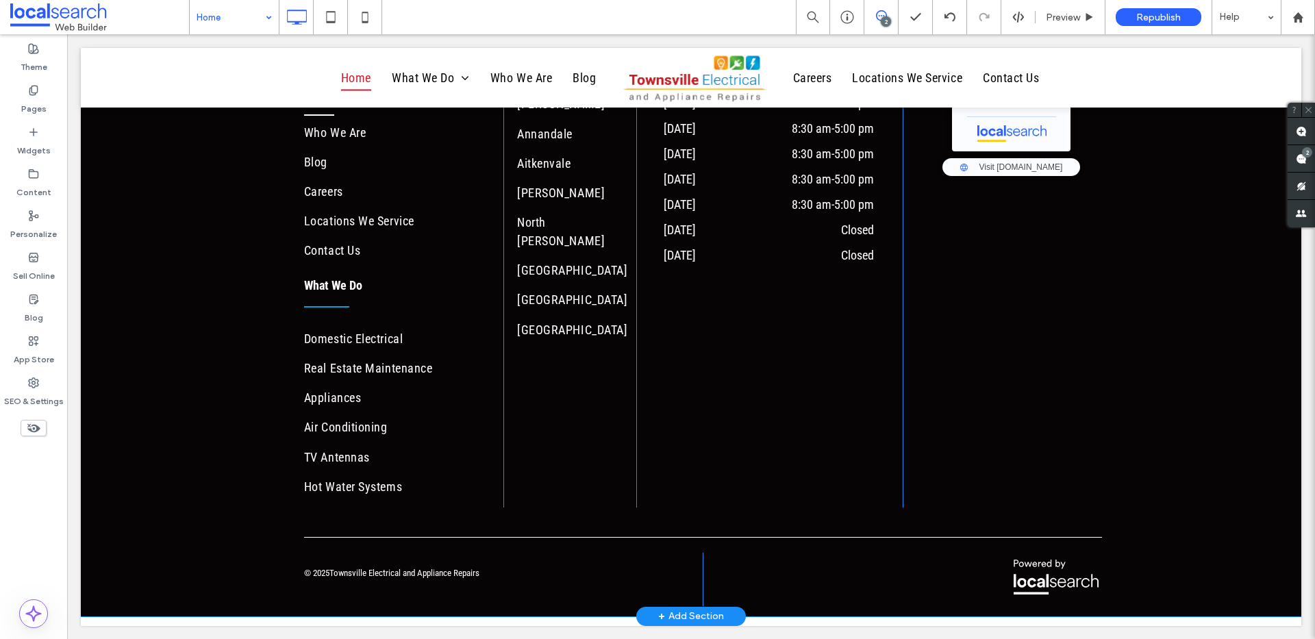
scroll to position [4261, 0]
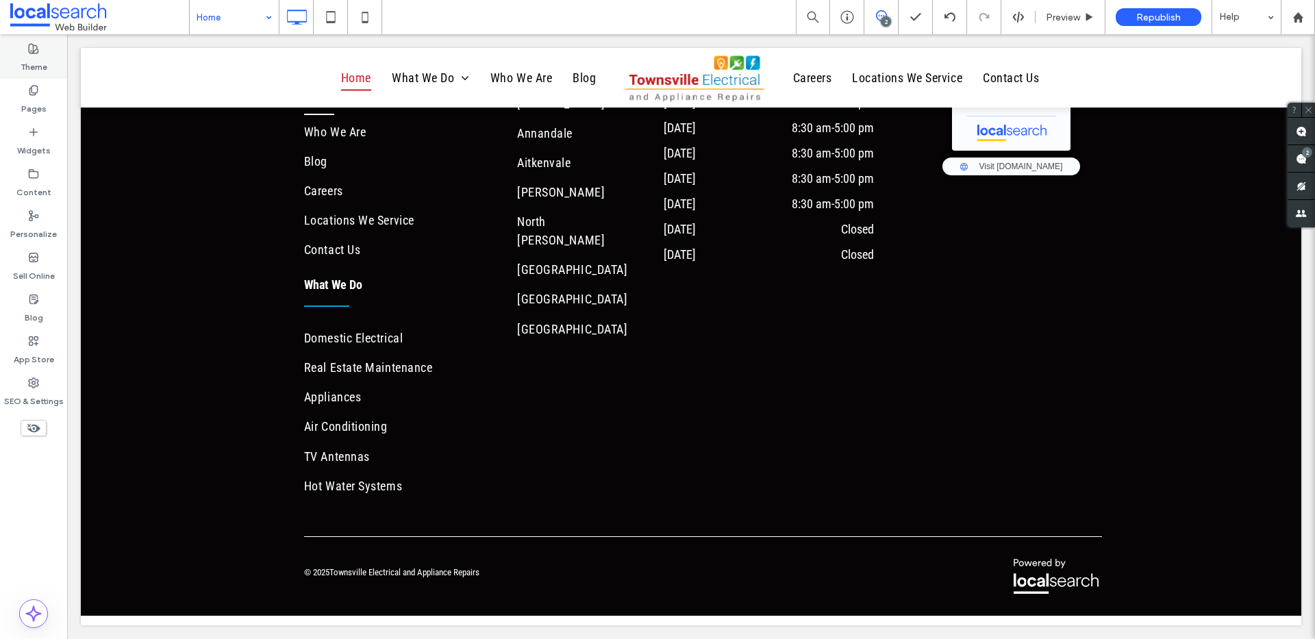
click at [38, 60] on label "Theme" at bounding box center [34, 63] width 27 height 19
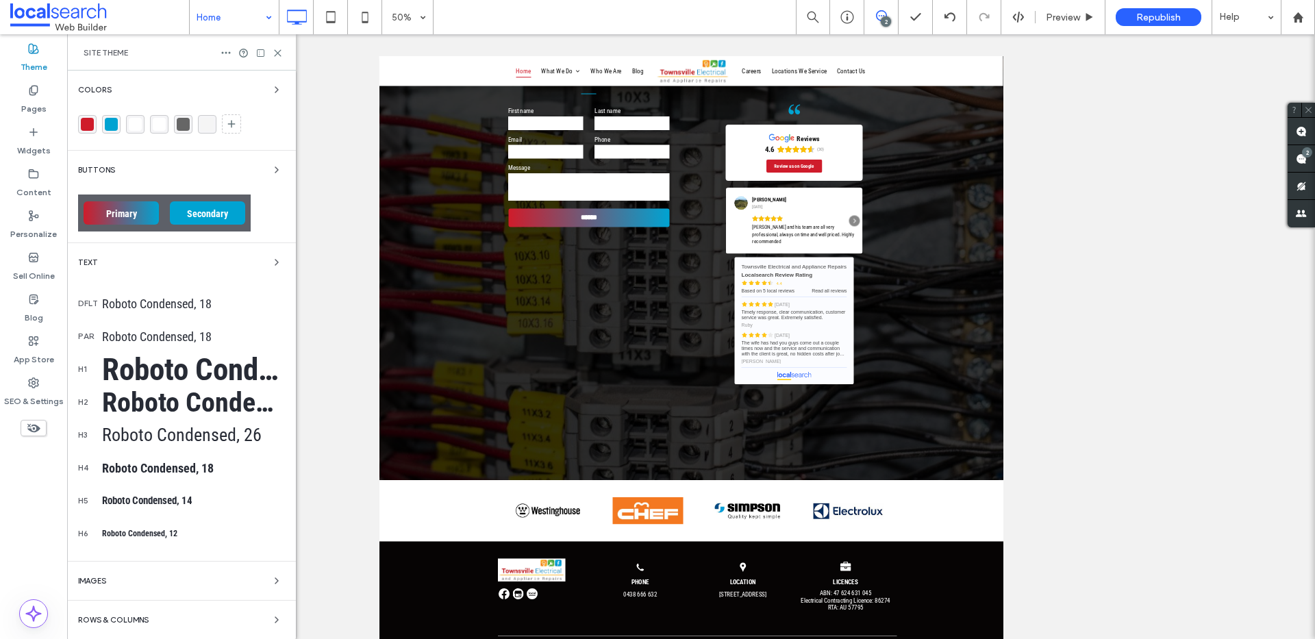
scroll to position [3060, 0]
click at [91, 125] on div "rgba(207, 28, 43, 1)" at bounding box center [87, 124] width 13 height 13
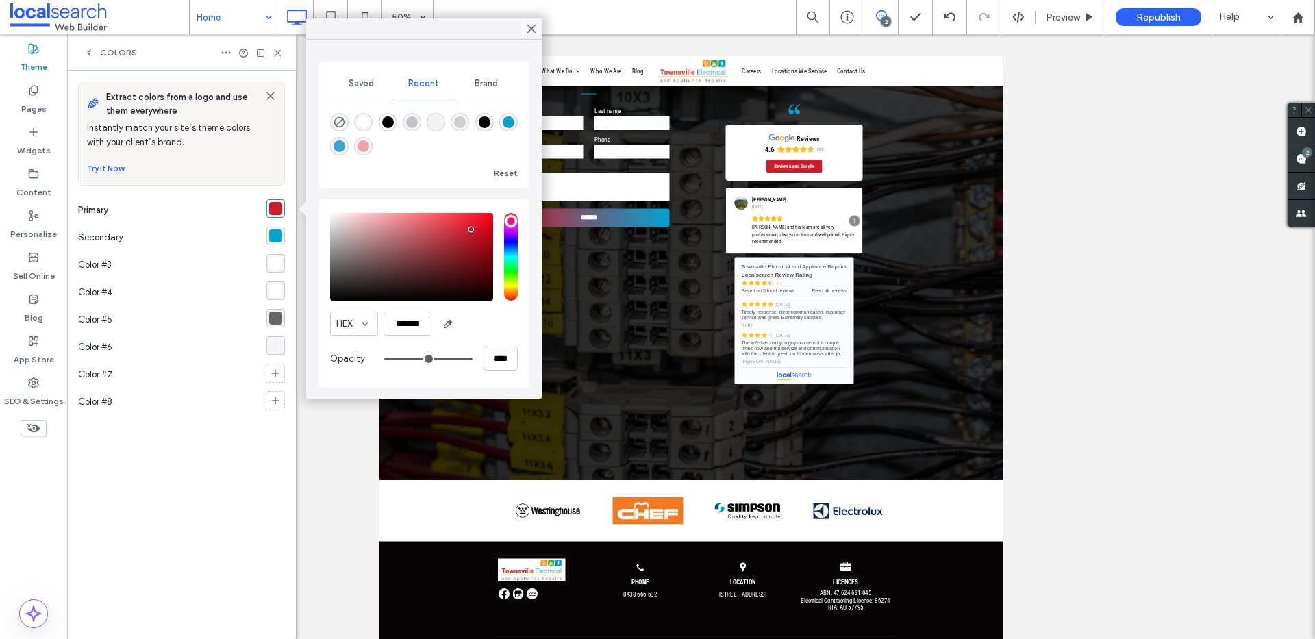
click at [277, 233] on div "rgba(0, 163, 210, 1)" at bounding box center [275, 235] width 13 height 13
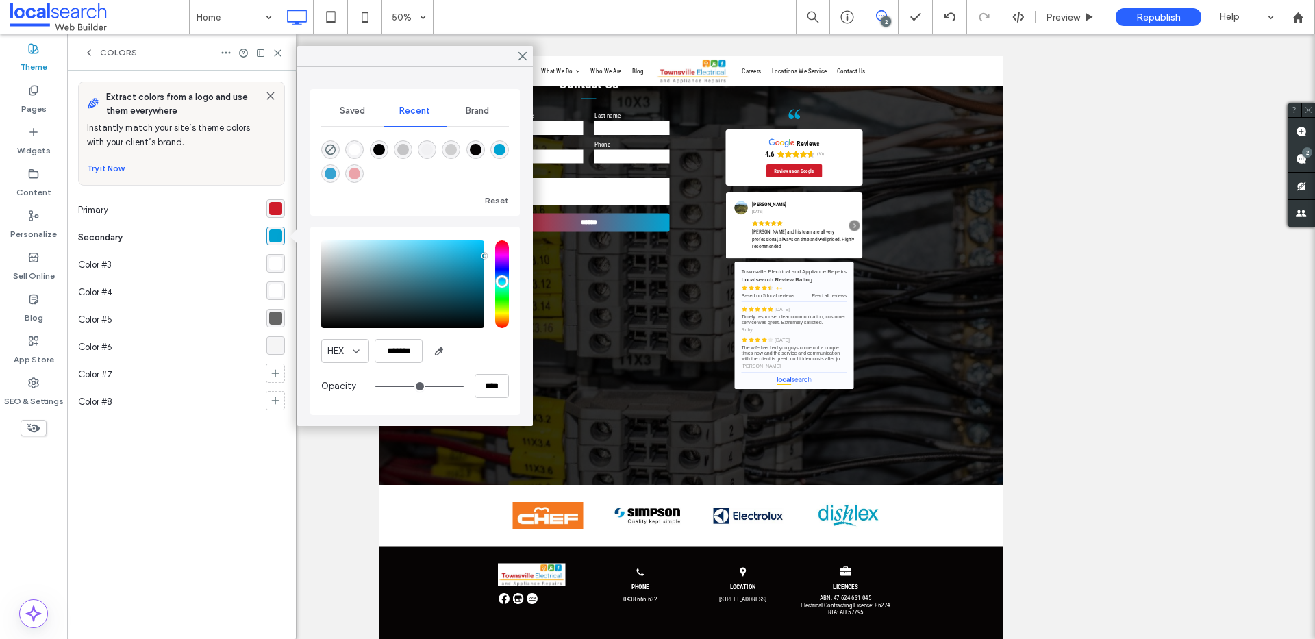
scroll to position [10, 0]
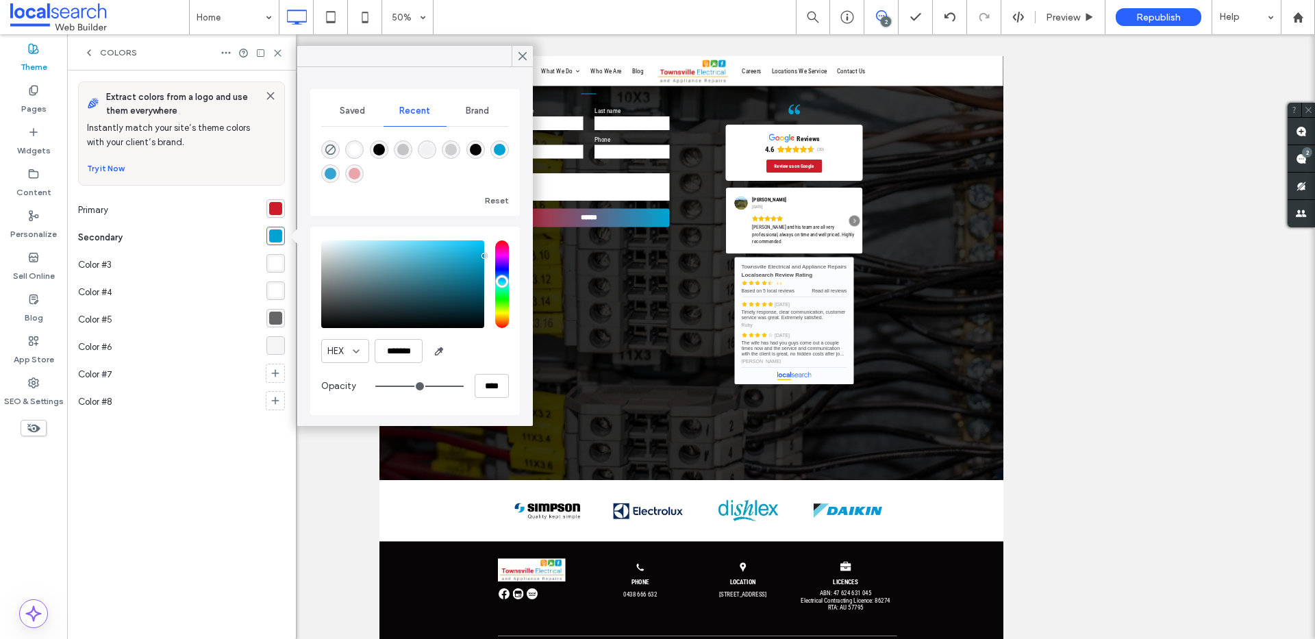
click at [280, 207] on div "rgba(207, 28, 43, 1)" at bounding box center [275, 208] width 13 height 13
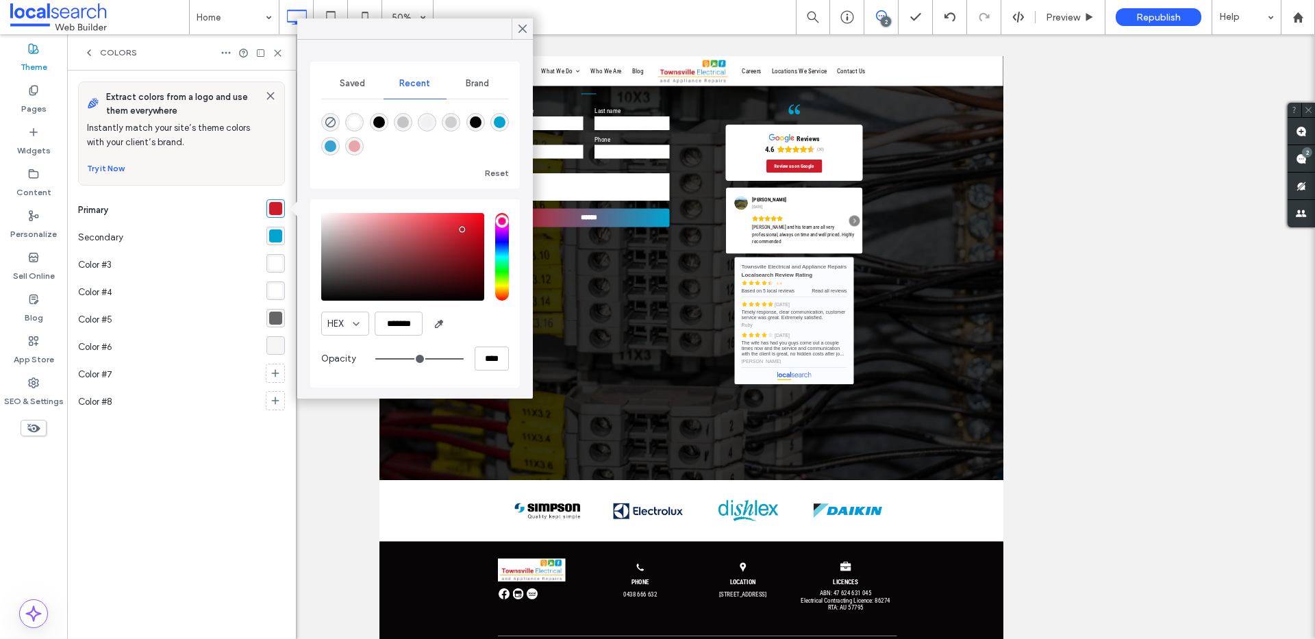
click at [271, 232] on div "rgba(0, 163, 210, 1)" at bounding box center [275, 235] width 13 height 13
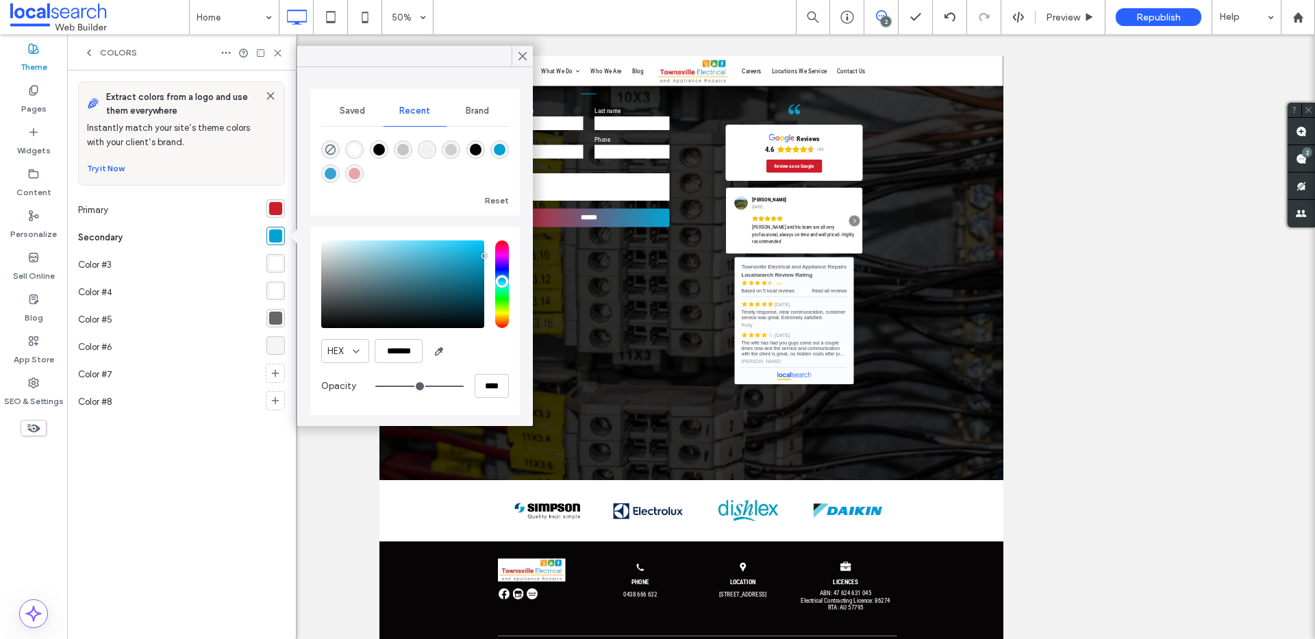
click at [277, 321] on div "rgba(102,102,102,1)" at bounding box center [275, 318] width 13 height 13
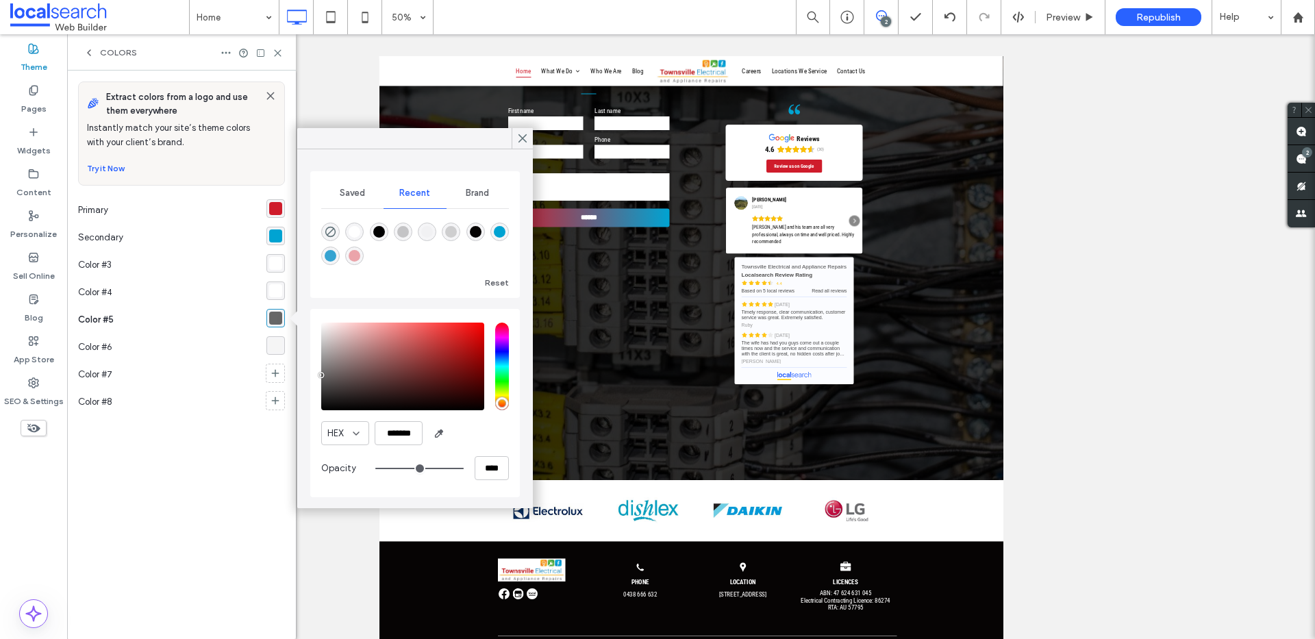
click at [277, 235] on div "rgba(0, 163, 210, 1)" at bounding box center [275, 235] width 13 height 13
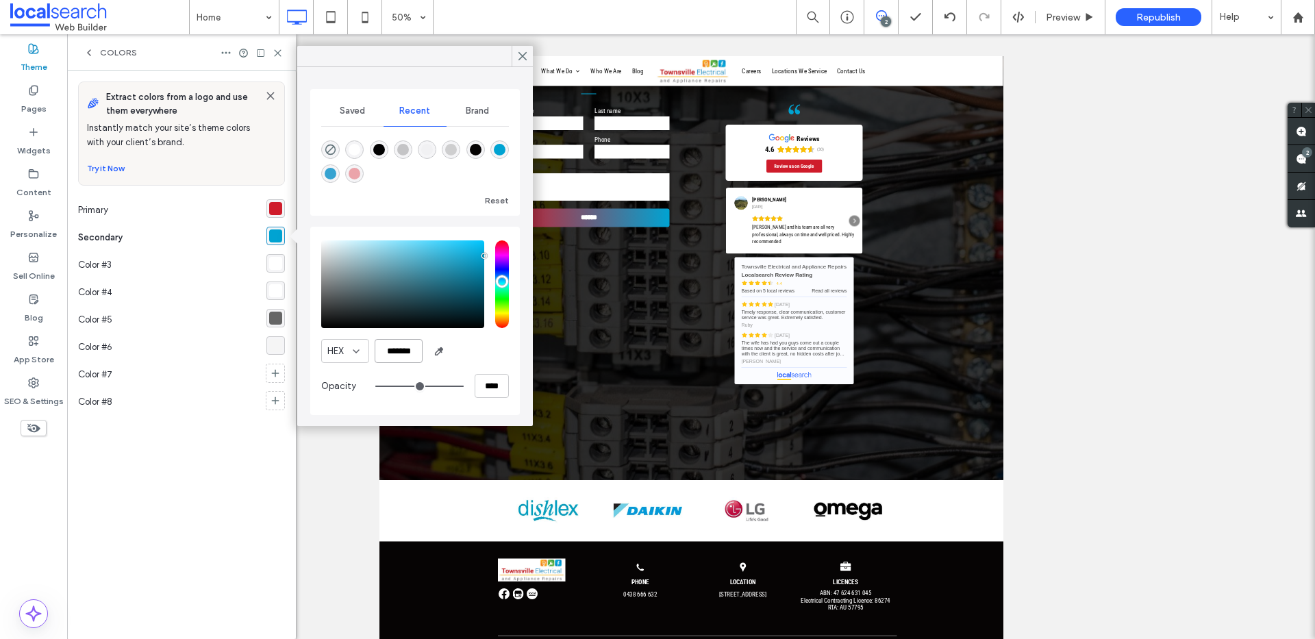
click at [416, 355] on input "*******" at bounding box center [399, 351] width 48 height 24
paste input "color picker textbox"
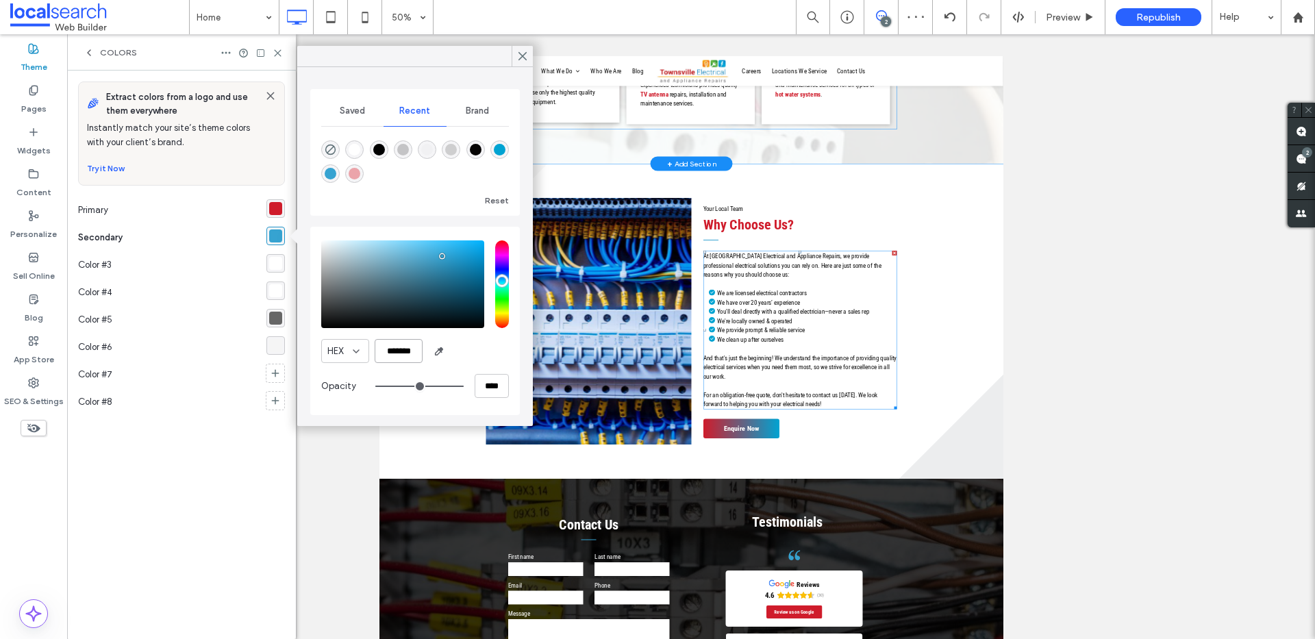
scroll to position [1869, 0]
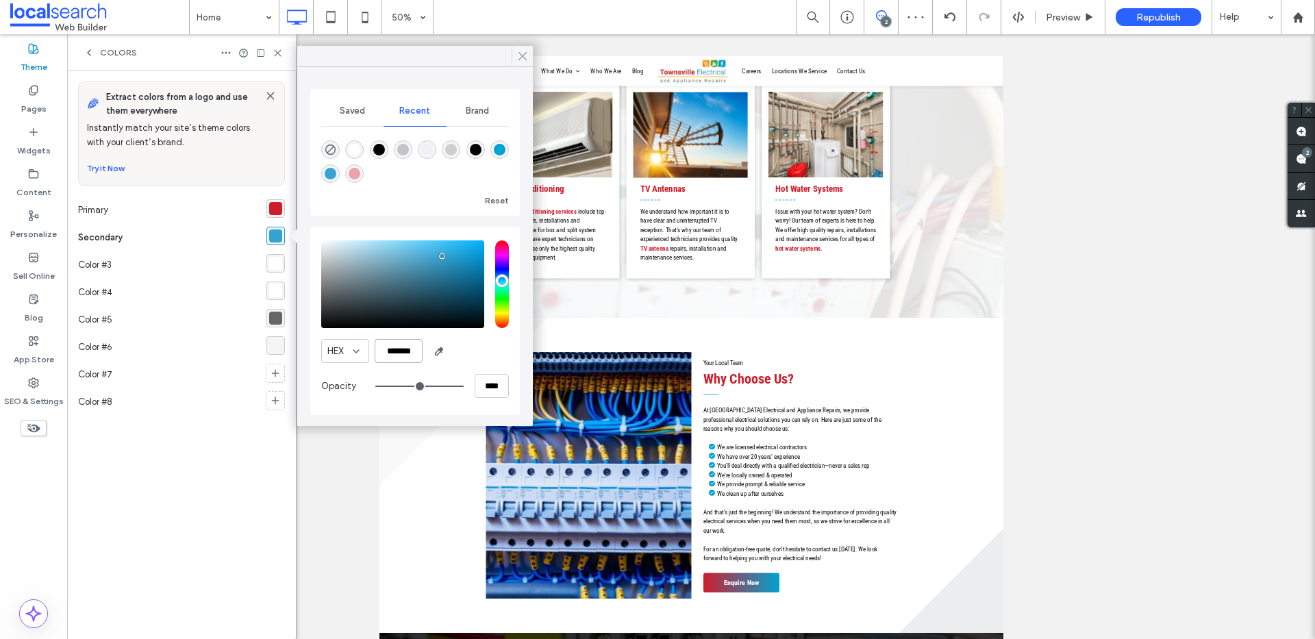
type input "*******"
click at [523, 54] on icon at bounding box center [522, 56] width 12 height 12
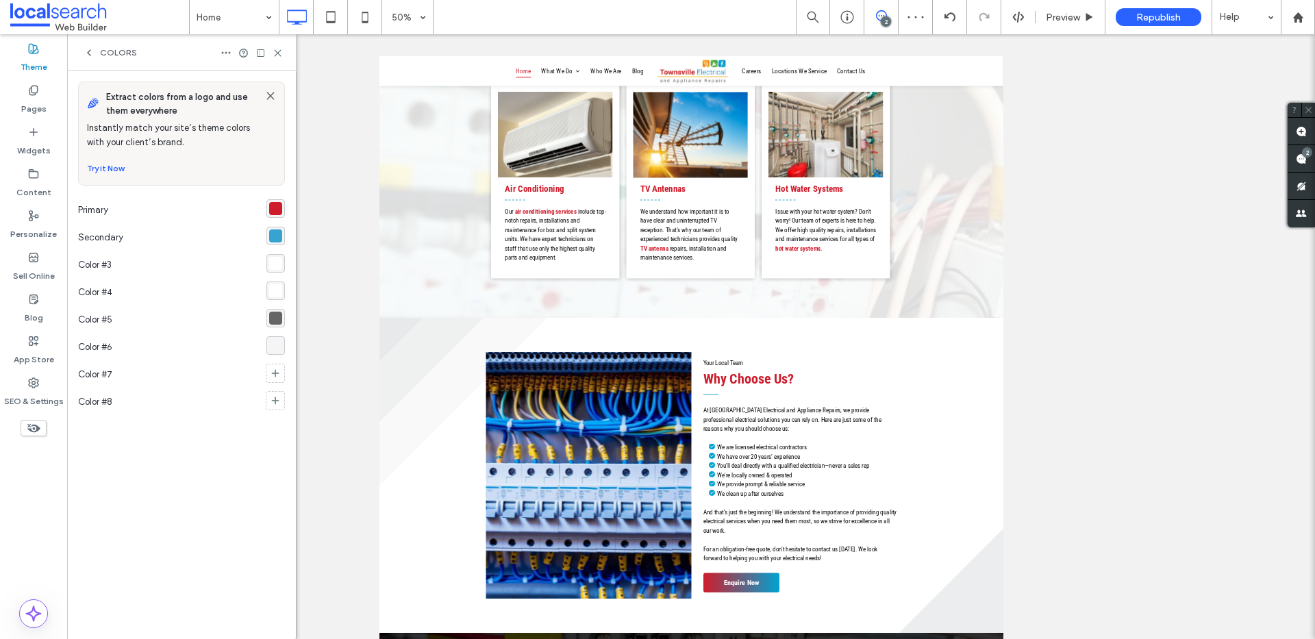
click at [273, 238] on div "rgba(54, 163, 209, 1)" at bounding box center [275, 235] width 13 height 13
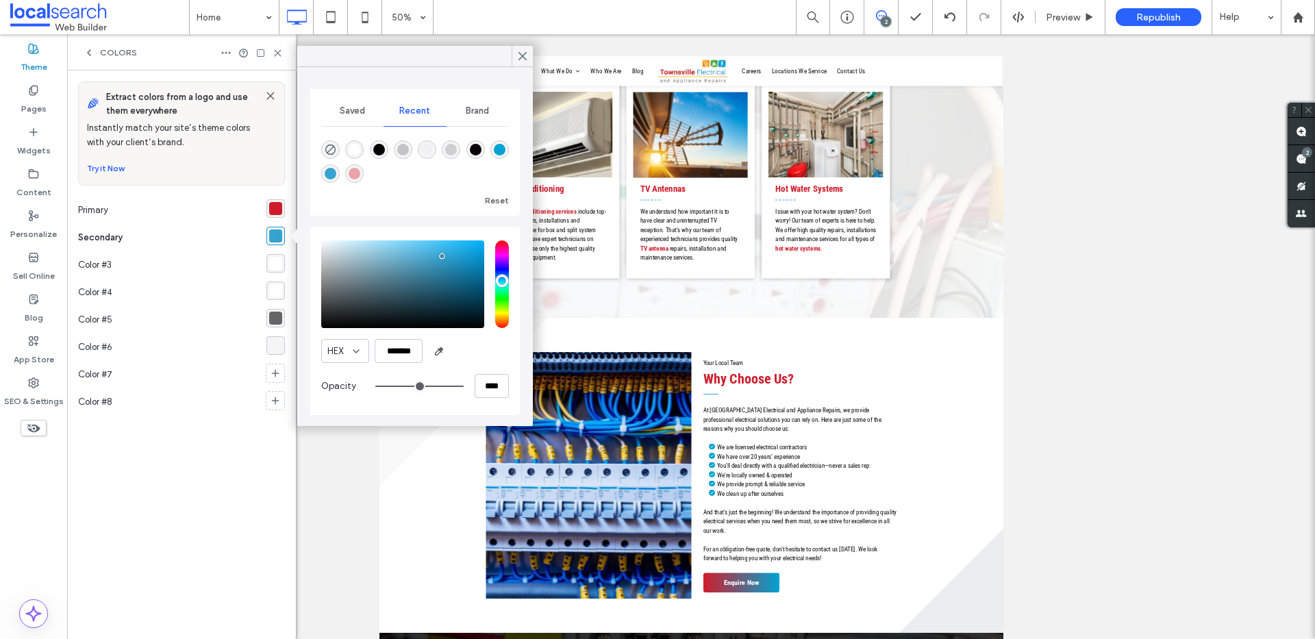
drag, startPoint x: 520, startPoint y: 54, endPoint x: 354, endPoint y: 55, distance: 165.8
click at [519, 54] on icon at bounding box center [522, 56] width 12 height 12
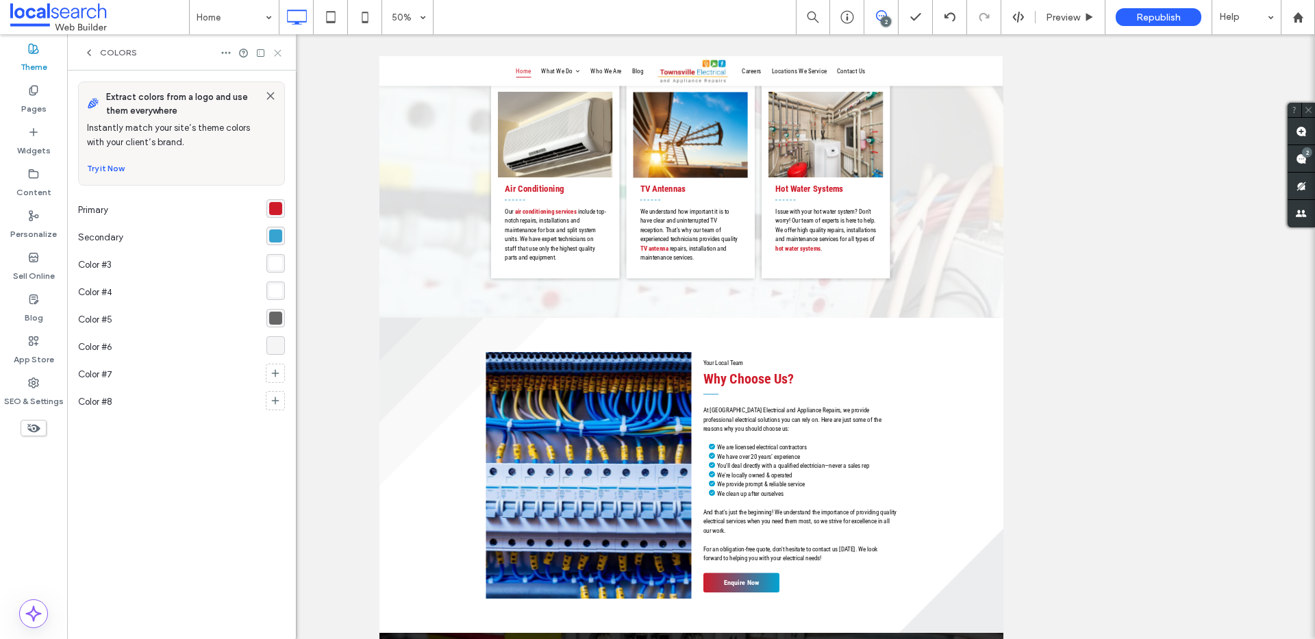
click at [278, 51] on use at bounding box center [278, 53] width 6 height 6
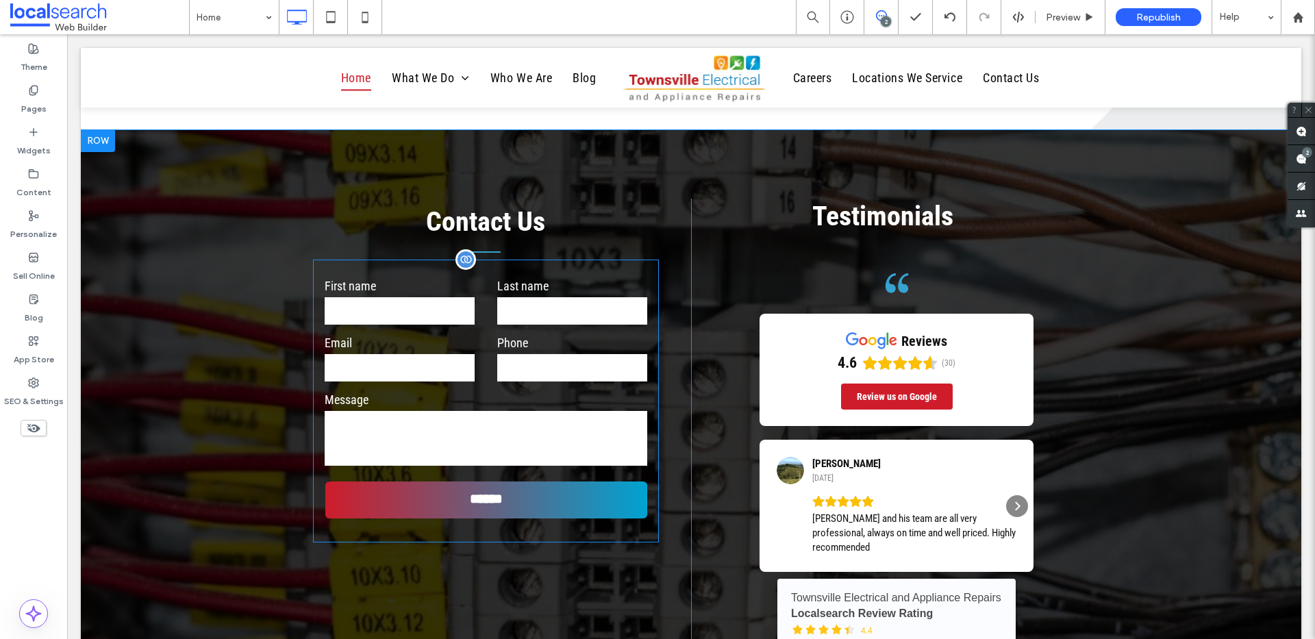
scroll to position [2940, 0]
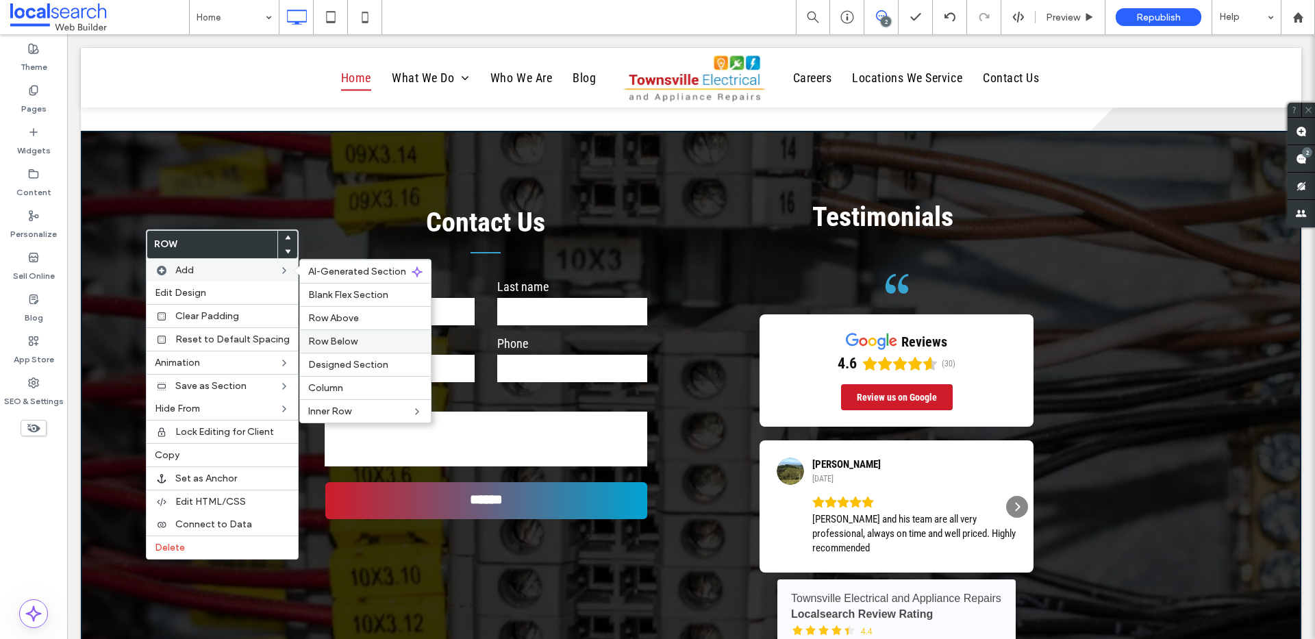
click at [336, 342] on span "Row Below" at bounding box center [332, 342] width 49 height 12
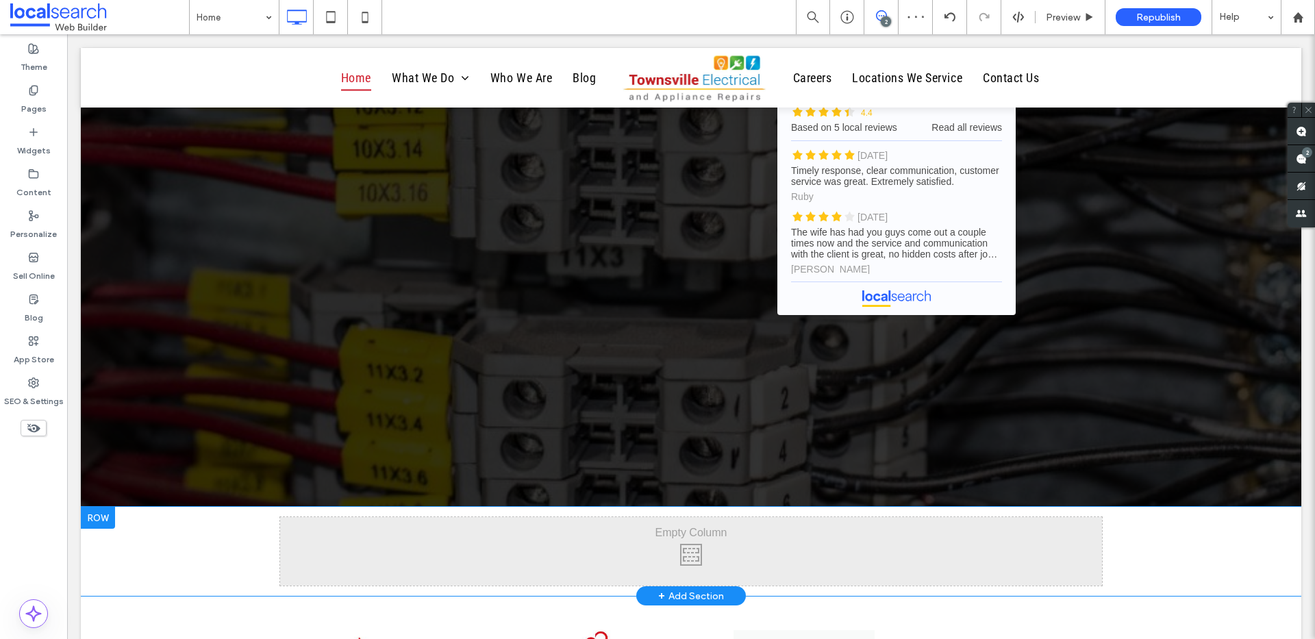
scroll to position [3519, 0]
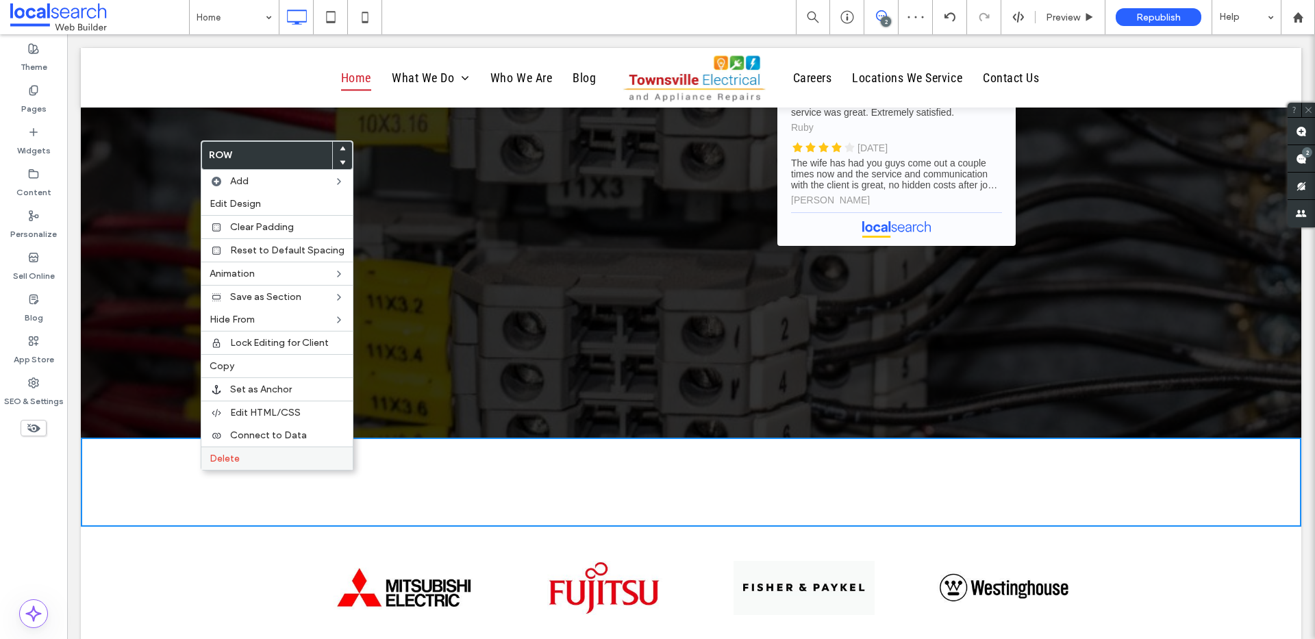
click at [236, 453] on span "Delete" at bounding box center [225, 459] width 30 height 12
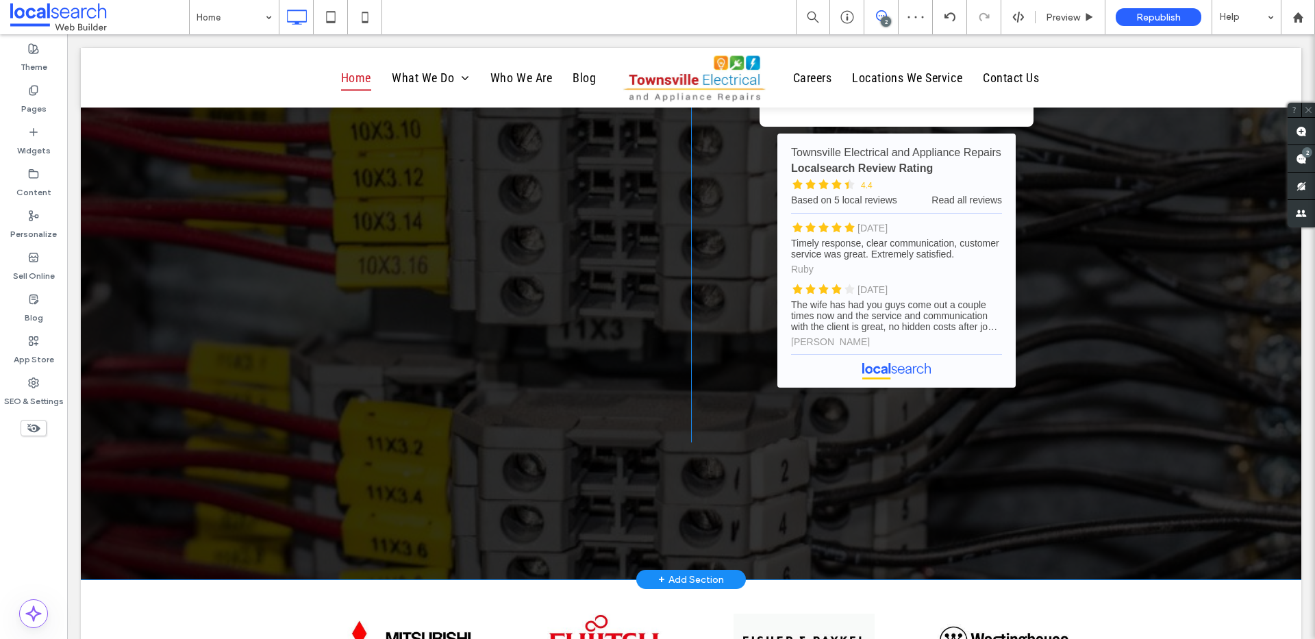
scroll to position [2840, 0]
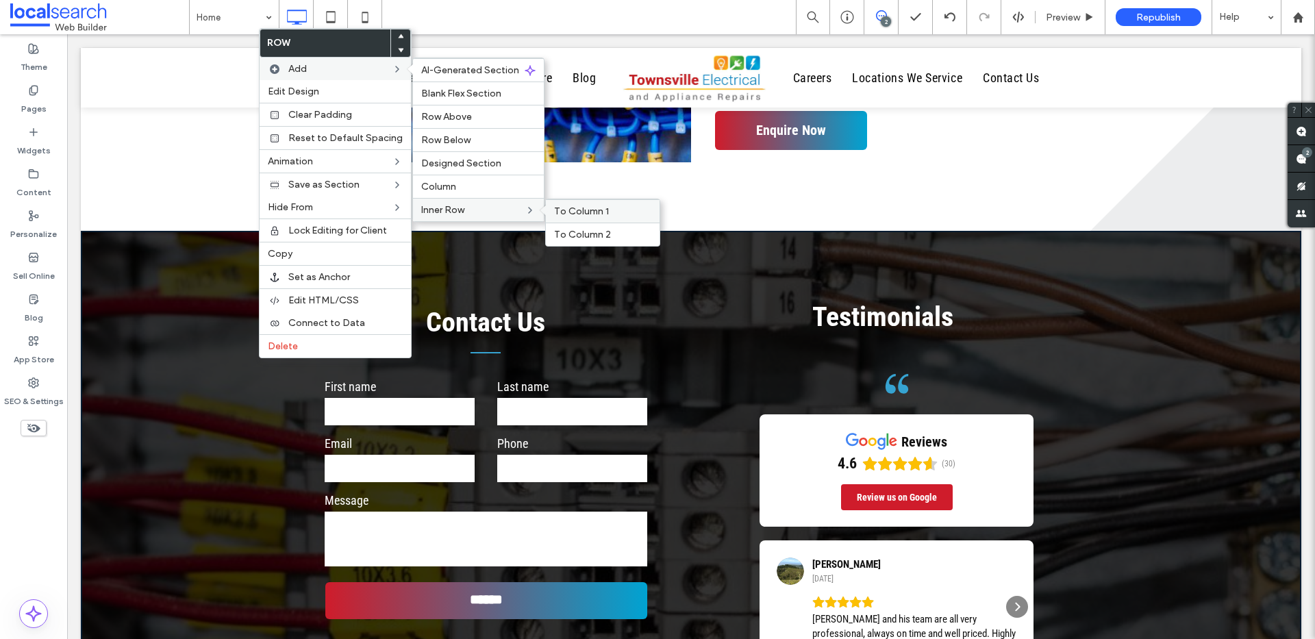
click at [603, 212] on span "To Column 1" at bounding box center [581, 211] width 55 height 12
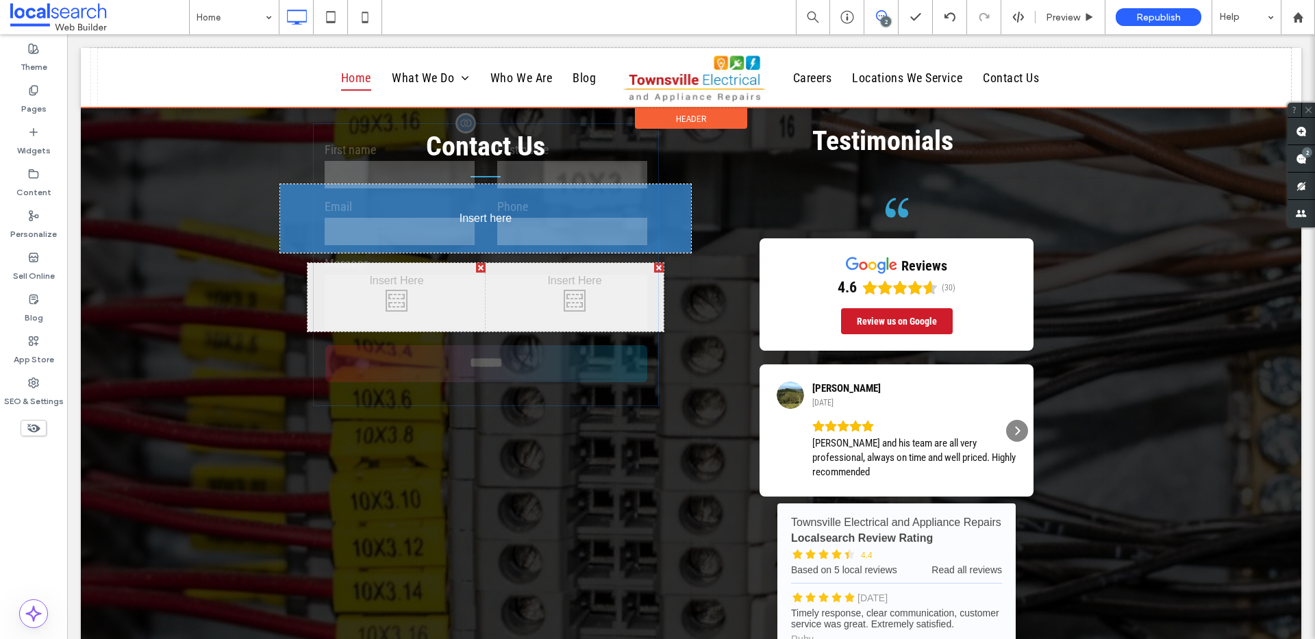
scroll to position [3085, 0]
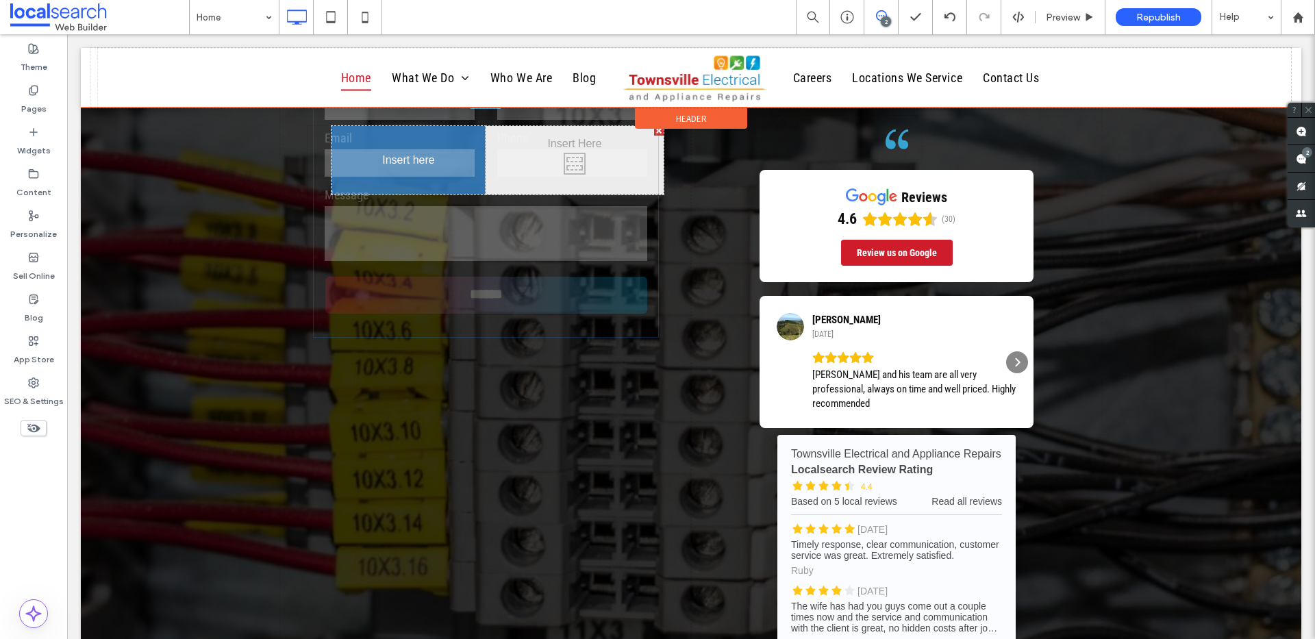
drag, startPoint x: 421, startPoint y: 298, endPoint x: 471, endPoint y: 249, distance: 69.7
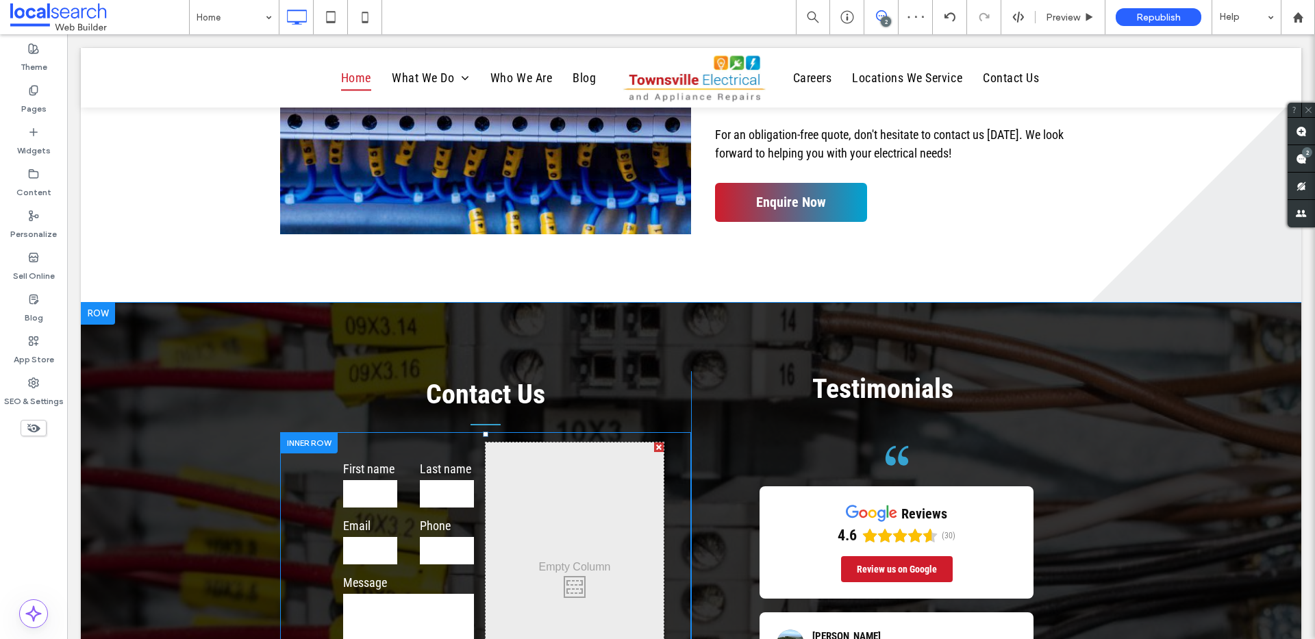
scroll to position [2819, 0]
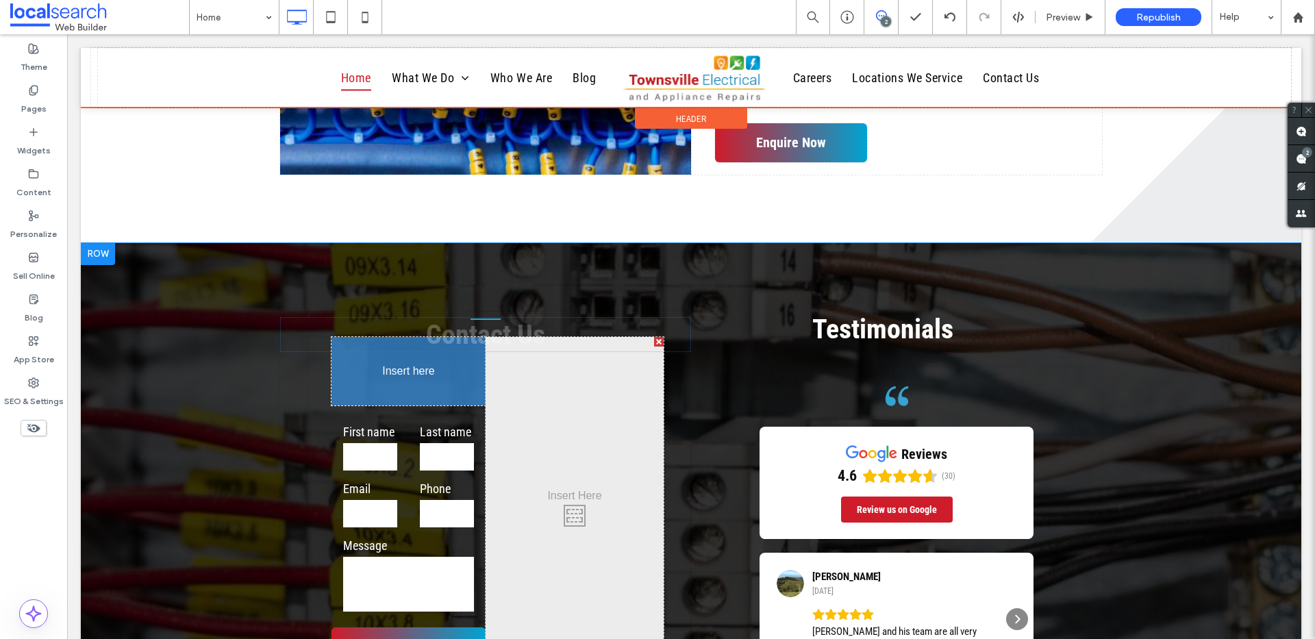
drag, startPoint x: 475, startPoint y: 331, endPoint x: 479, endPoint y: 421, distance: 89.9
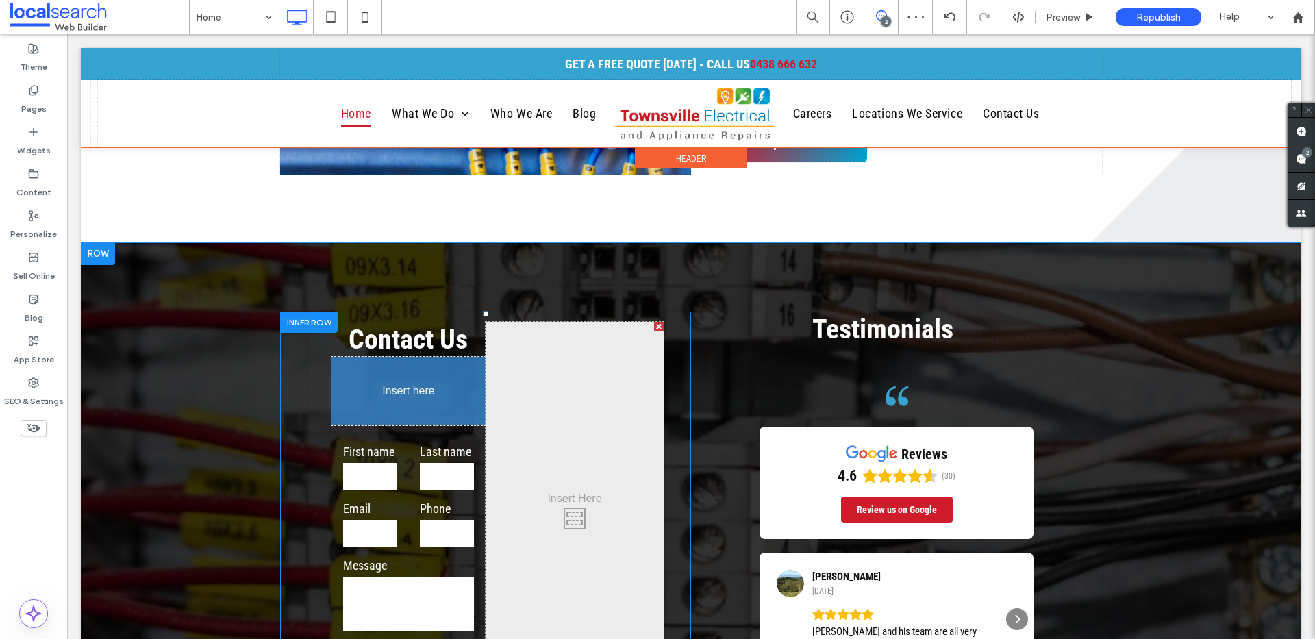
drag, startPoint x: 470, startPoint y: 321, endPoint x: 416, endPoint y: 415, distance: 108.9
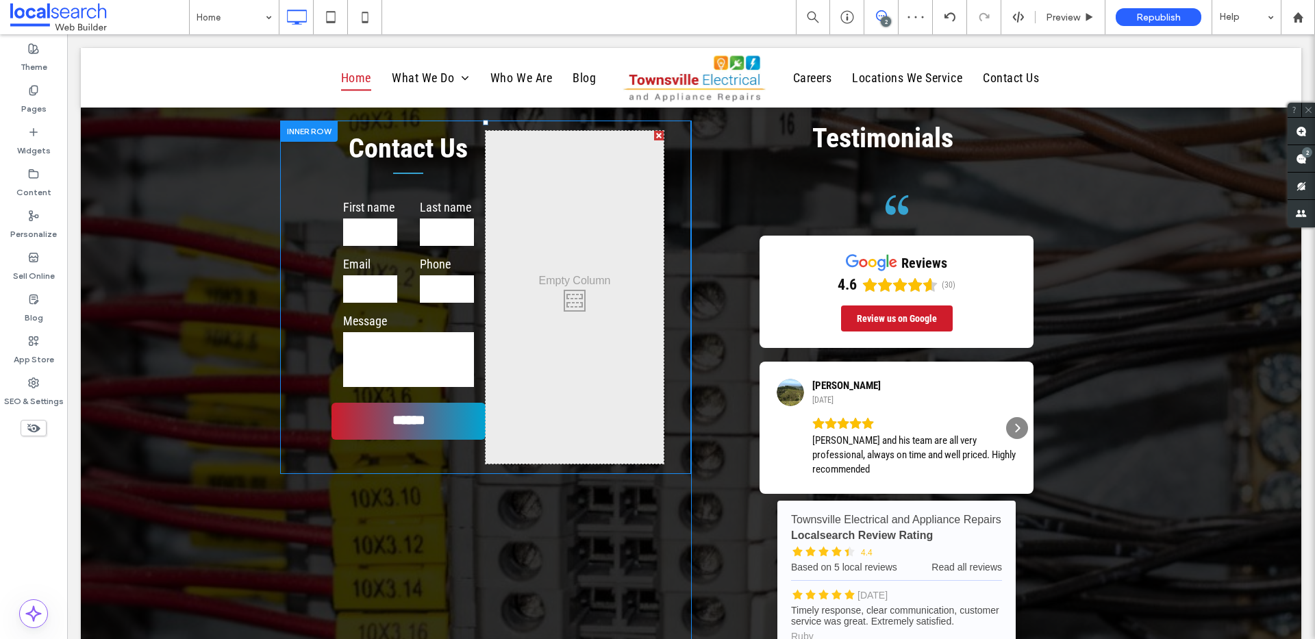
scroll to position [2955, 0]
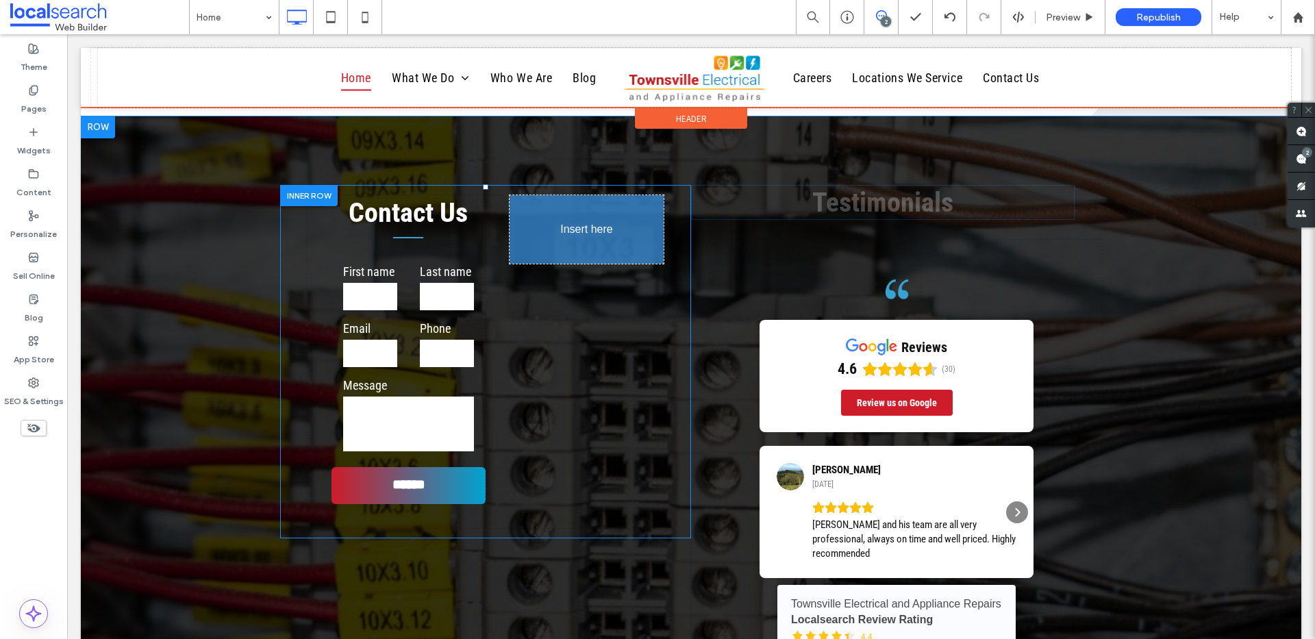
drag, startPoint x: 870, startPoint y: 203, endPoint x: 753, endPoint y: 314, distance: 160.8
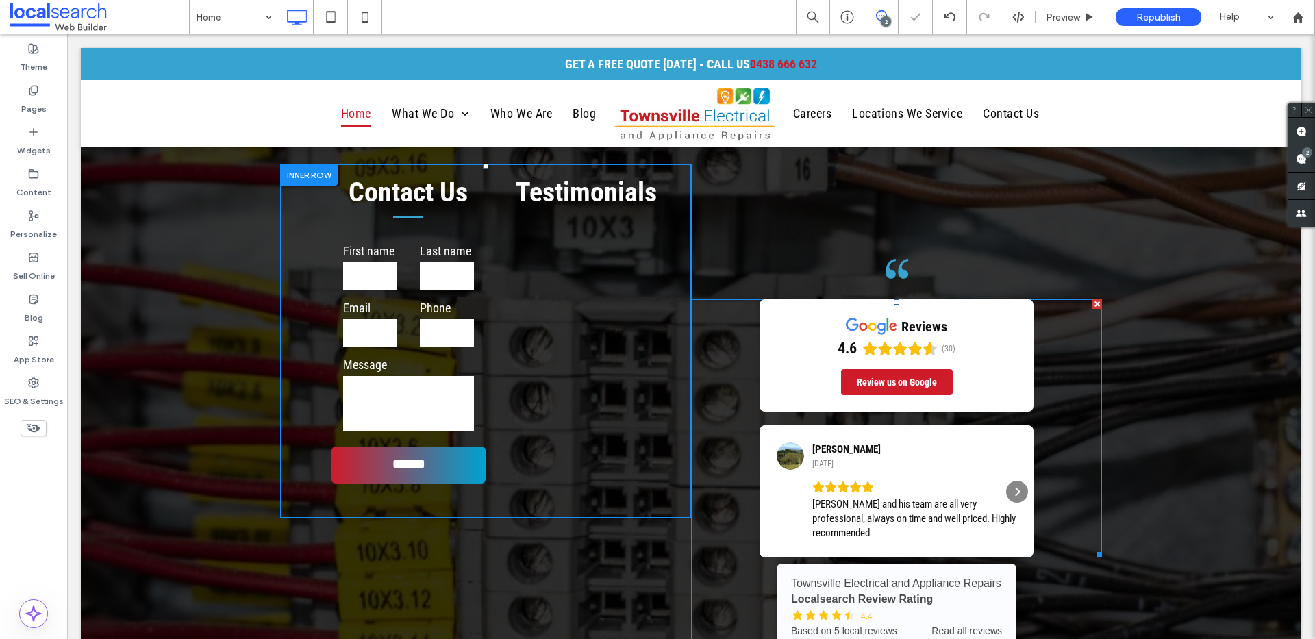
scroll to position [2975, 0]
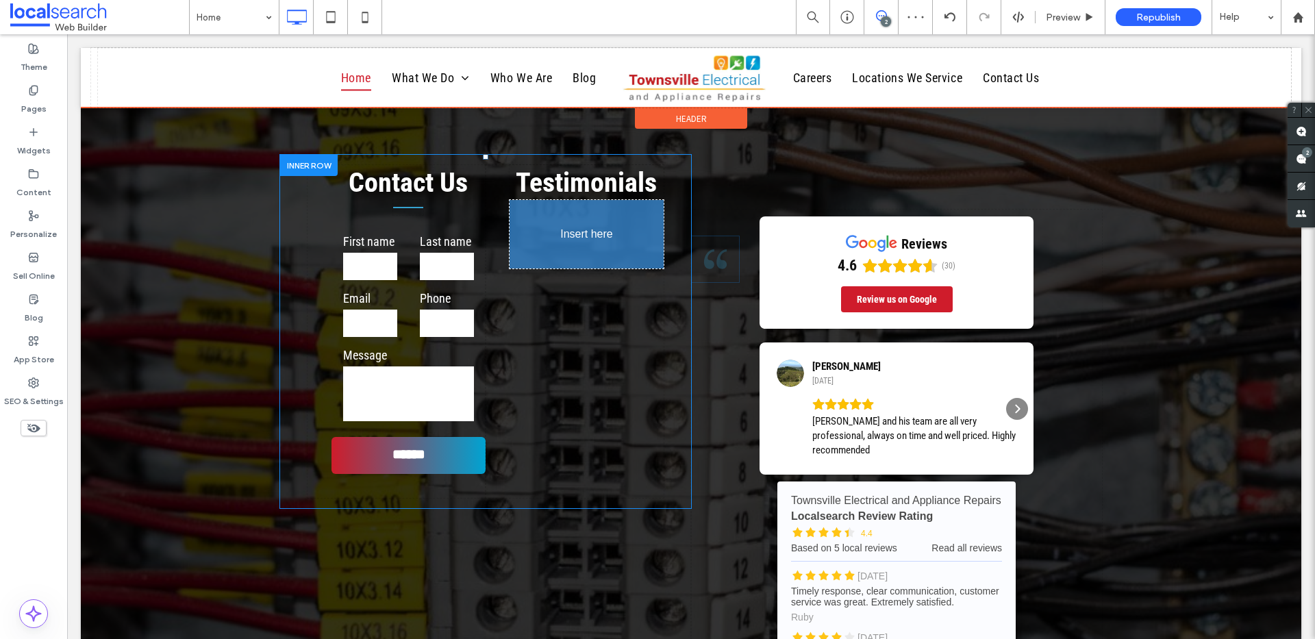
drag, startPoint x: 544, startPoint y: 217, endPoint x: 550, endPoint y: 249, distance: 32.8
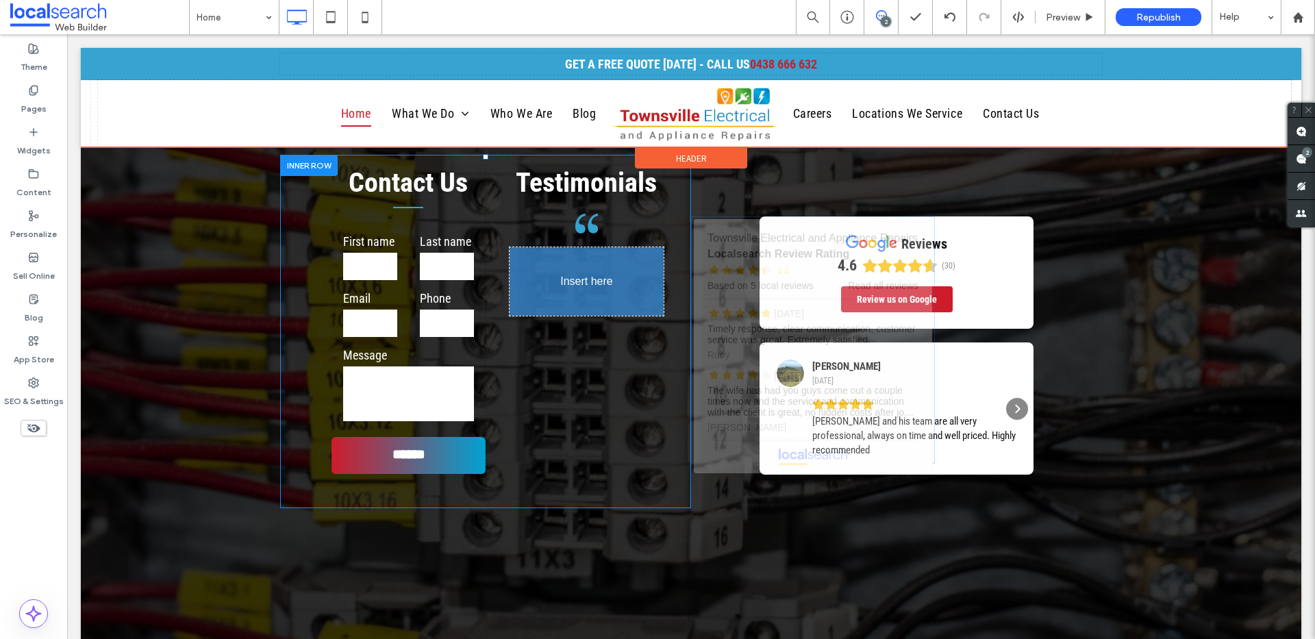
drag, startPoint x: 847, startPoint y: 549, endPoint x: 540, endPoint y: 416, distance: 334.7
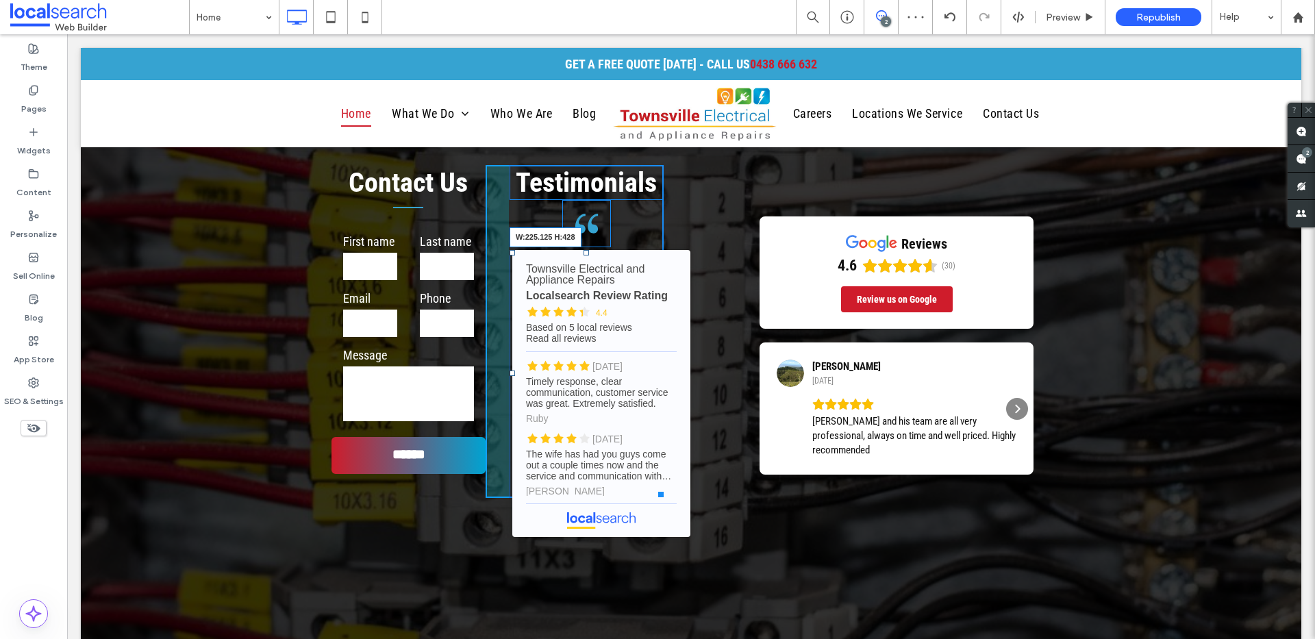
drag, startPoint x: 651, startPoint y: 492, endPoint x: 741, endPoint y: 573, distance: 120.8
click at [676, 508] on div "Click To Paste Click To Paste Contact Us First name Last name Email Phone Messa…" at bounding box center [485, 331] width 411 height 353
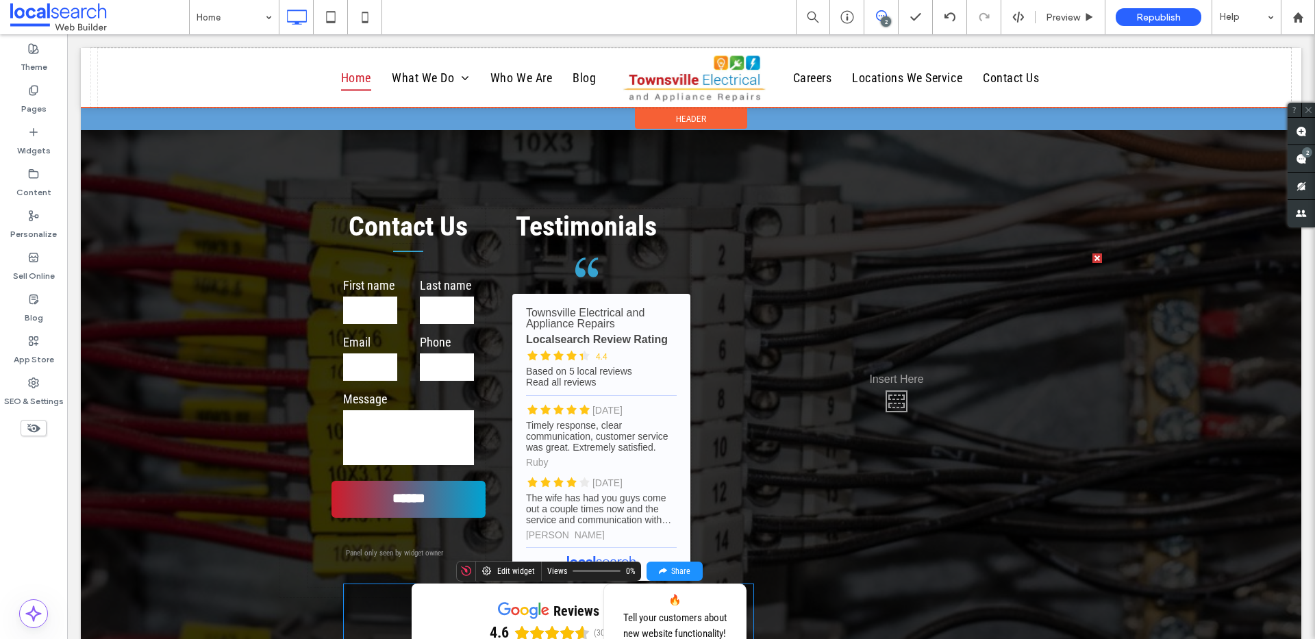
scroll to position [2989, 0]
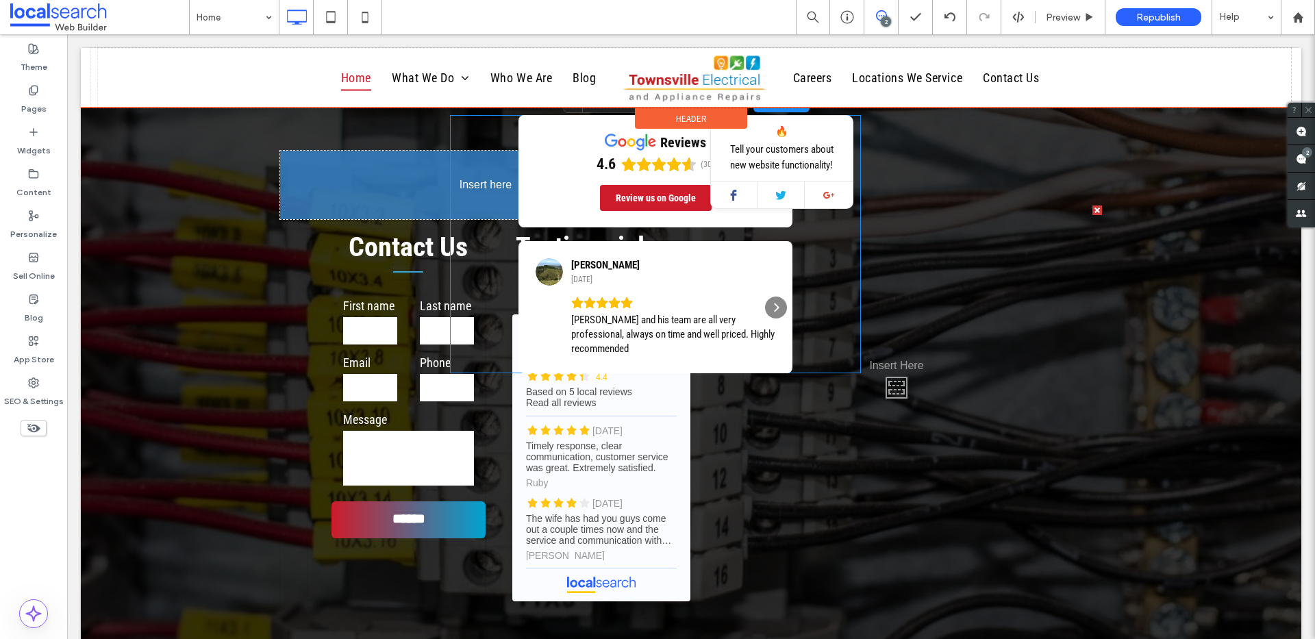
drag, startPoint x: 821, startPoint y: 275, endPoint x: 510, endPoint y: 164, distance: 330.2
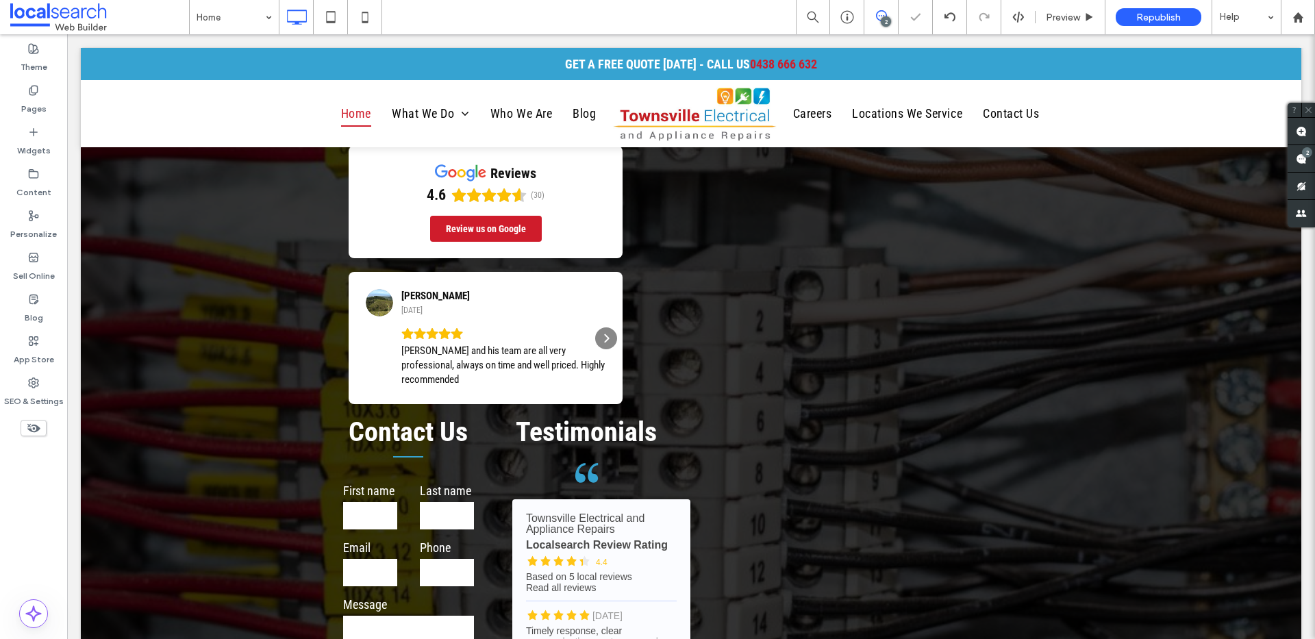
scroll to position [0, 0]
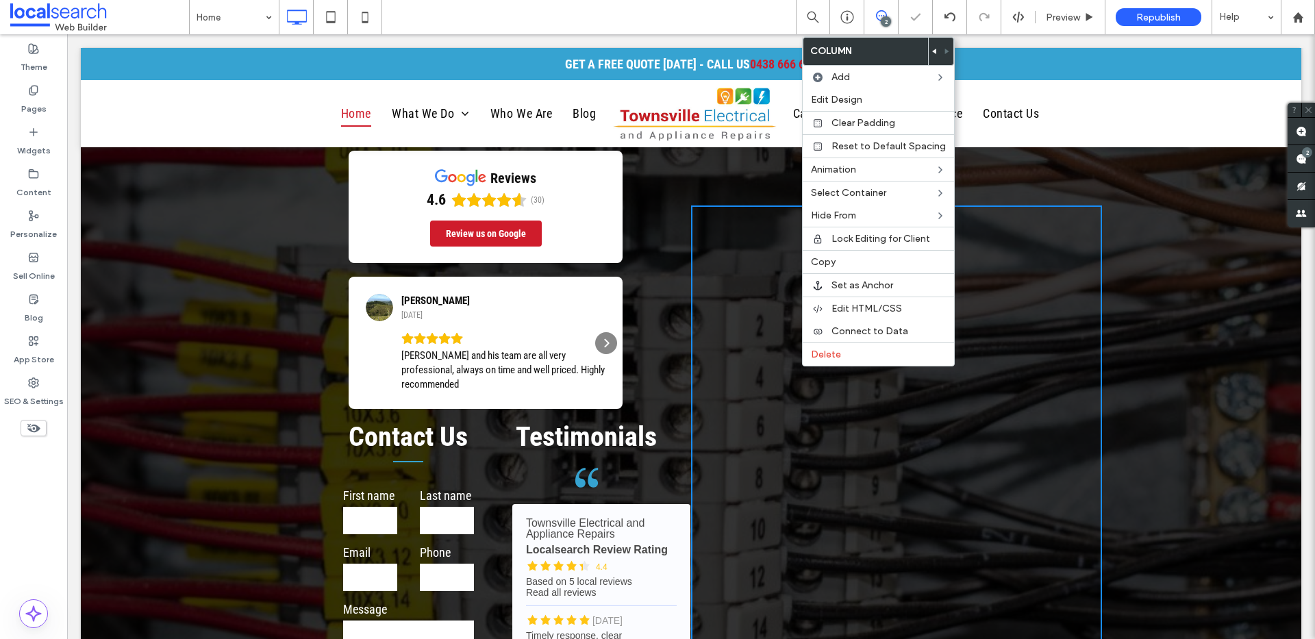
drag, startPoint x: 801, startPoint y: 366, endPoint x: 873, endPoint y: 399, distance: 79.1
click at [827, 355] on span "Delete" at bounding box center [826, 355] width 30 height 12
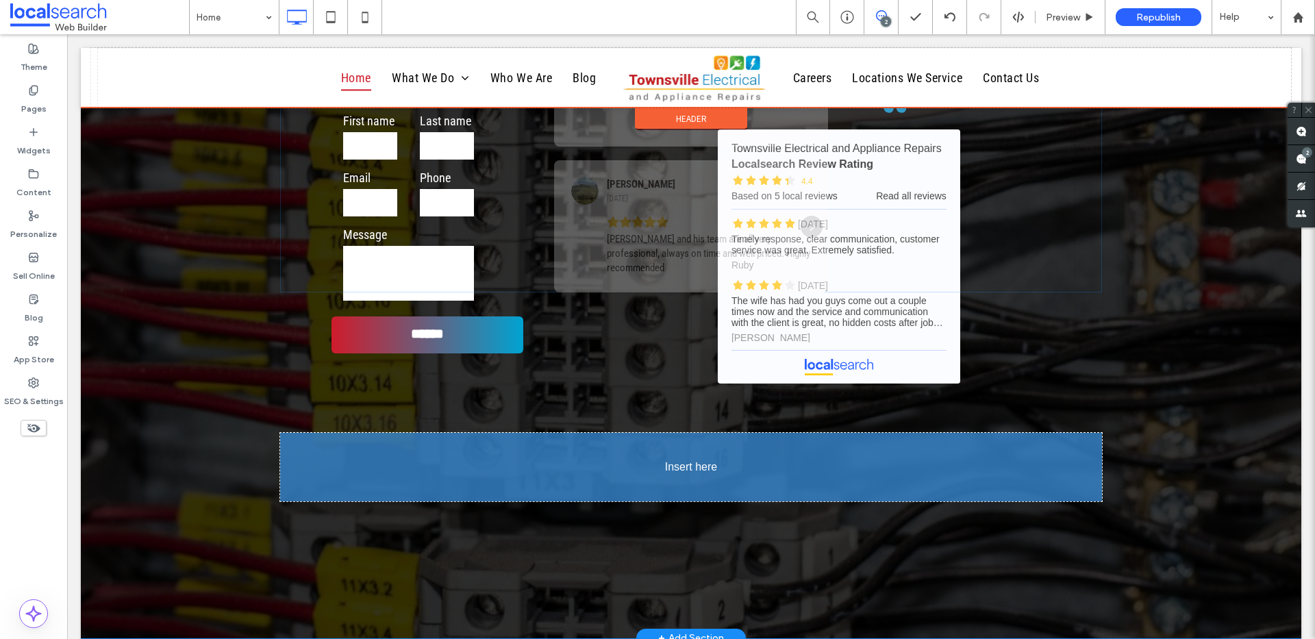
drag, startPoint x: 608, startPoint y: 231, endPoint x: 636, endPoint y: 458, distance: 229.2
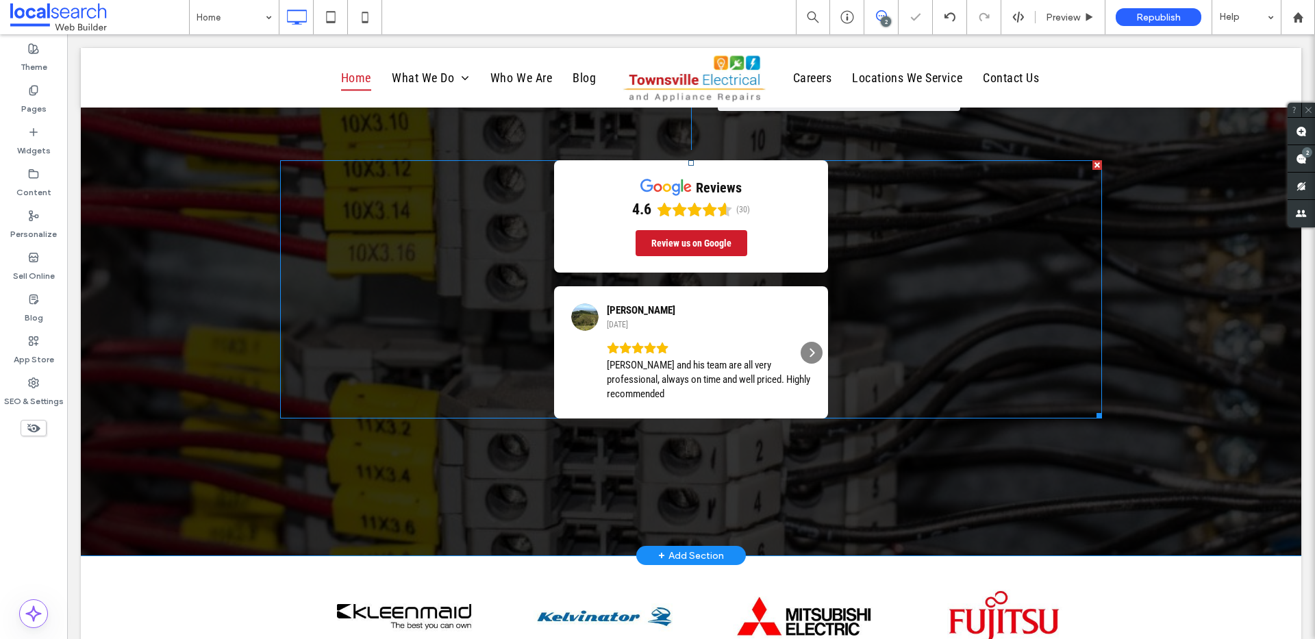
click at [705, 308] on span at bounding box center [691, 289] width 822 height 258
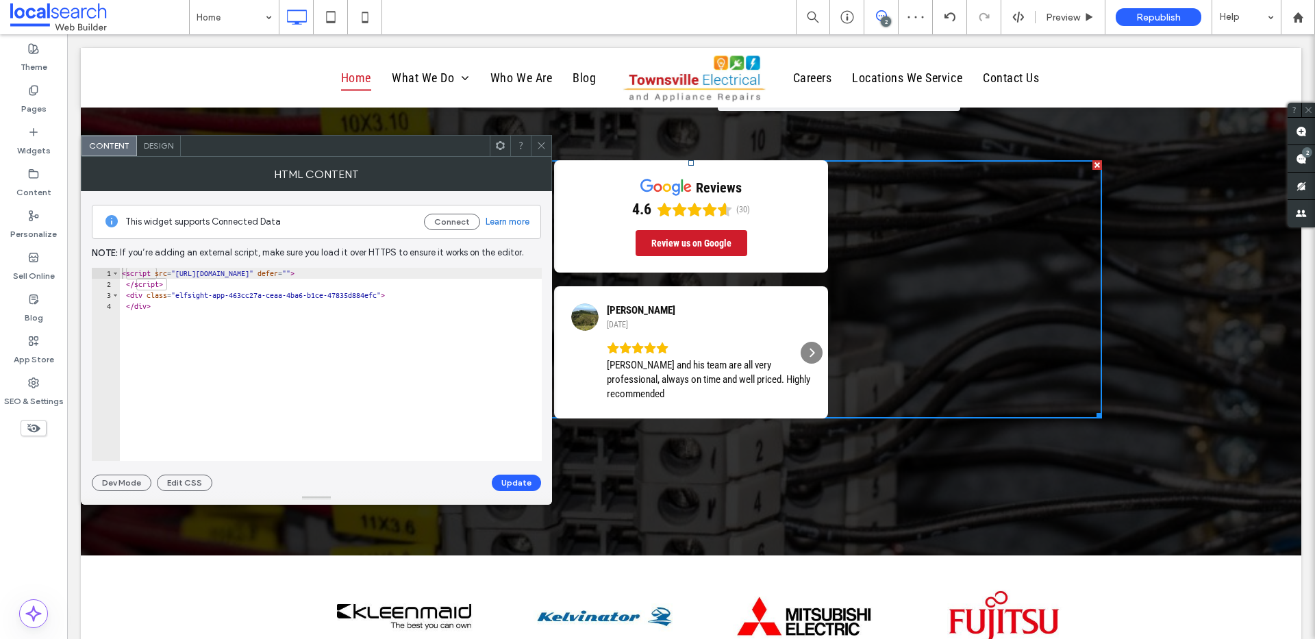
drag, startPoint x: 542, startPoint y: 145, endPoint x: 551, endPoint y: 149, distance: 9.2
click at [543, 145] on icon at bounding box center [541, 145] width 10 height 10
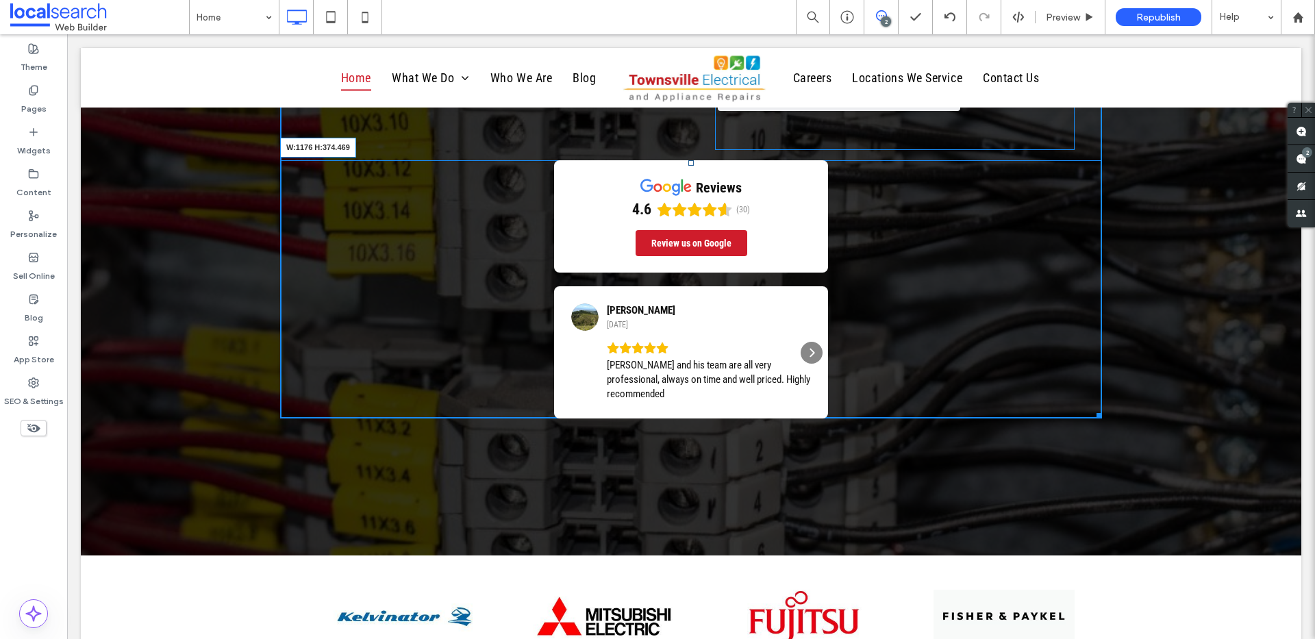
drag, startPoint x: 1057, startPoint y: 412, endPoint x: 921, endPoint y: 355, distance: 146.8
click at [1092, 410] on div at bounding box center [1097, 413] width 10 height 10
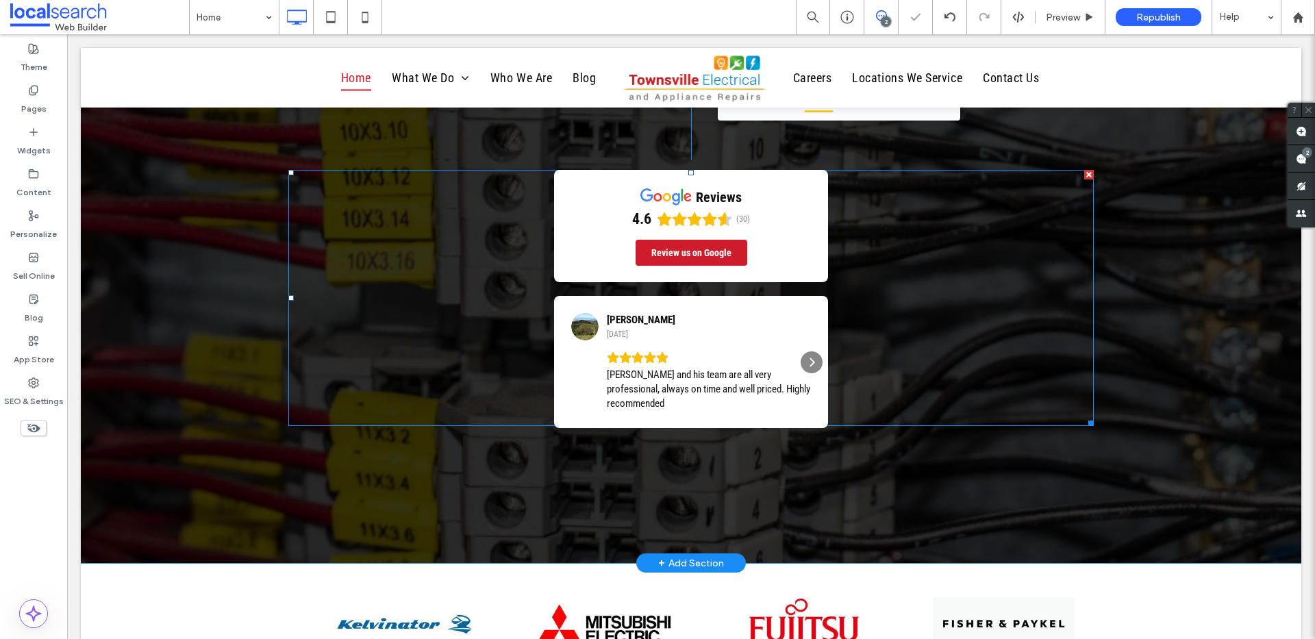
scroll to position [1, 0]
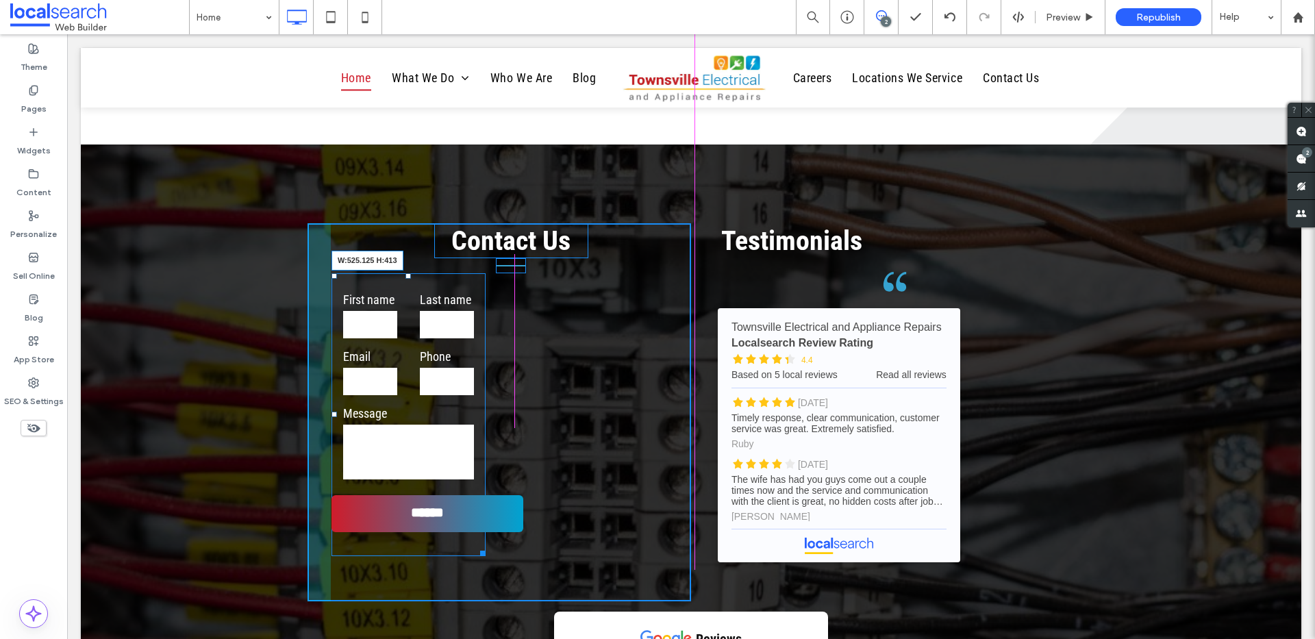
drag, startPoint x: 473, startPoint y: 552, endPoint x: 682, endPoint y: 497, distance: 216.0
click at [682, 497] on div "Click To Paste Click To Paste Contact Us First name Last name Email Phone Messa…" at bounding box center [691, 412] width 767 height 378
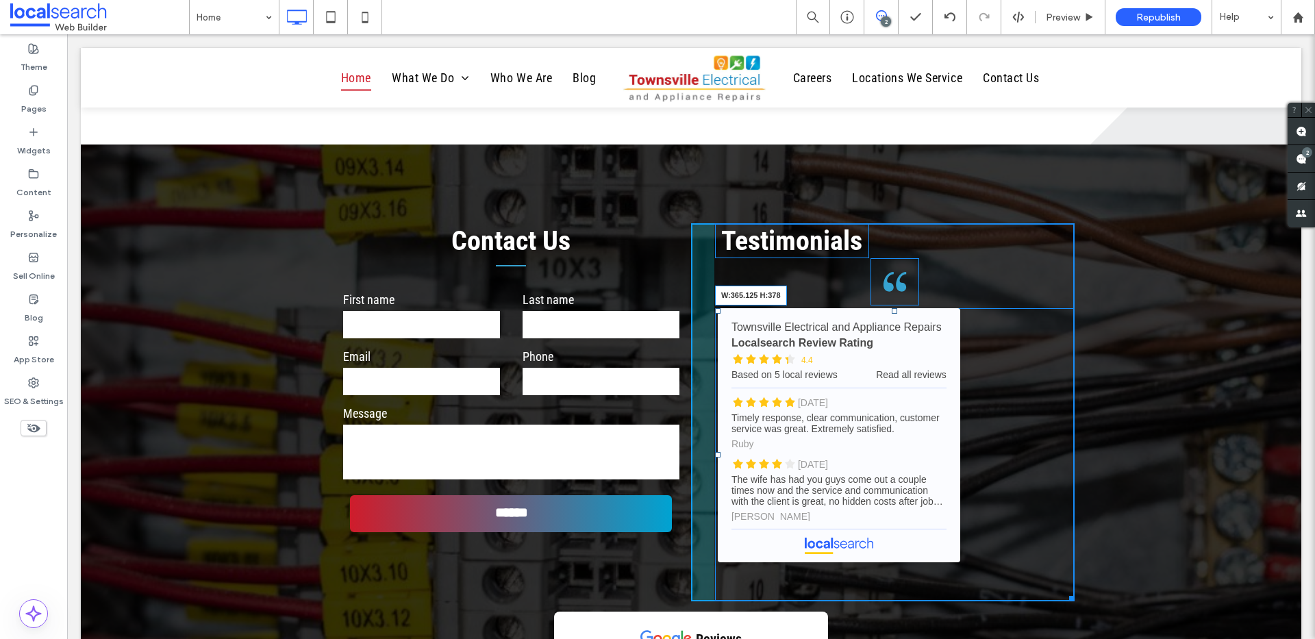
drag, startPoint x: 1060, startPoint y: 593, endPoint x: 1071, endPoint y: 591, distance: 11.1
click at [1064, 591] on div at bounding box center [1069, 596] width 10 height 10
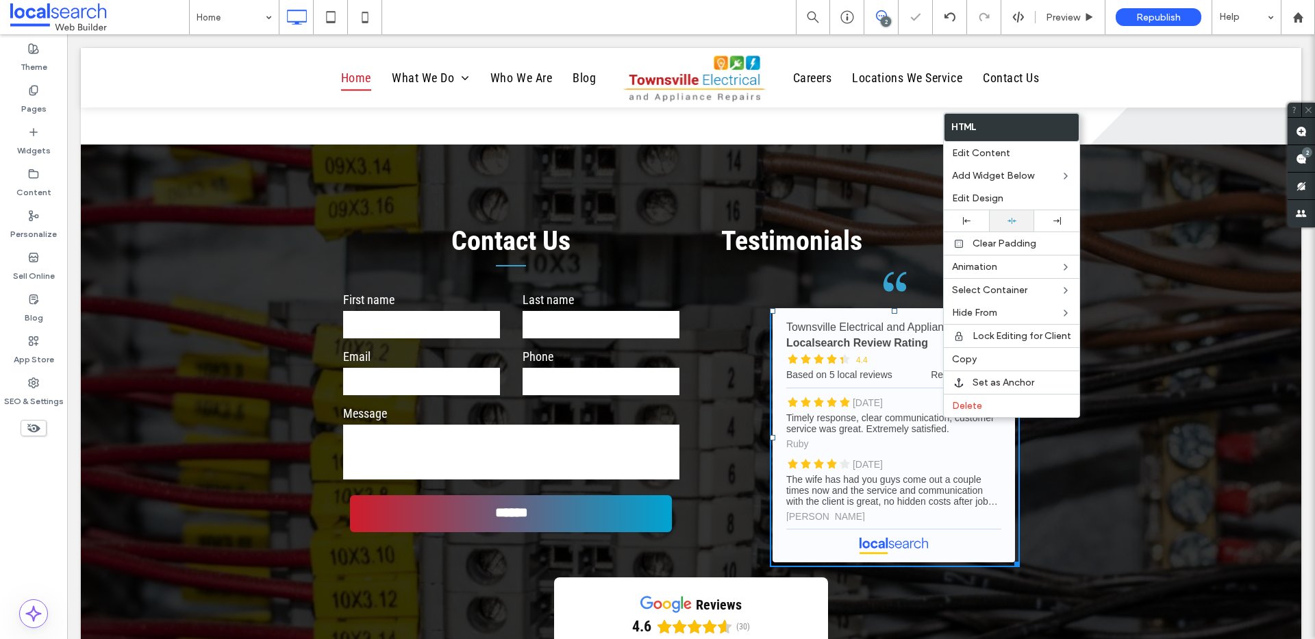
click at [1009, 223] on icon at bounding box center [1012, 220] width 9 height 9
click at [905, 264] on icon "Quote Icon" at bounding box center [895, 281] width 49 height 47
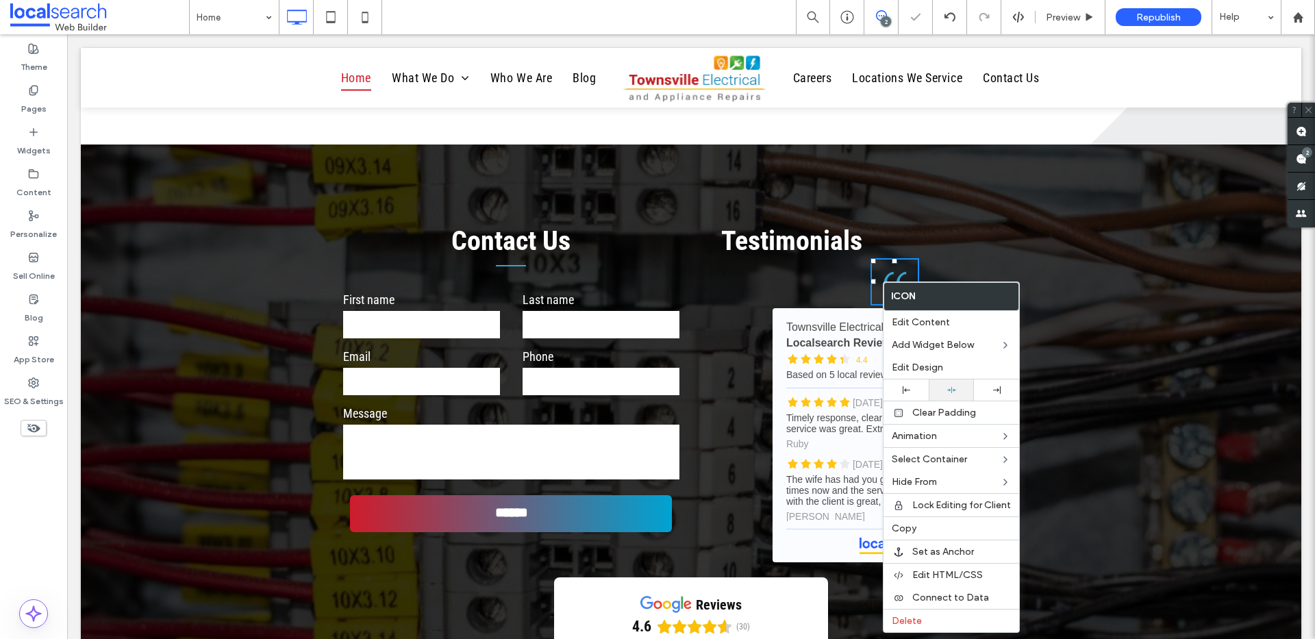
drag, startPoint x: 949, startPoint y: 395, endPoint x: 945, endPoint y: 388, distance: 7.7
click at [949, 393] on div at bounding box center [951, 389] width 45 height 21
click at [742, 258] on div "Click To Paste Click To Paste Testimonials Quote Icon Townsville Electrical and…" at bounding box center [883, 395] width 384 height 344
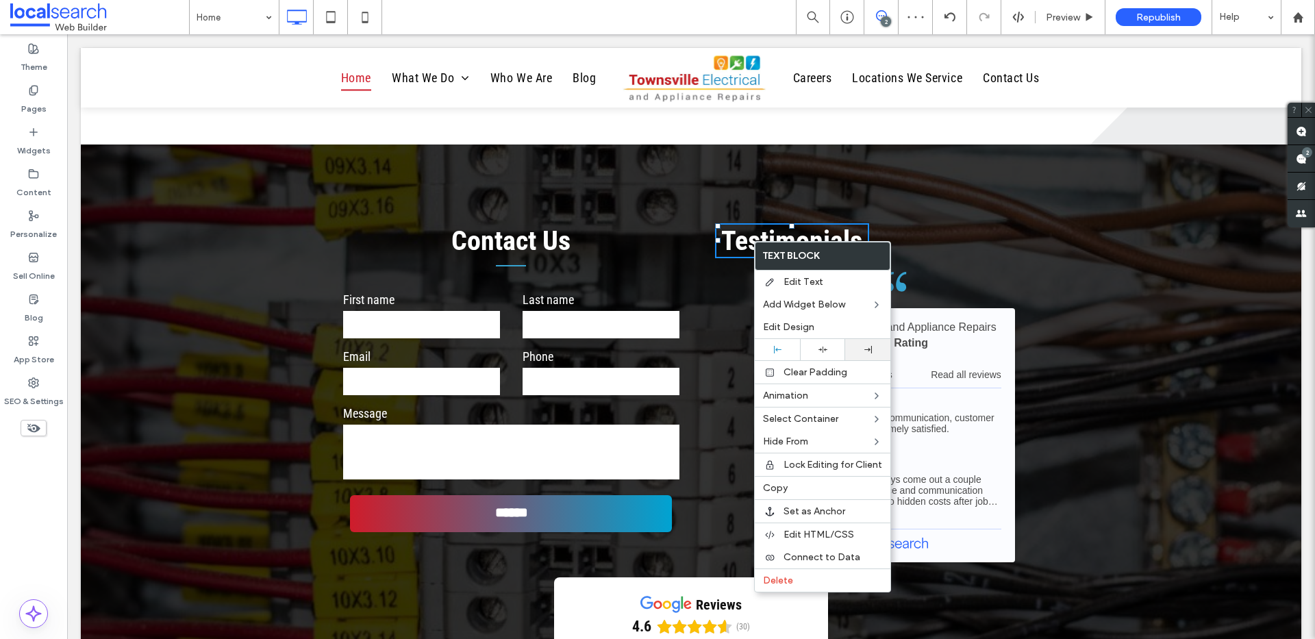
drag, startPoint x: 832, startPoint y: 348, endPoint x: 854, endPoint y: 340, distance: 23.8
click at [832, 349] on div at bounding box center [823, 349] width 32 height 9
click at [1084, 303] on div "Click To Paste Click To Paste Contact Us First name Last name Email Phone Messa…" at bounding box center [691, 395] width 822 height 364
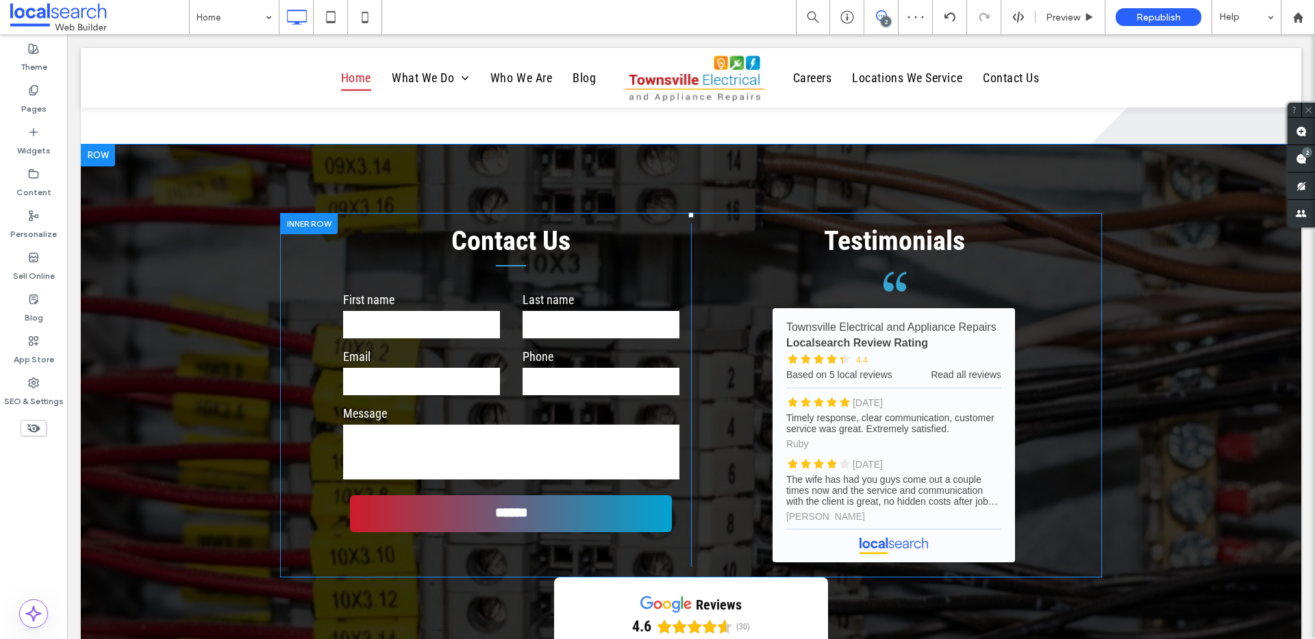
scroll to position [3181, 0]
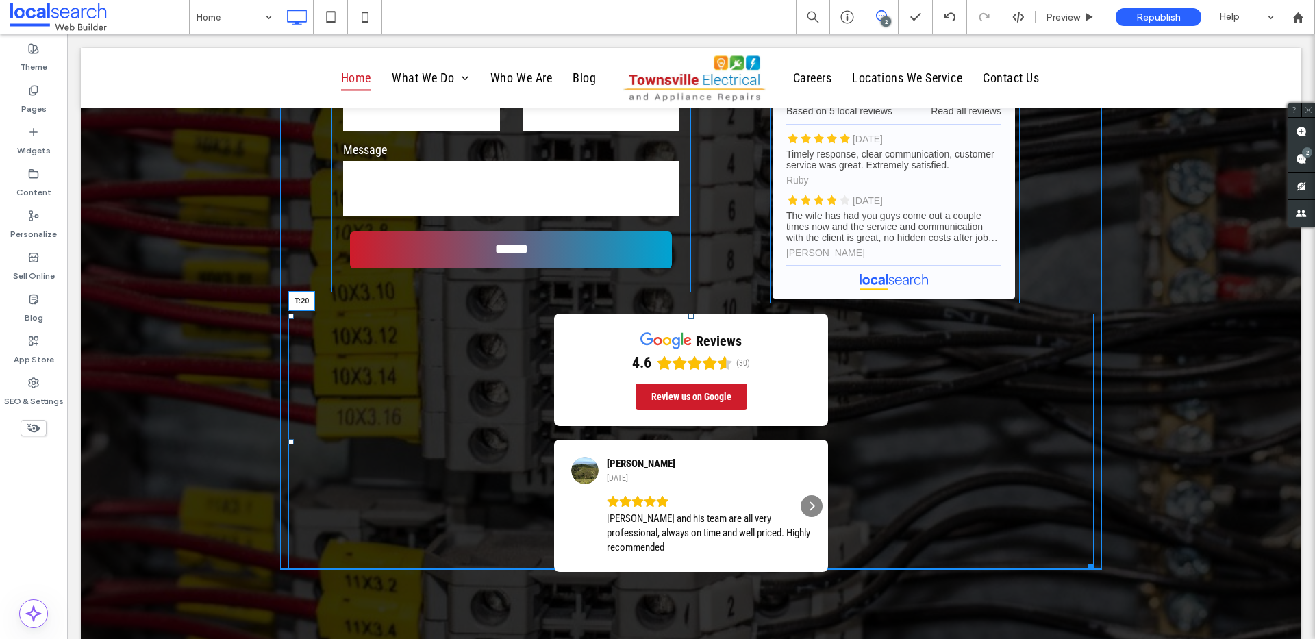
drag, startPoint x: 681, startPoint y: 317, endPoint x: 692, endPoint y: 331, distance: 17.5
click at [692, 331] on div "reviews 4.6 (30) Review us on Google Tim Maruff 5 months ago Geoff and his team…" at bounding box center [690, 442] width 805 height 256
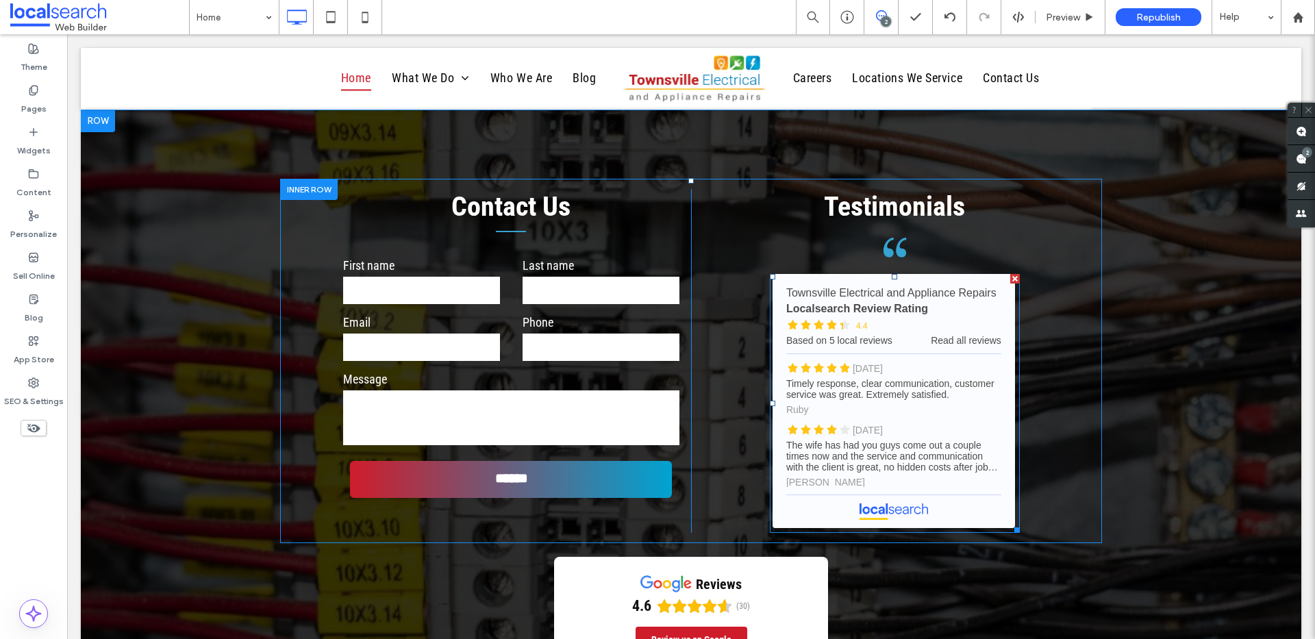
scroll to position [3223, 0]
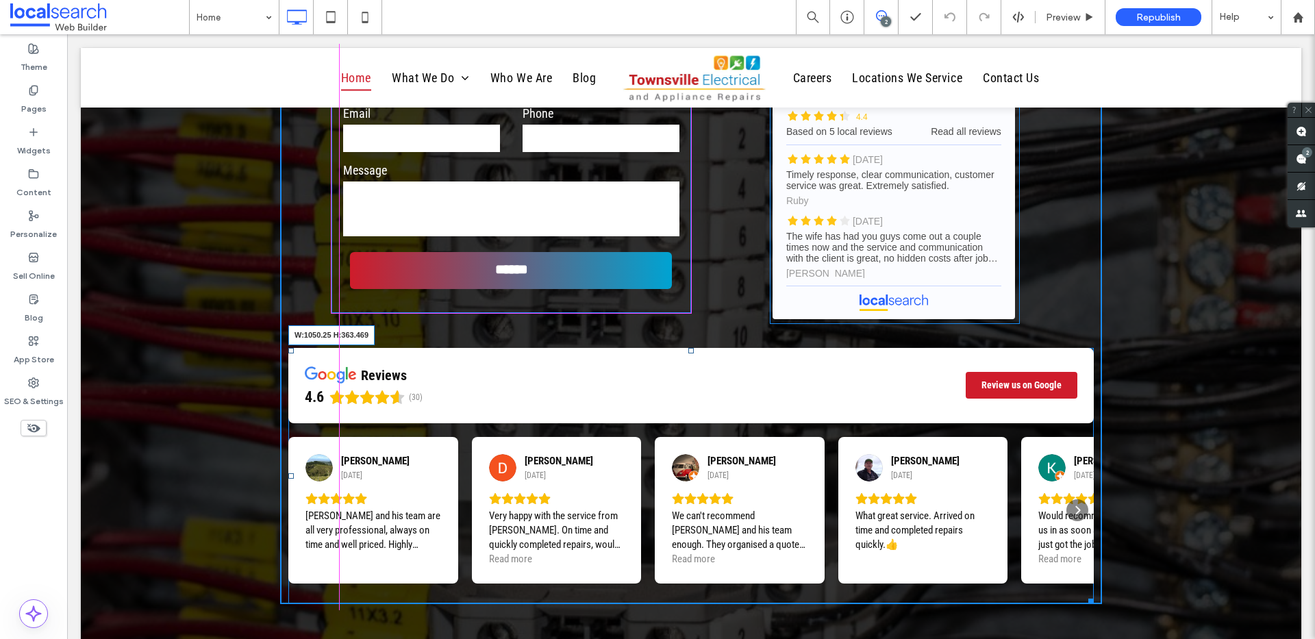
click at [1084, 594] on div at bounding box center [1089, 599] width 10 height 10
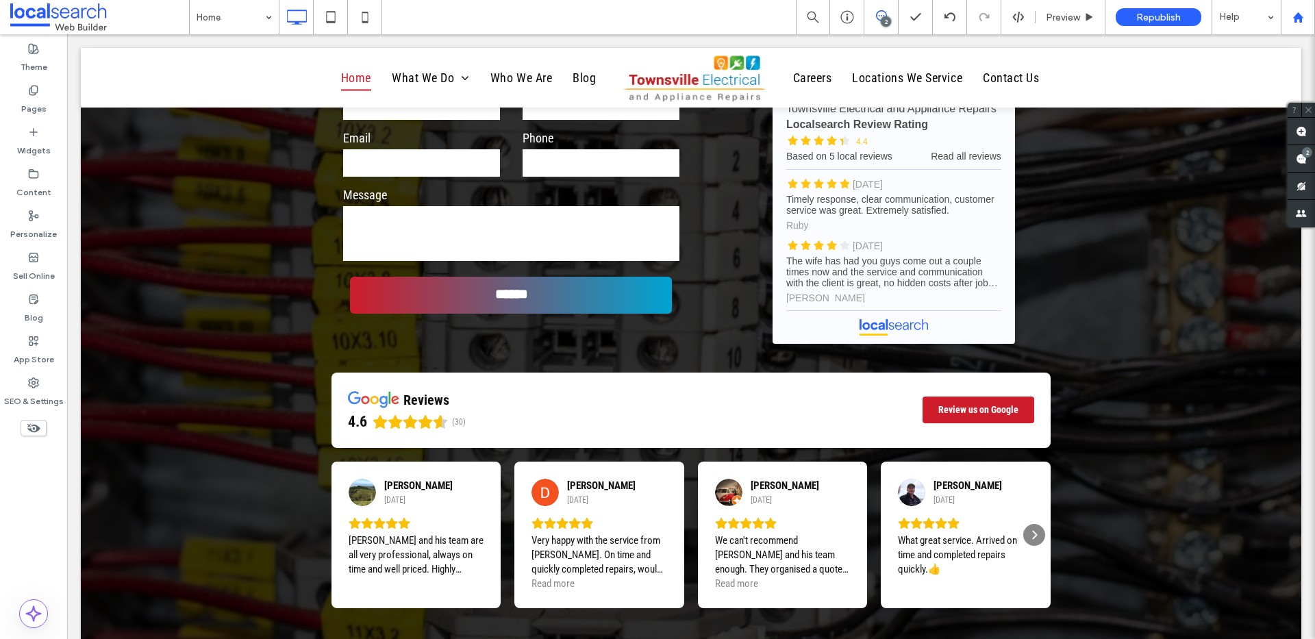
scroll to position [3149, 0]
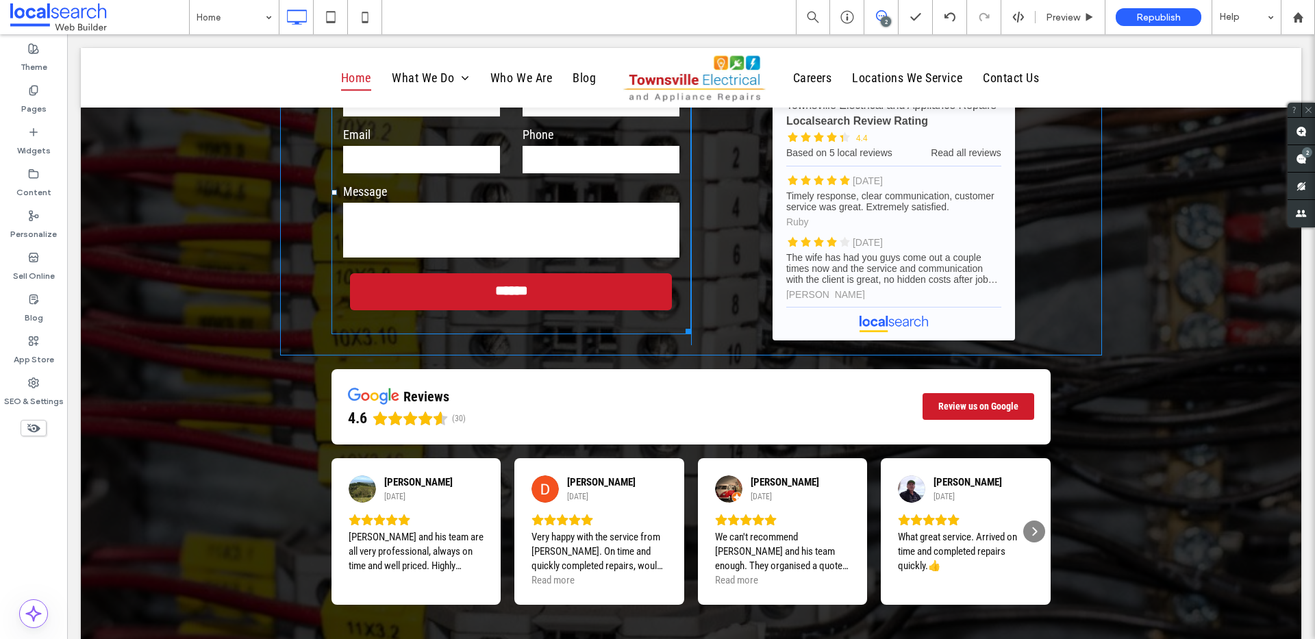
click at [558, 298] on input "******" at bounding box center [511, 290] width 316 height 29
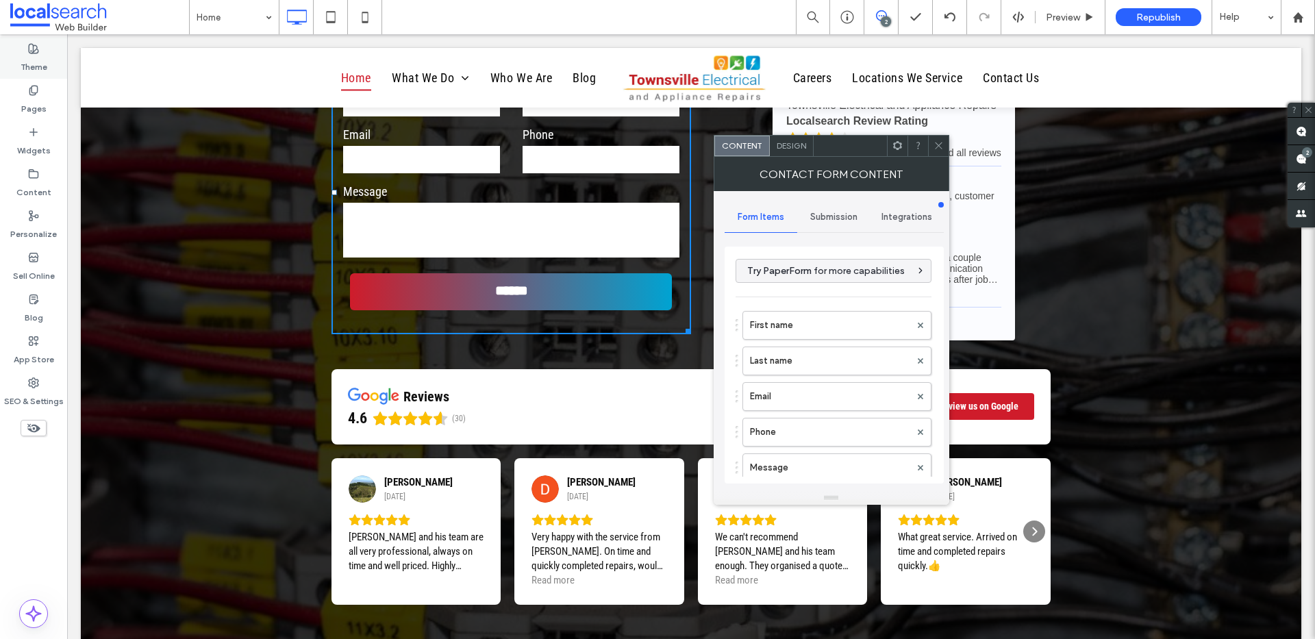
drag, startPoint x: 53, startPoint y: 47, endPoint x: 61, endPoint y: 53, distance: 9.7
click at [53, 46] on div "Theme" at bounding box center [33, 58] width 67 height 42
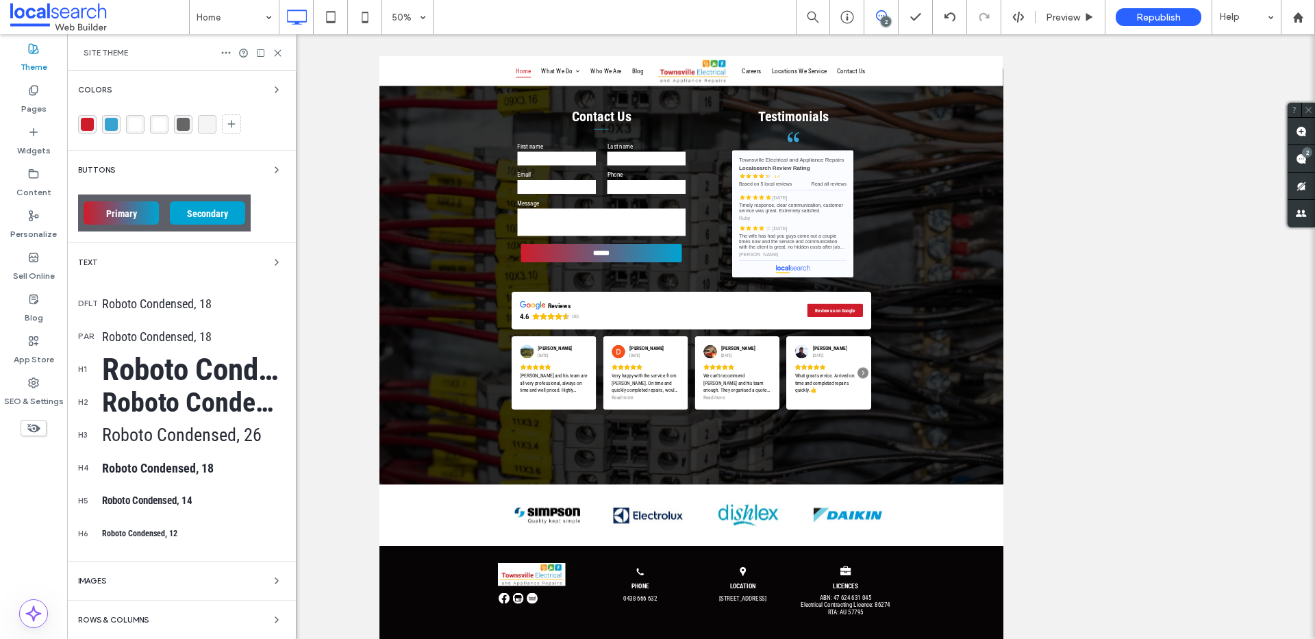
scroll to position [2998, 0]
click at [95, 118] on div "rgba(207, 28, 43, 1)" at bounding box center [87, 124] width 18 height 18
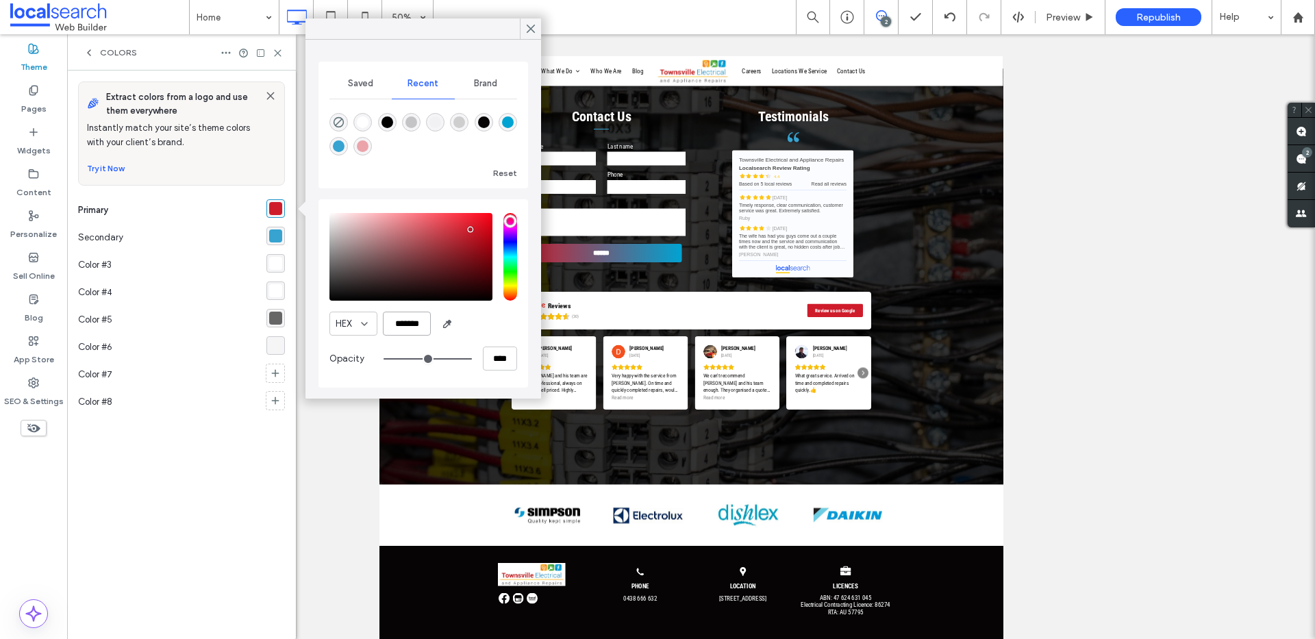
click at [403, 327] on input "*******" at bounding box center [407, 324] width 48 height 24
click at [529, 27] on use at bounding box center [530, 29] width 7 height 8
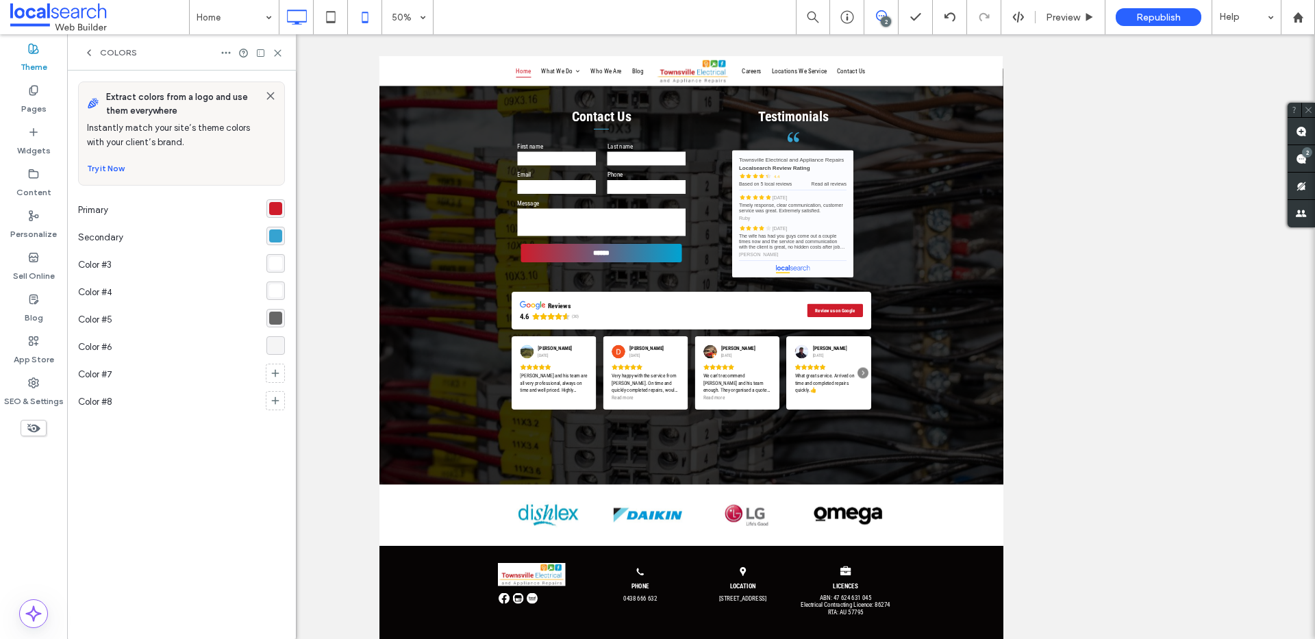
drag, startPoint x: 284, startPoint y: 49, endPoint x: 348, endPoint y: 31, distance: 67.0
click at [284, 49] on div "Colors" at bounding box center [181, 52] width 229 height 36
click at [279, 52] on icon at bounding box center [278, 53] width 10 height 10
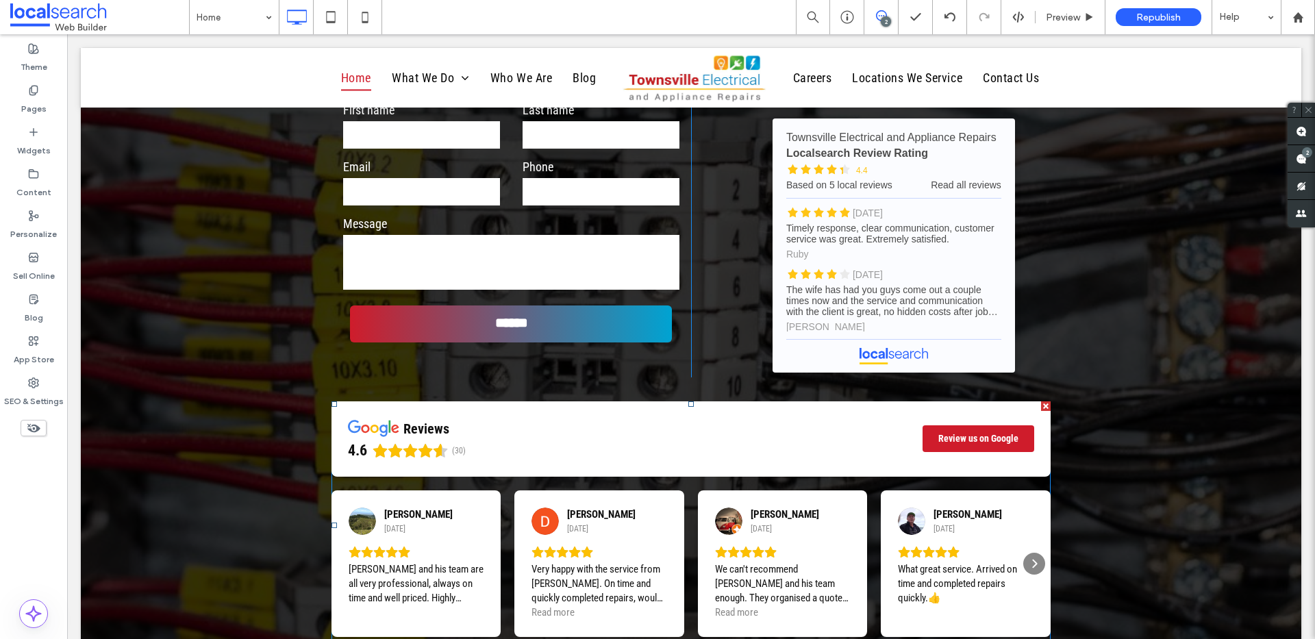
scroll to position [3124, 0]
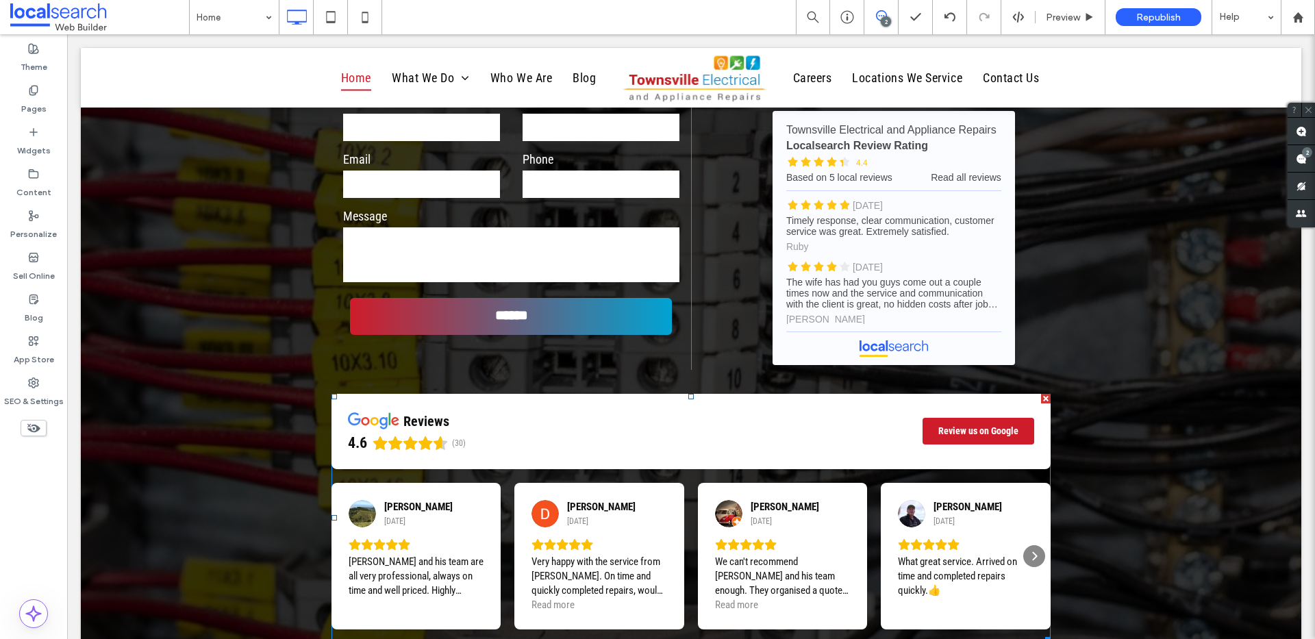
click at [621, 483] on span at bounding box center [691, 518] width 719 height 249
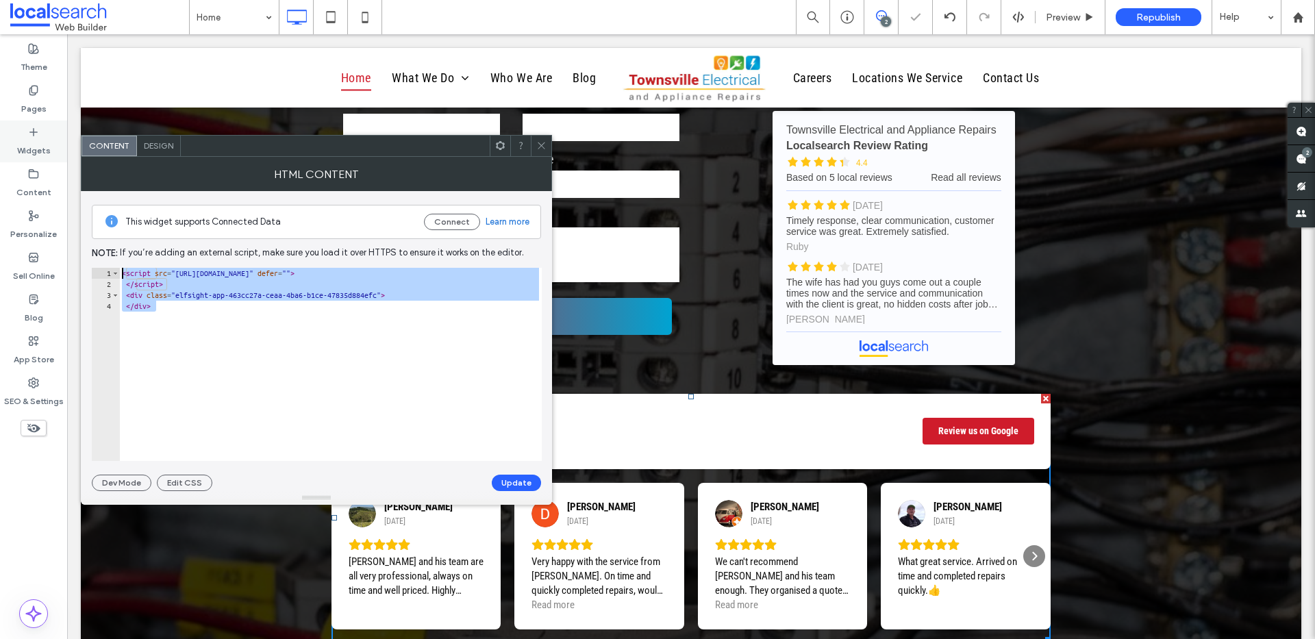
drag, startPoint x: 240, startPoint y: 332, endPoint x: 0, endPoint y: 161, distance: 294.2
click at [0, 161] on body ".wqwq-1{fill:#231f20;} .cls-1q, .cls-2q { fill-rule: evenodd; } .cls-2q { fill:…" at bounding box center [657, 319] width 1315 height 639
paste textarea "**********"
type textarea "**********"
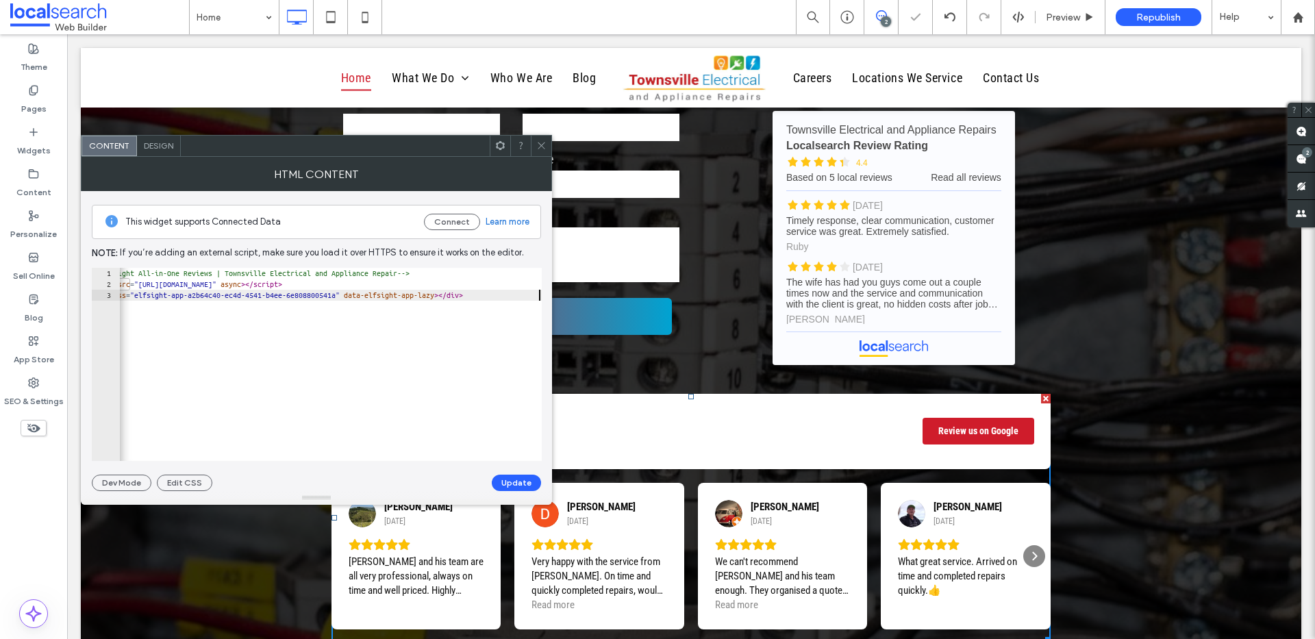
scroll to position [0, 37]
click at [518, 477] on button "Update" at bounding box center [516, 483] width 49 height 16
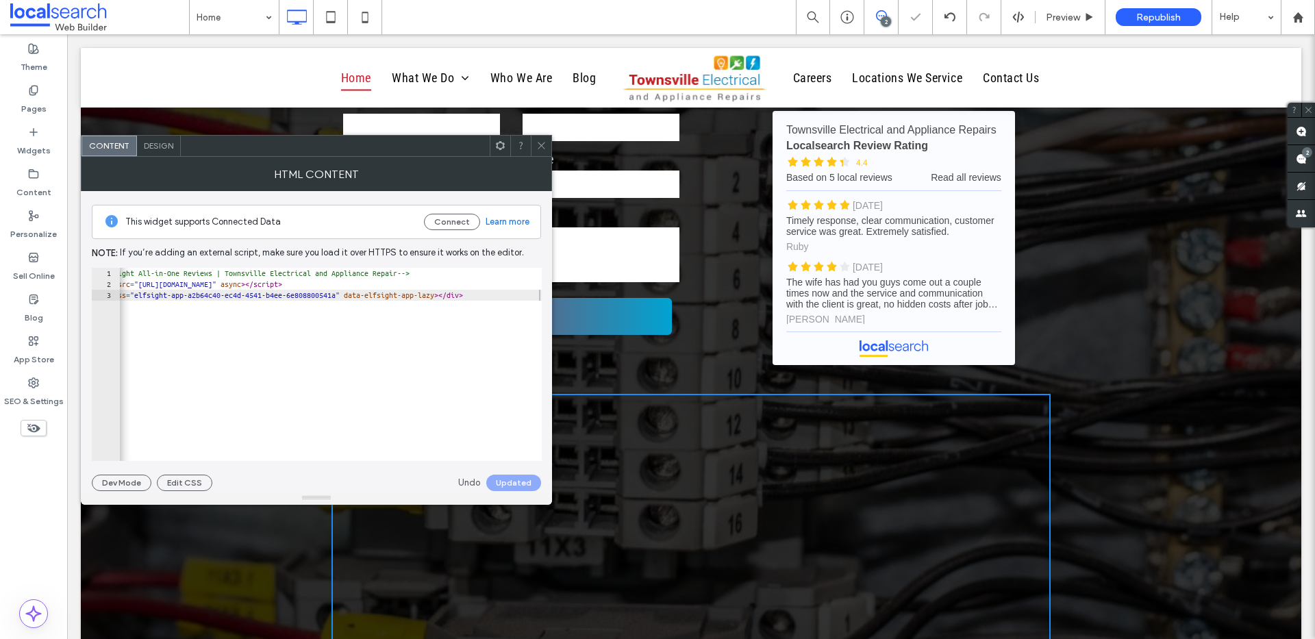
click at [539, 146] on icon at bounding box center [541, 145] width 10 height 10
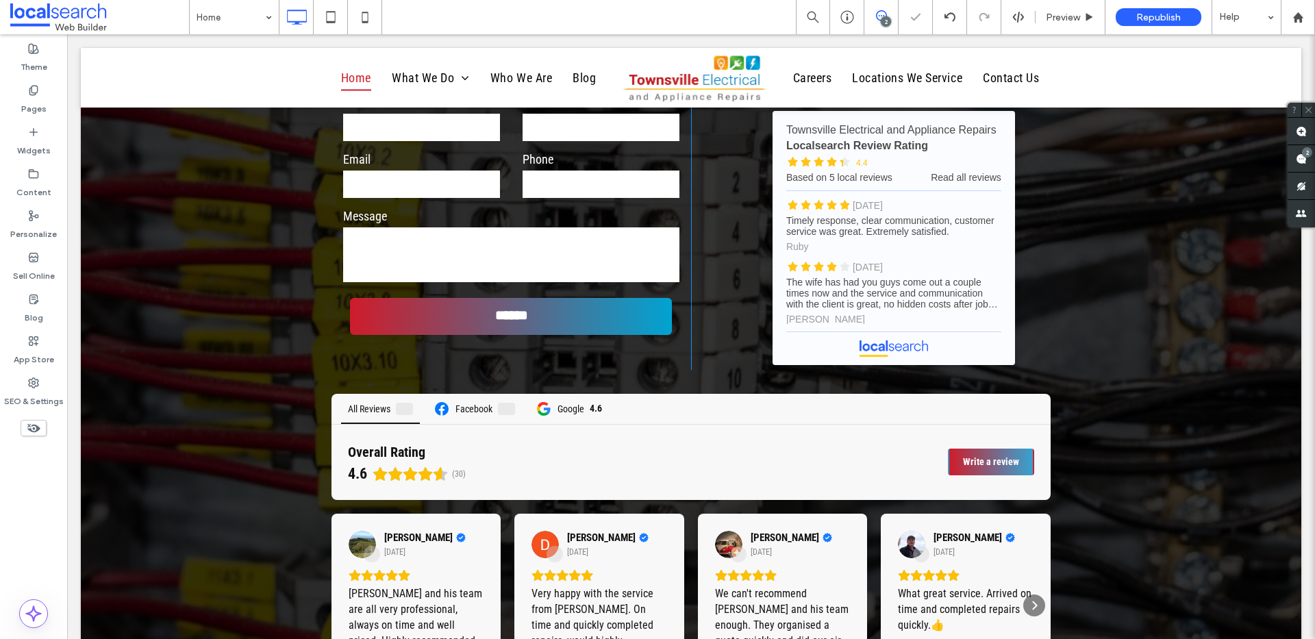
scroll to position [3242, 0]
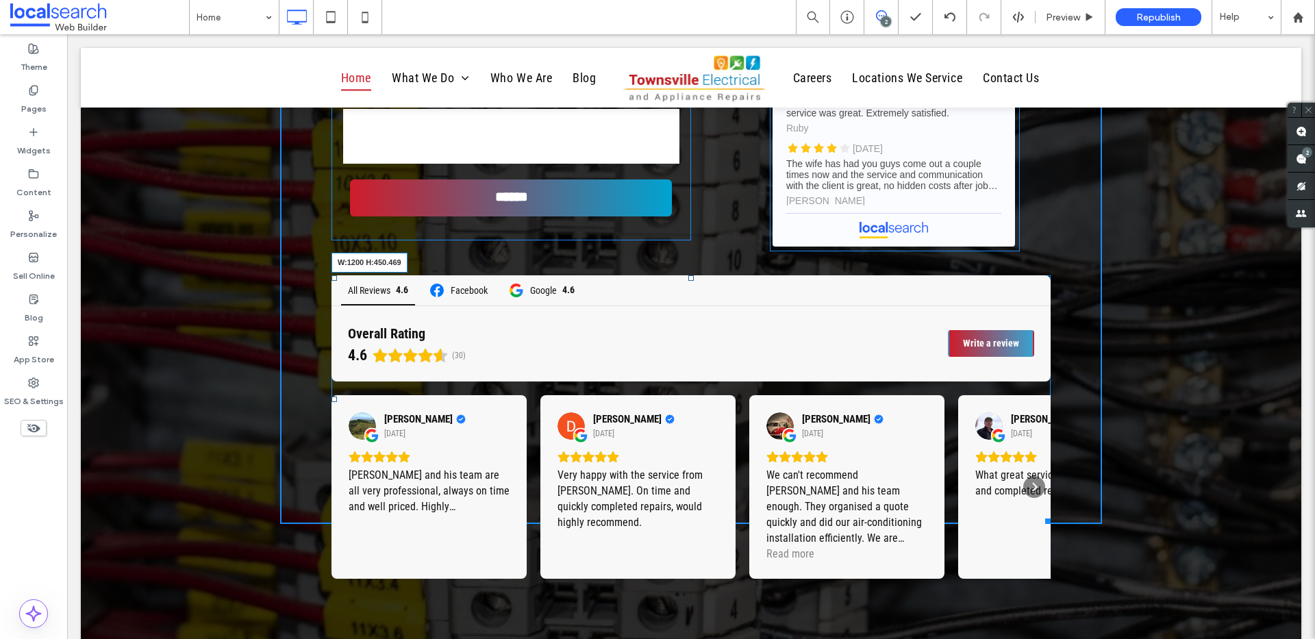
drag, startPoint x: 1041, startPoint y: 519, endPoint x: 1104, endPoint y: 579, distance: 86.7
click at [1104, 579] on div "Contact Us First name Last name Email Phone Message ****** Thank you for contac…" at bounding box center [691, 245] width 1221 height 832
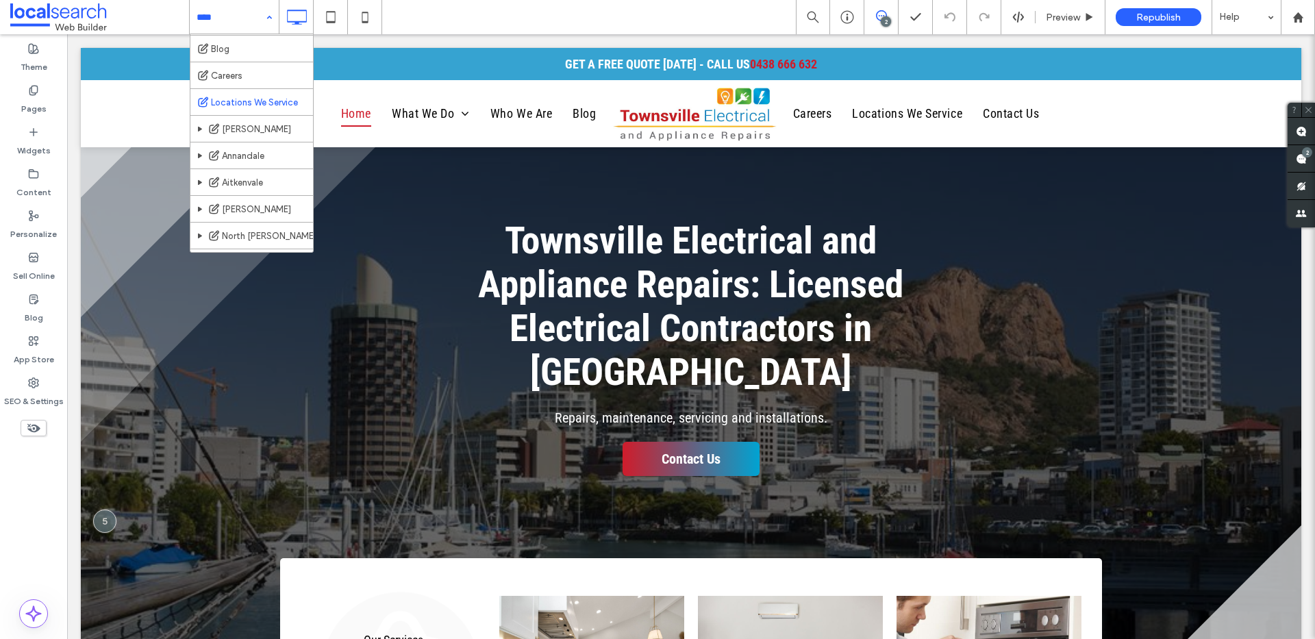
scroll to position [153, 0]
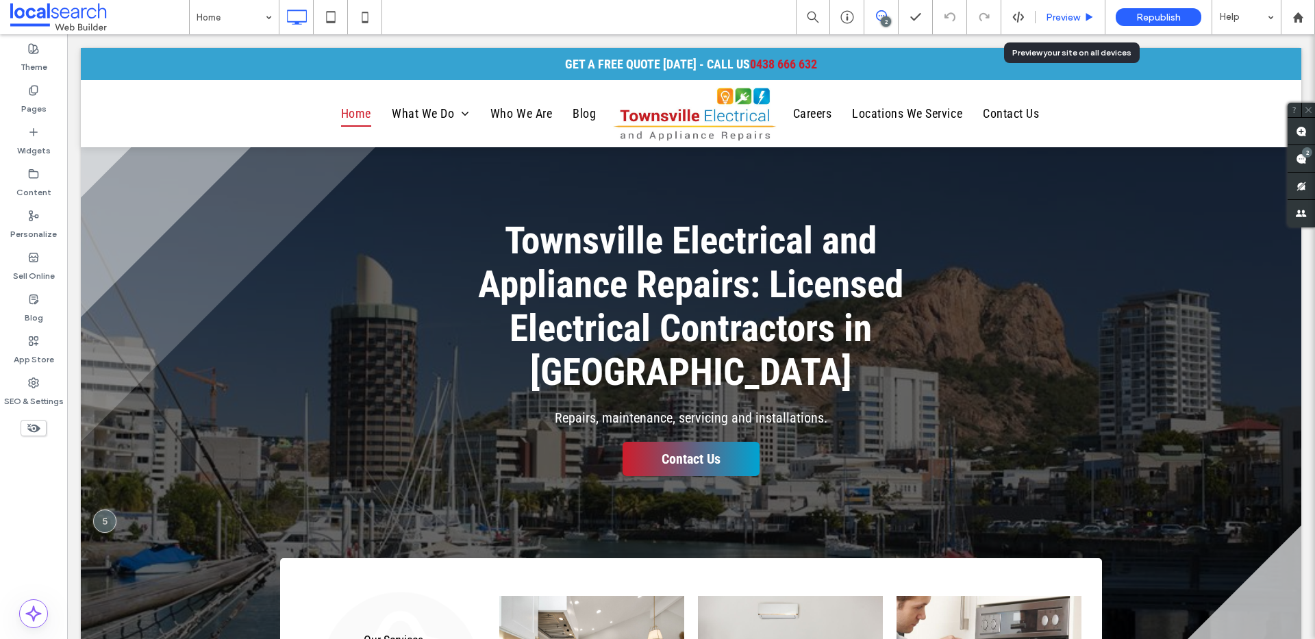
drag, startPoint x: 1059, startPoint y: 16, endPoint x: 918, endPoint y: 6, distance: 140.8
click at [1059, 16] on span "Preview" at bounding box center [1063, 18] width 34 height 12
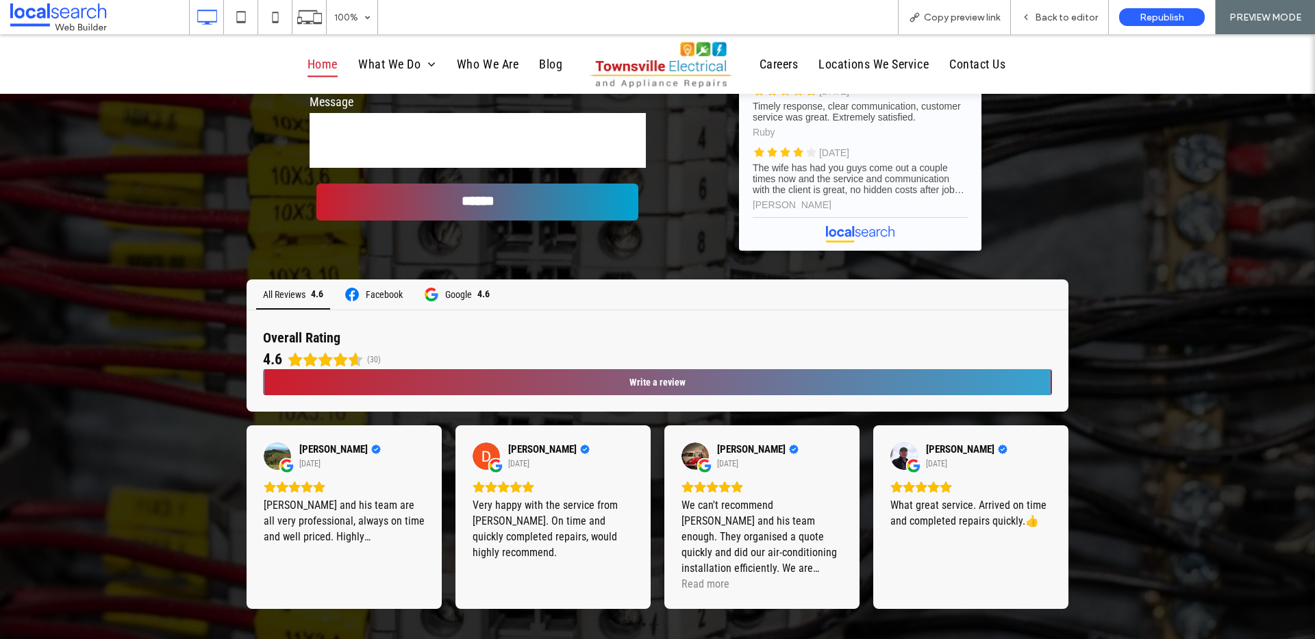
scroll to position [3227, 0]
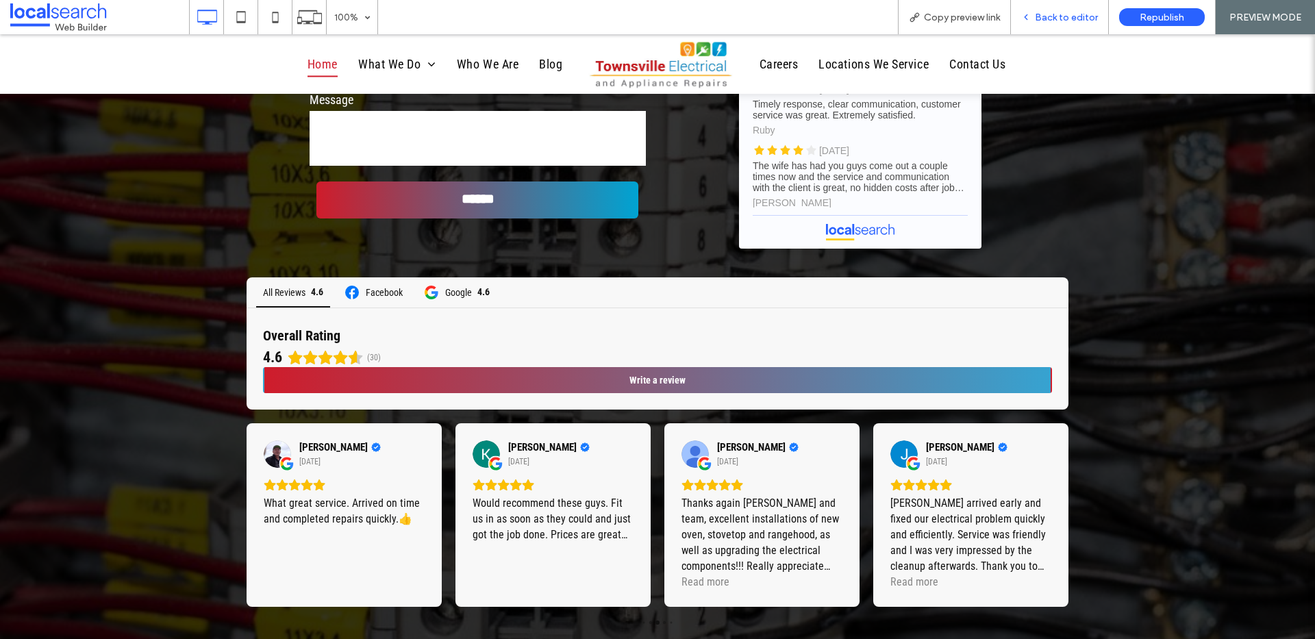
click at [1094, 9] on div "Back to editor" at bounding box center [1060, 17] width 98 height 34
click at [1071, 16] on span "Back to editor" at bounding box center [1066, 18] width 63 height 12
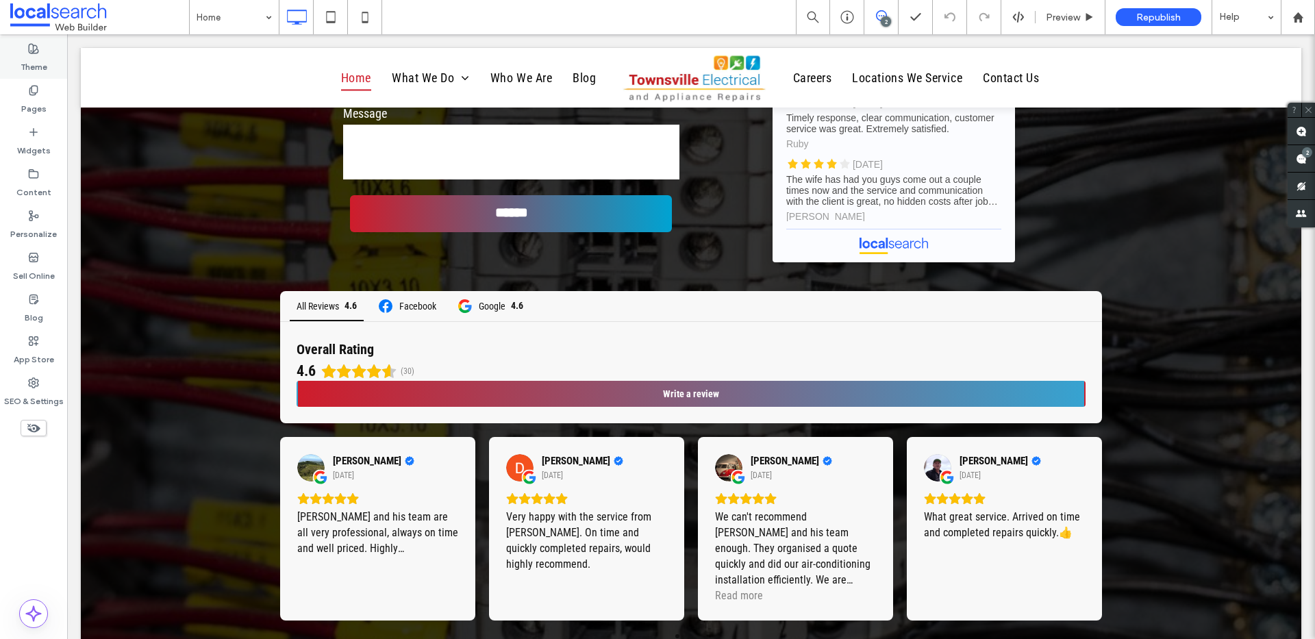
click at [31, 64] on label "Theme" at bounding box center [34, 63] width 27 height 19
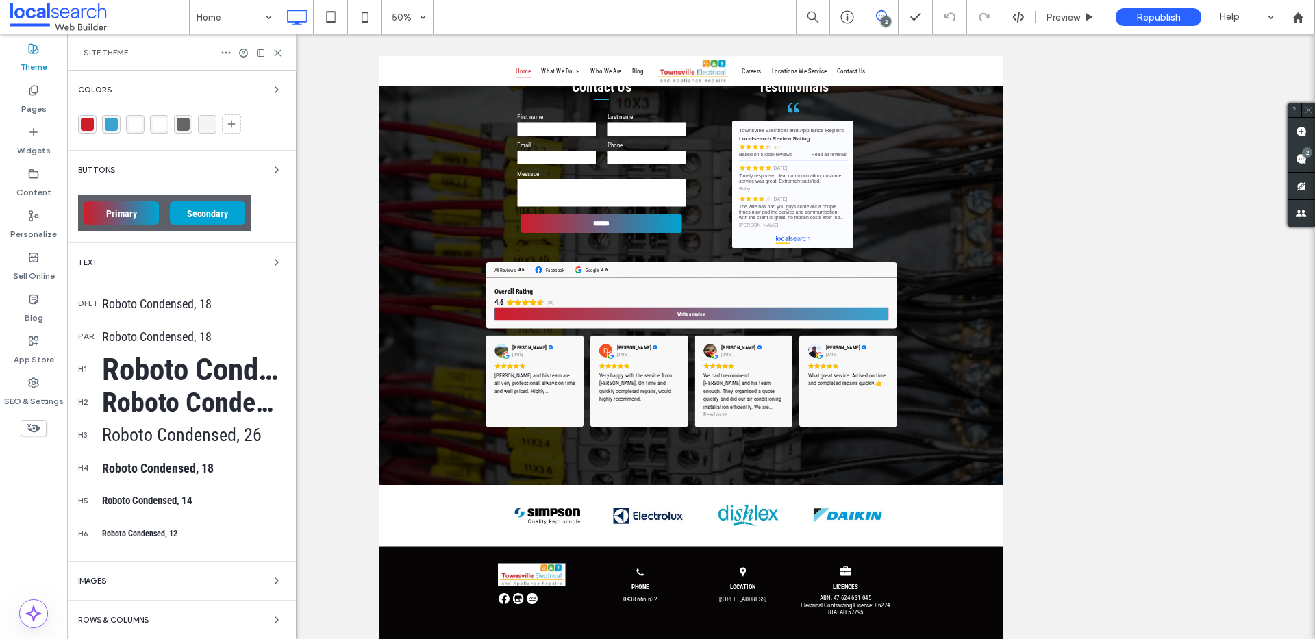
scroll to position [3058, 0]
click at [85, 126] on div "rgba(207, 28, 43, 1)" at bounding box center [87, 124] width 13 height 13
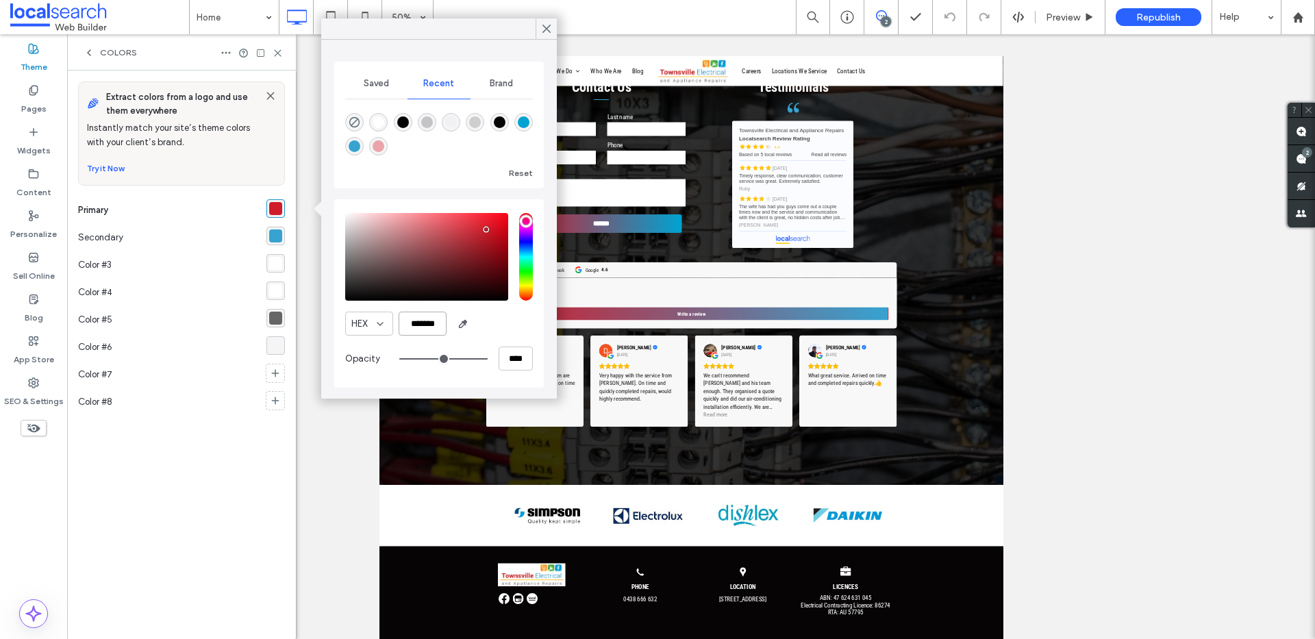
click at [414, 322] on input "*******" at bounding box center [423, 324] width 48 height 24
click at [274, 232] on div "rgba(54, 163, 209, 1)" at bounding box center [275, 235] width 13 height 13
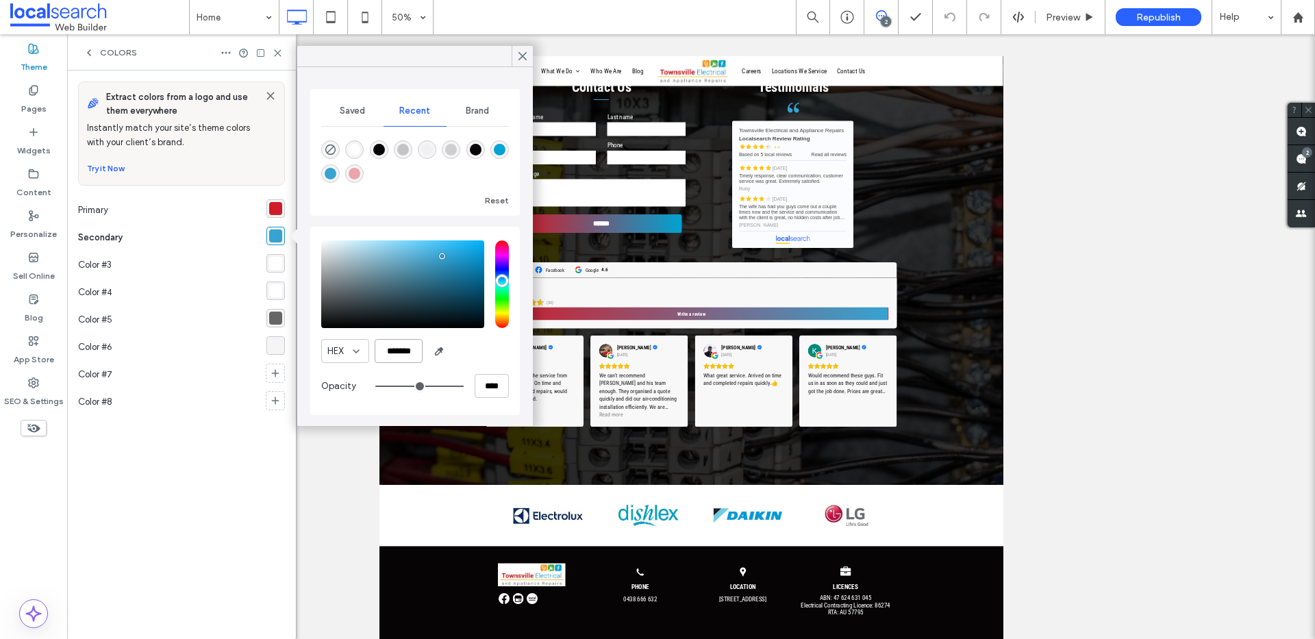
click at [397, 349] on input "*******" at bounding box center [399, 351] width 48 height 24
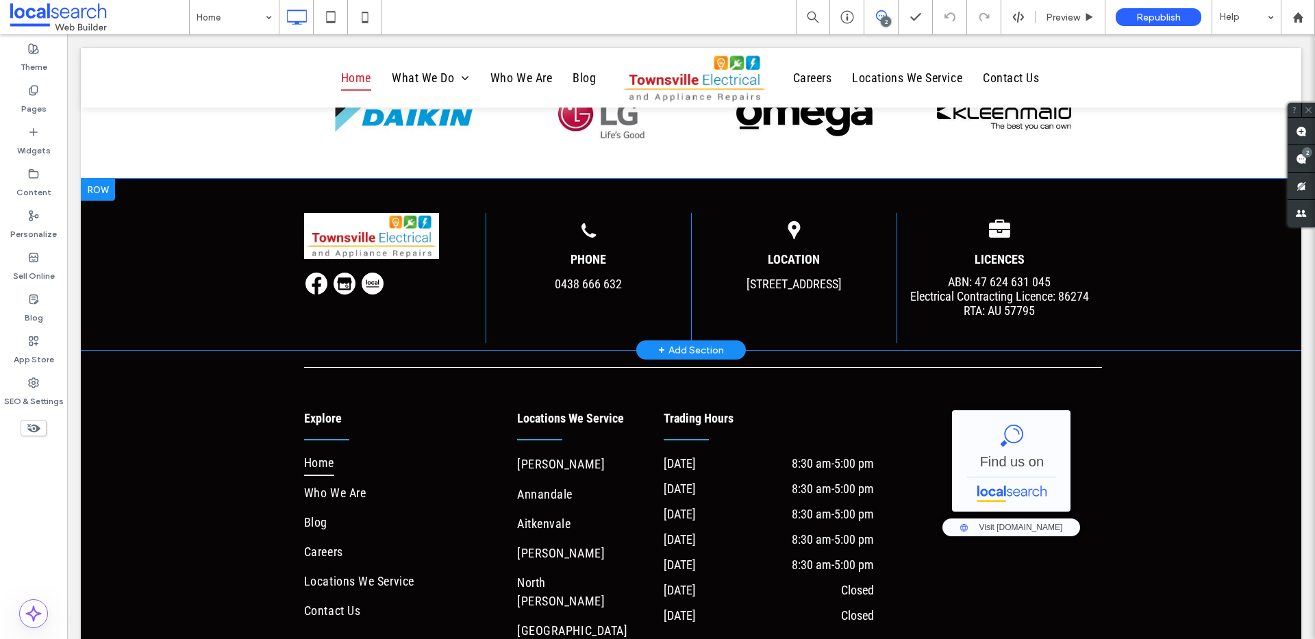
scroll to position [4258, 0]
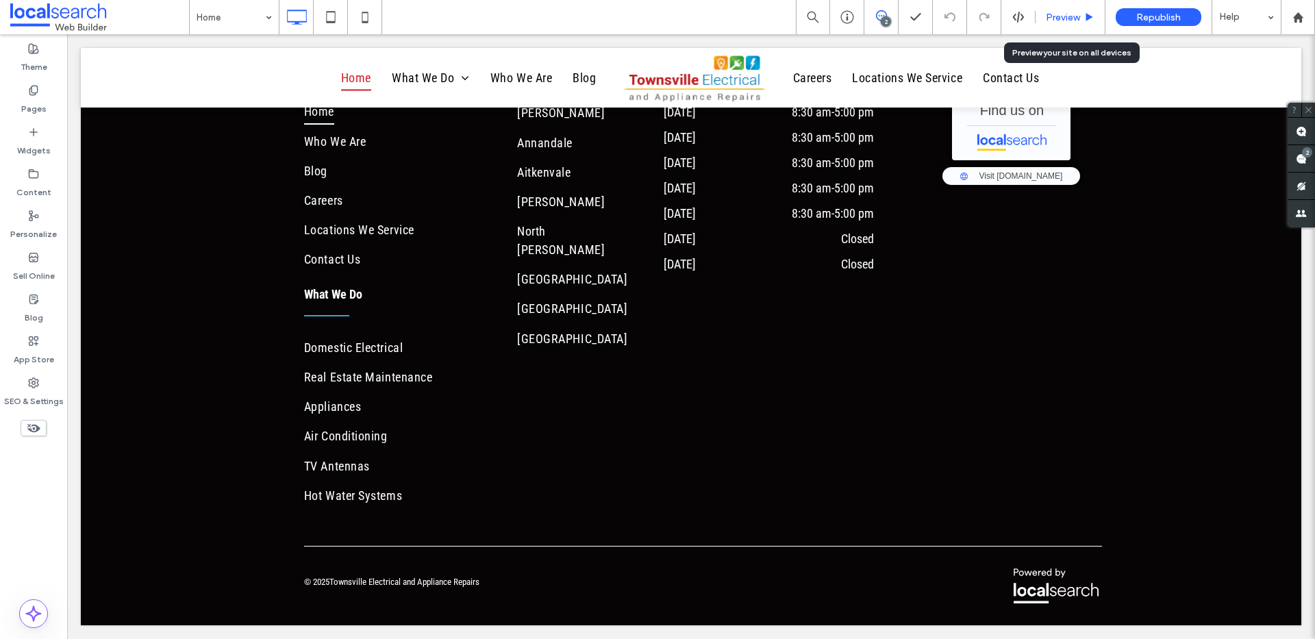
click at [1070, 15] on span "Preview" at bounding box center [1063, 18] width 34 height 12
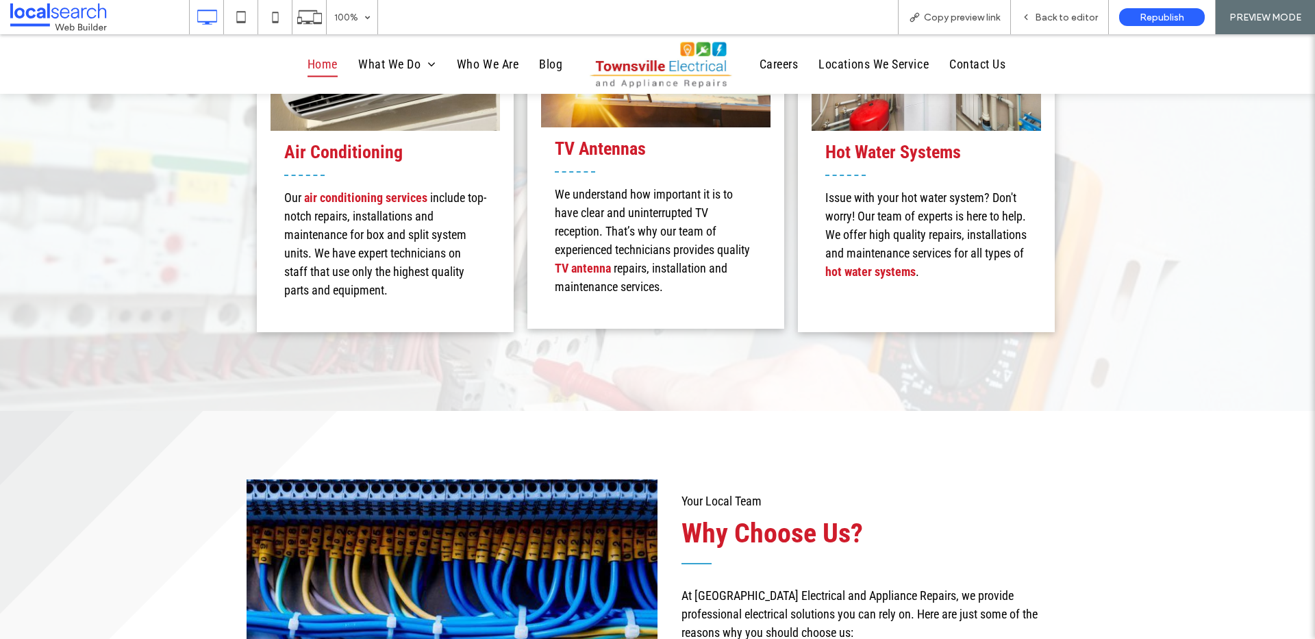
scroll to position [2010, 0]
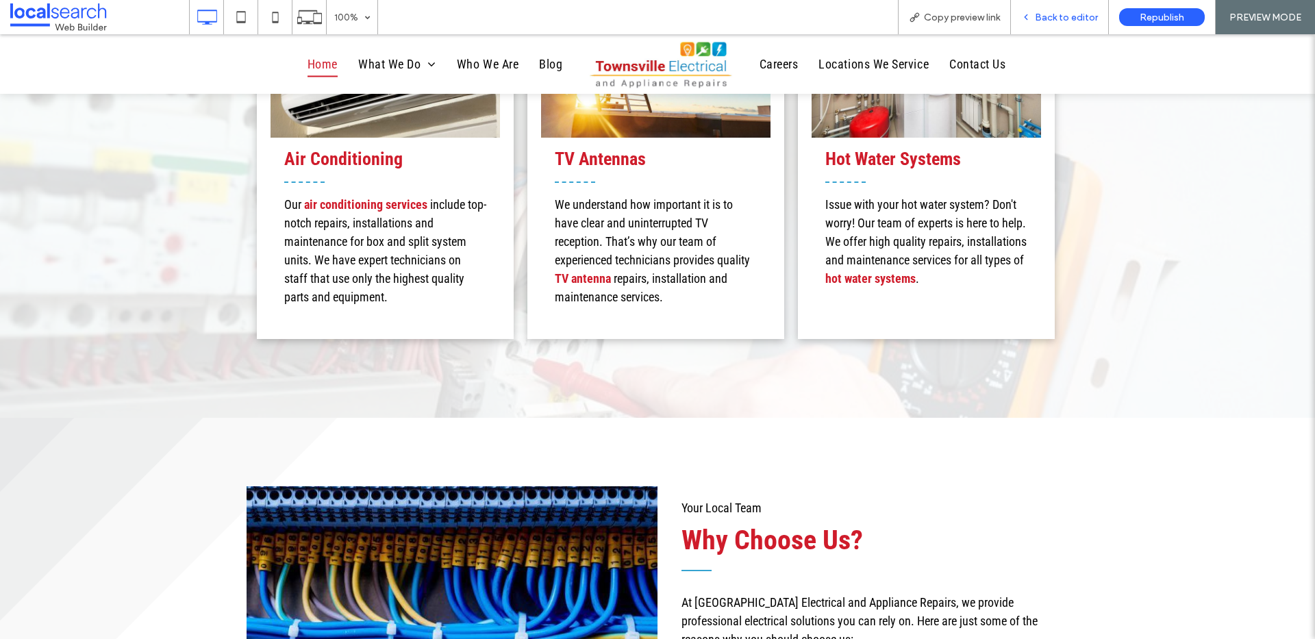
drag, startPoint x: 1045, startPoint y: 14, endPoint x: 651, endPoint y: 77, distance: 398.7
click at [1045, 14] on span "Back to editor" at bounding box center [1066, 18] width 63 height 12
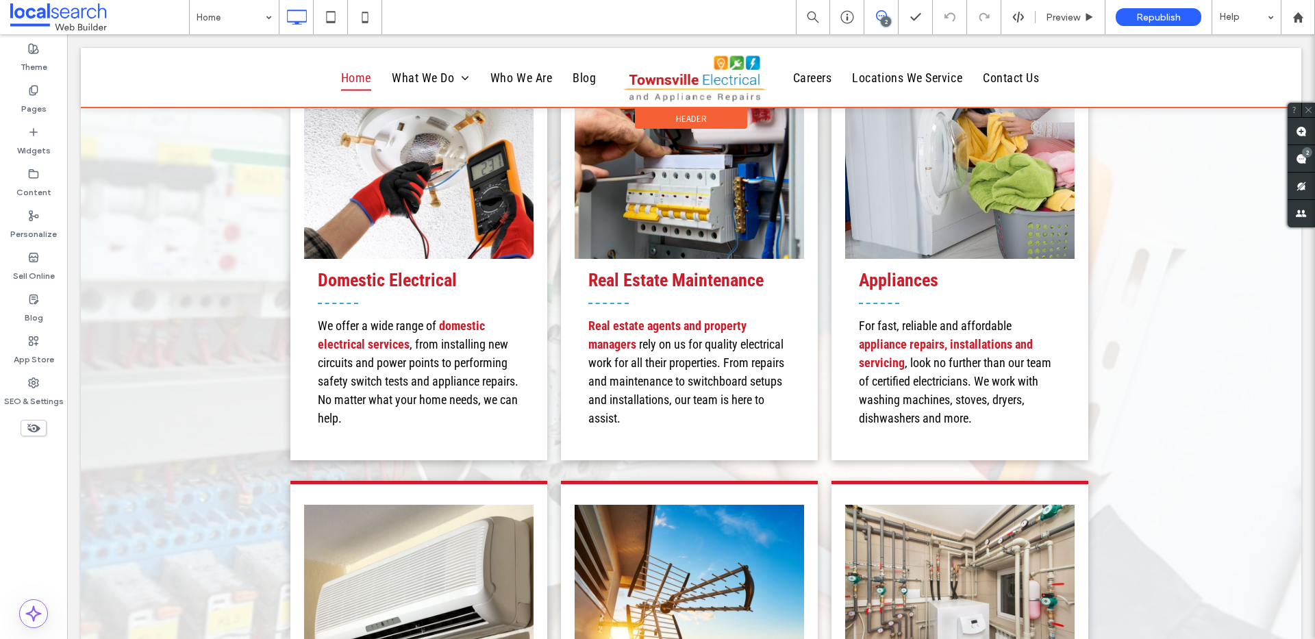
click at [691, 86] on div at bounding box center [691, 78] width 1221 height 60
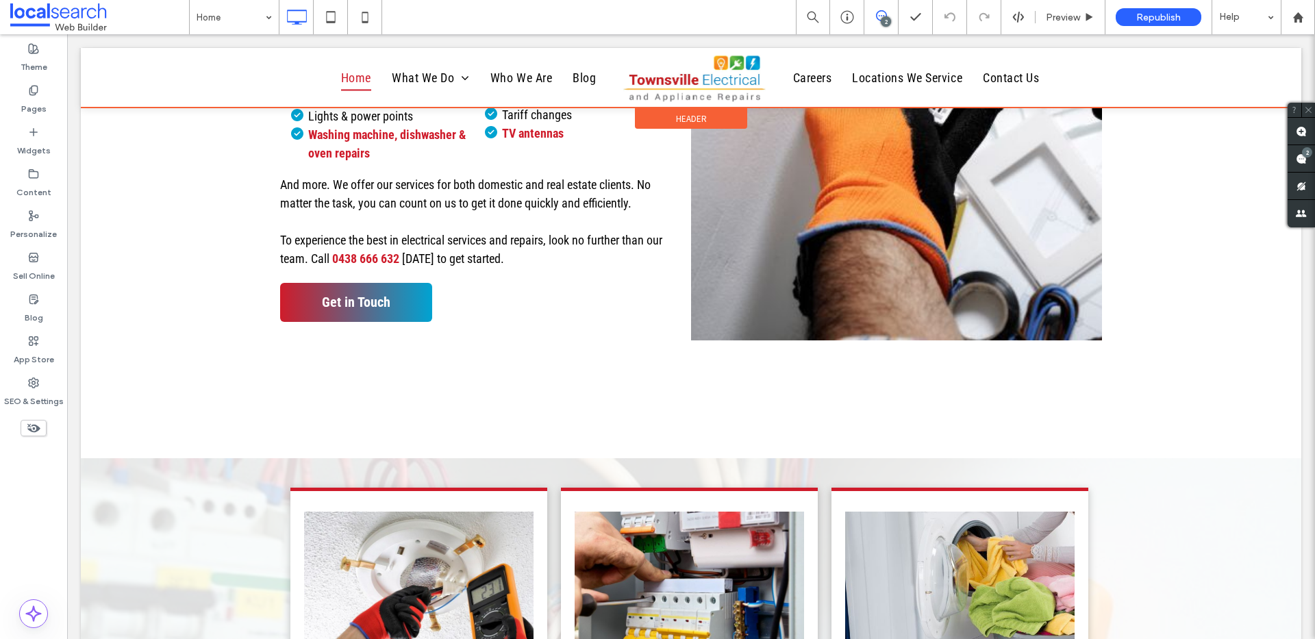
click at [691, 86] on div at bounding box center [691, 78] width 1221 height 60
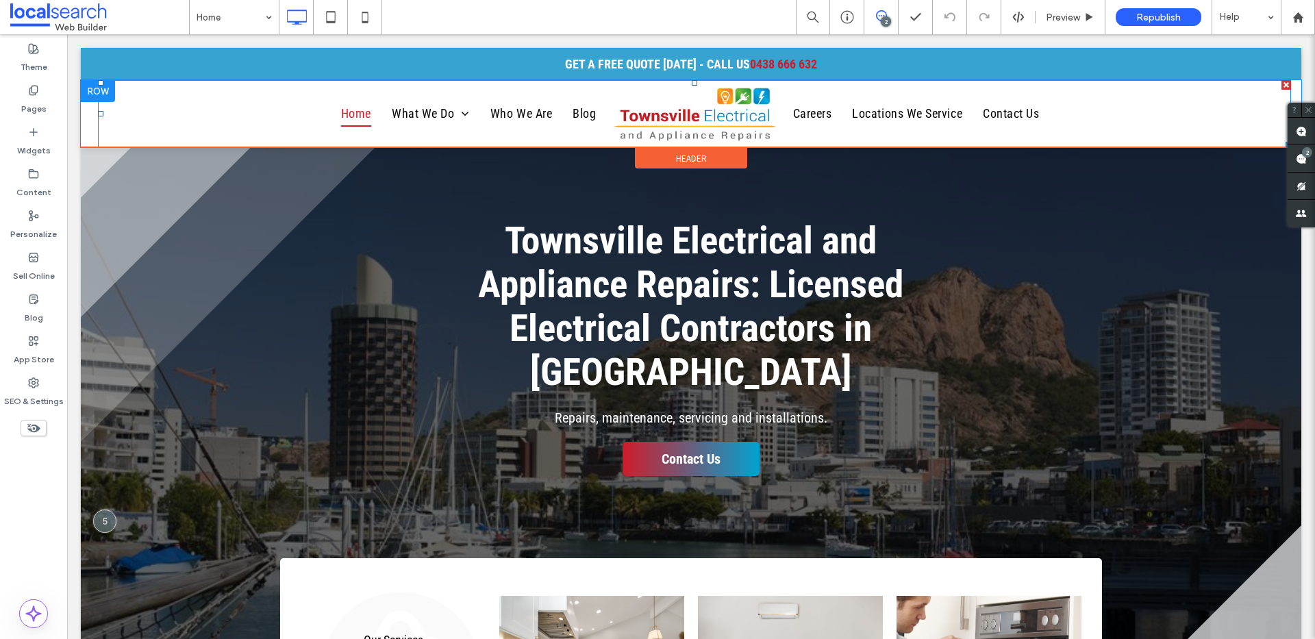
click at [683, 105] on img at bounding box center [694, 114] width 169 height 58
click at [654, 123] on img at bounding box center [694, 114] width 169 height 58
click at [676, 160] on span "Header" at bounding box center [691, 159] width 31 height 12
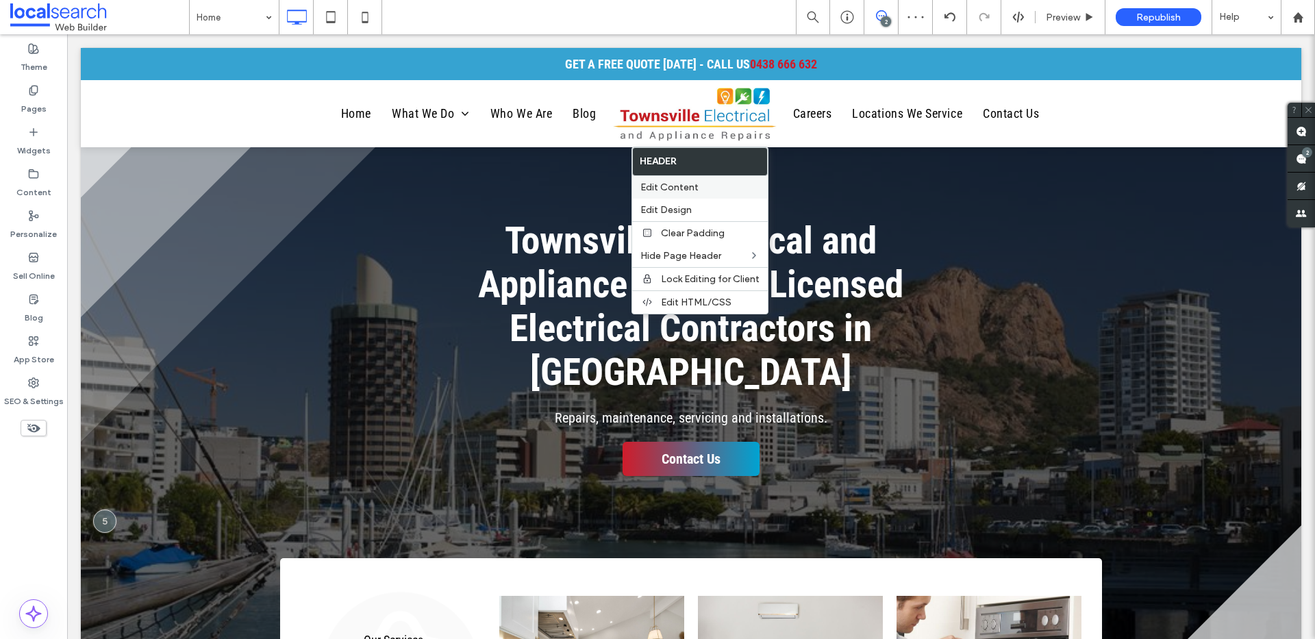
click at [659, 188] on span "Edit Content" at bounding box center [669, 188] width 58 height 12
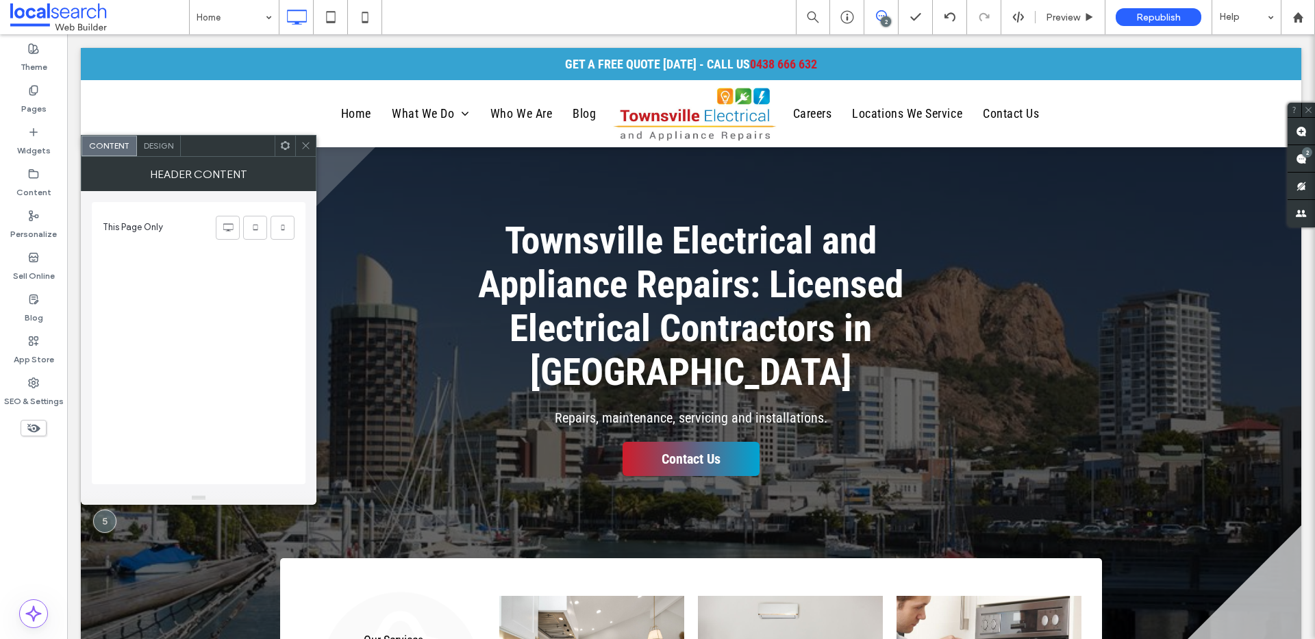
click at [153, 149] on span "Design" at bounding box center [158, 145] width 29 height 10
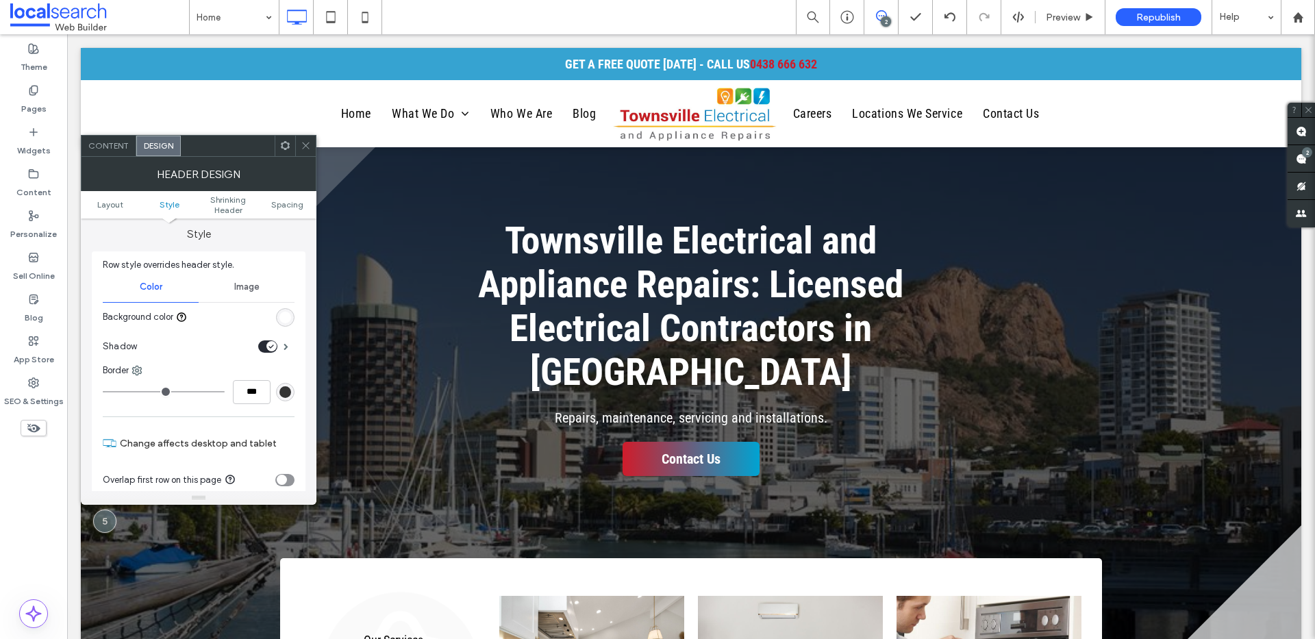
scroll to position [10, 0]
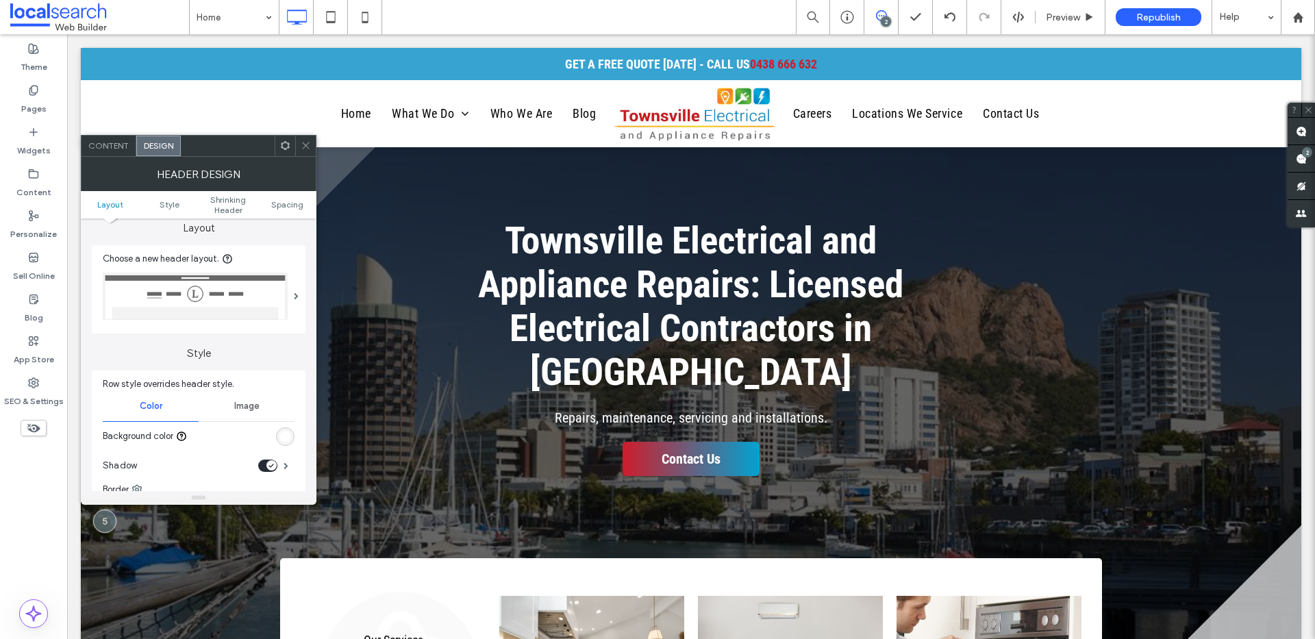
click at [241, 397] on div "Image" at bounding box center [247, 406] width 96 height 30
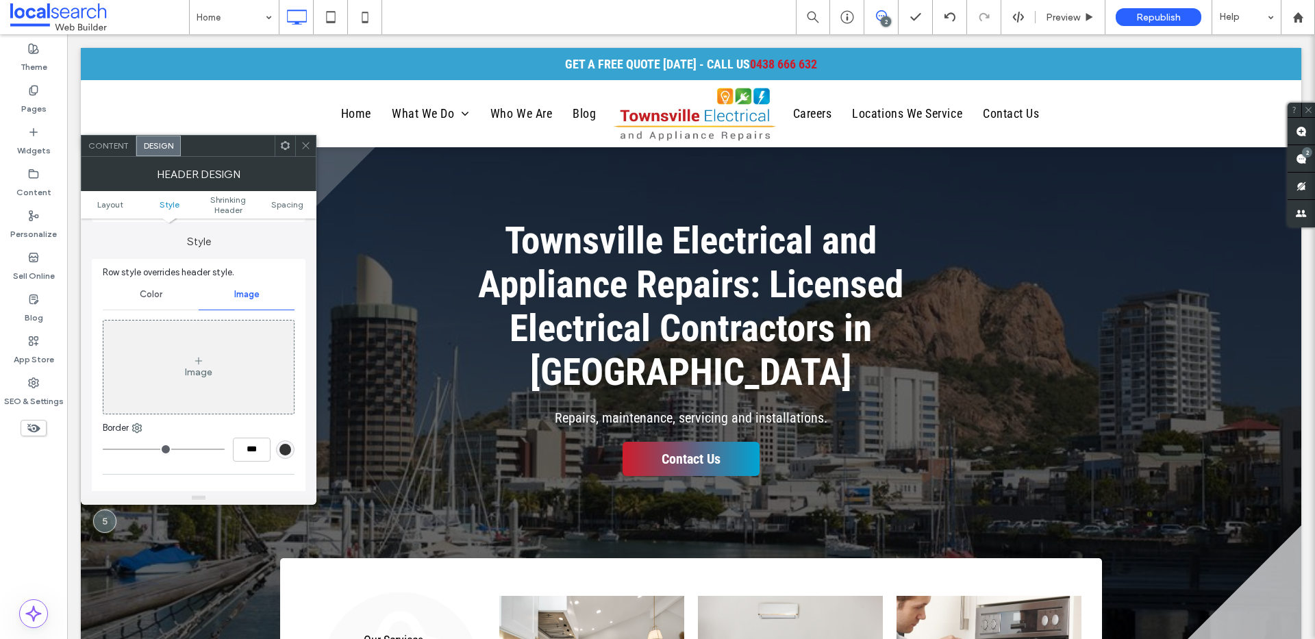
scroll to position [387, 0]
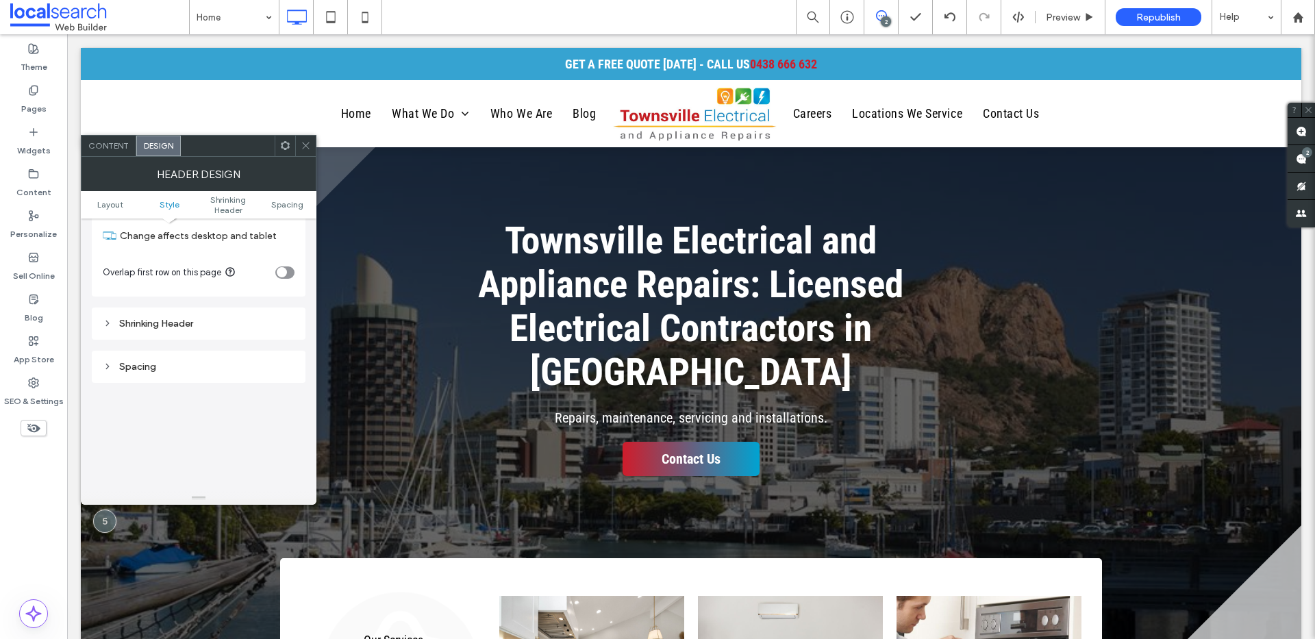
click at [153, 328] on div "Shrinking Header" at bounding box center [199, 324] width 192 height 12
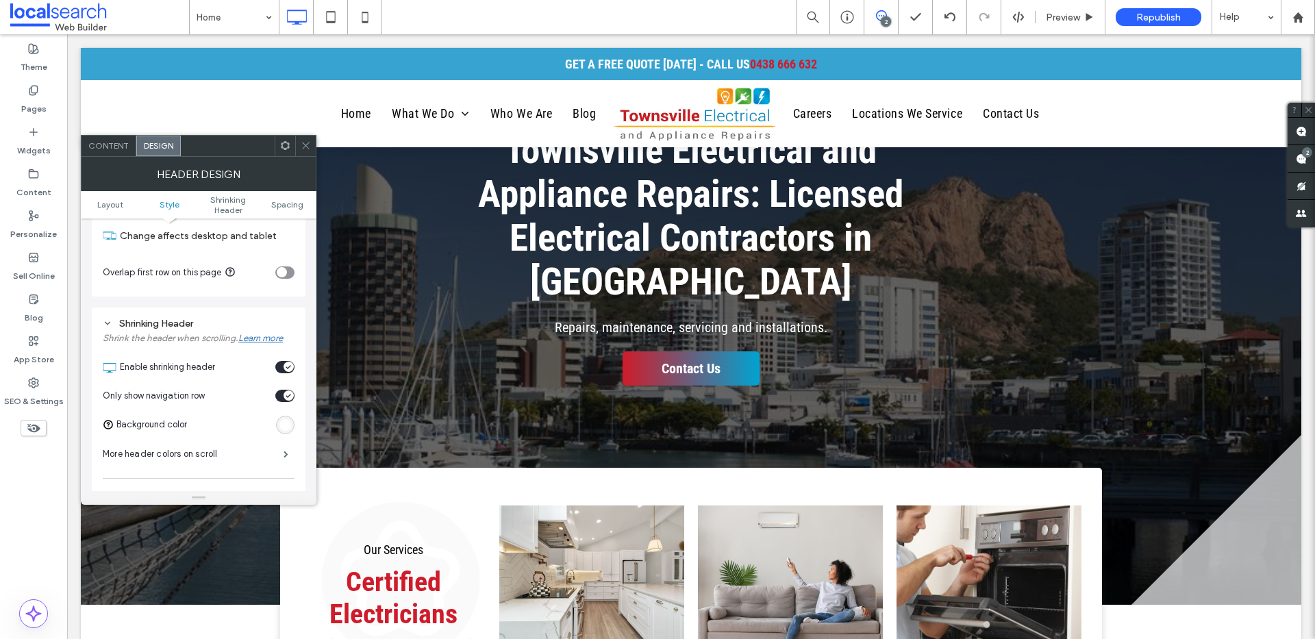
scroll to position [99, 0]
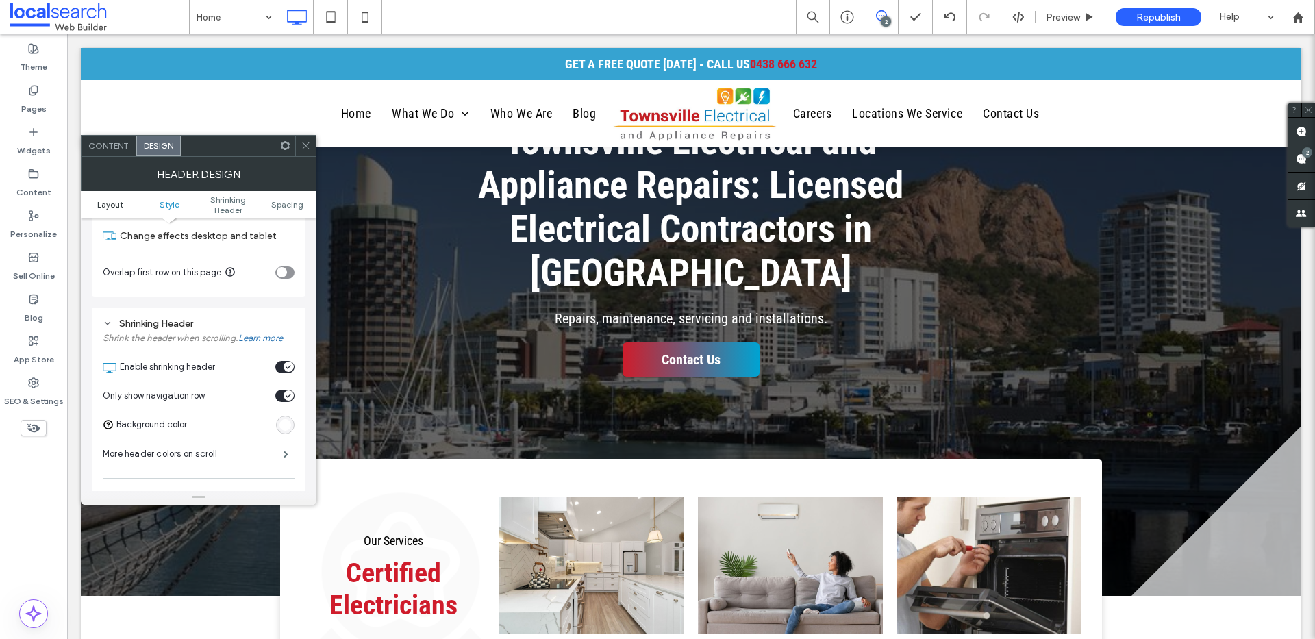
click at [110, 201] on span "Layout" at bounding box center [110, 204] width 26 height 10
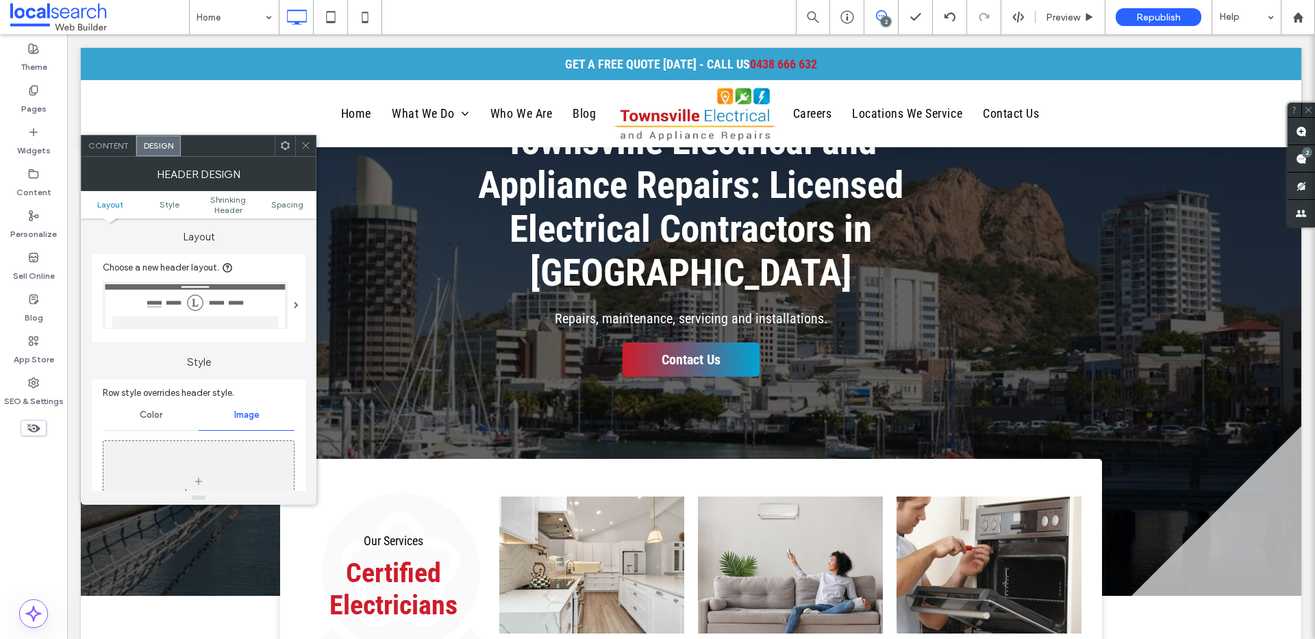
scroll to position [0, 0]
click at [97, 147] on span "Content" at bounding box center [108, 145] width 40 height 10
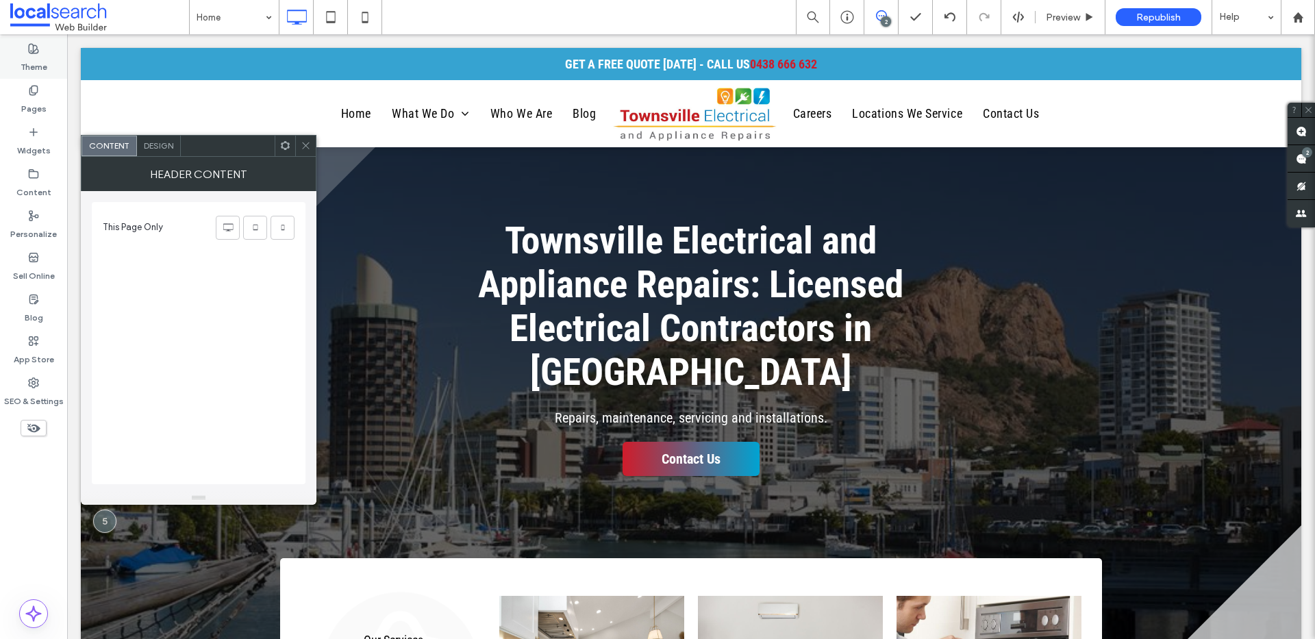
drag, startPoint x: 163, startPoint y: 147, endPoint x: 9, endPoint y: 77, distance: 168.9
click at [162, 147] on span "Design" at bounding box center [158, 145] width 29 height 10
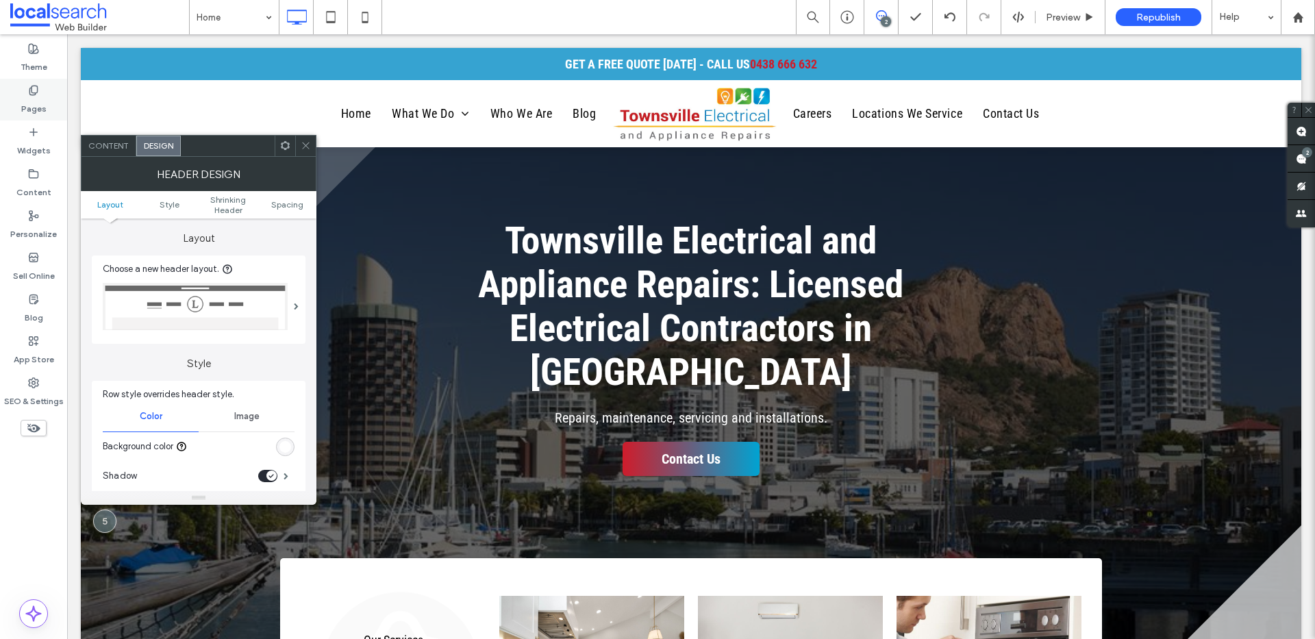
click at [38, 102] on label "Pages" at bounding box center [33, 105] width 25 height 19
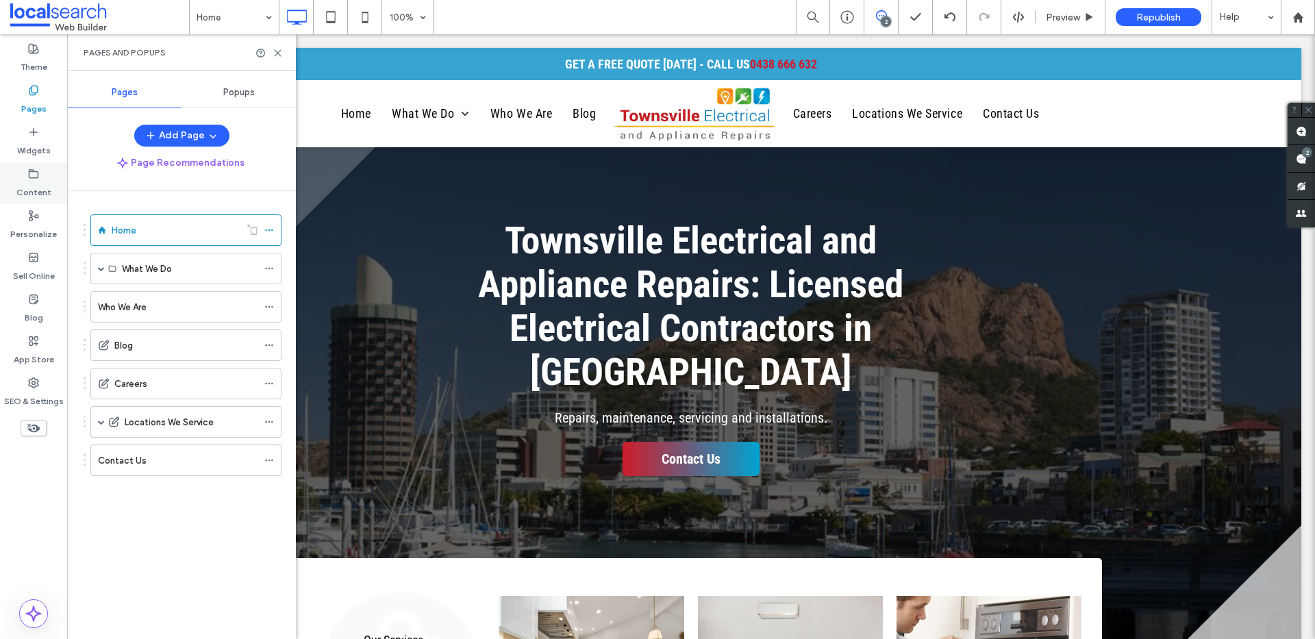
click at [43, 171] on div "Content" at bounding box center [33, 183] width 67 height 42
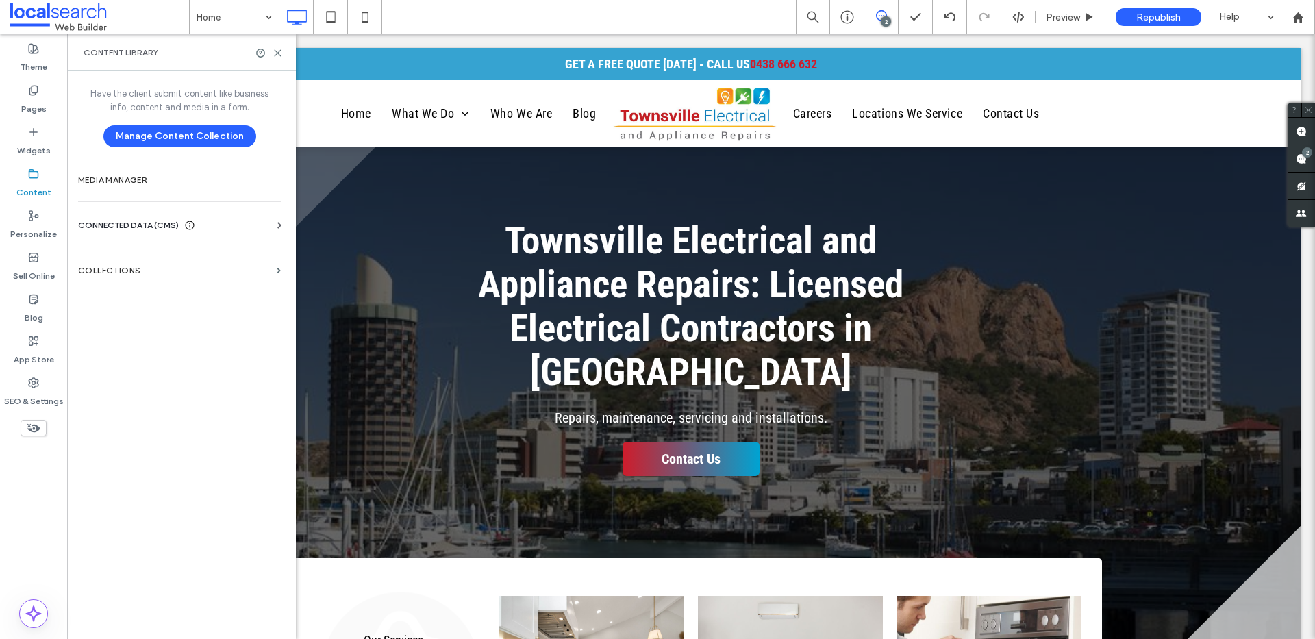
click at [150, 220] on span "CONNECTED DATA (CMS)" at bounding box center [128, 225] width 101 height 14
click at [156, 262] on label "Business Info" at bounding box center [182, 259] width 186 height 10
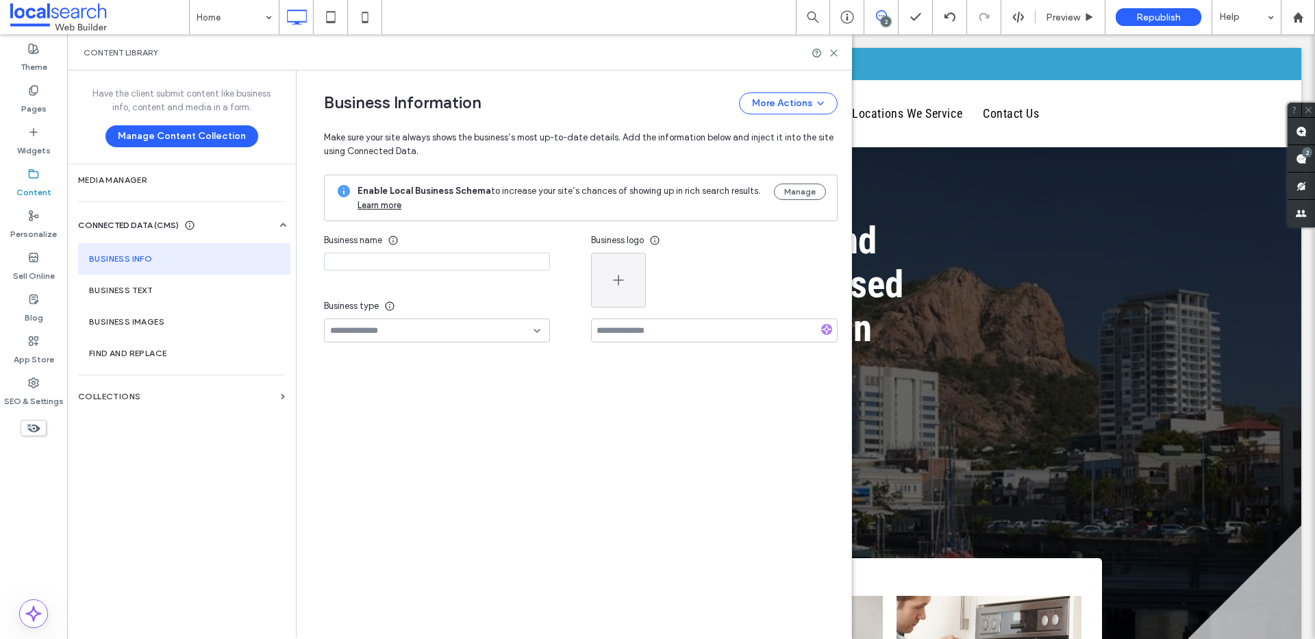
type input "**********"
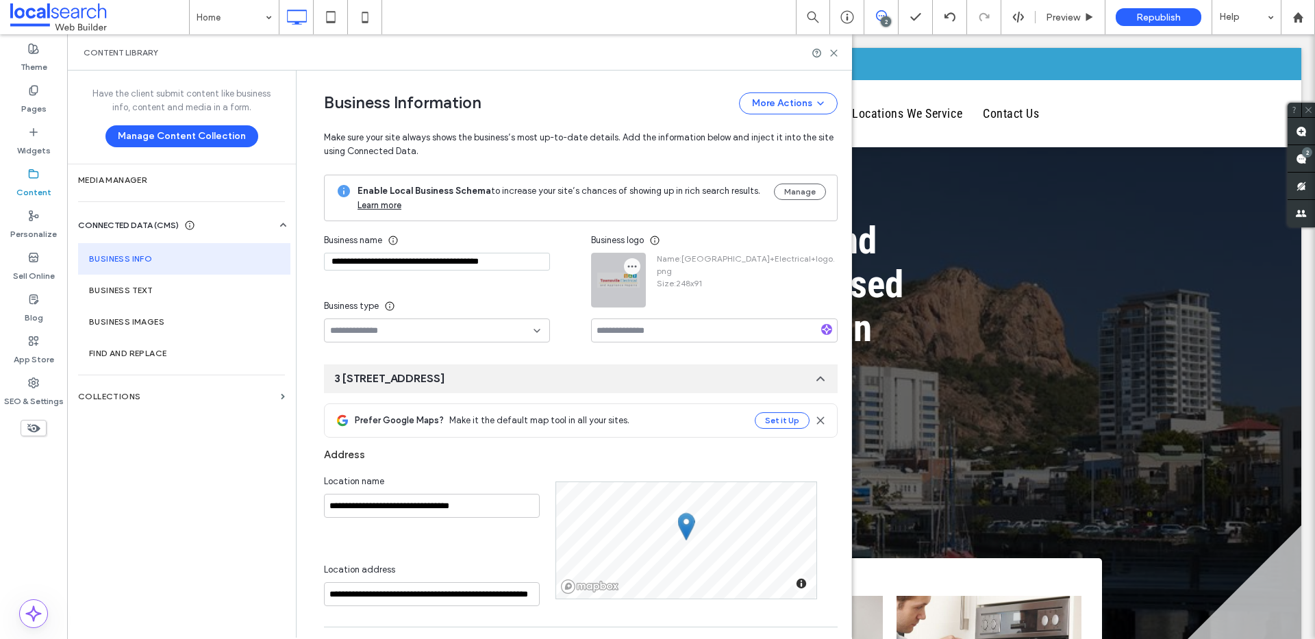
click at [628, 262] on icon "button" at bounding box center [632, 266] width 11 height 11
click at [653, 299] on span "Replace Image" at bounding box center [677, 299] width 61 height 14
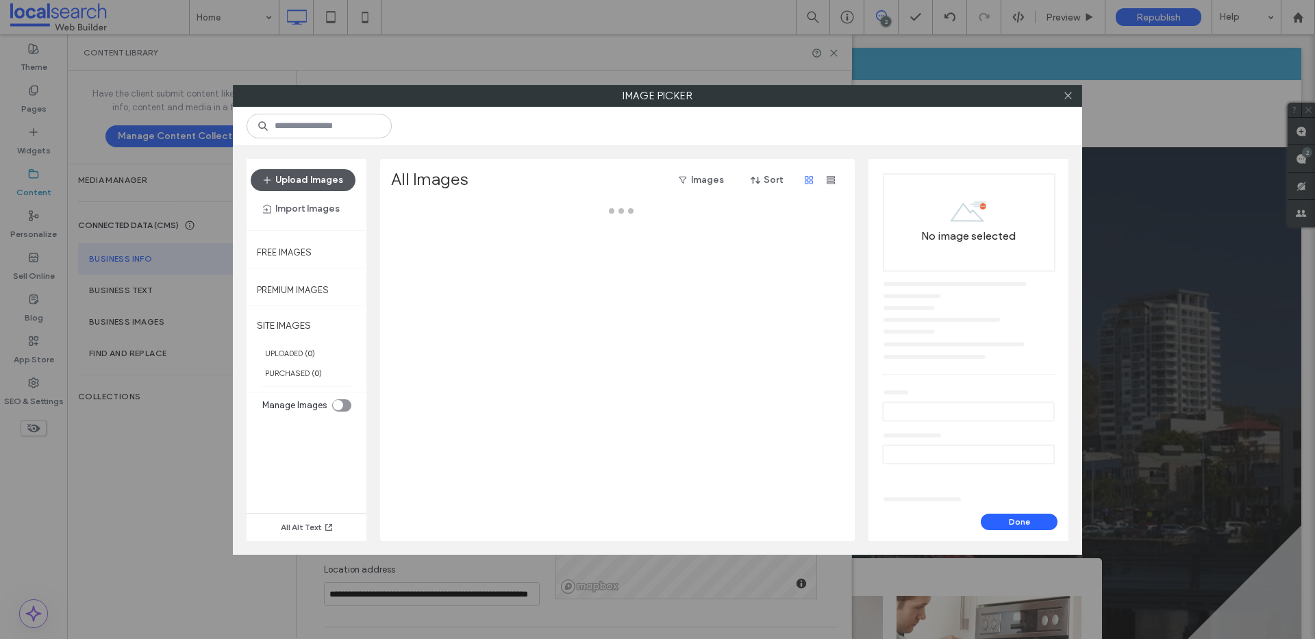
click at [331, 176] on button "Upload Images" at bounding box center [303, 180] width 105 height 22
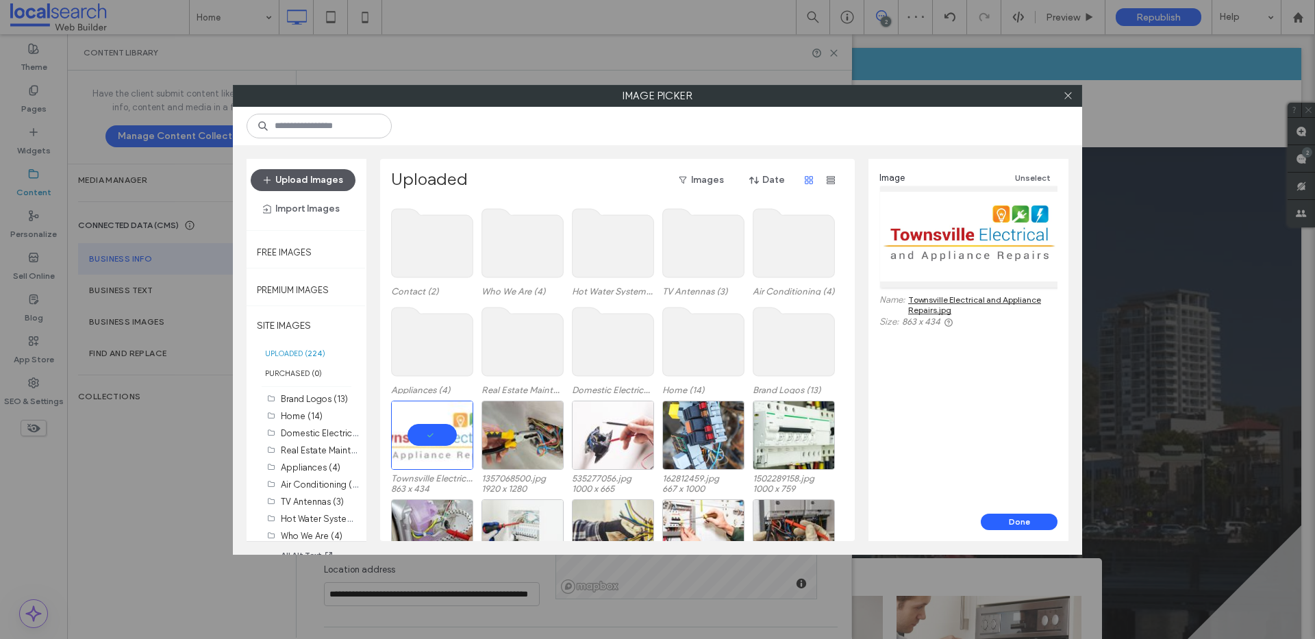
click at [346, 179] on button "Upload Images" at bounding box center [303, 180] width 105 height 22
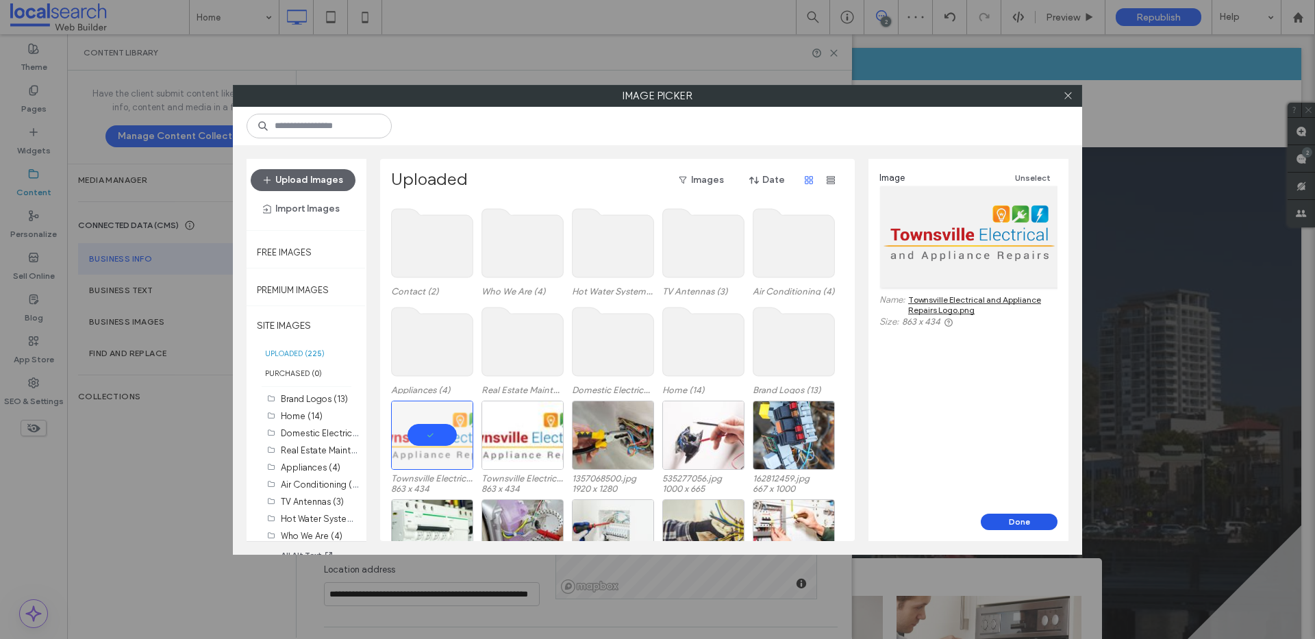
click at [1031, 525] on button "Done" at bounding box center [1019, 522] width 77 height 16
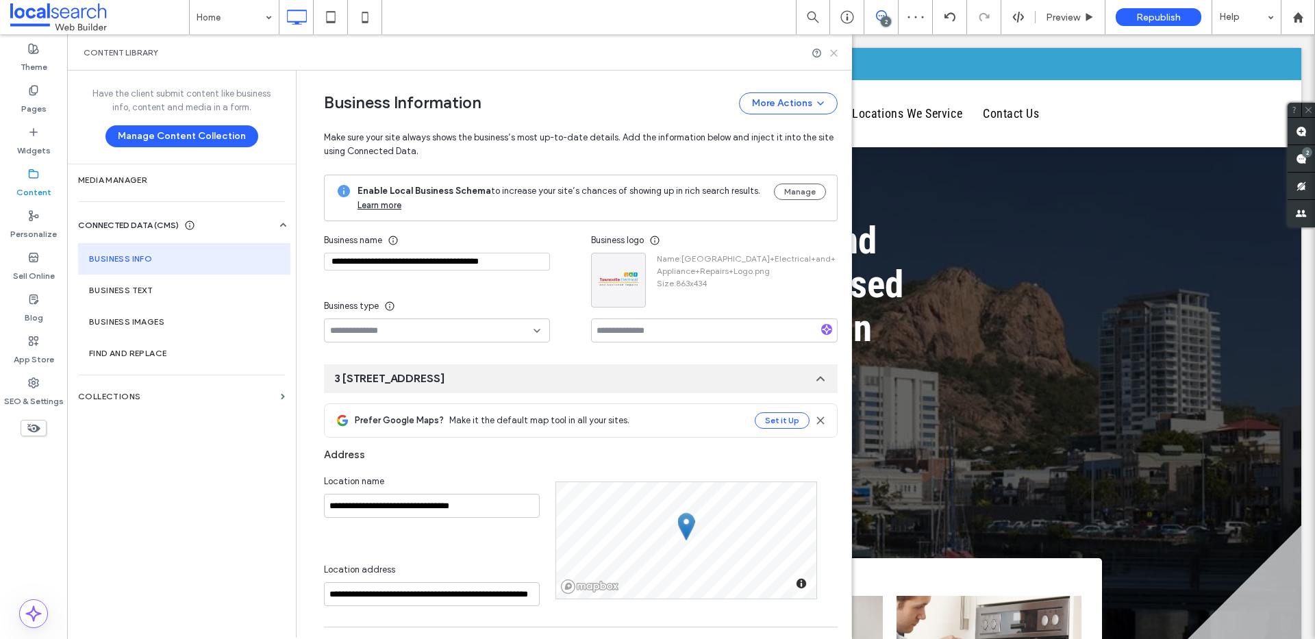
click at [835, 53] on icon at bounding box center [834, 53] width 10 height 10
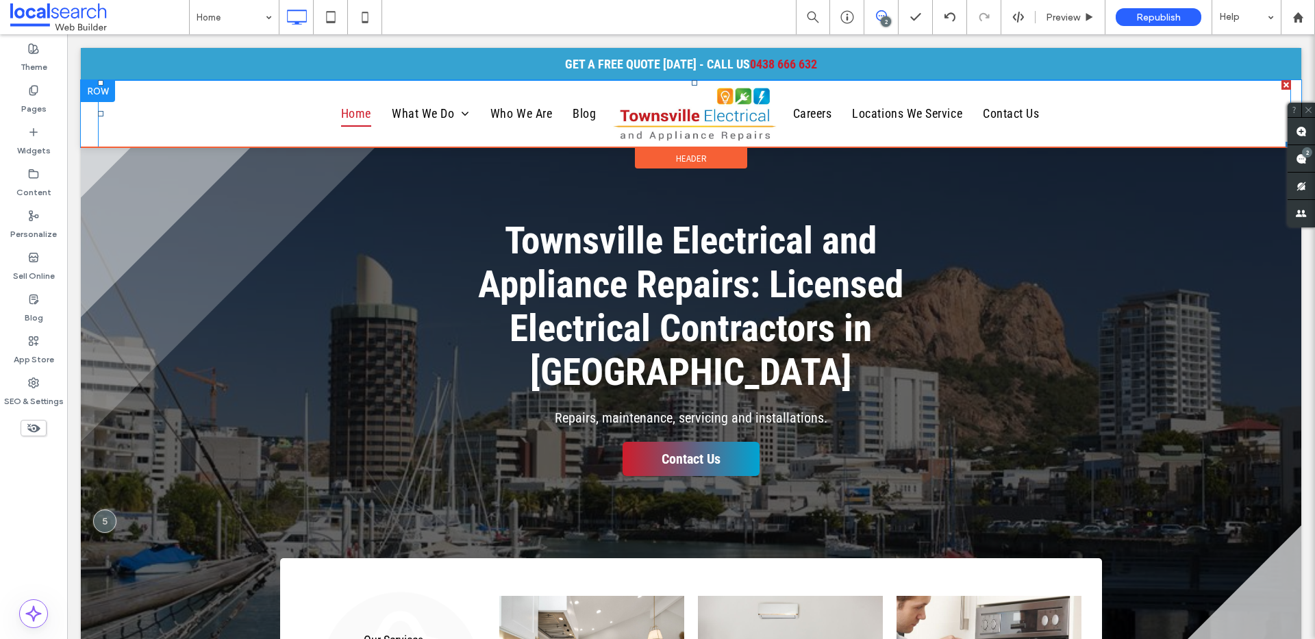
click at [697, 115] on img at bounding box center [694, 114] width 169 height 58
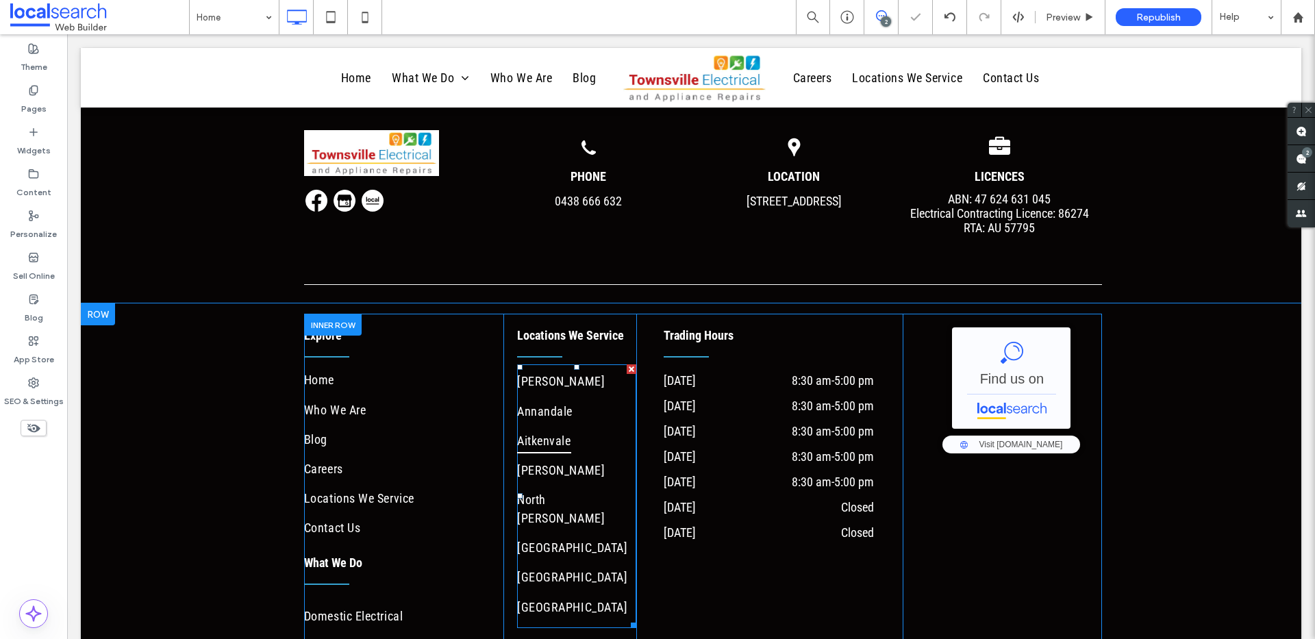
scroll to position [3788, 0]
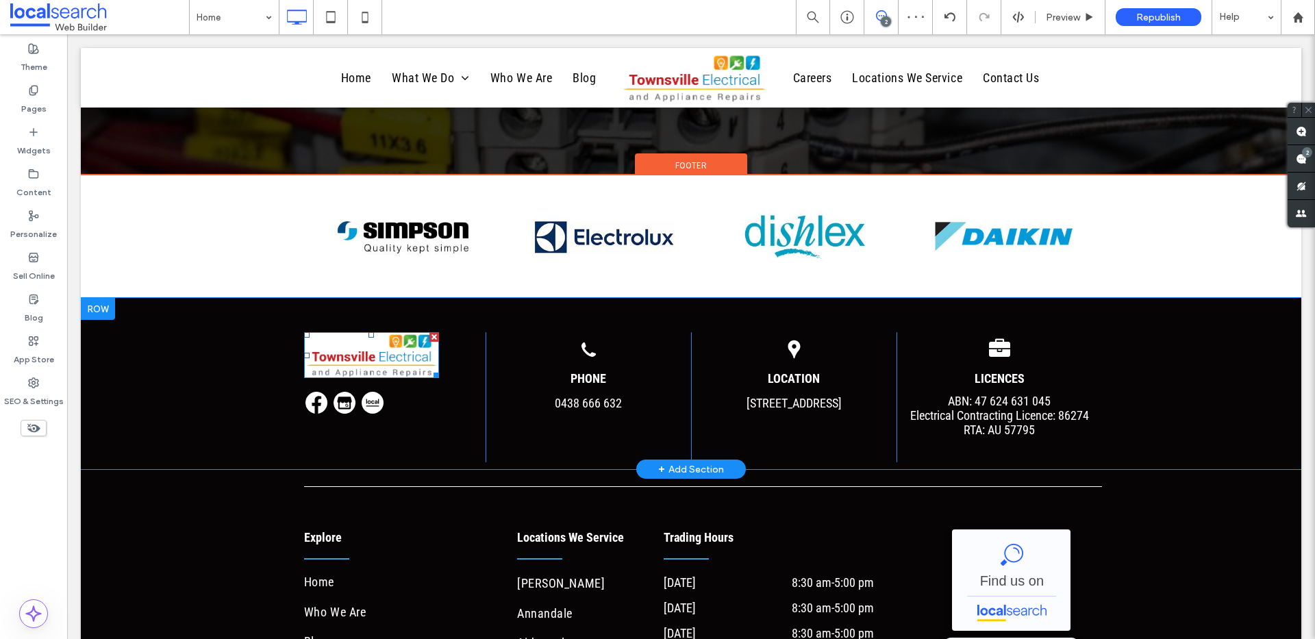
click at [407, 348] on img at bounding box center [371, 355] width 135 height 46
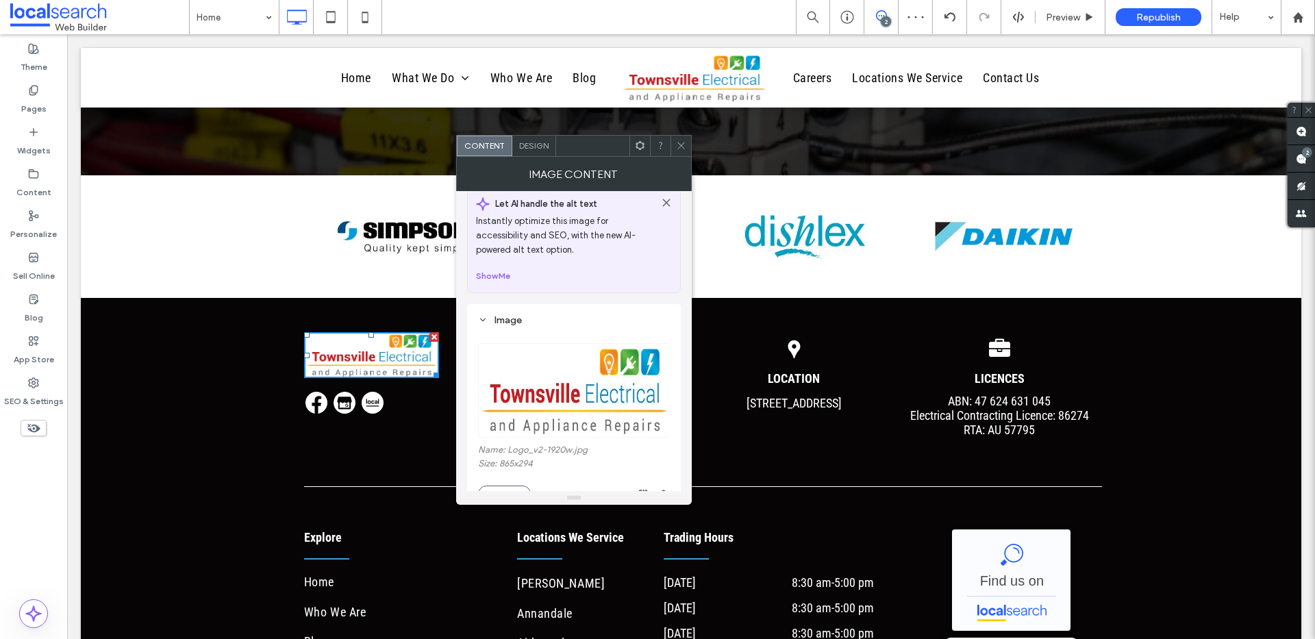
scroll to position [85, 0]
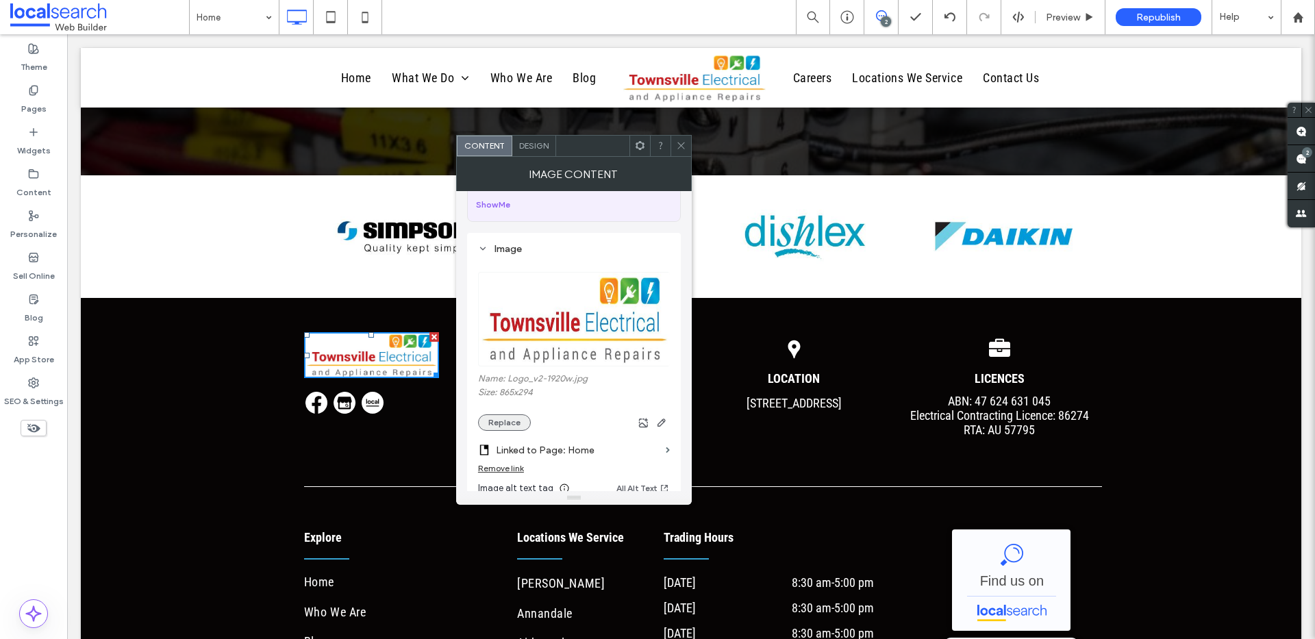
click at [510, 419] on button "Replace" at bounding box center [504, 422] width 53 height 16
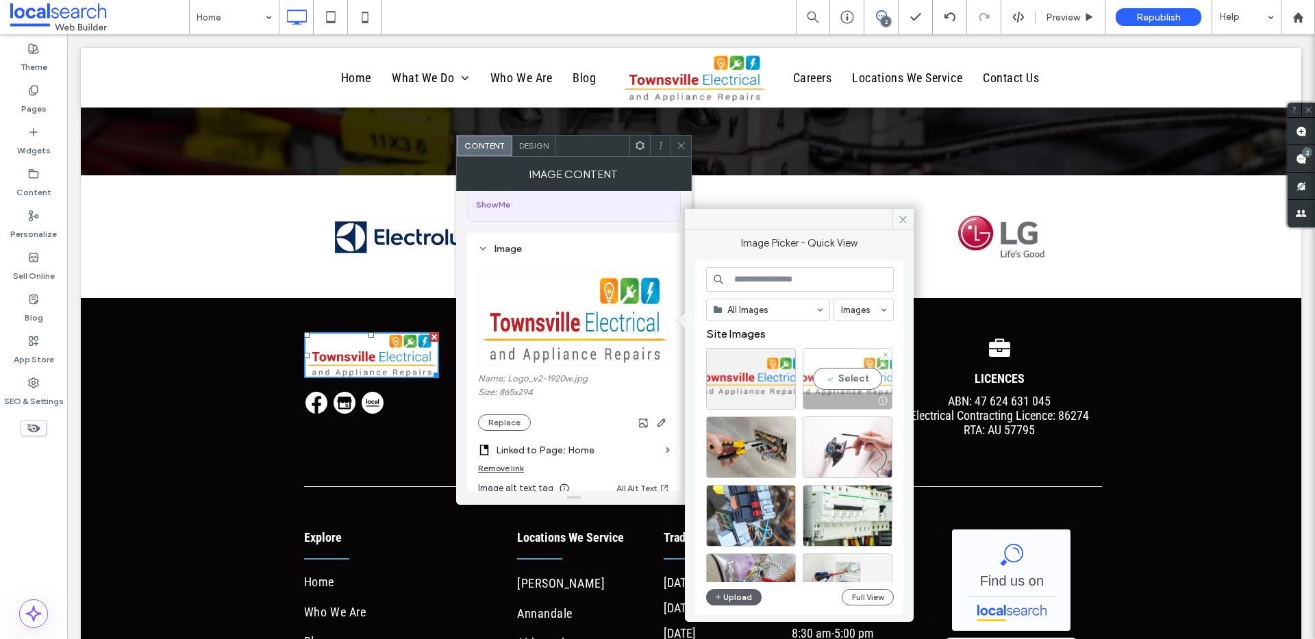
click at [836, 380] on div "Select" at bounding box center [848, 379] width 90 height 62
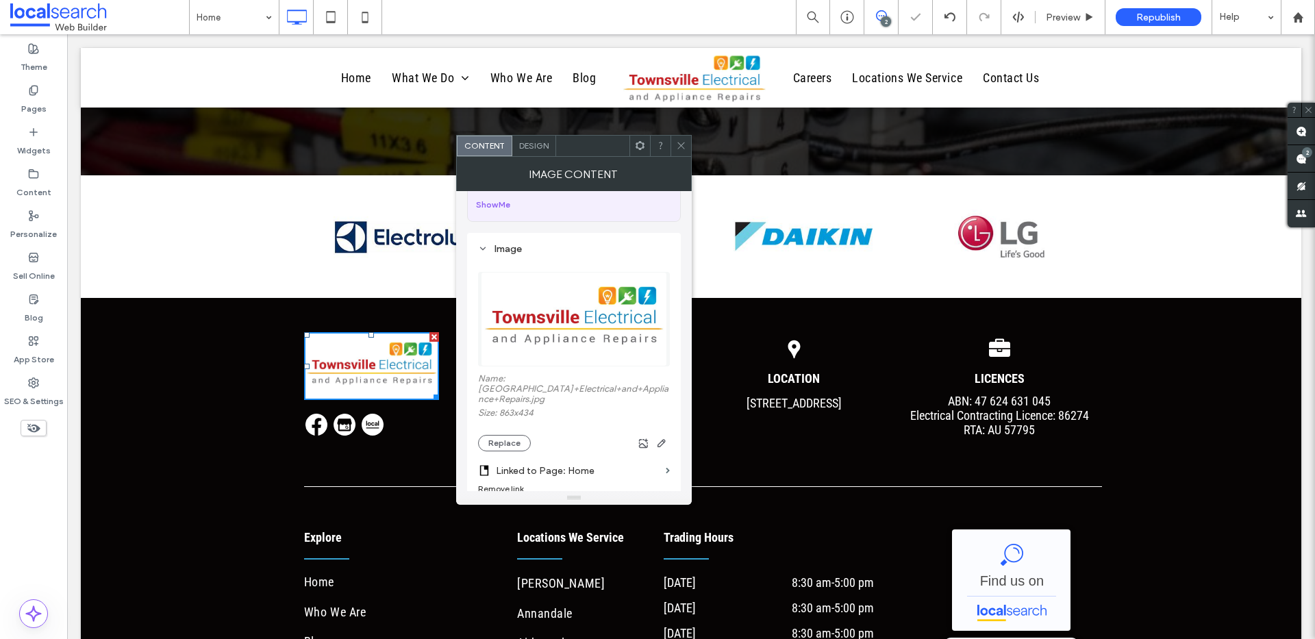
click at [540, 144] on span "Design" at bounding box center [533, 145] width 29 height 10
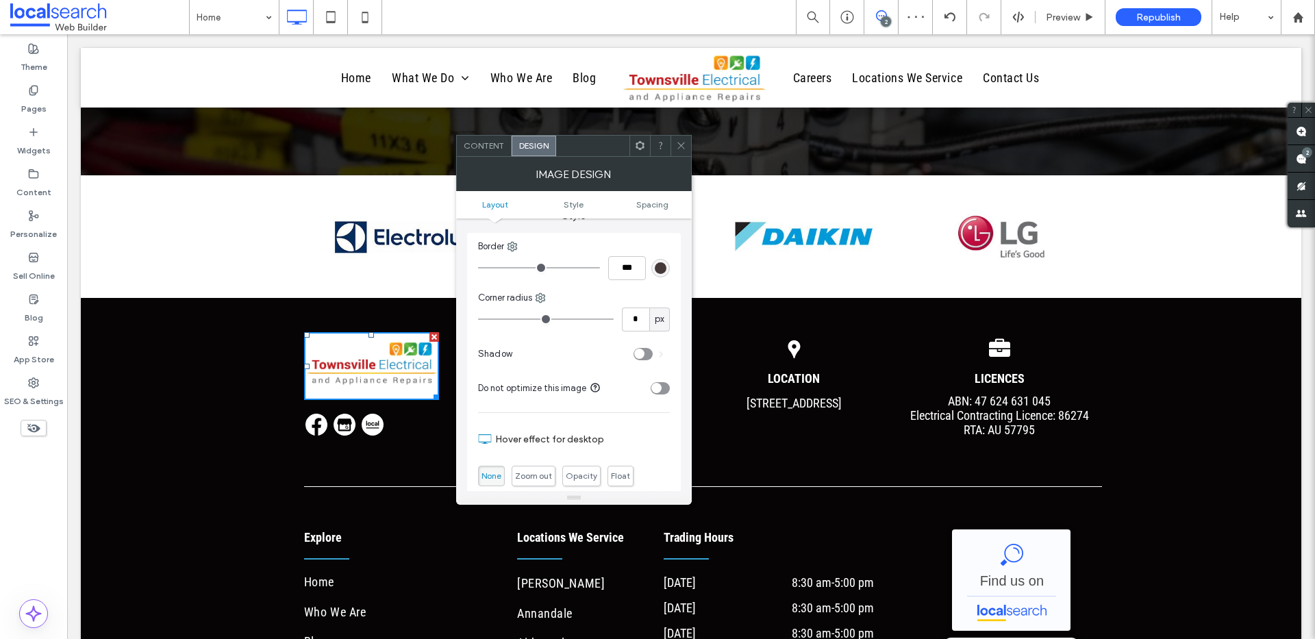
scroll to position [230, 0]
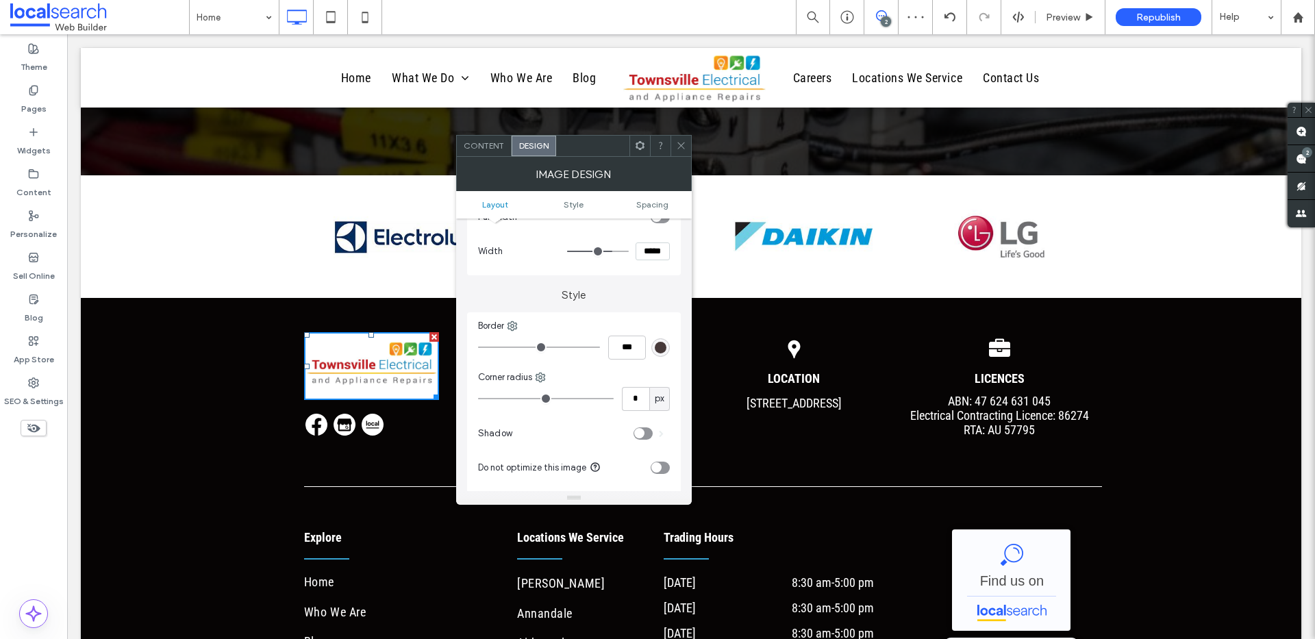
type input "*"
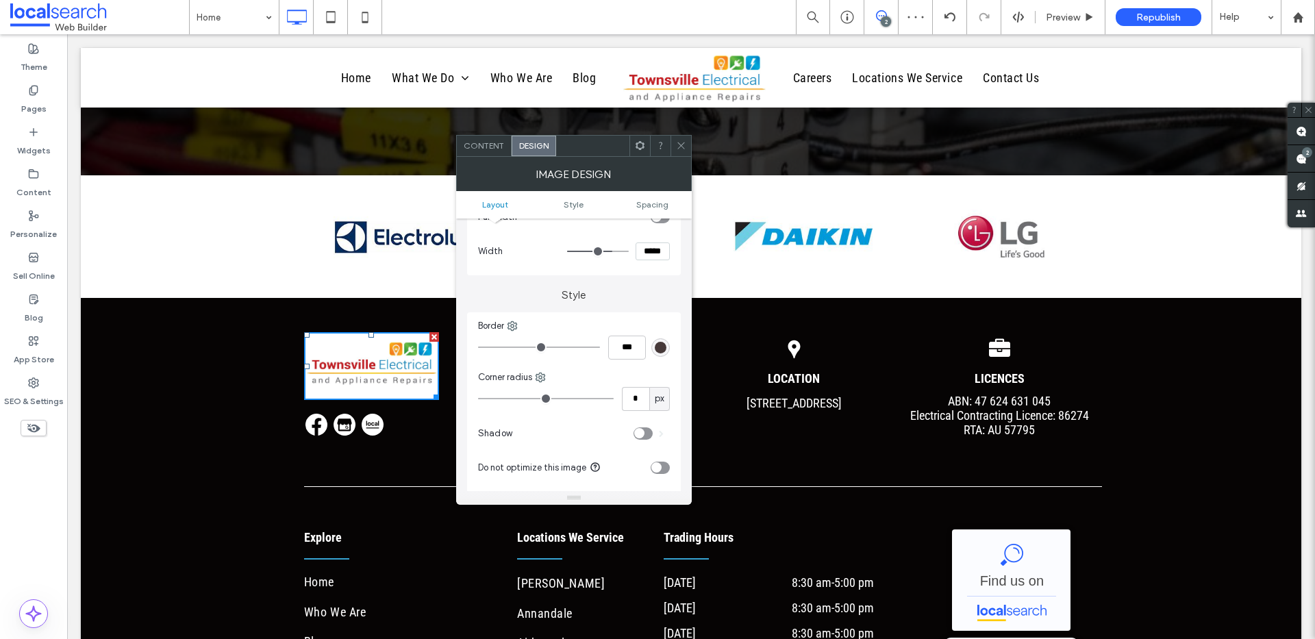
type input "*"
type input "**"
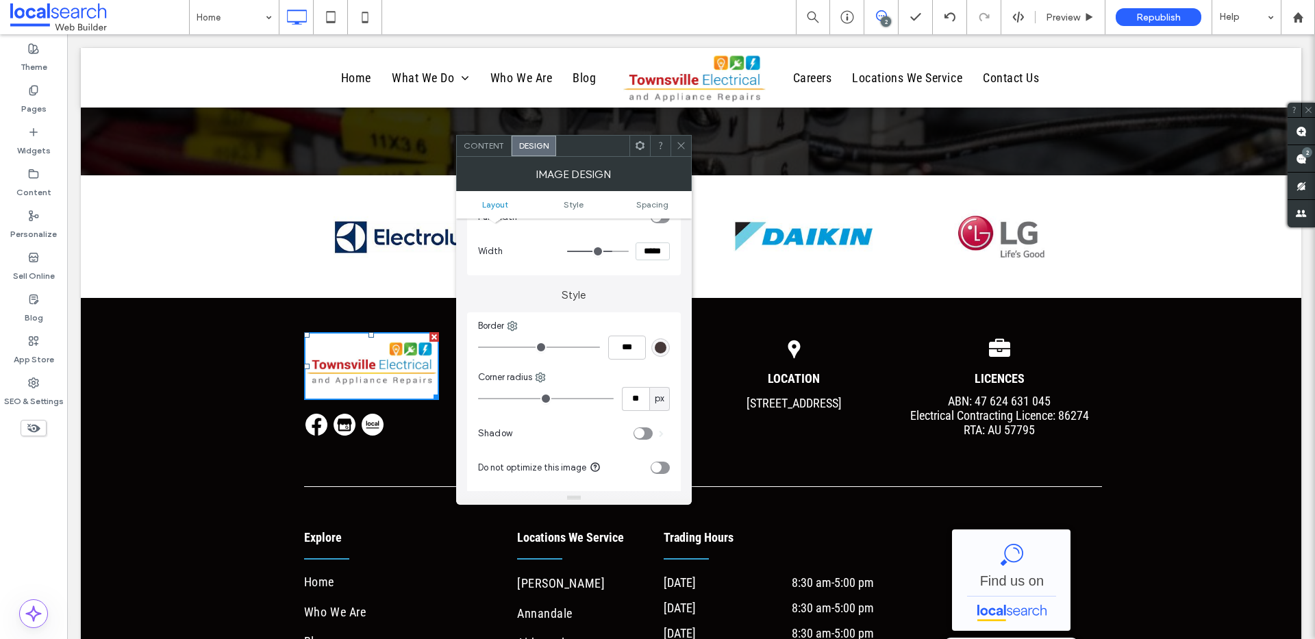
type input "**"
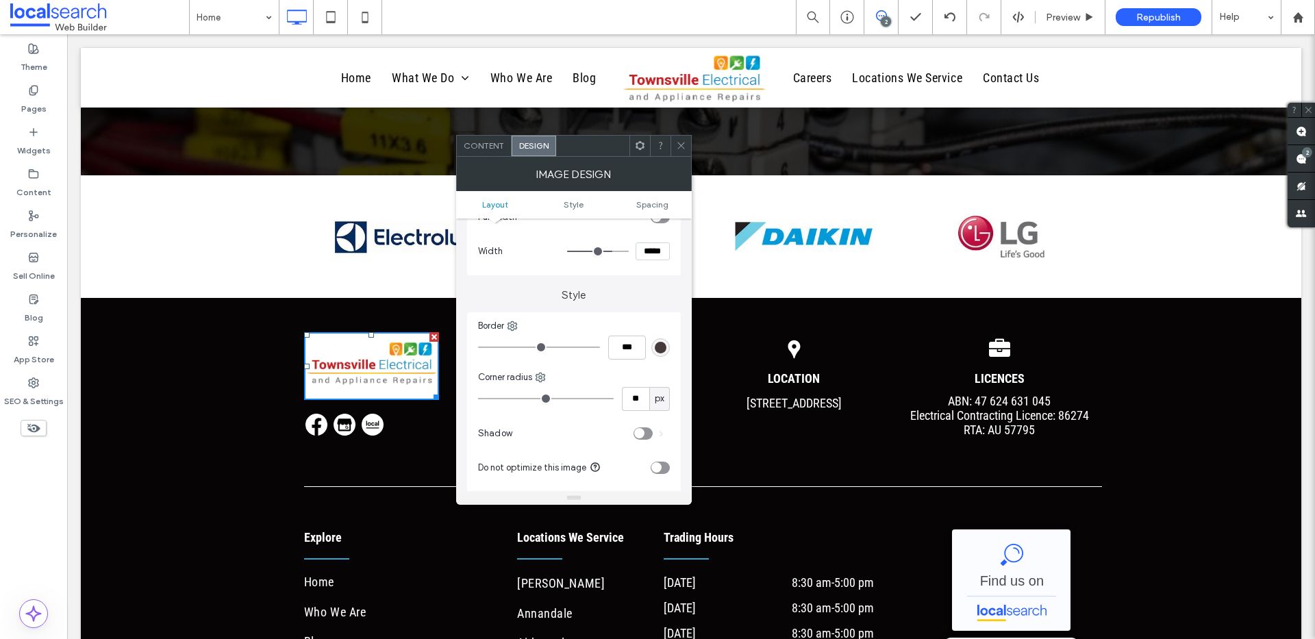
type input "**"
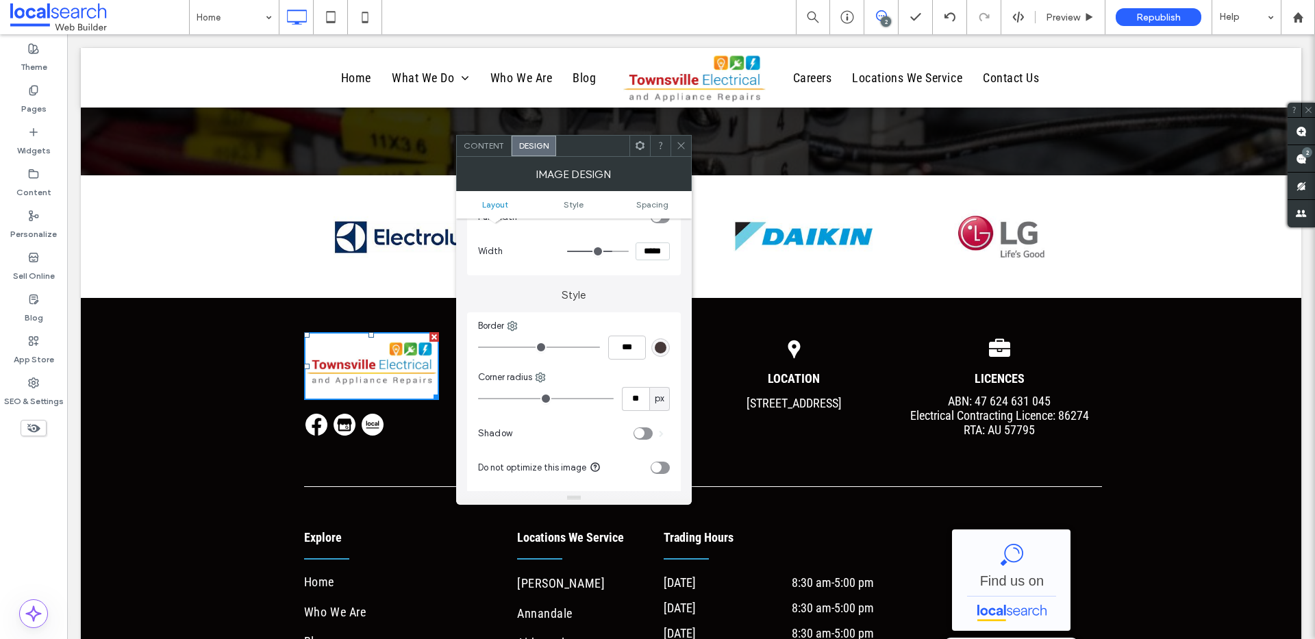
type input "**"
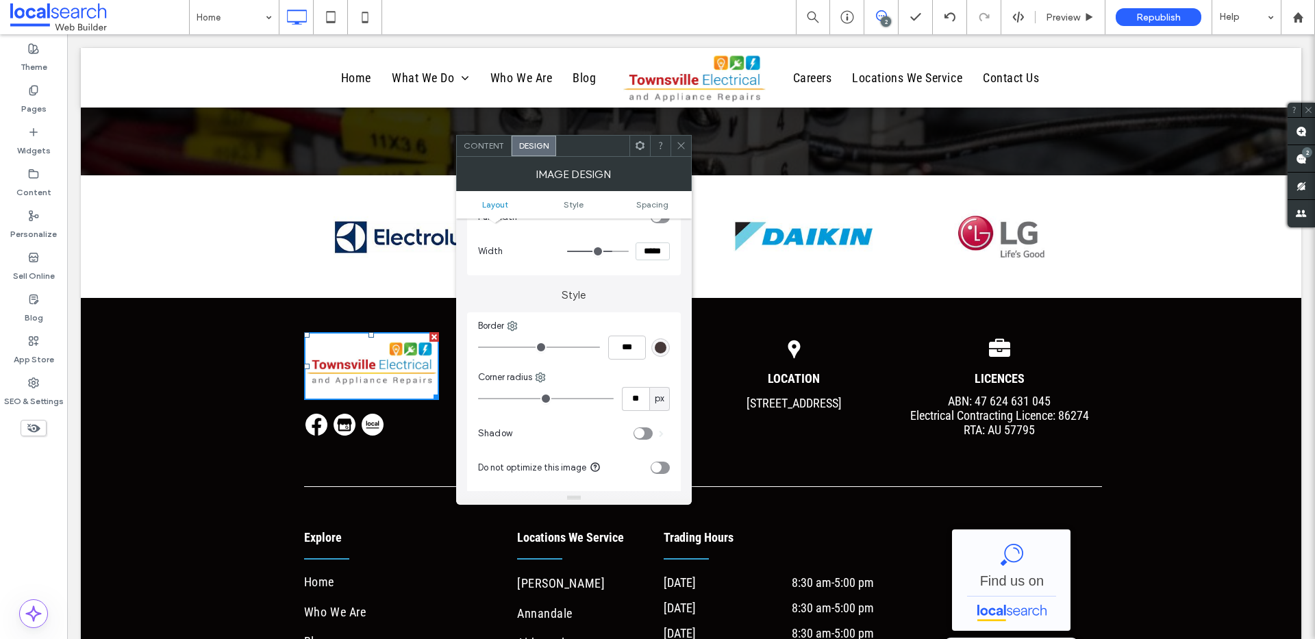
type input "**"
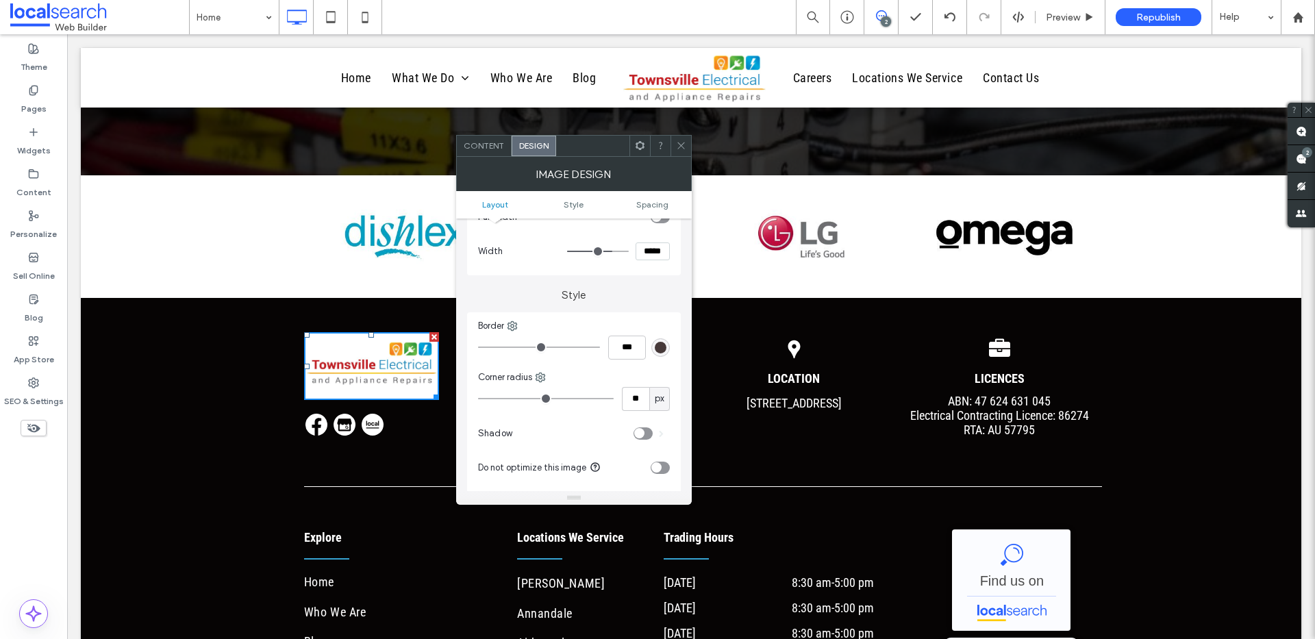
type input "**"
drag, startPoint x: 486, startPoint y: 399, endPoint x: 495, endPoint y: 399, distance: 9.6
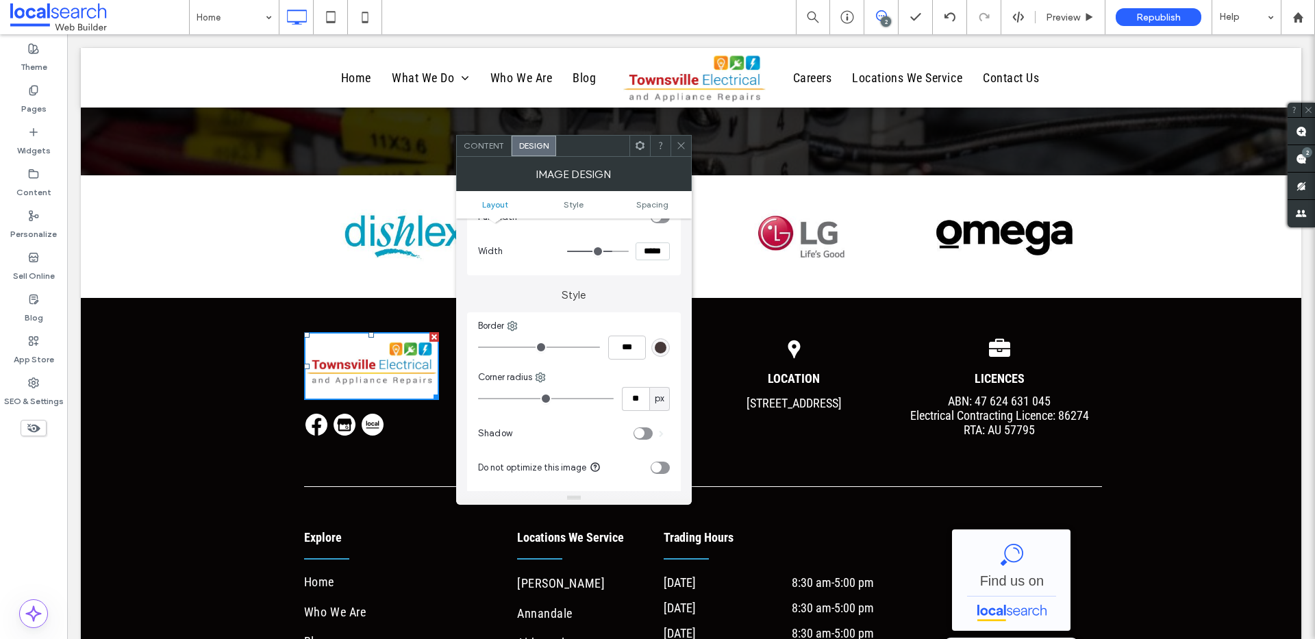
type input "**"
click at [495, 399] on input "range" at bounding box center [546, 398] width 136 height 1
click at [684, 145] on icon at bounding box center [681, 145] width 10 height 10
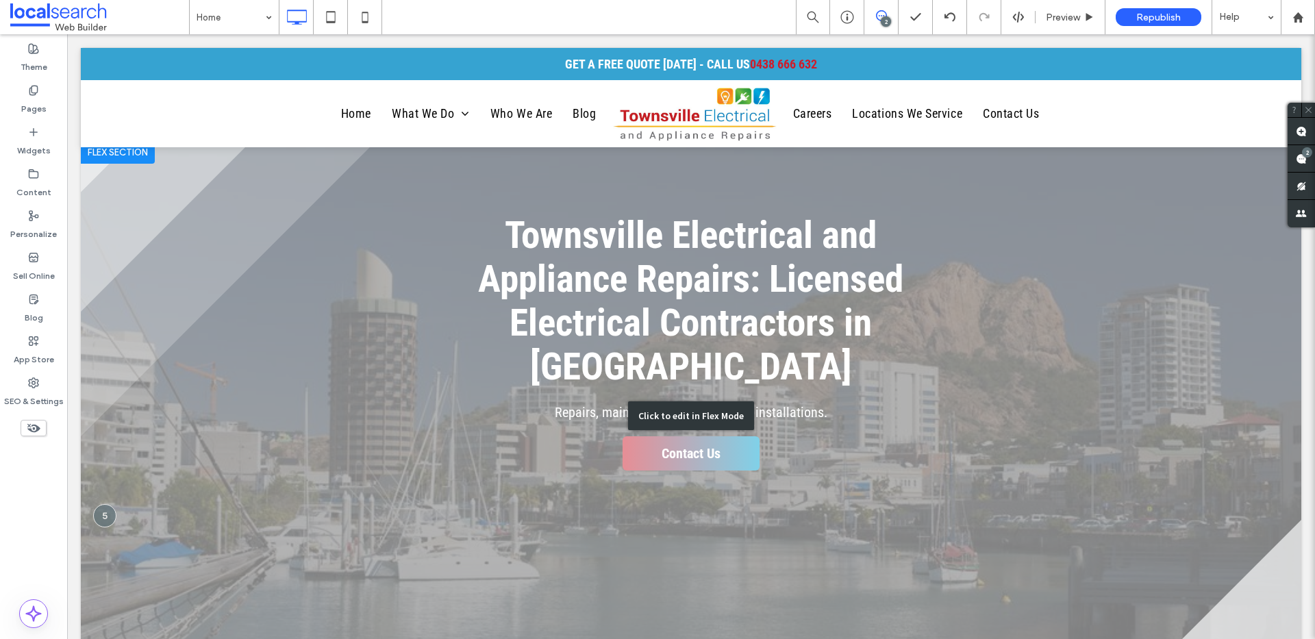
scroll to position [10, 0]
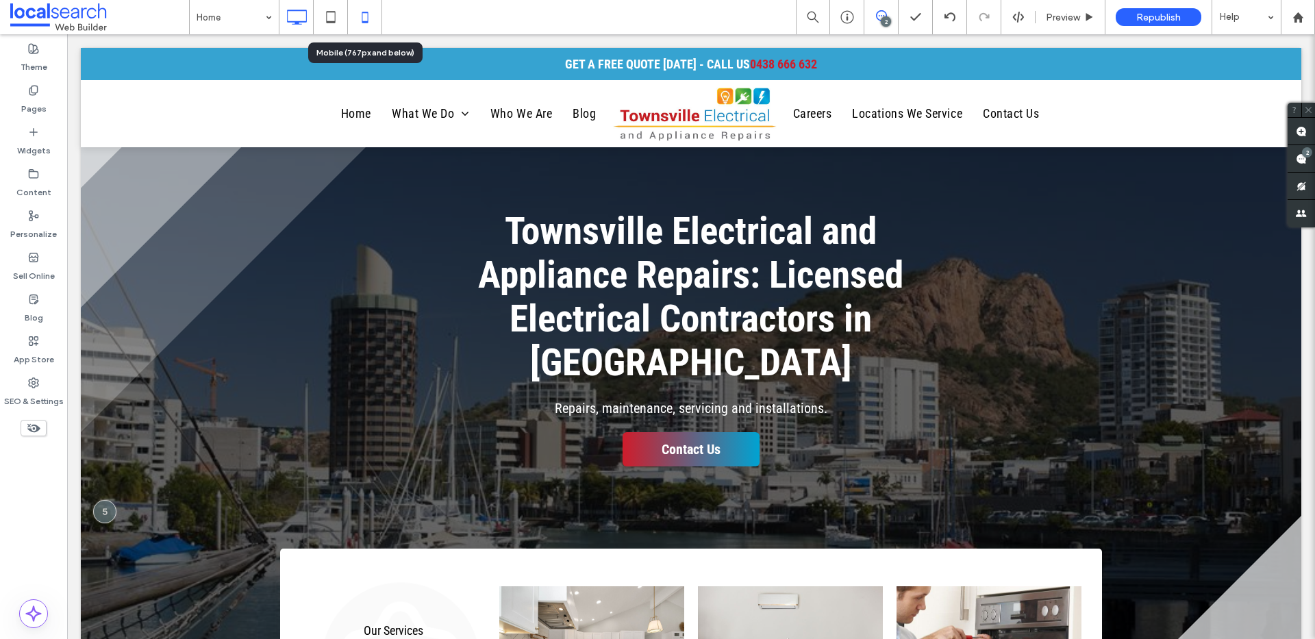
click at [371, 12] on icon at bounding box center [364, 16] width 27 height 27
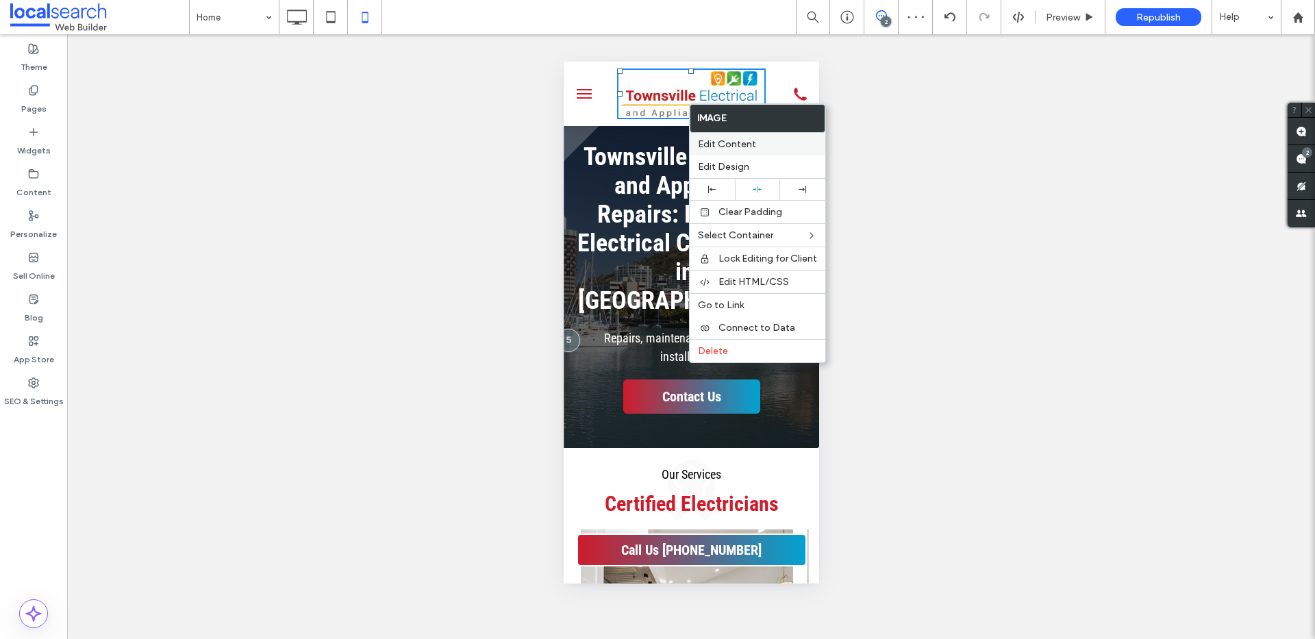
scroll to position [0, 0]
click at [712, 163] on span "Edit Design" at bounding box center [723, 167] width 51 height 12
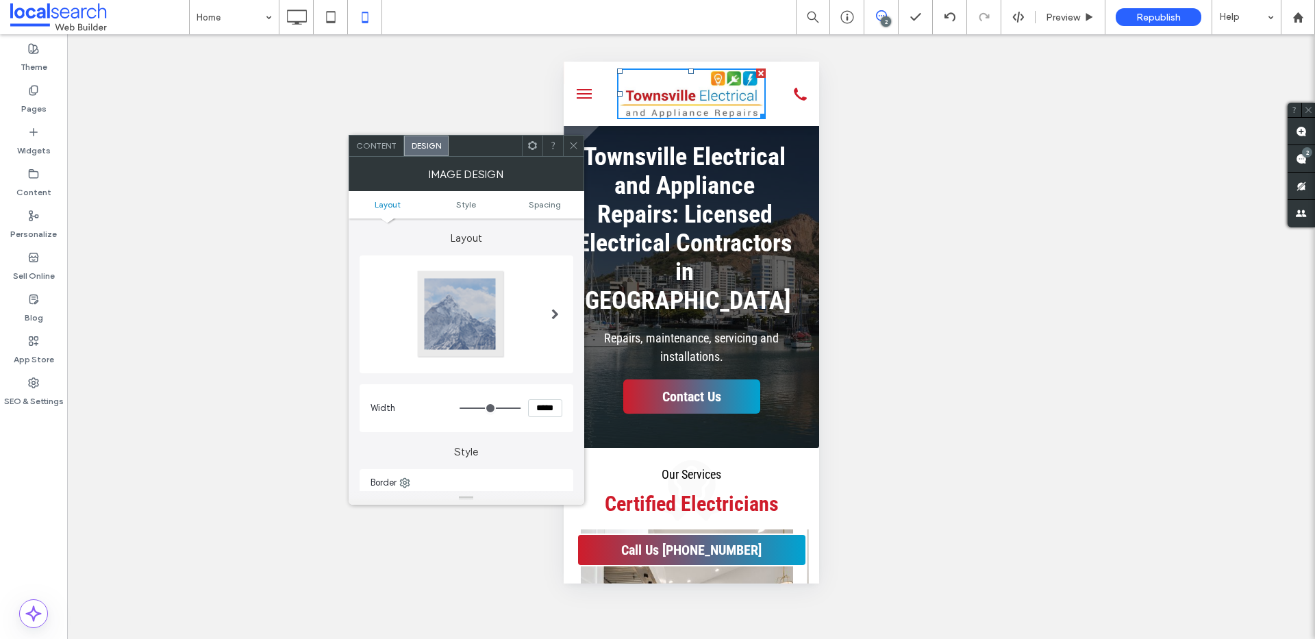
click at [371, 139] on div "Content" at bounding box center [376, 146] width 55 height 21
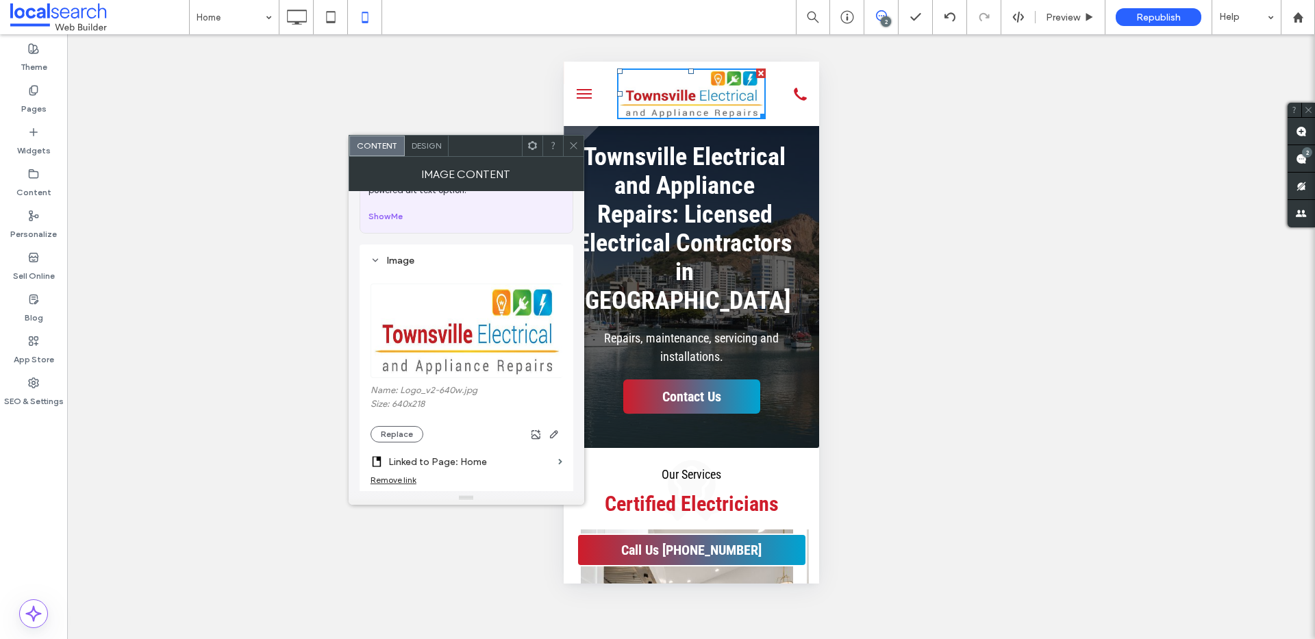
scroll to position [88, 0]
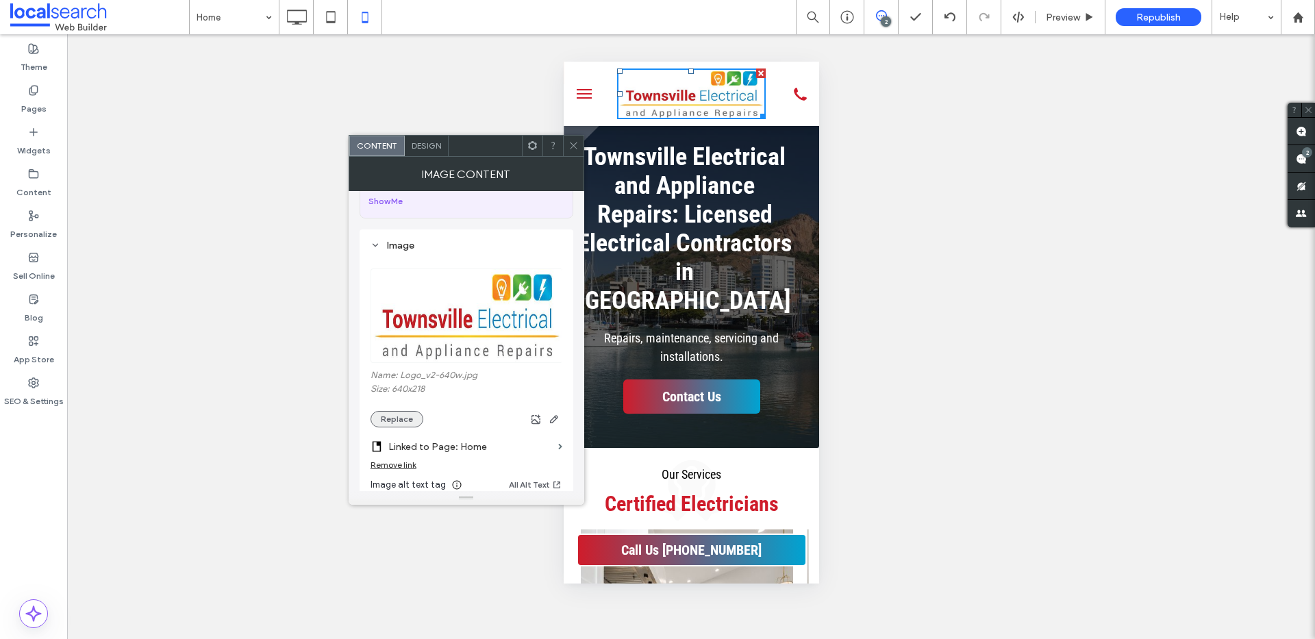
click at [405, 416] on button "Replace" at bounding box center [397, 419] width 53 height 16
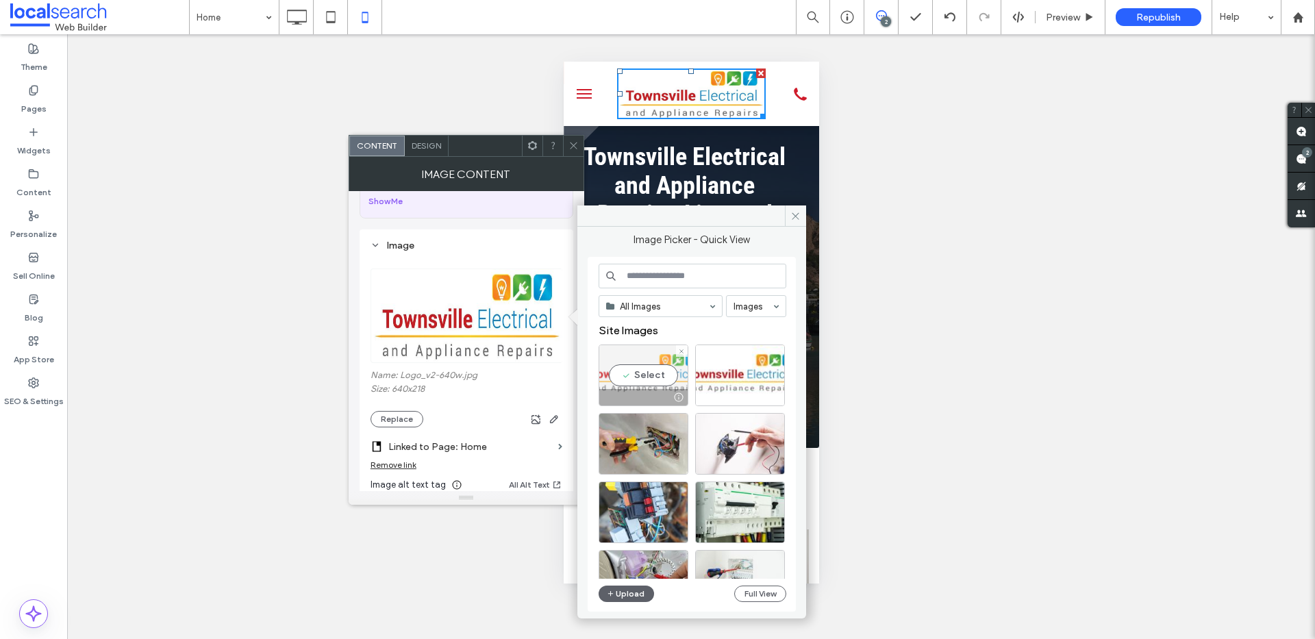
drag, startPoint x: 651, startPoint y: 373, endPoint x: 88, endPoint y: 310, distance: 566.6
click at [651, 373] on div "Select" at bounding box center [644, 376] width 90 height 62
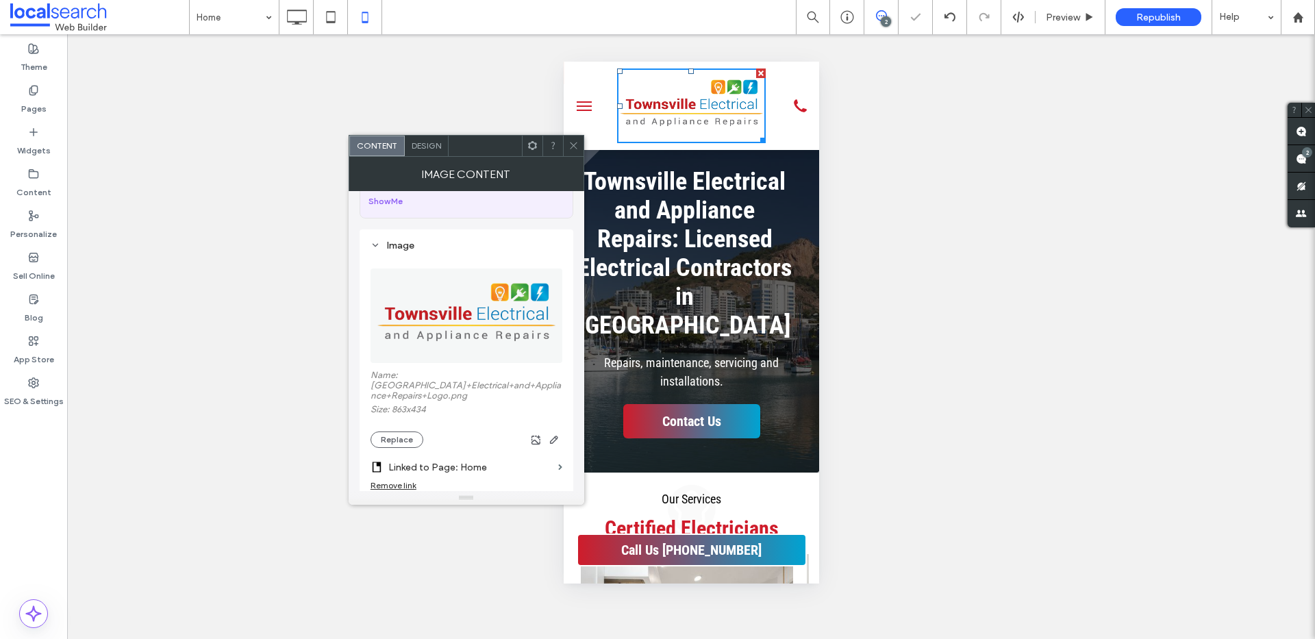
click at [573, 142] on icon at bounding box center [573, 145] width 10 height 10
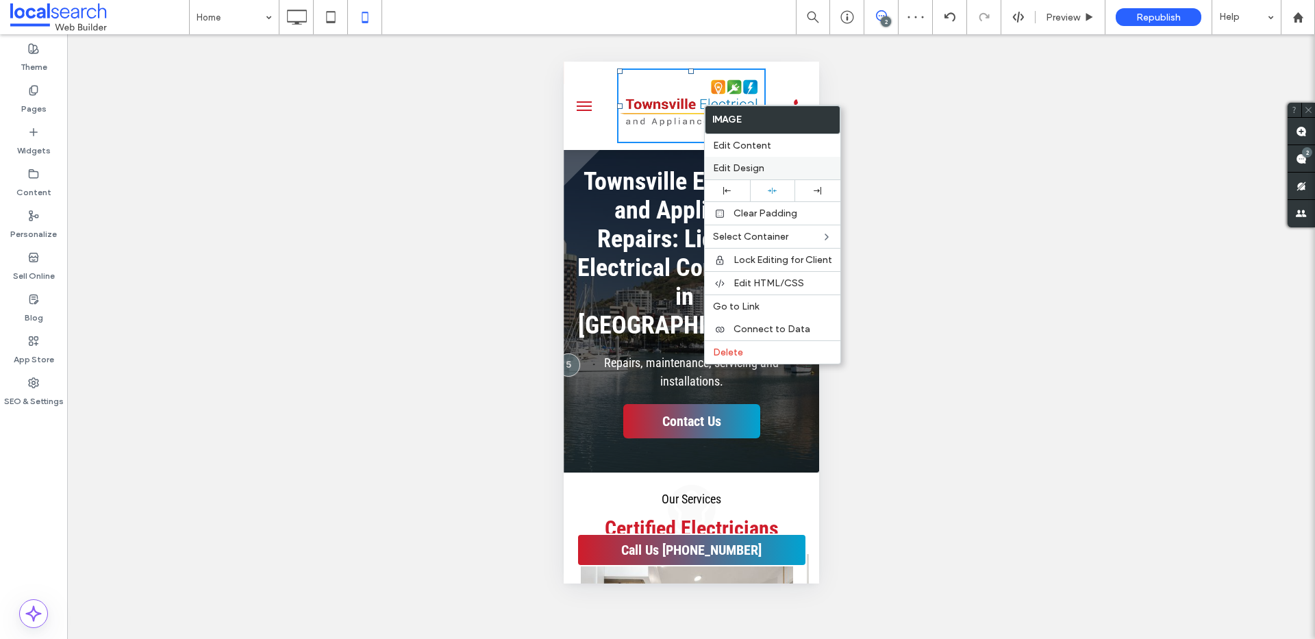
click at [734, 162] on span "Edit Design" at bounding box center [738, 168] width 51 height 12
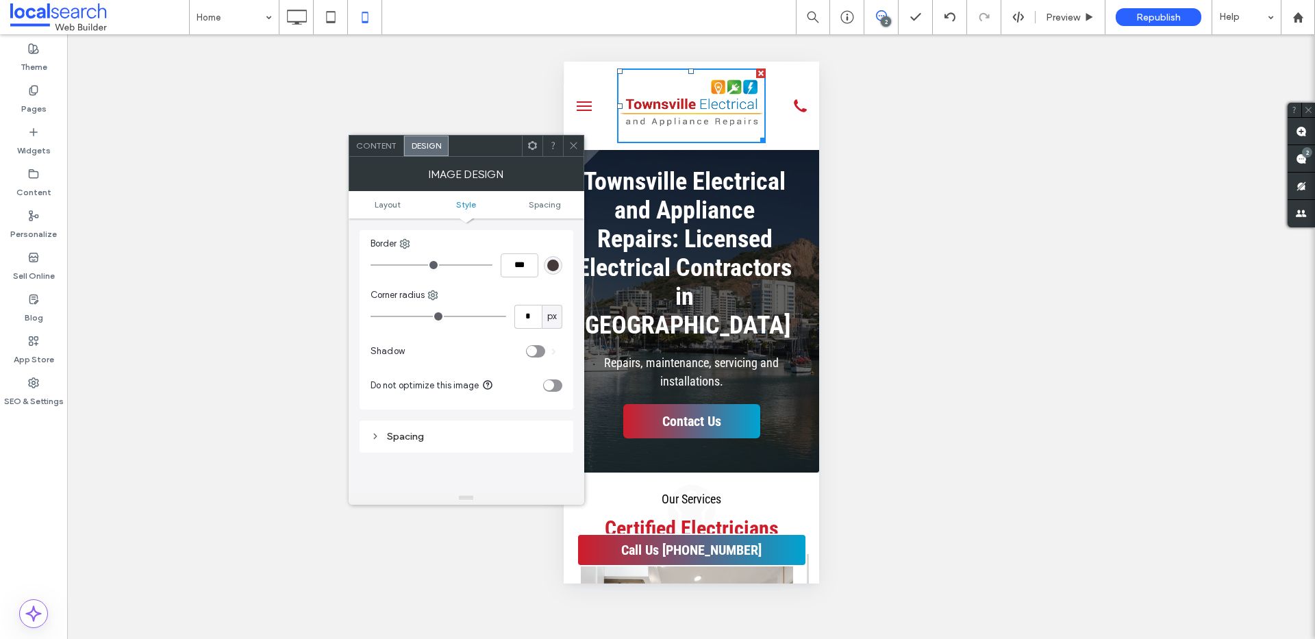
scroll to position [241, 0]
click at [555, 385] on div "toggle" at bounding box center [552, 383] width 19 height 12
drag, startPoint x: 573, startPoint y: 140, endPoint x: 582, endPoint y: 160, distance: 21.8
click at [573, 142] on icon at bounding box center [573, 145] width 10 height 10
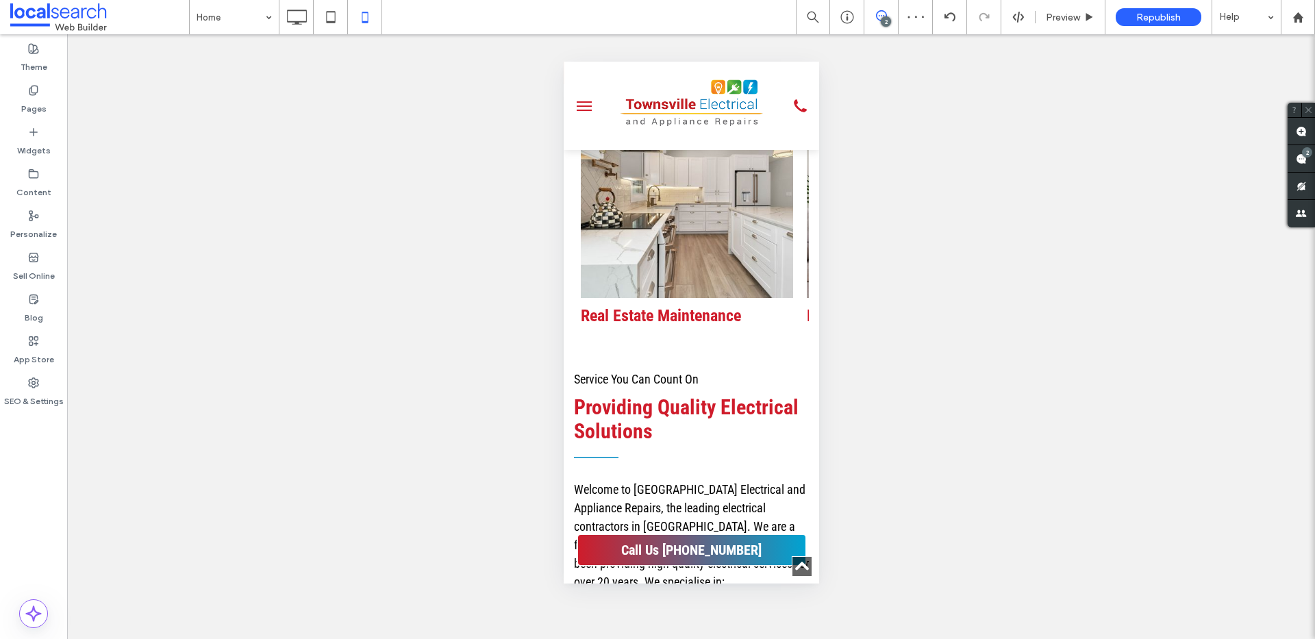
scroll to position [0, 0]
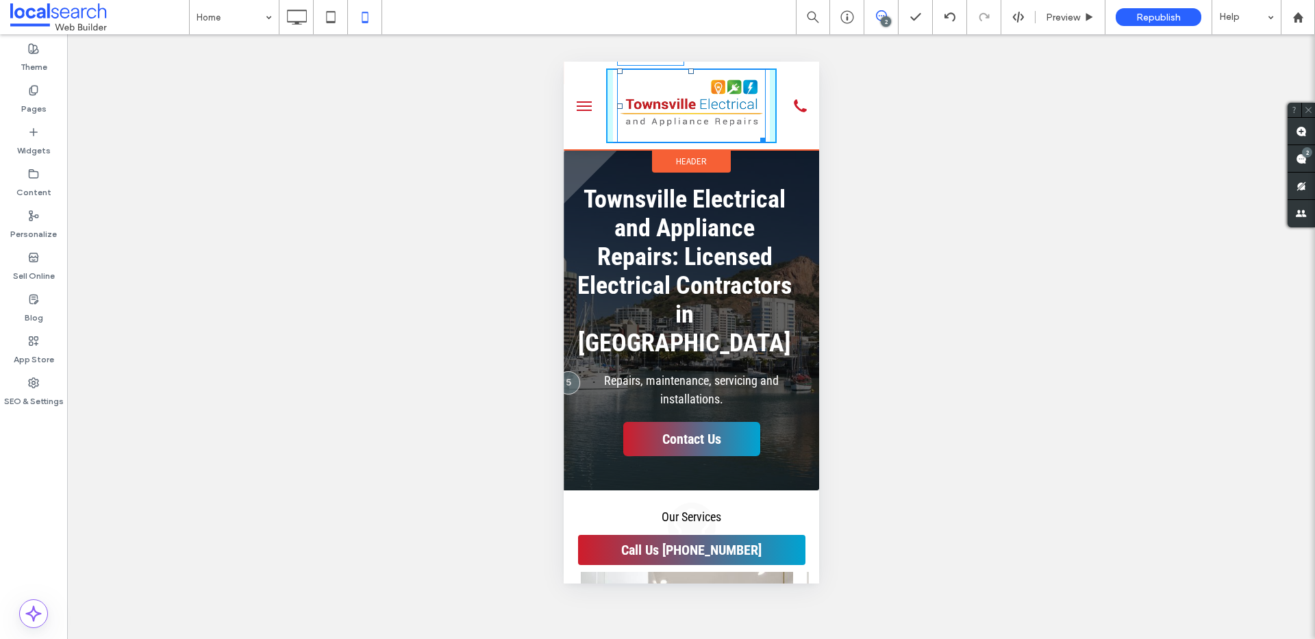
drag, startPoint x: 755, startPoint y: 137, endPoint x: 1307, endPoint y: 184, distance: 553.4
click at [742, 114] on div "W:177.297 H:89" at bounding box center [690, 105] width 149 height 75
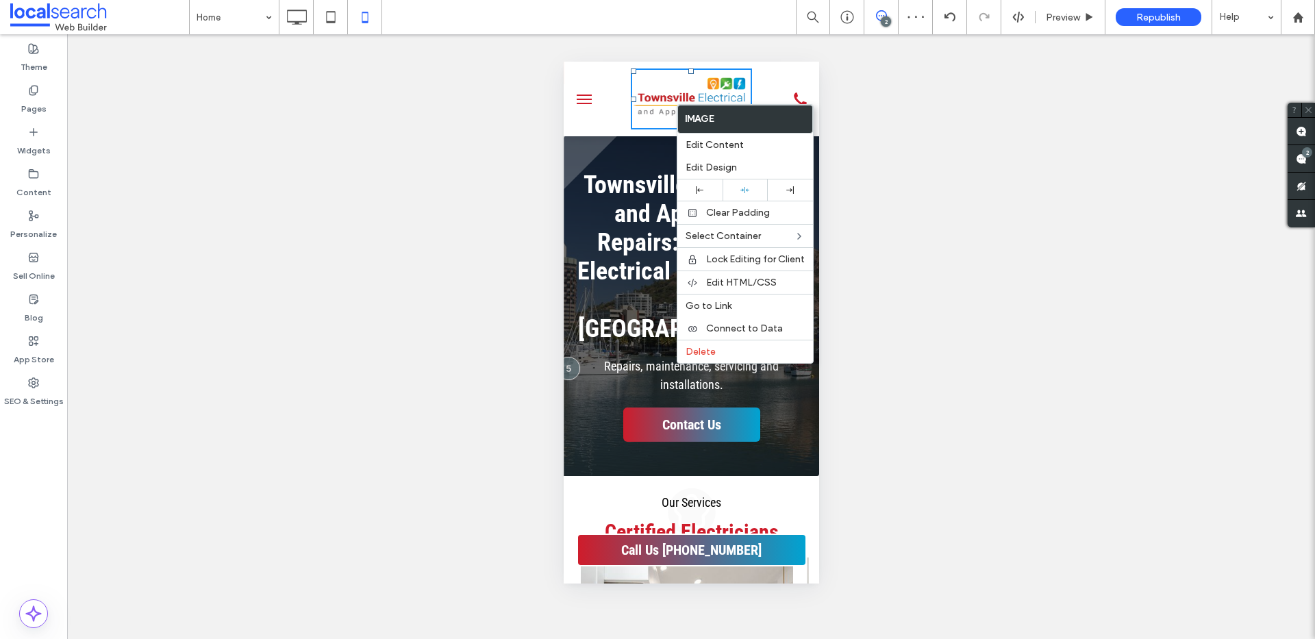
click at [597, 117] on div at bounding box center [584, 98] width 42 height 61
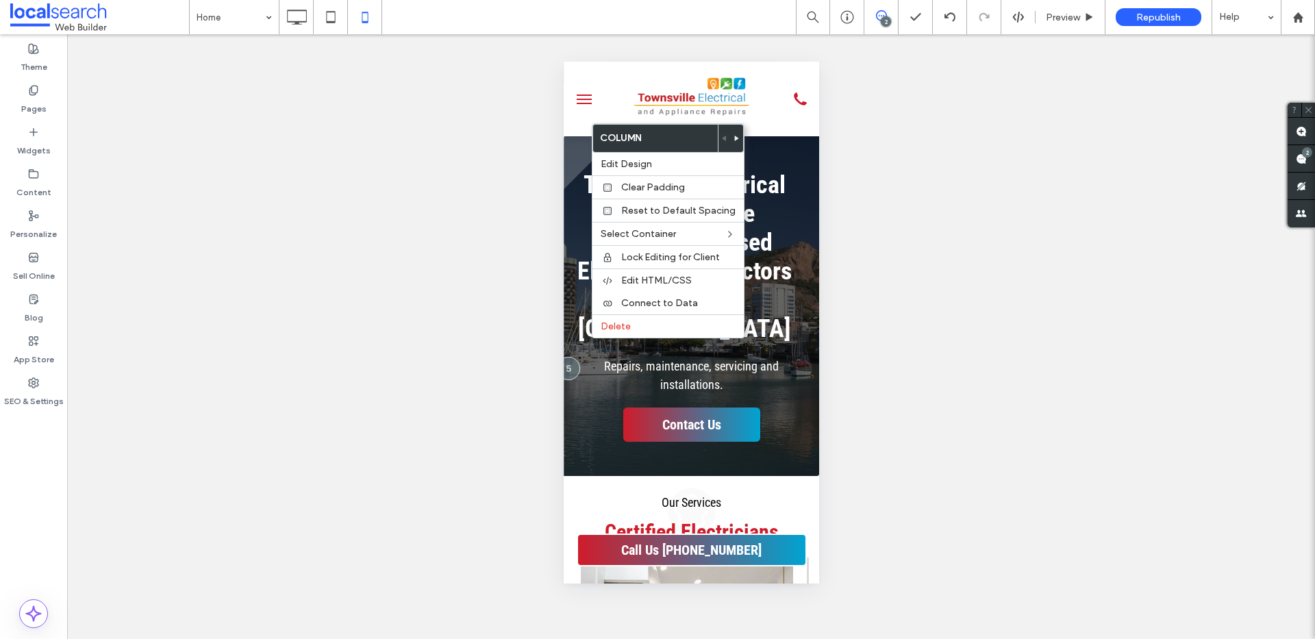
click at [738, 72] on img at bounding box center [690, 98] width 121 height 61
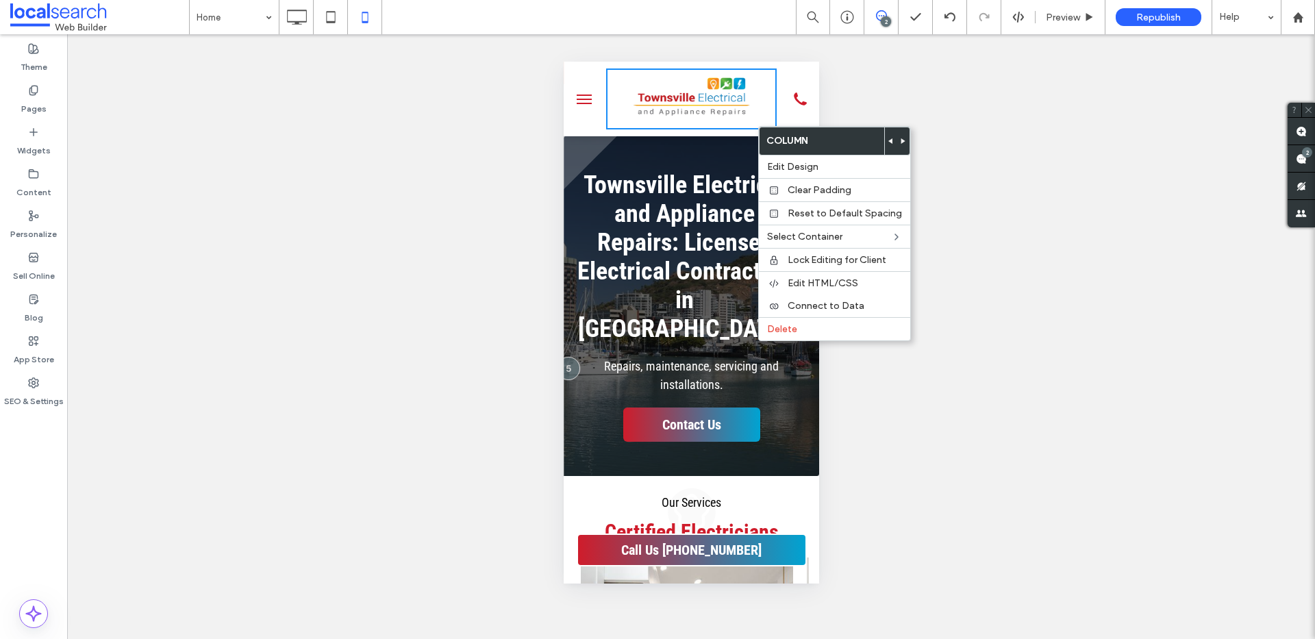
click at [753, 122] on div at bounding box center [690, 98] width 171 height 61
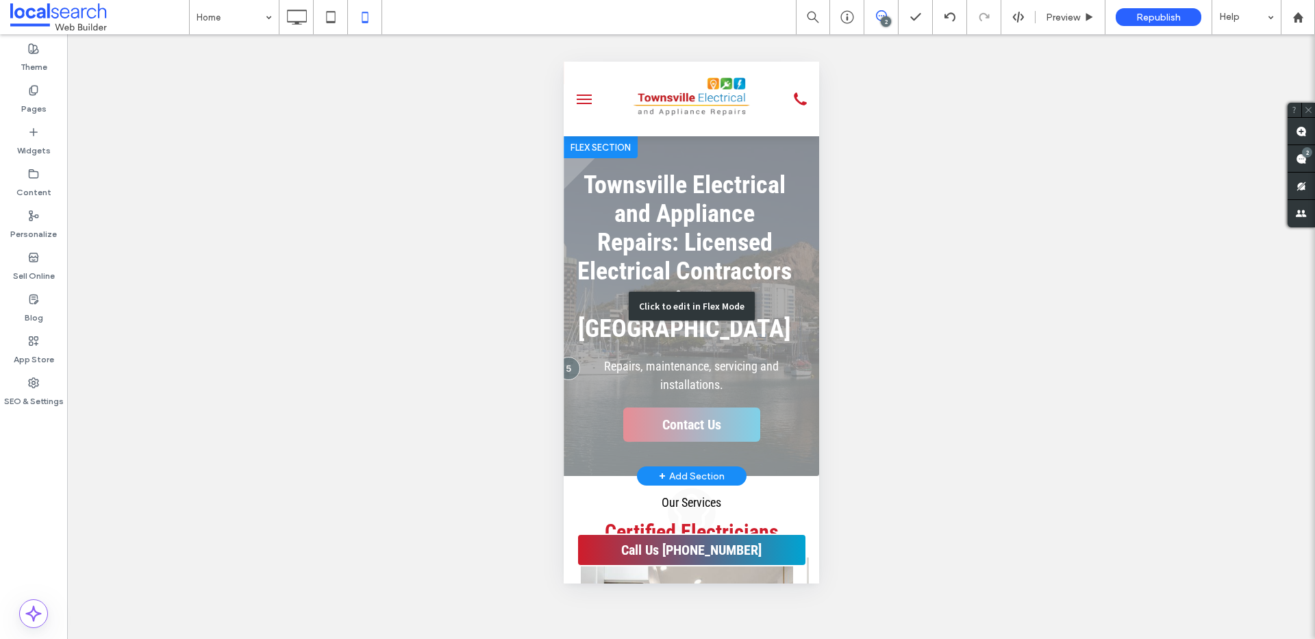
click at [675, 145] on div "Click to edit in Flex Mode" at bounding box center [690, 306] width 255 height 340
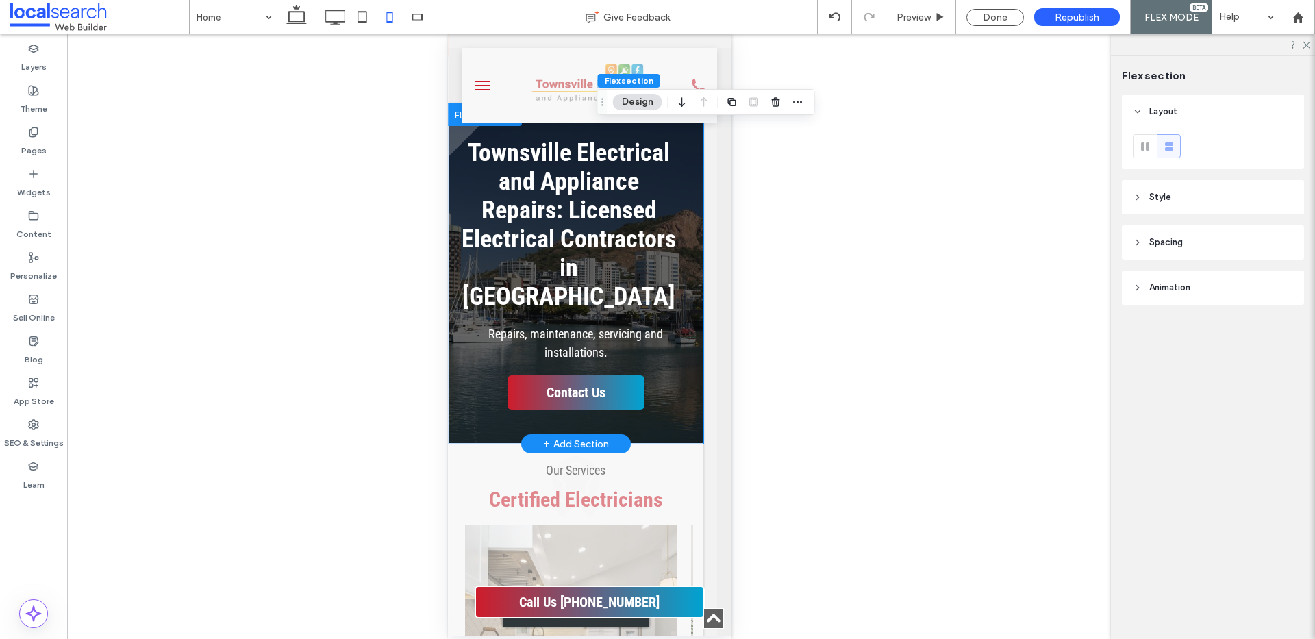
scroll to position [0, 14]
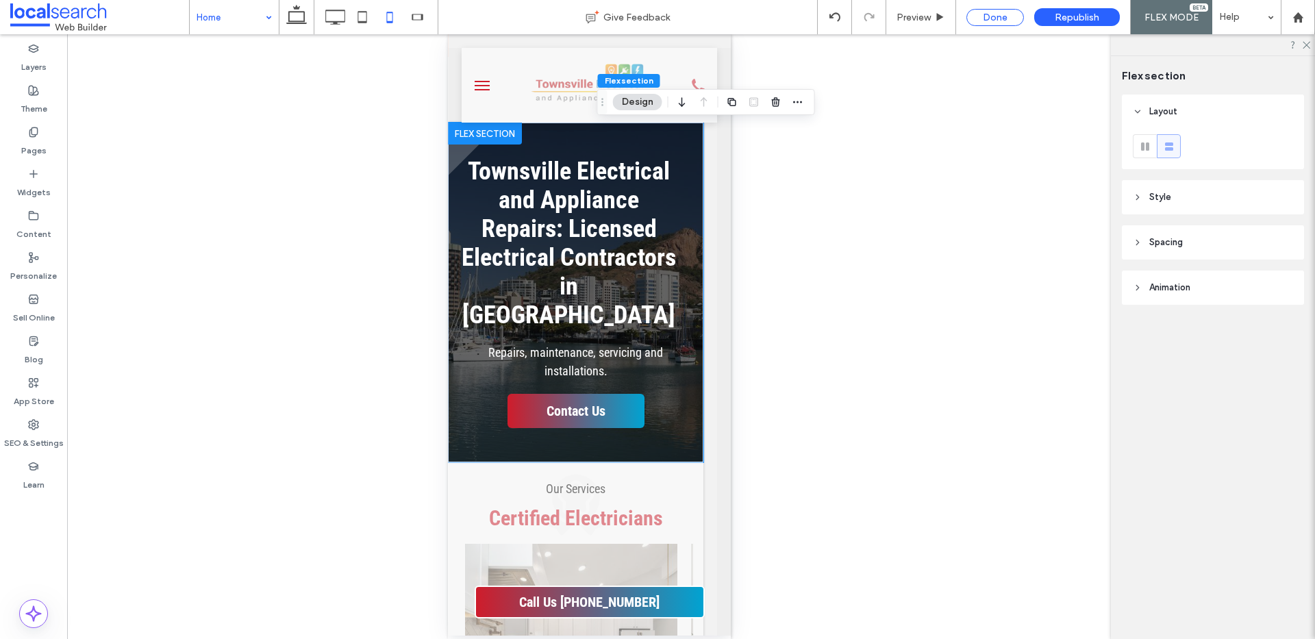
click at [999, 14] on div "Done" at bounding box center [995, 17] width 58 height 17
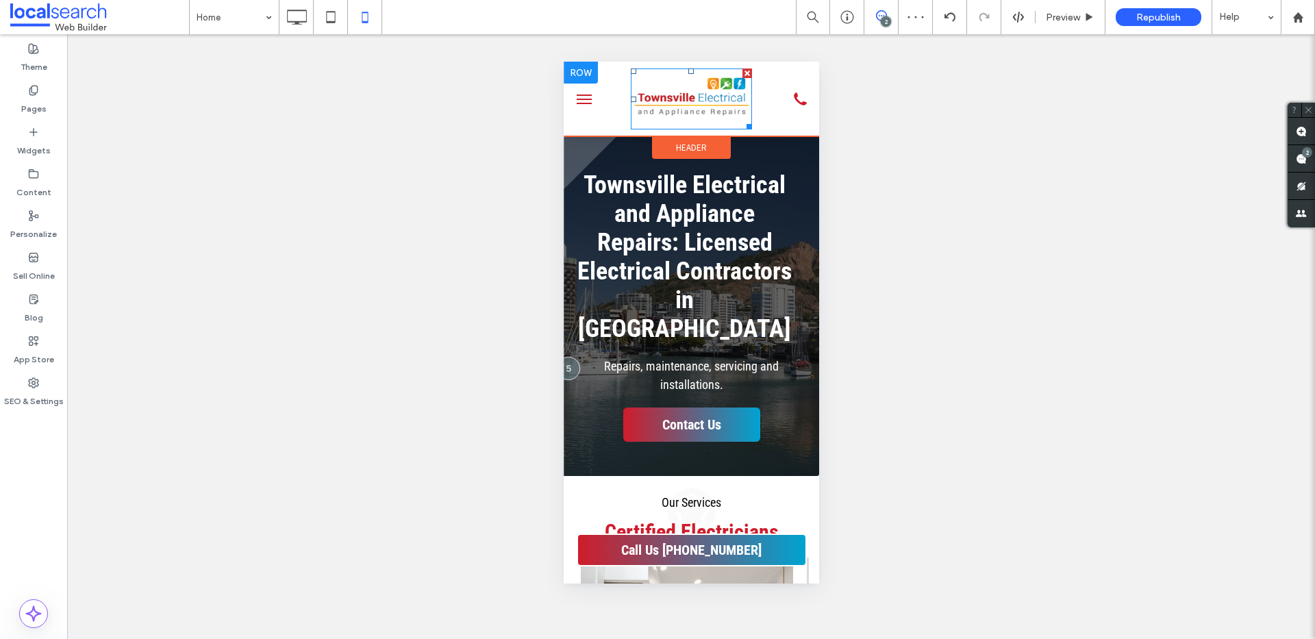
scroll to position [0, 0]
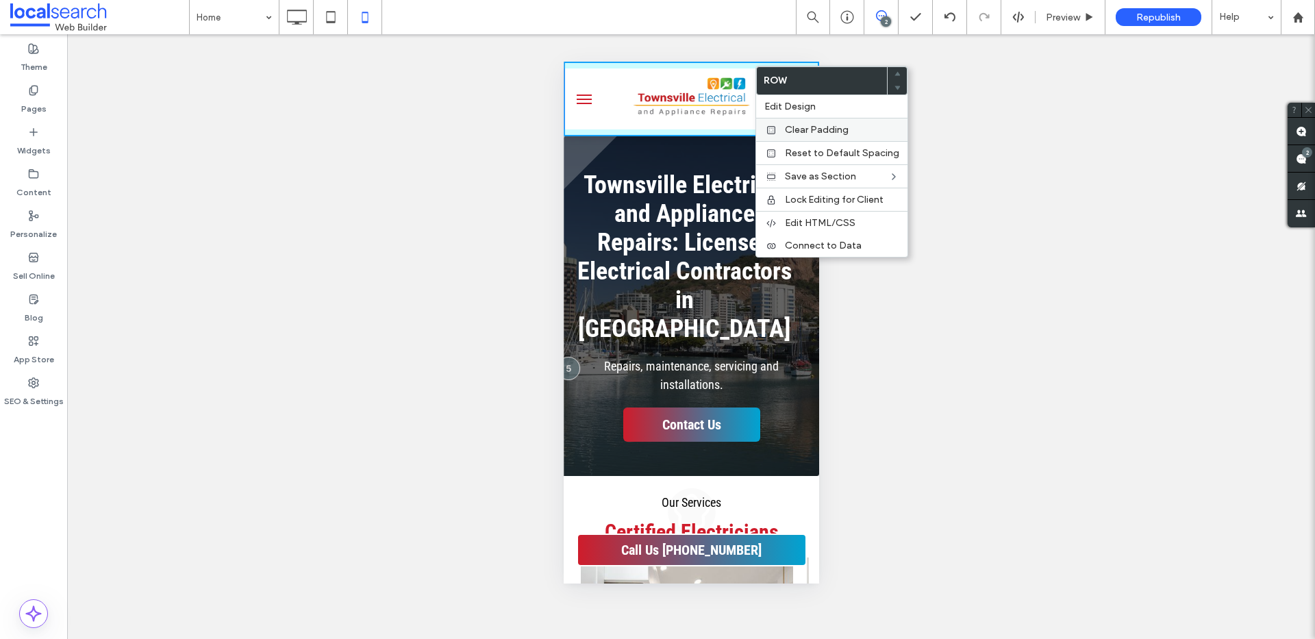
click at [805, 131] on span "Clear Padding" at bounding box center [817, 130] width 64 height 12
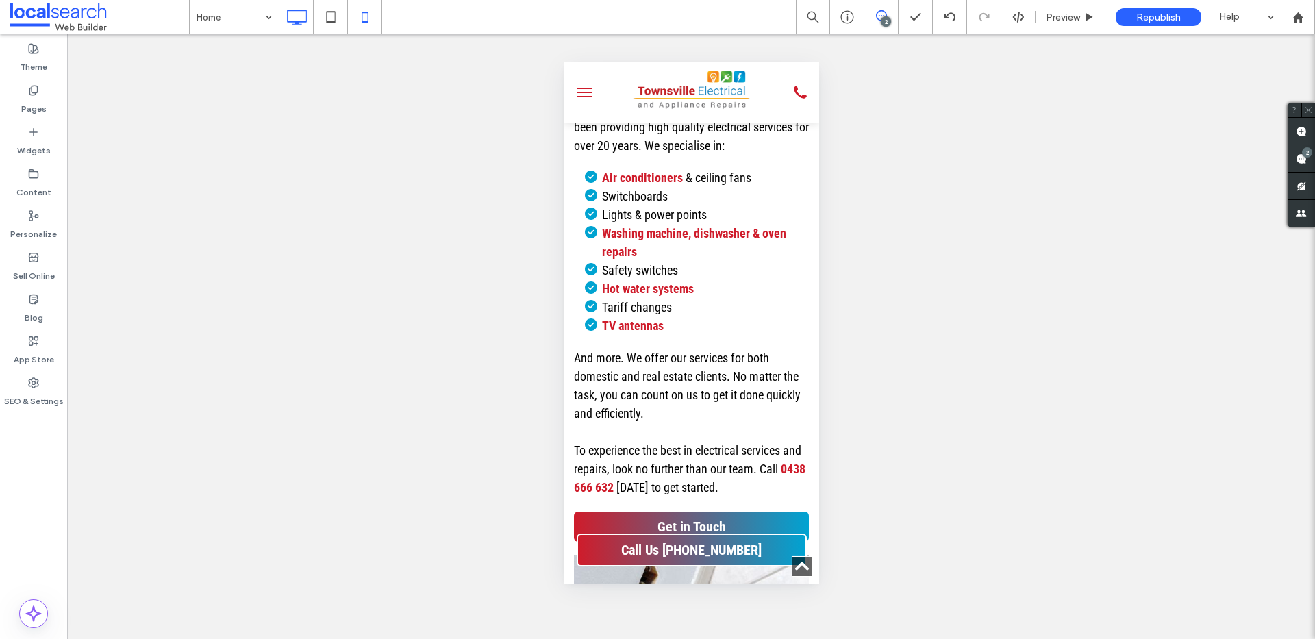
scroll to position [1586, 0]
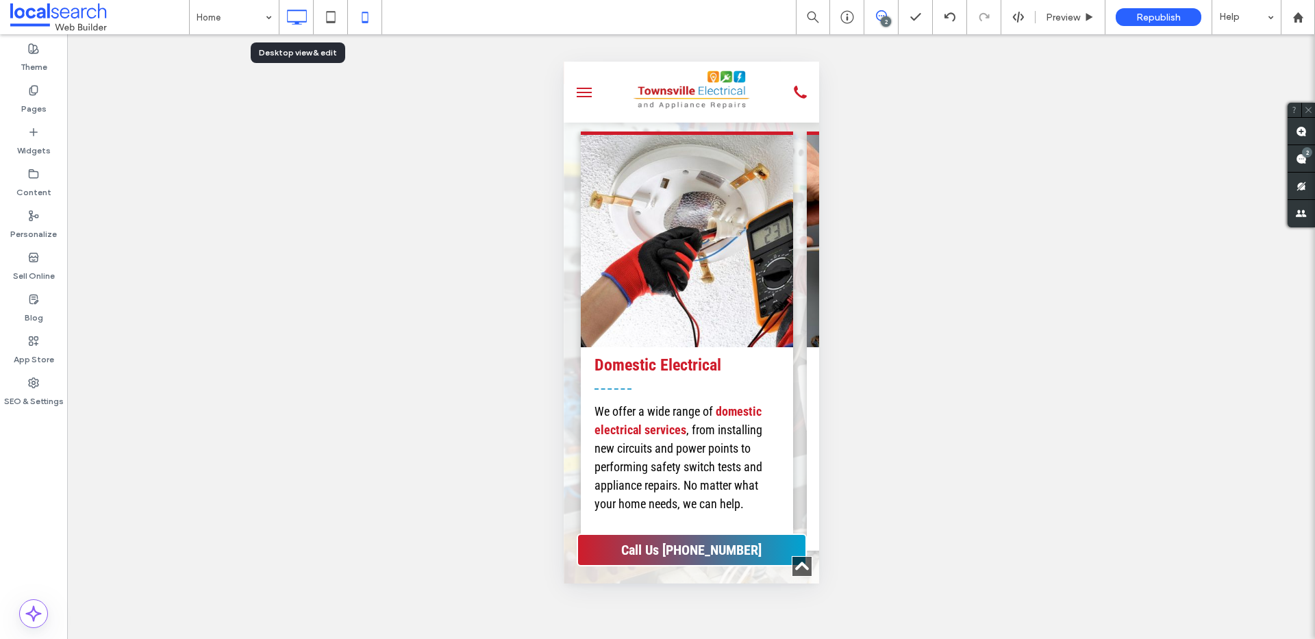
click at [297, 26] on icon at bounding box center [296, 16] width 27 height 27
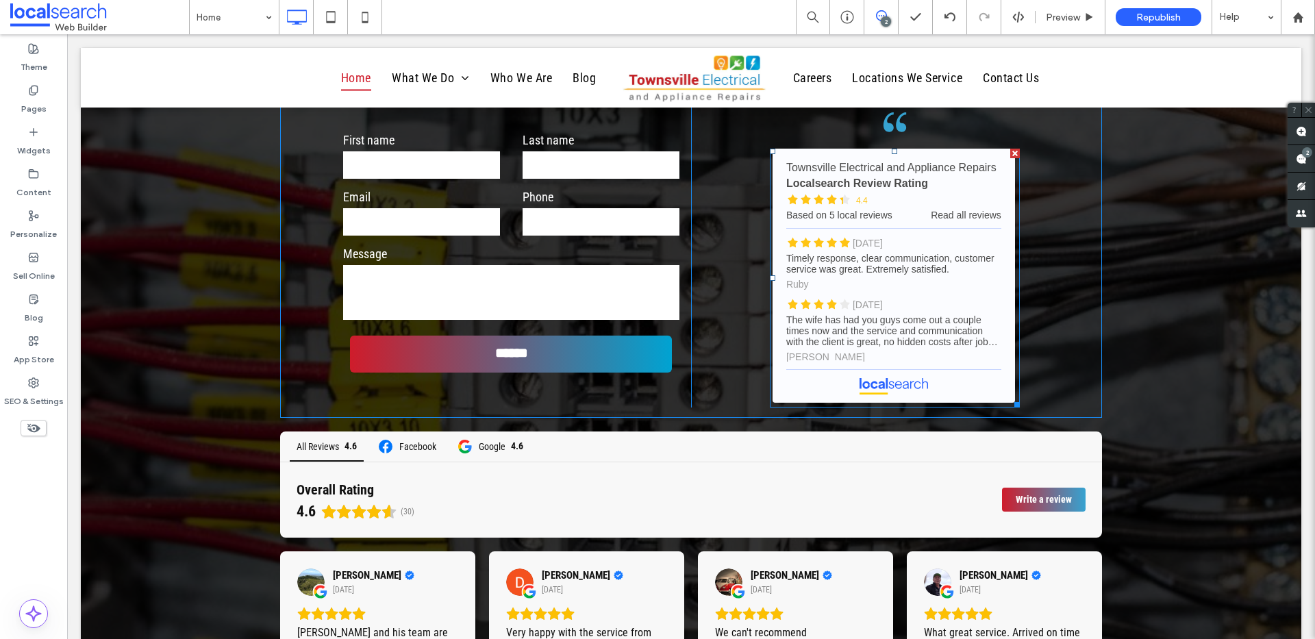
scroll to position [3082, 0]
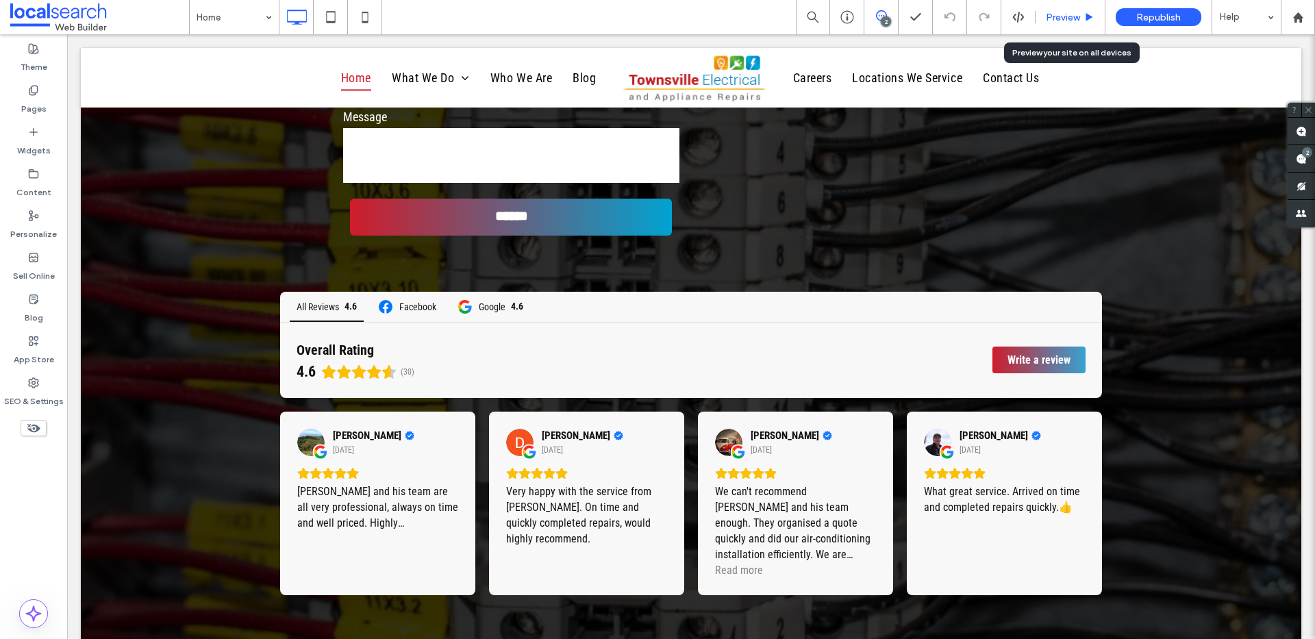
click at [1064, 16] on span "Preview" at bounding box center [1063, 18] width 34 height 12
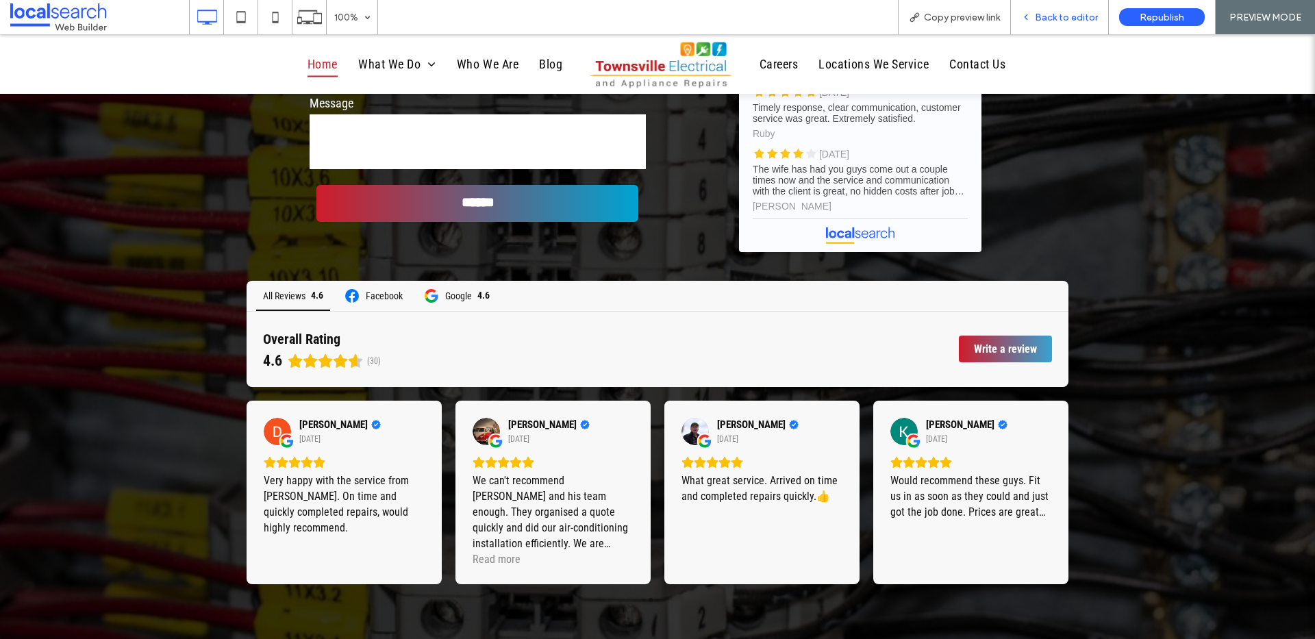
click at [1065, 6] on div "Back to editor" at bounding box center [1060, 17] width 98 height 34
click at [1059, 12] on span "Back to editor" at bounding box center [1066, 18] width 63 height 12
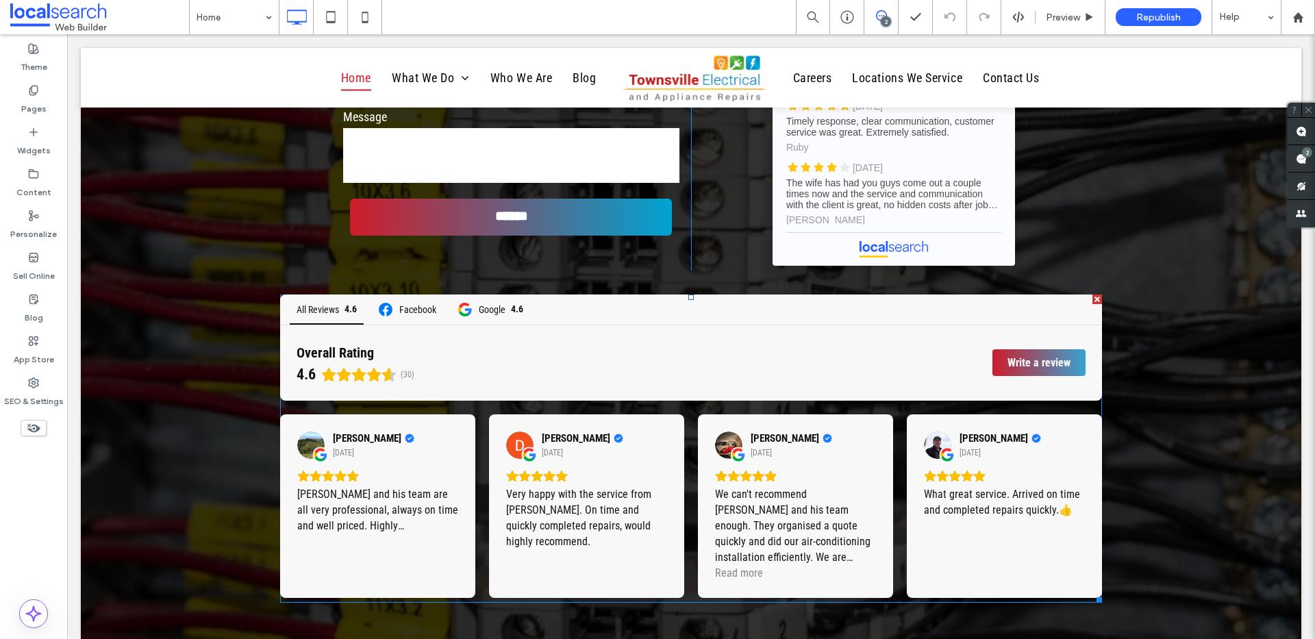
click at [805, 425] on span at bounding box center [691, 449] width 822 height 308
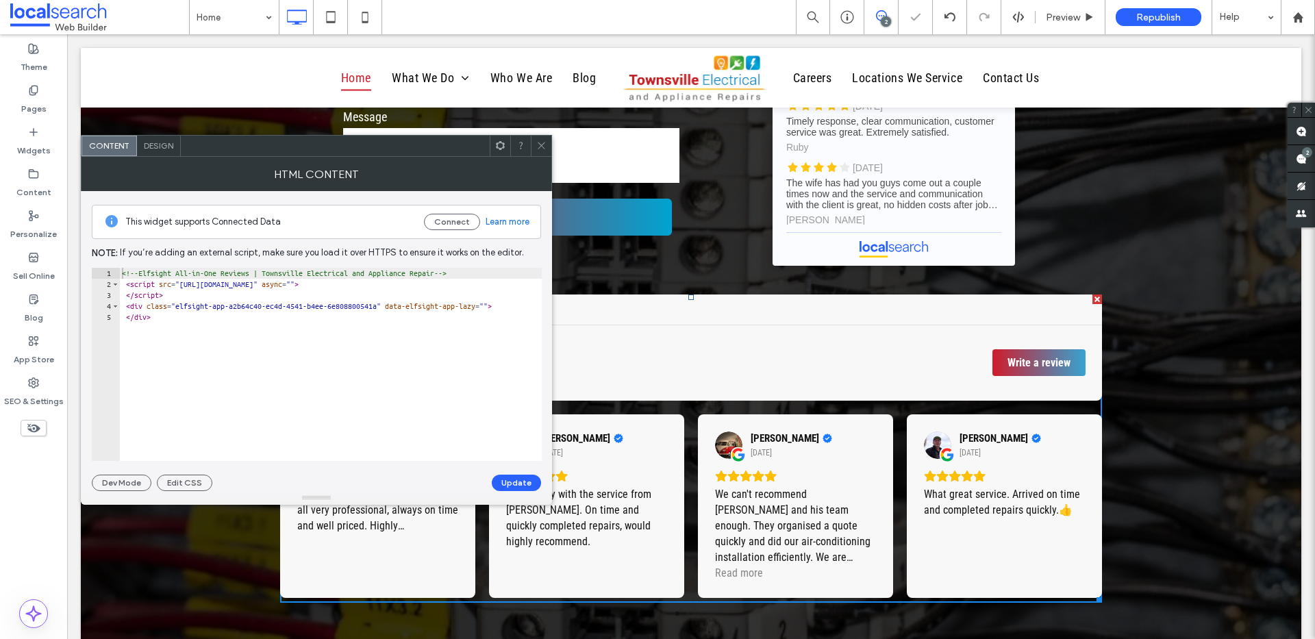
drag, startPoint x: 539, startPoint y: 142, endPoint x: 547, endPoint y: 147, distance: 9.2
click at [547, 147] on div at bounding box center [541, 146] width 21 height 21
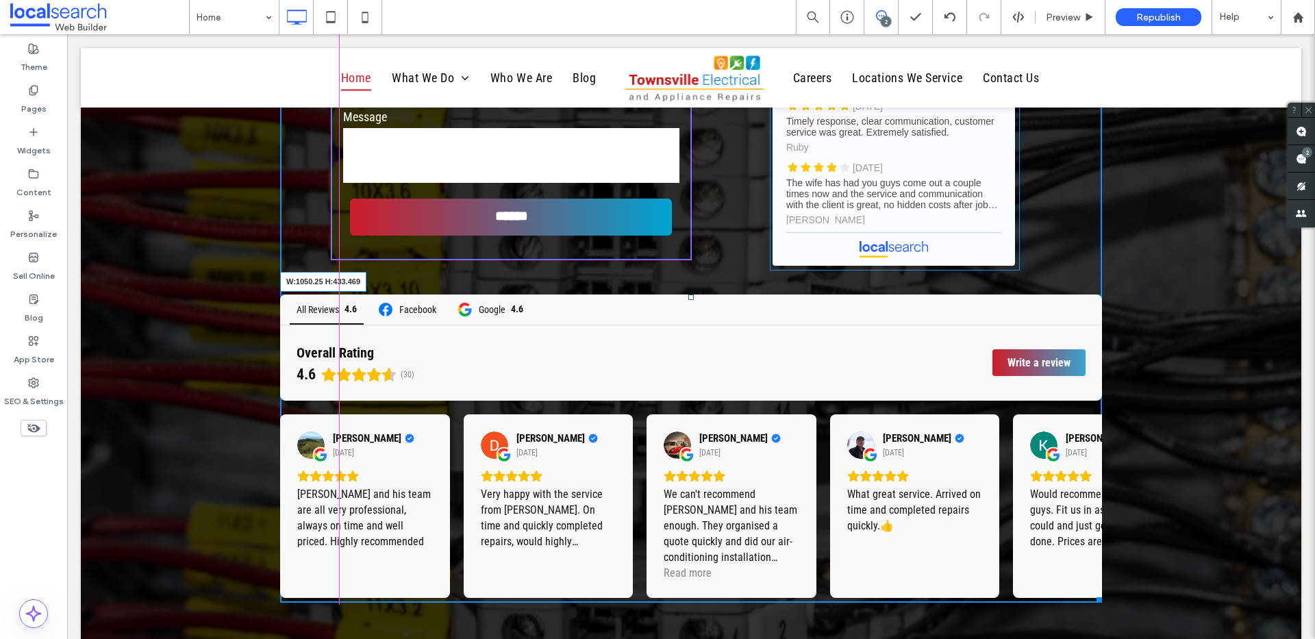
drag, startPoint x: 1094, startPoint y: 595, endPoint x: 1110, endPoint y: 612, distance: 23.7
click at [1092, 592] on div at bounding box center [1097, 597] width 10 height 10
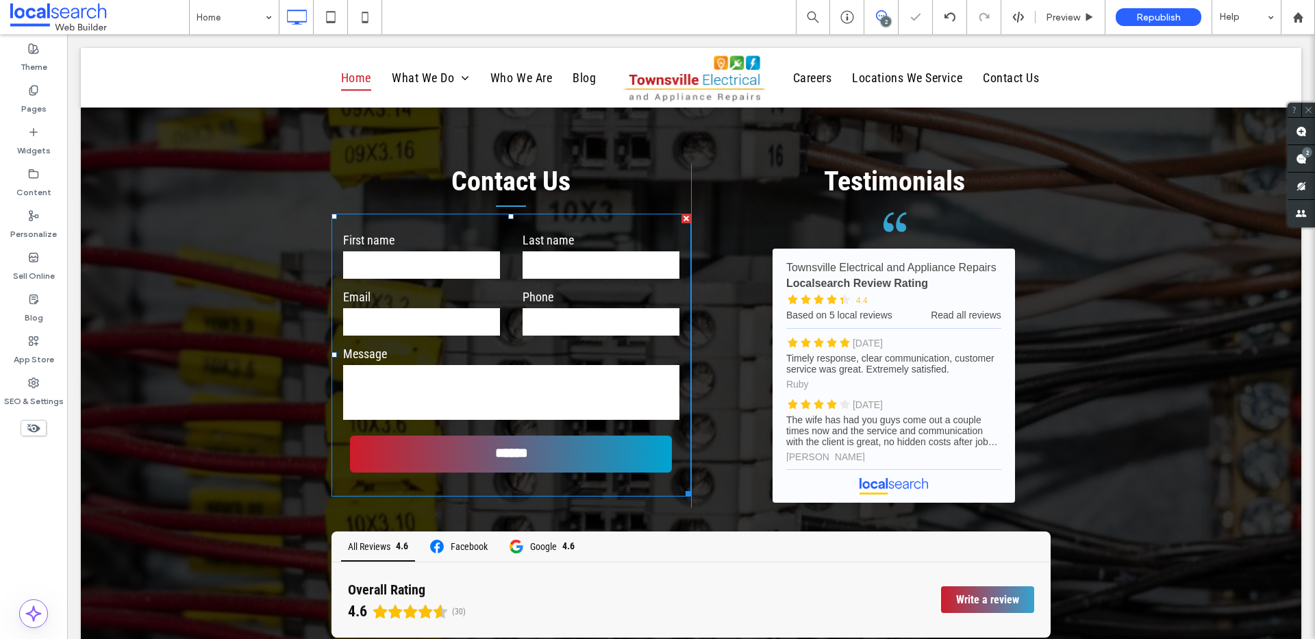
scroll to position [2984, 0]
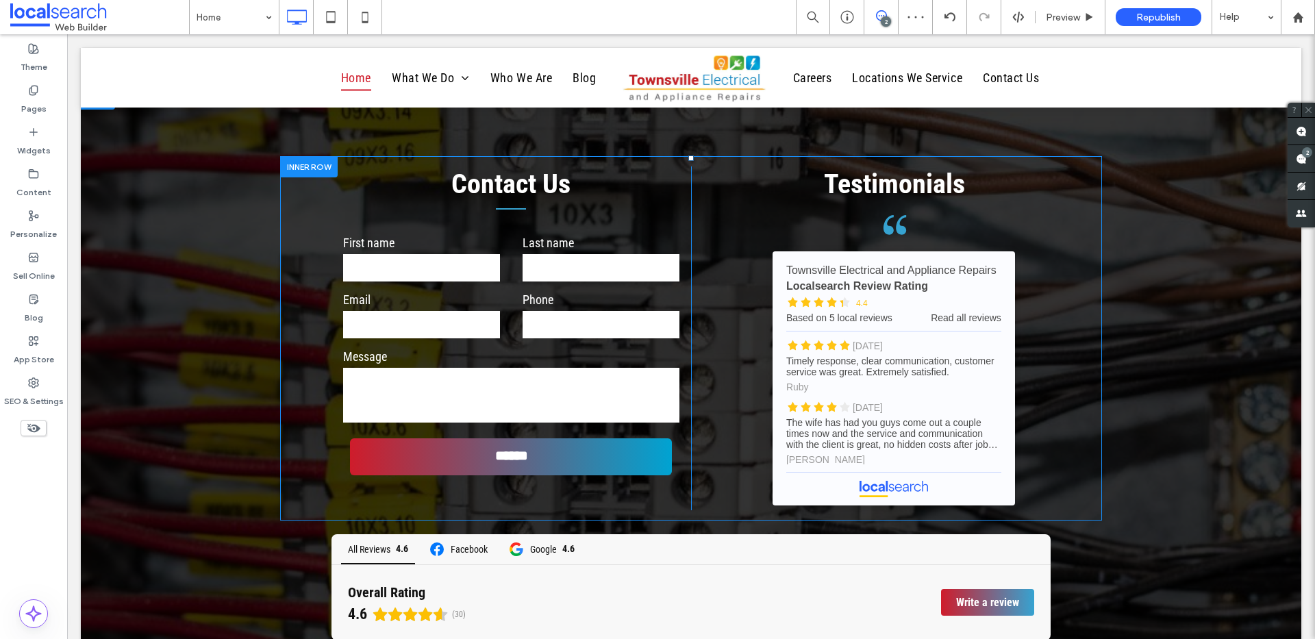
click at [299, 430] on div "Contact Us First name Last name Email Phone Message ****** Thank you for contac…" at bounding box center [691, 338] width 822 height 364
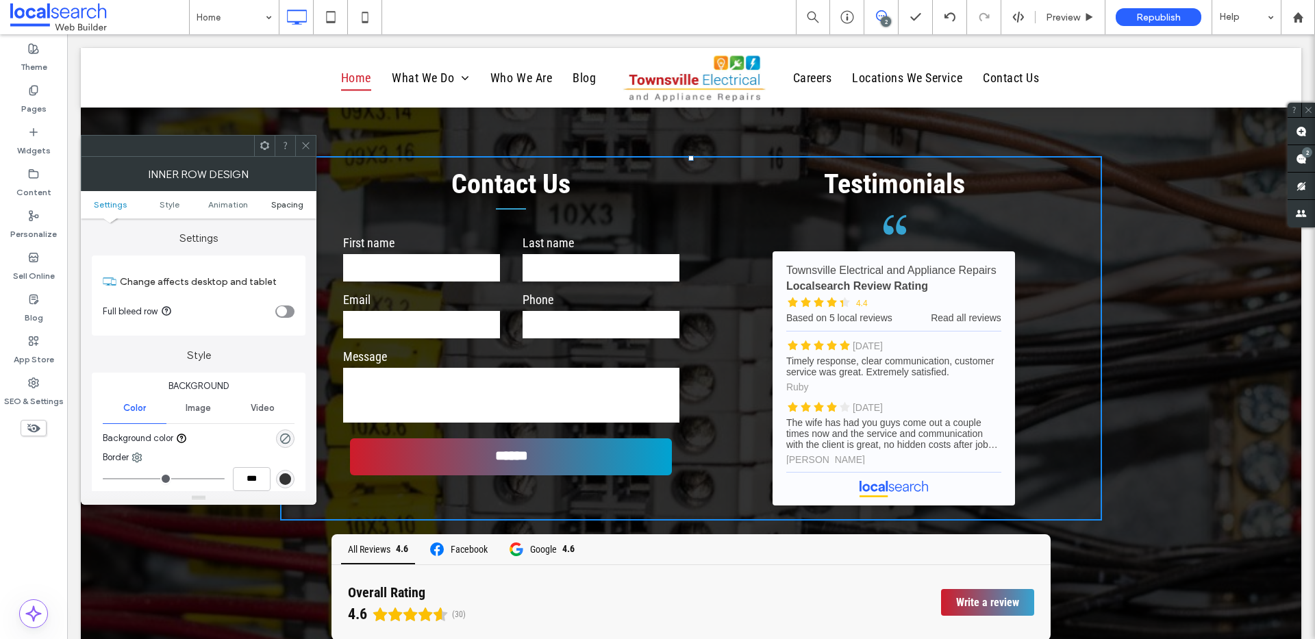
click at [278, 209] on span "Spacing" at bounding box center [287, 204] width 32 height 10
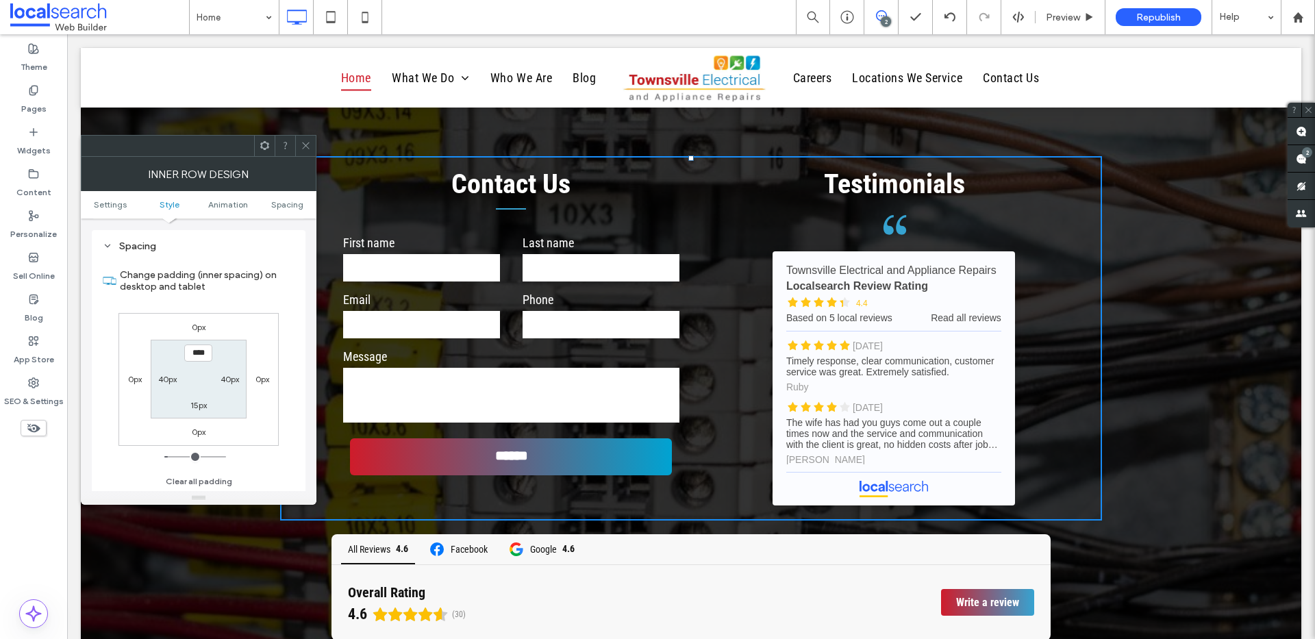
scroll to position [428, 0]
click at [303, 145] on icon at bounding box center [306, 145] width 10 height 10
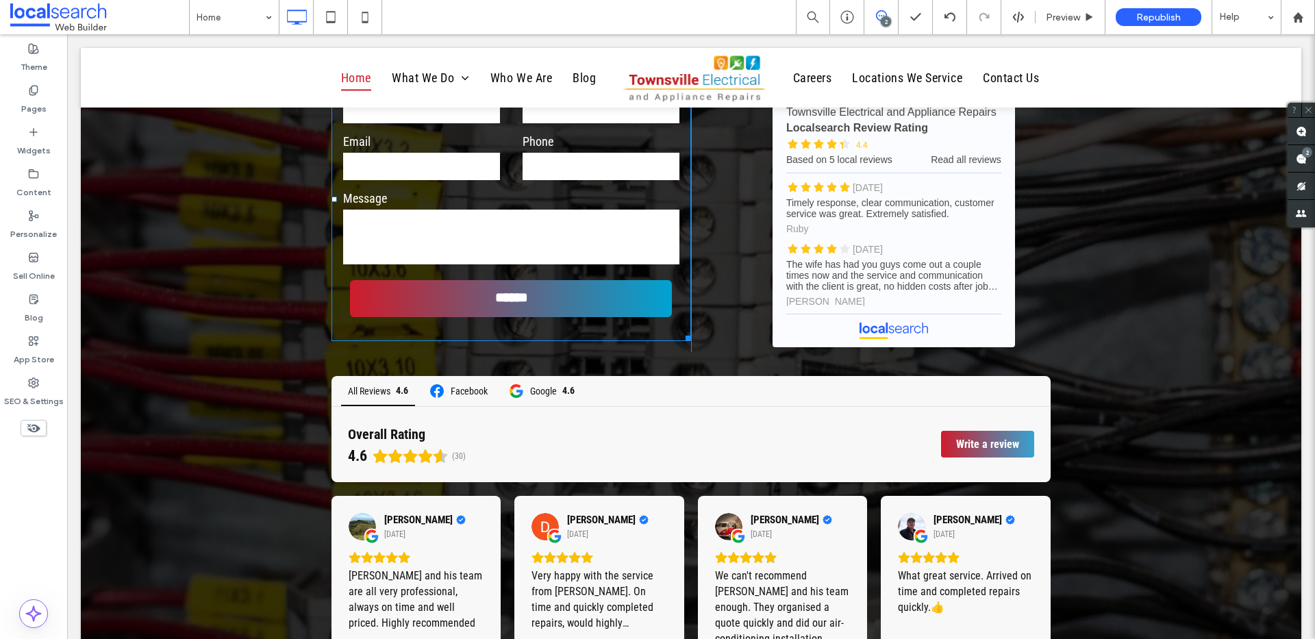
scroll to position [3247, 0]
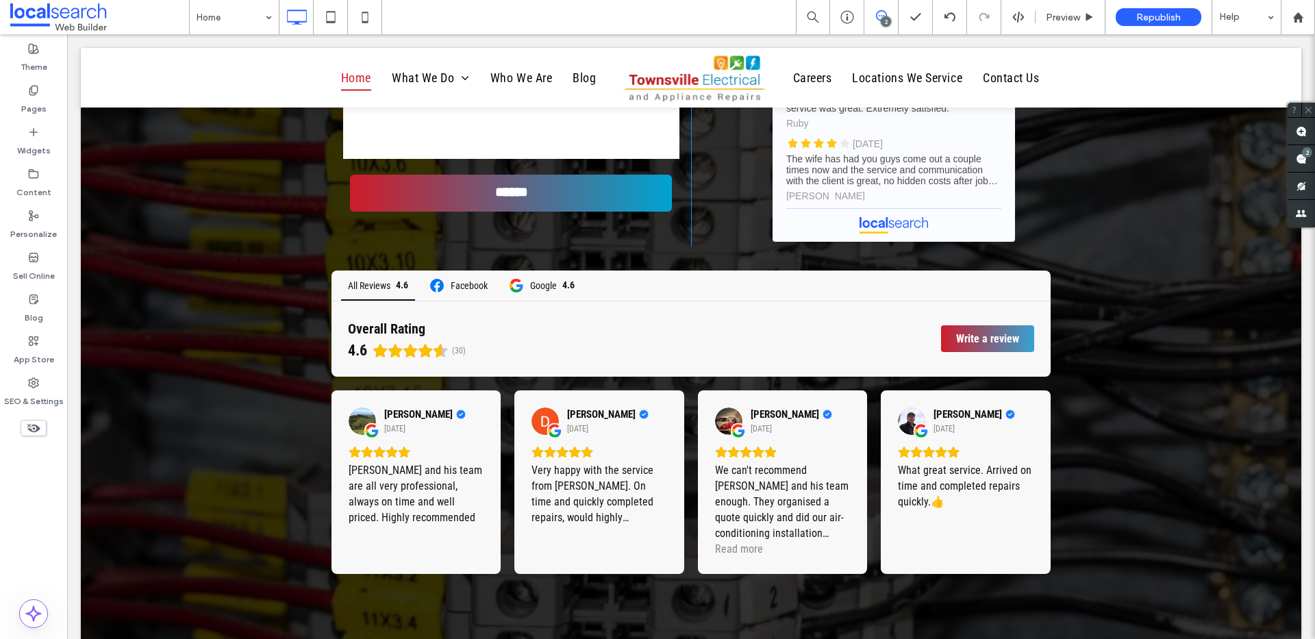
click at [287, 394] on div "Contact Us First name Last name Email Phone Message ****** Thank you for contac…" at bounding box center [691, 229] width 822 height 675
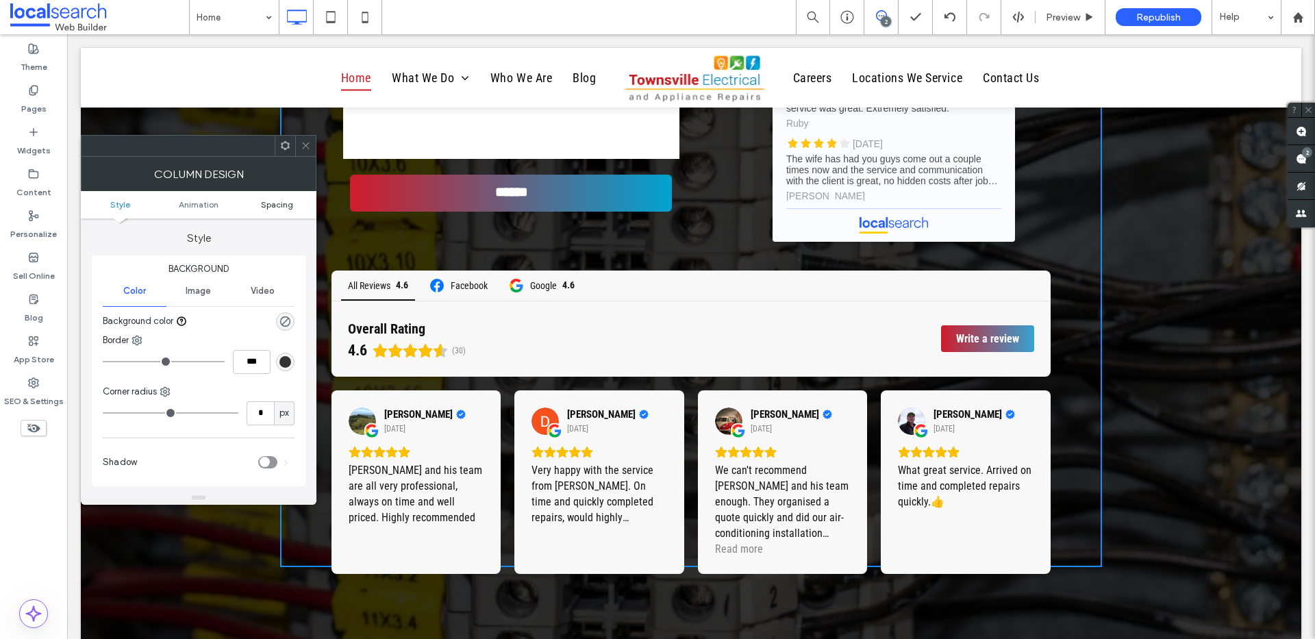
click at [282, 203] on span "Spacing" at bounding box center [277, 204] width 32 height 10
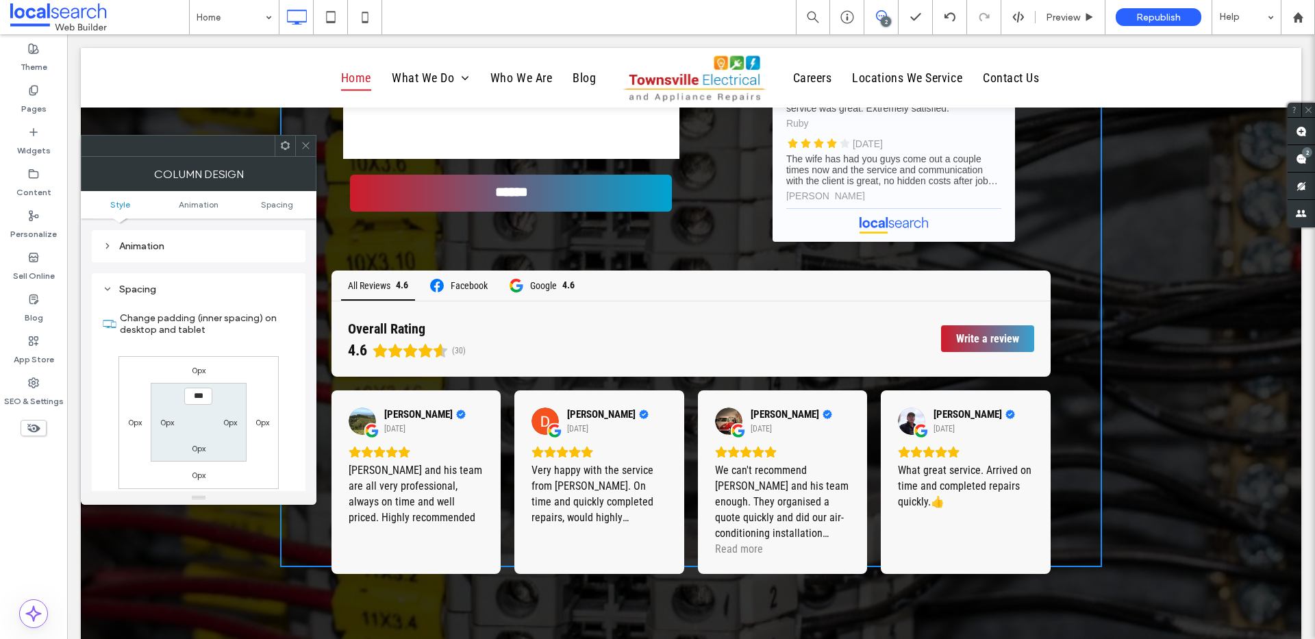
scroll to position [311, 0]
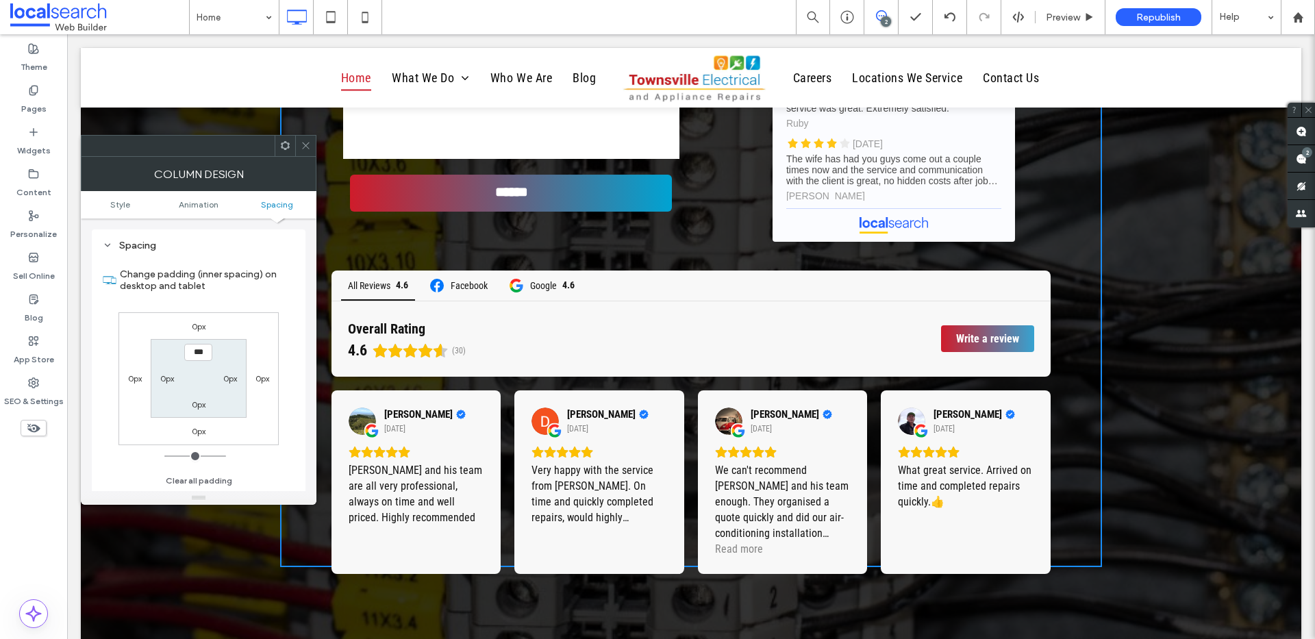
click at [309, 147] on icon at bounding box center [306, 145] width 10 height 10
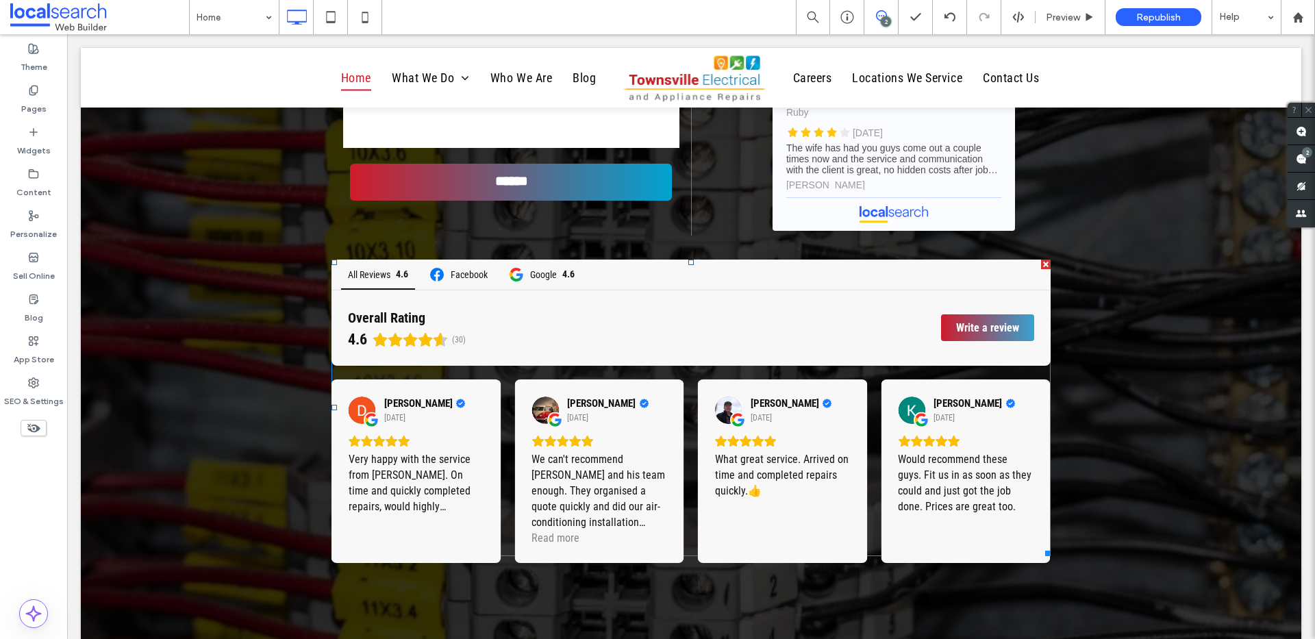
scroll to position [3415, 0]
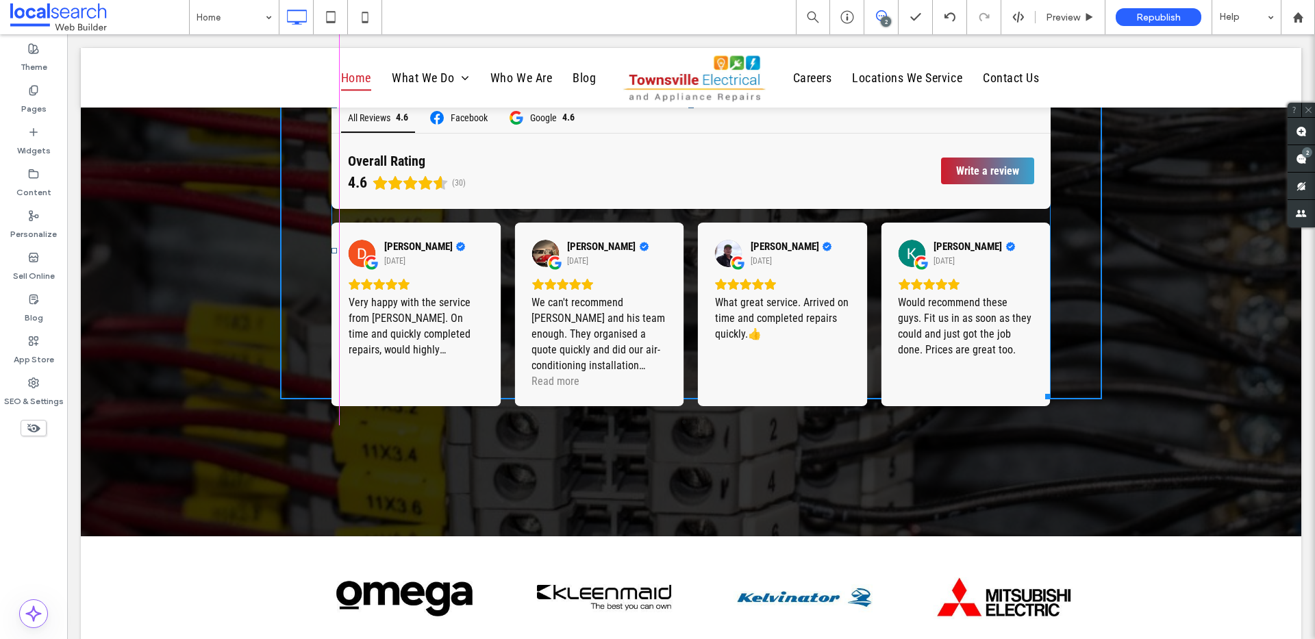
drag, startPoint x: 1042, startPoint y: 398, endPoint x: 1102, endPoint y: 438, distance: 72.6
click at [1042, 399] on div at bounding box center [1045, 394] width 10 height 10
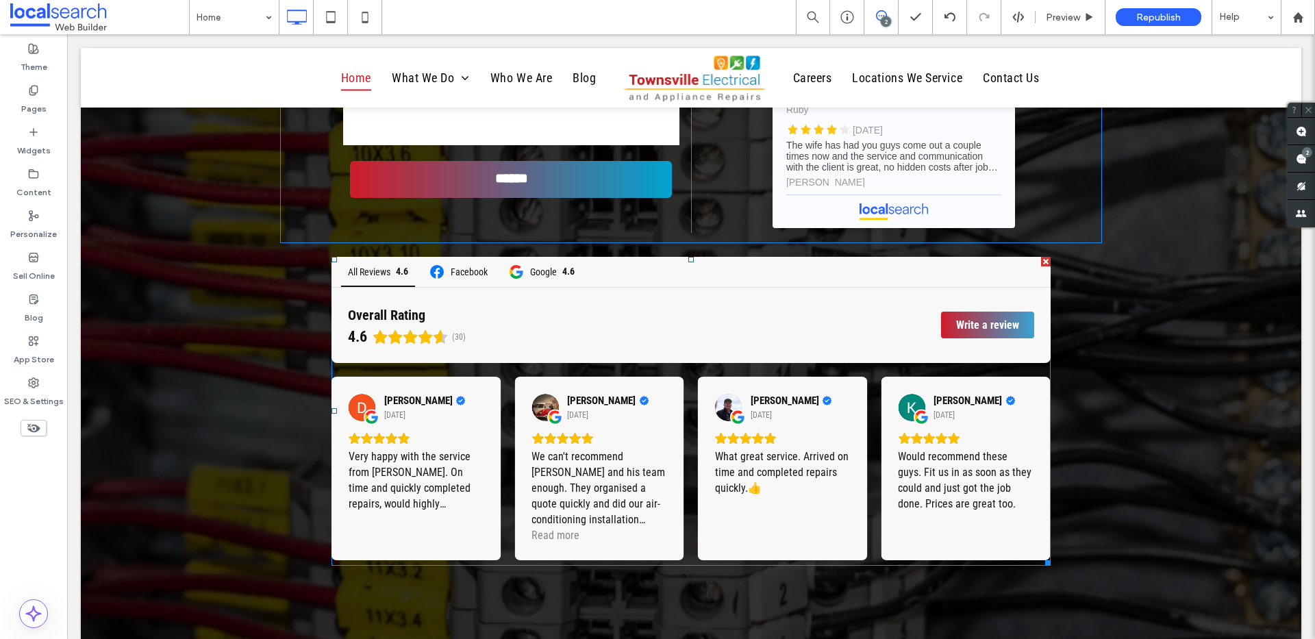
scroll to position [3106, 0]
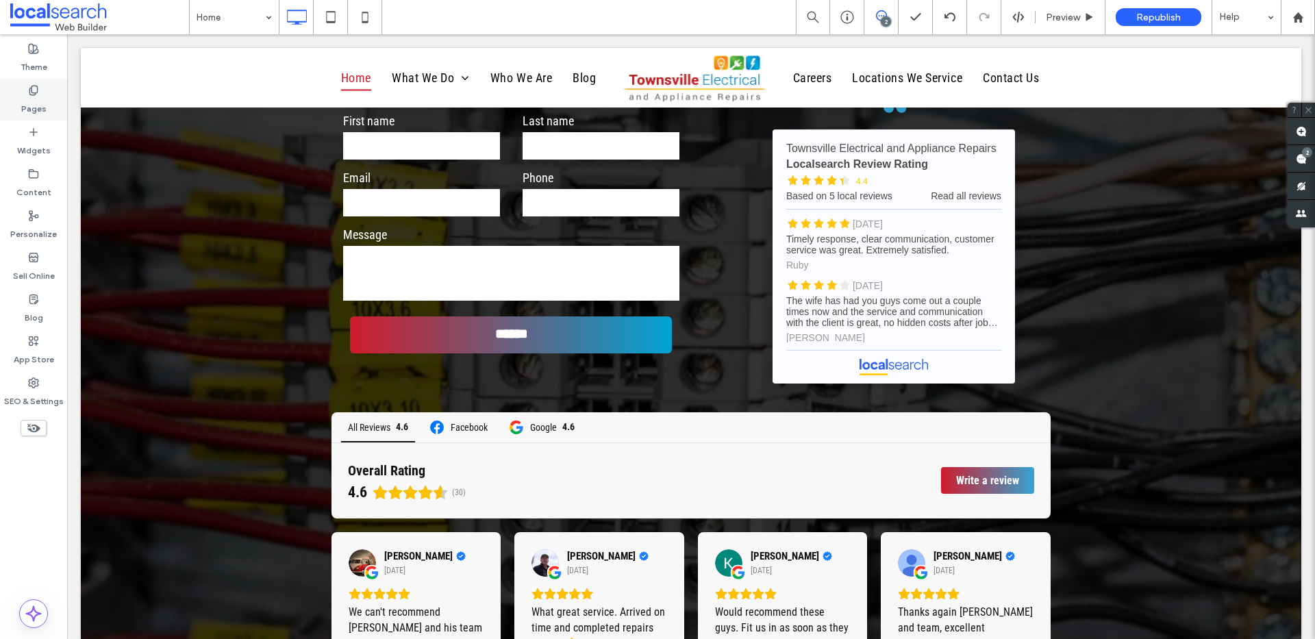
click at [35, 99] on label "Pages" at bounding box center [33, 105] width 25 height 19
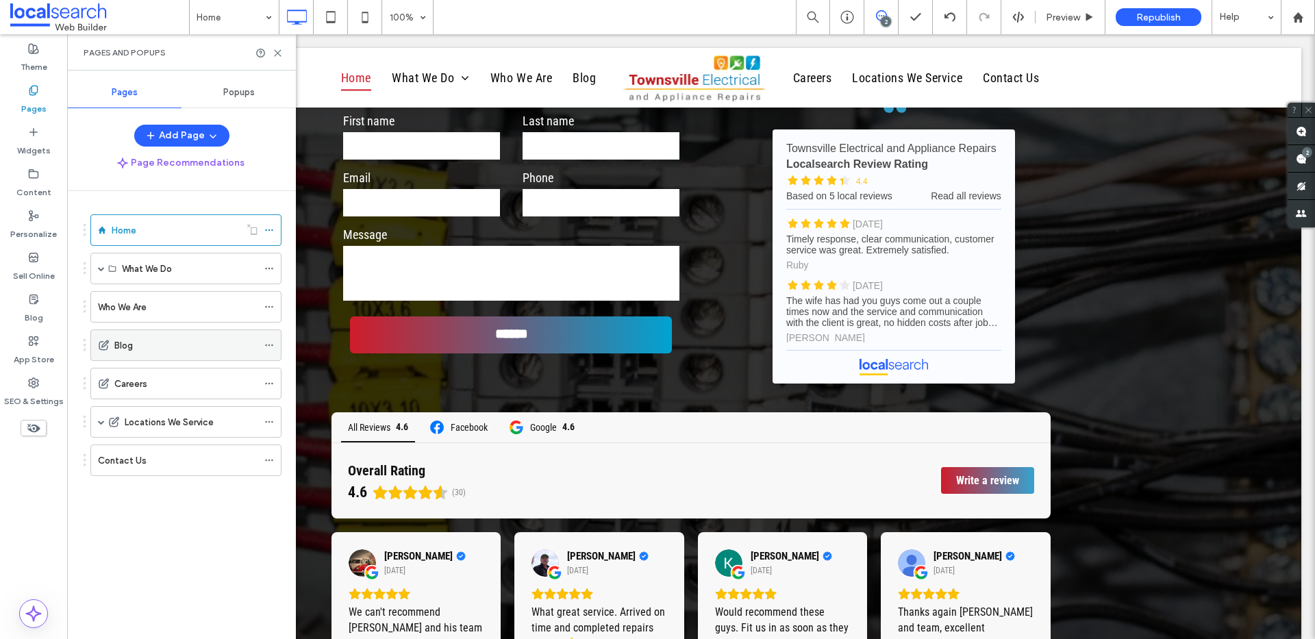
click at [148, 343] on div "Blog" at bounding box center [185, 345] width 143 height 14
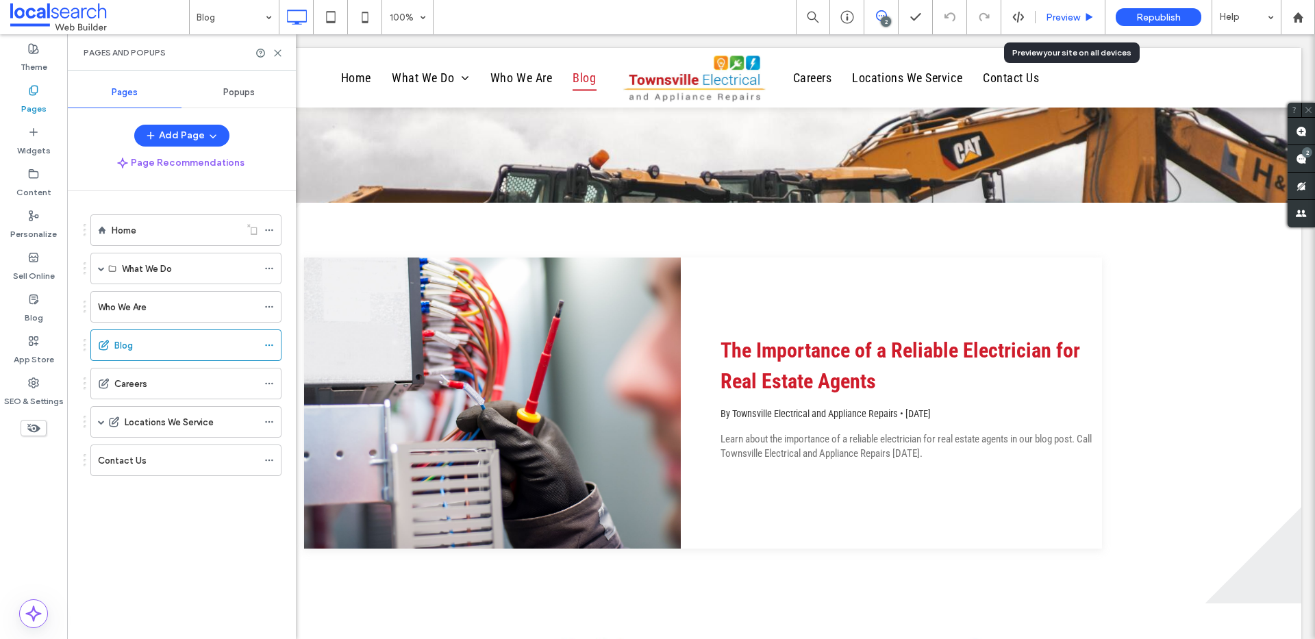
click at [1059, 14] on span "Preview" at bounding box center [1063, 18] width 34 height 12
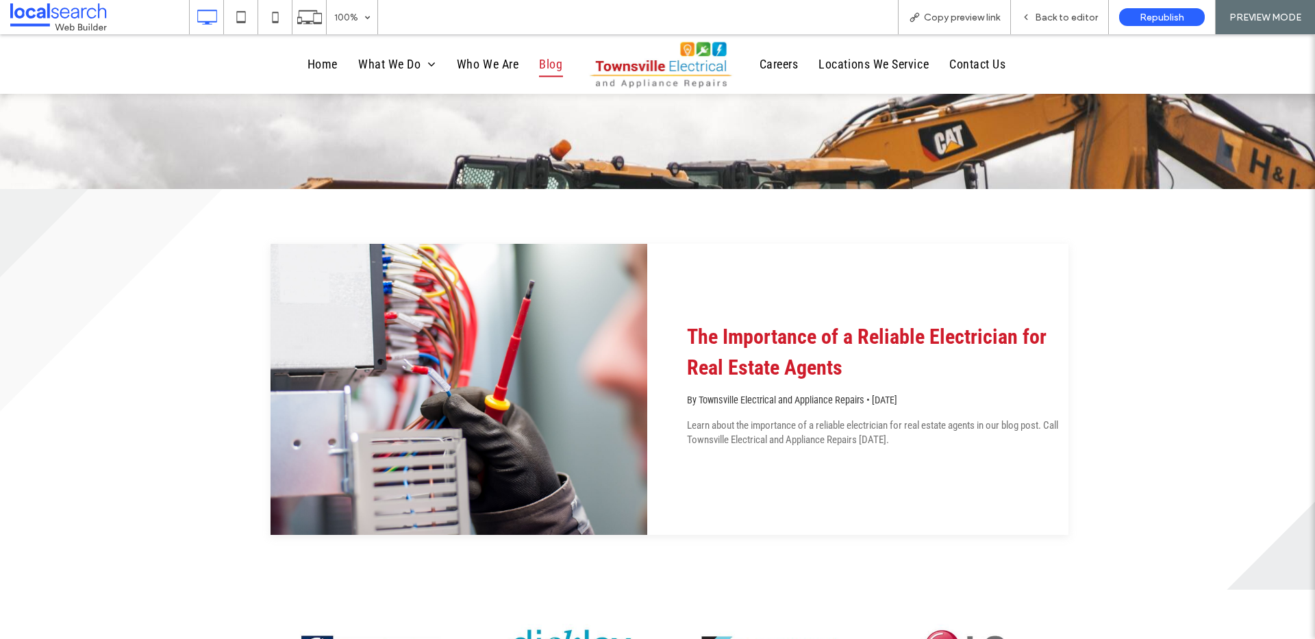
click at [789, 361] on link "The Importance of a Reliable Electrician for Real Estate Agents" at bounding box center [867, 352] width 360 height 55
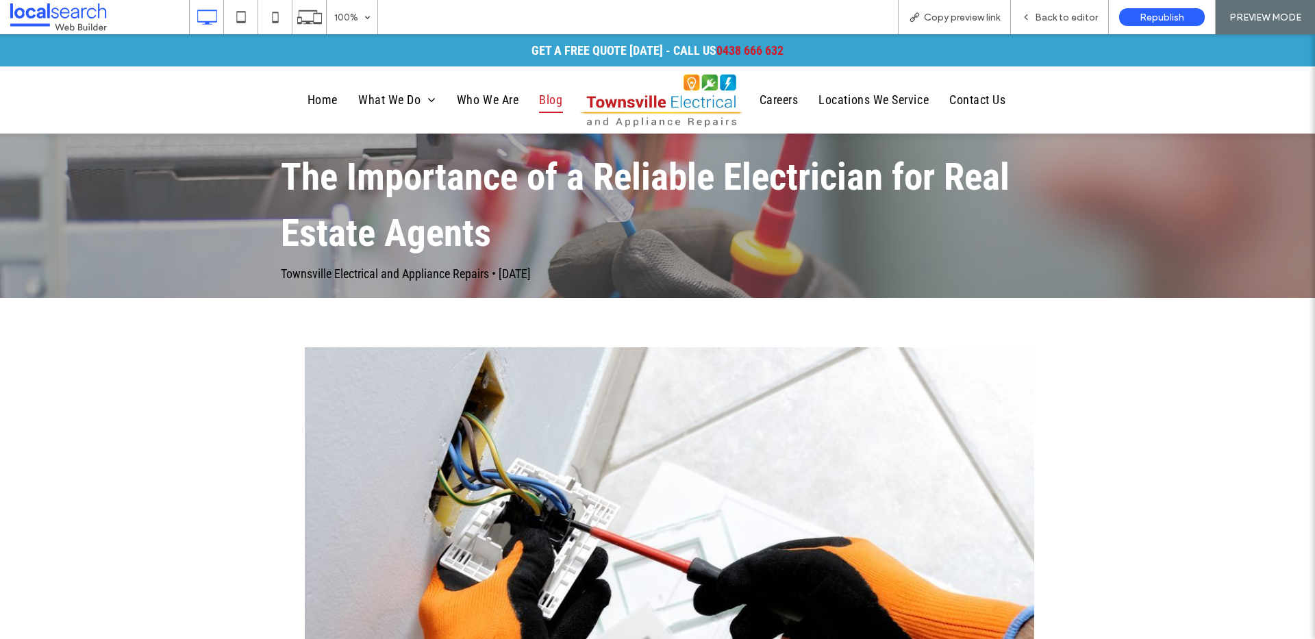
click at [564, 101] on link "Blog" at bounding box center [551, 99] width 44 height 27
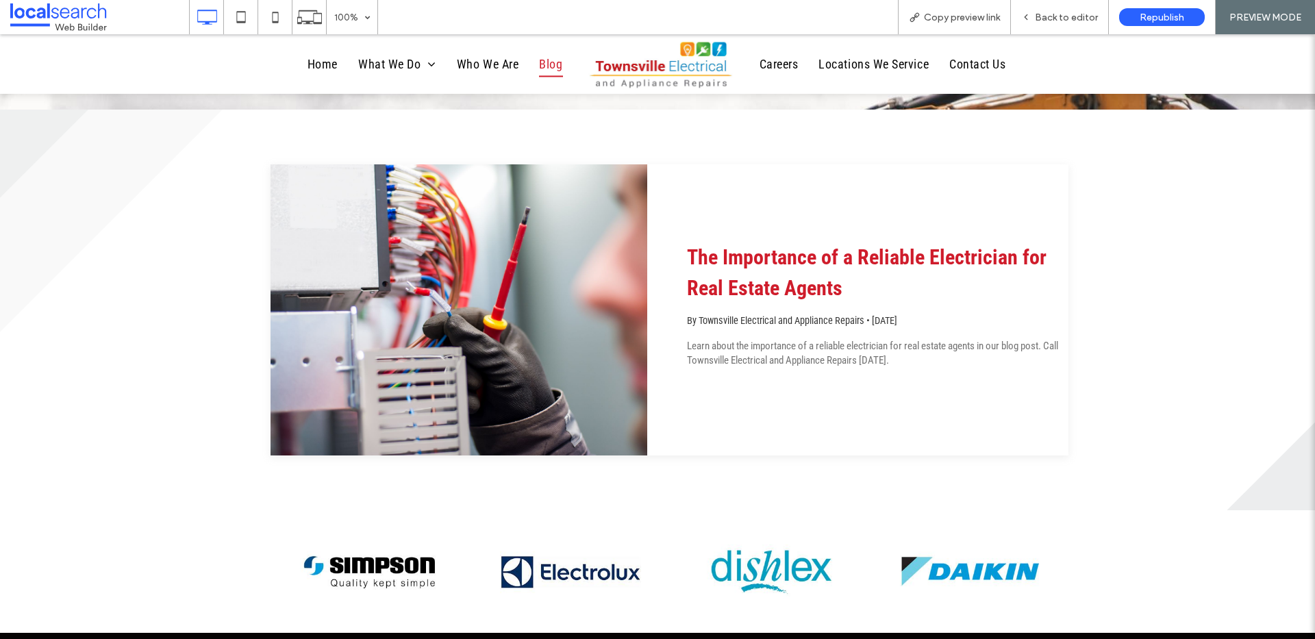
scroll to position [71, 0]
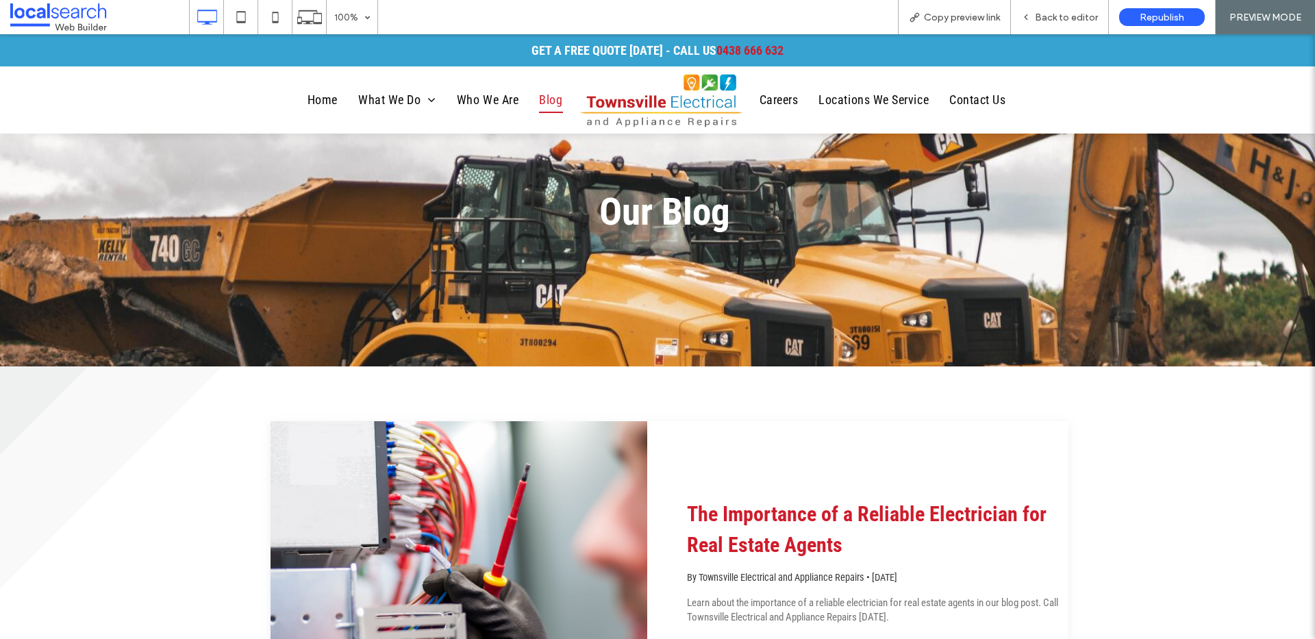
click at [545, 104] on span "Blog" at bounding box center [550, 100] width 23 height 26
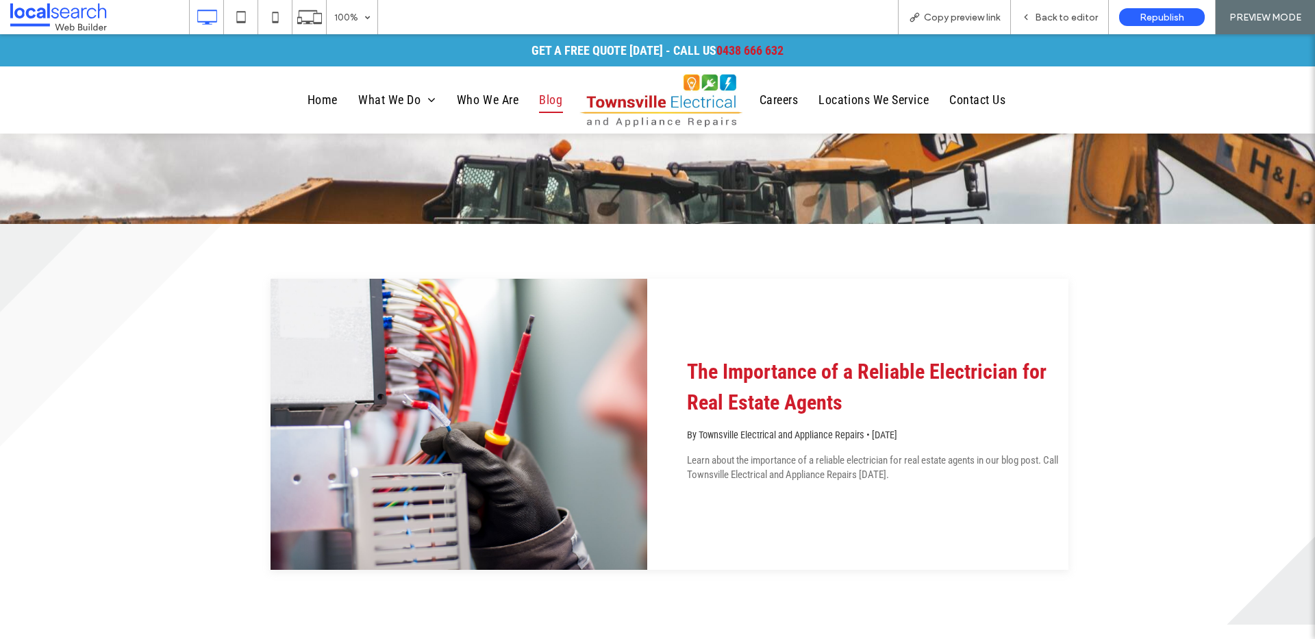
scroll to position [229, 0]
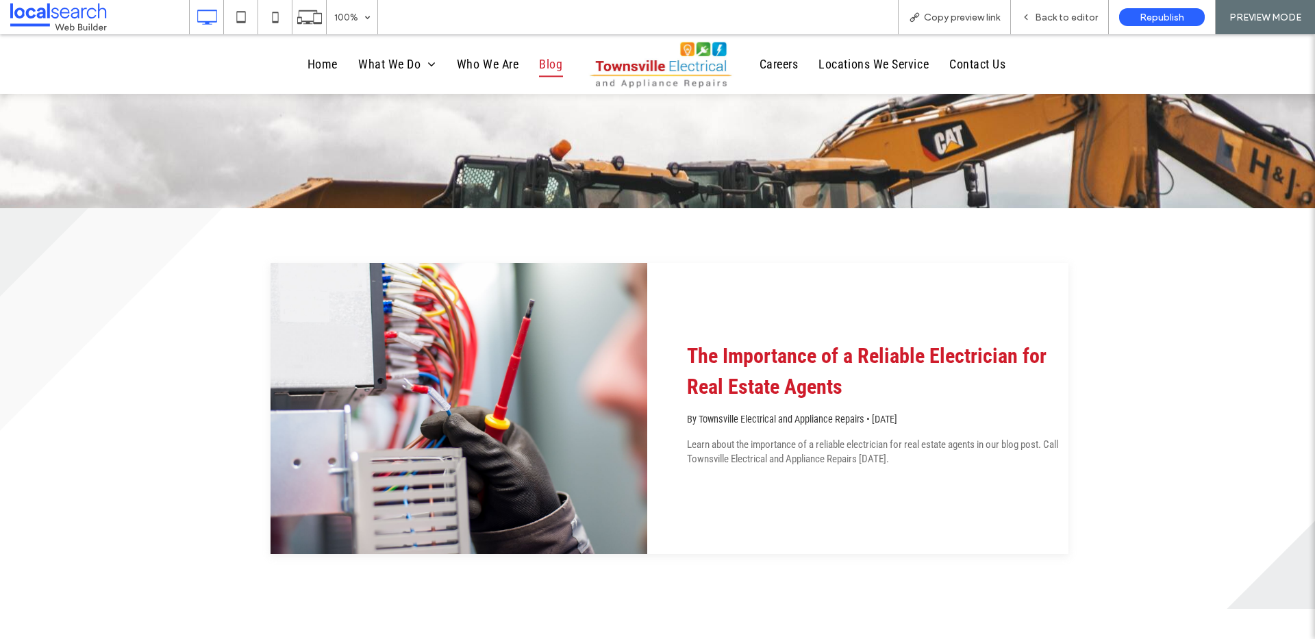
click at [807, 388] on link "The Importance of a Reliable Electrician for Real Estate Agents" at bounding box center [867, 371] width 360 height 55
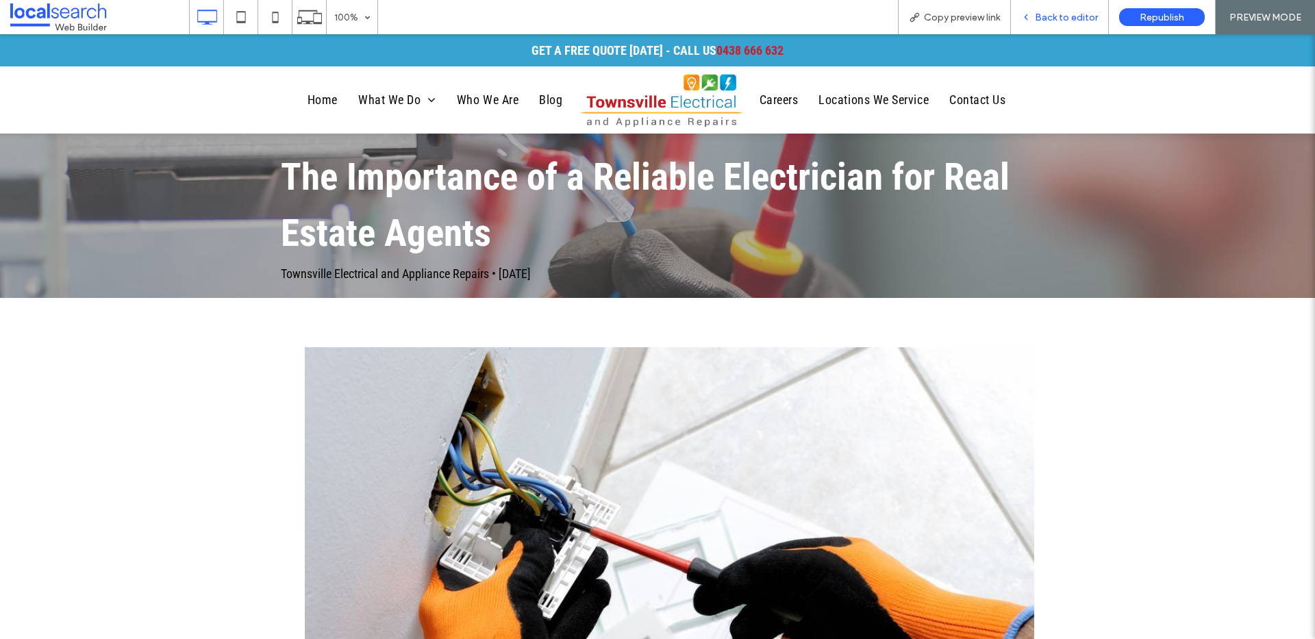
click at [1051, 18] on span "Back to editor" at bounding box center [1066, 18] width 63 height 12
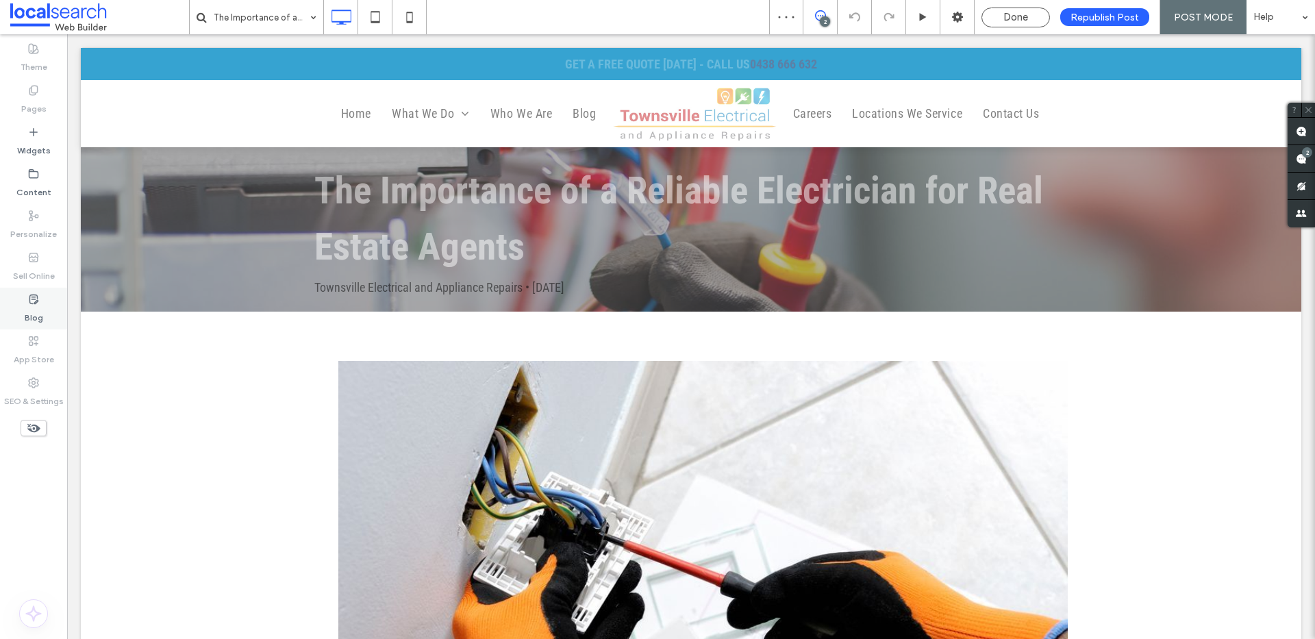
click at [45, 314] on div "Blog" at bounding box center [33, 309] width 67 height 42
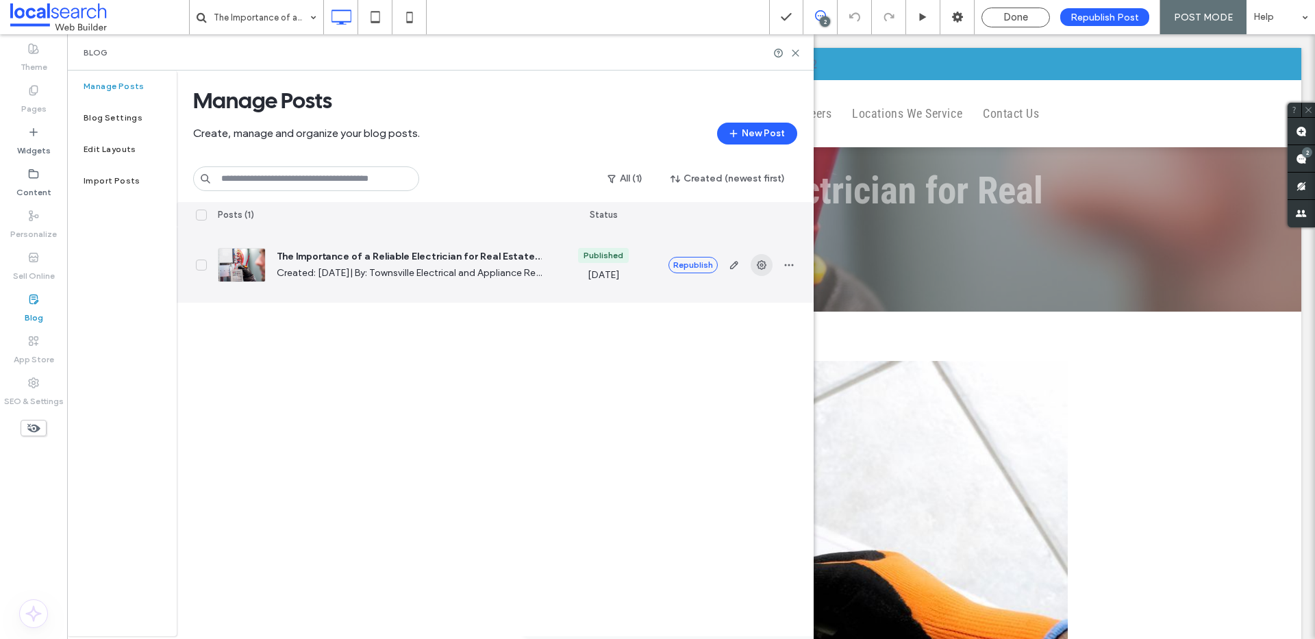
click at [762, 266] on use "button" at bounding box center [762, 265] width 10 height 10
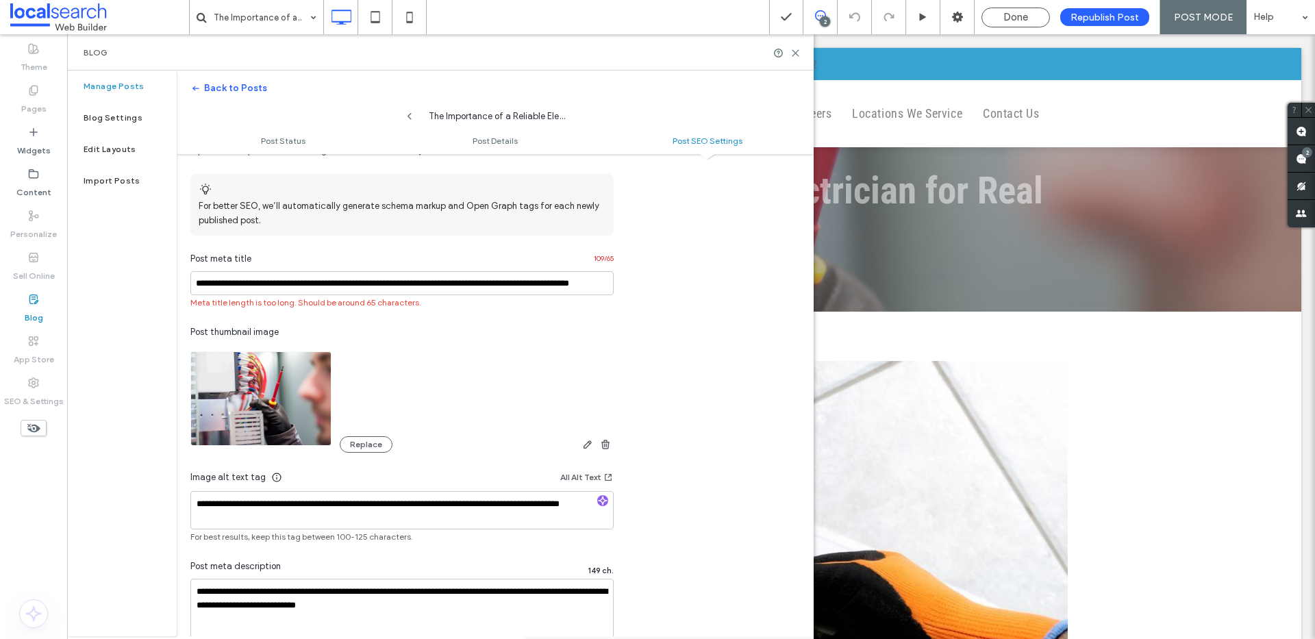
scroll to position [819, 0]
